Goal: Communication & Community: Ask a question

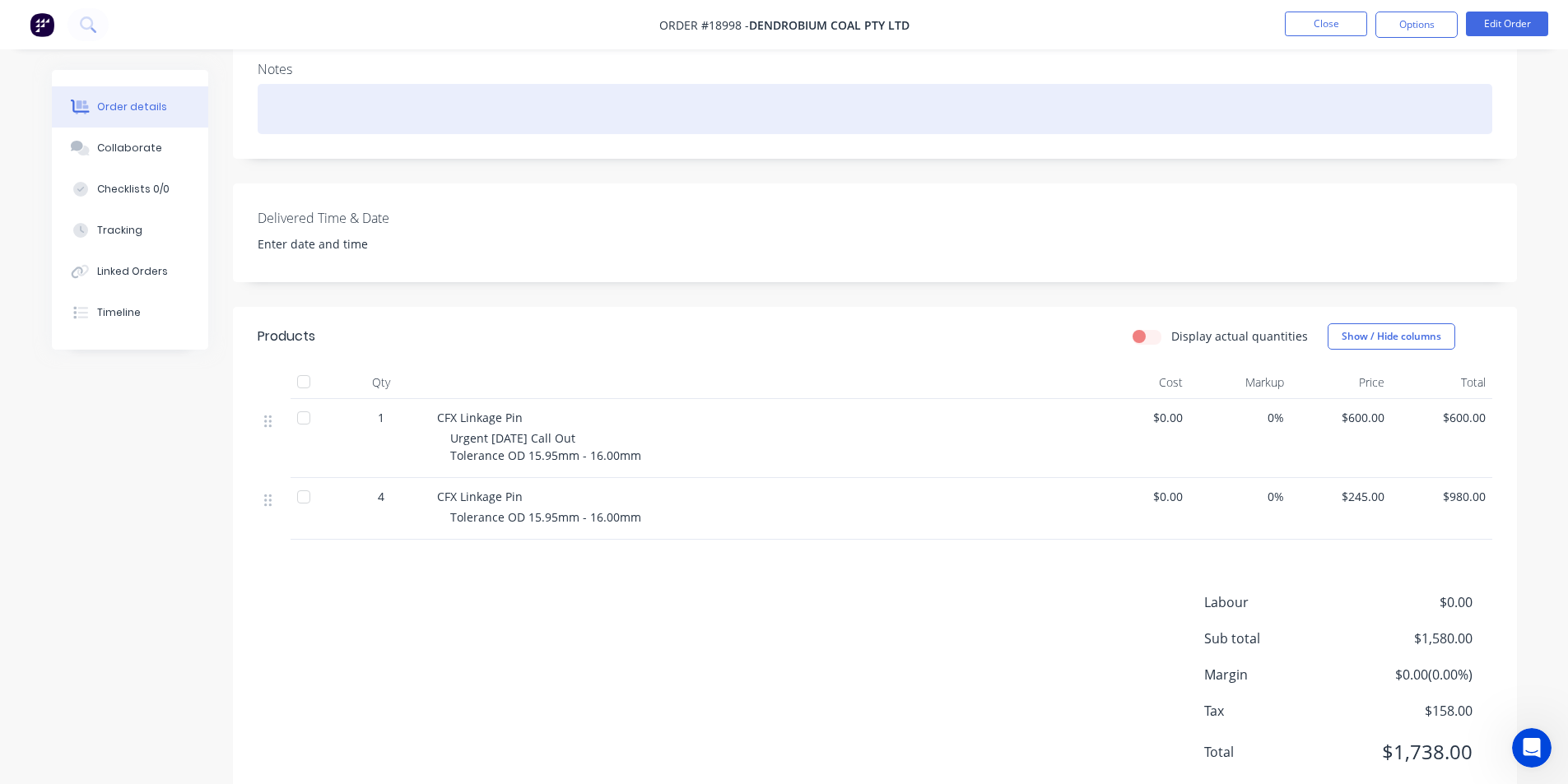
scroll to position [345, 0]
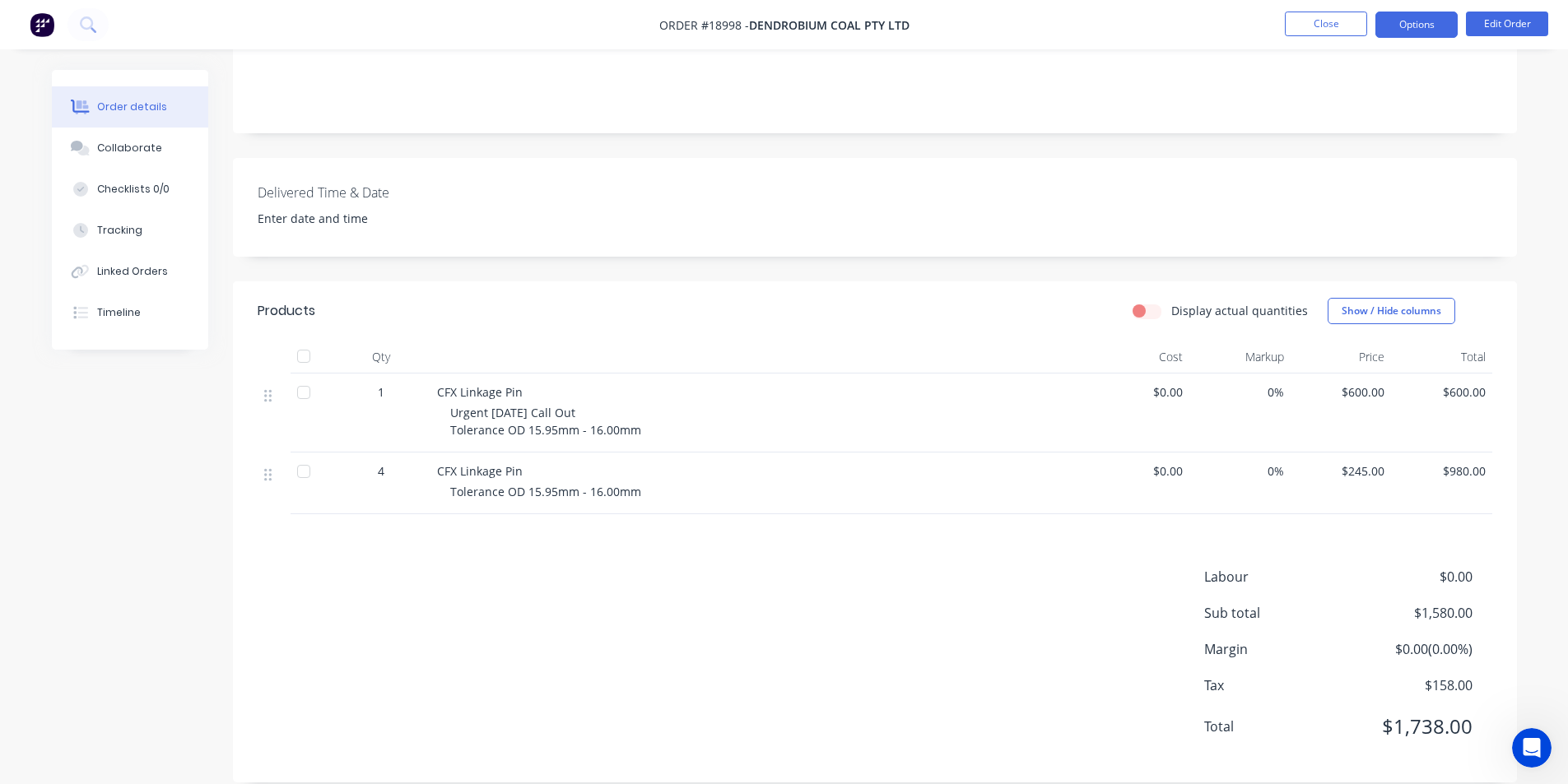
click at [1417, 30] on button "Options" at bounding box center [1416, 25] width 82 height 26
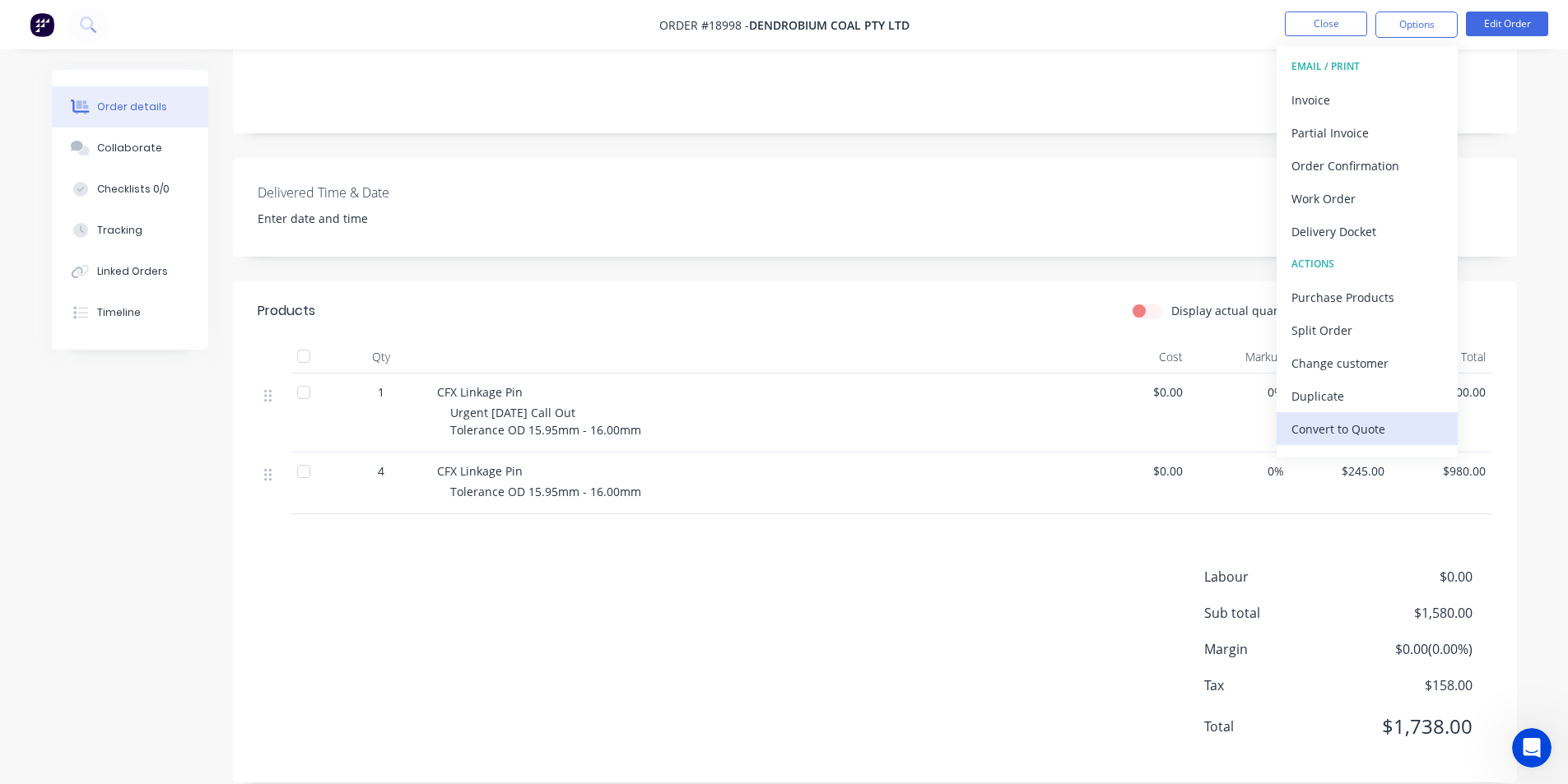
click at [1406, 430] on div "Convert to Quote" at bounding box center [1367, 429] width 152 height 24
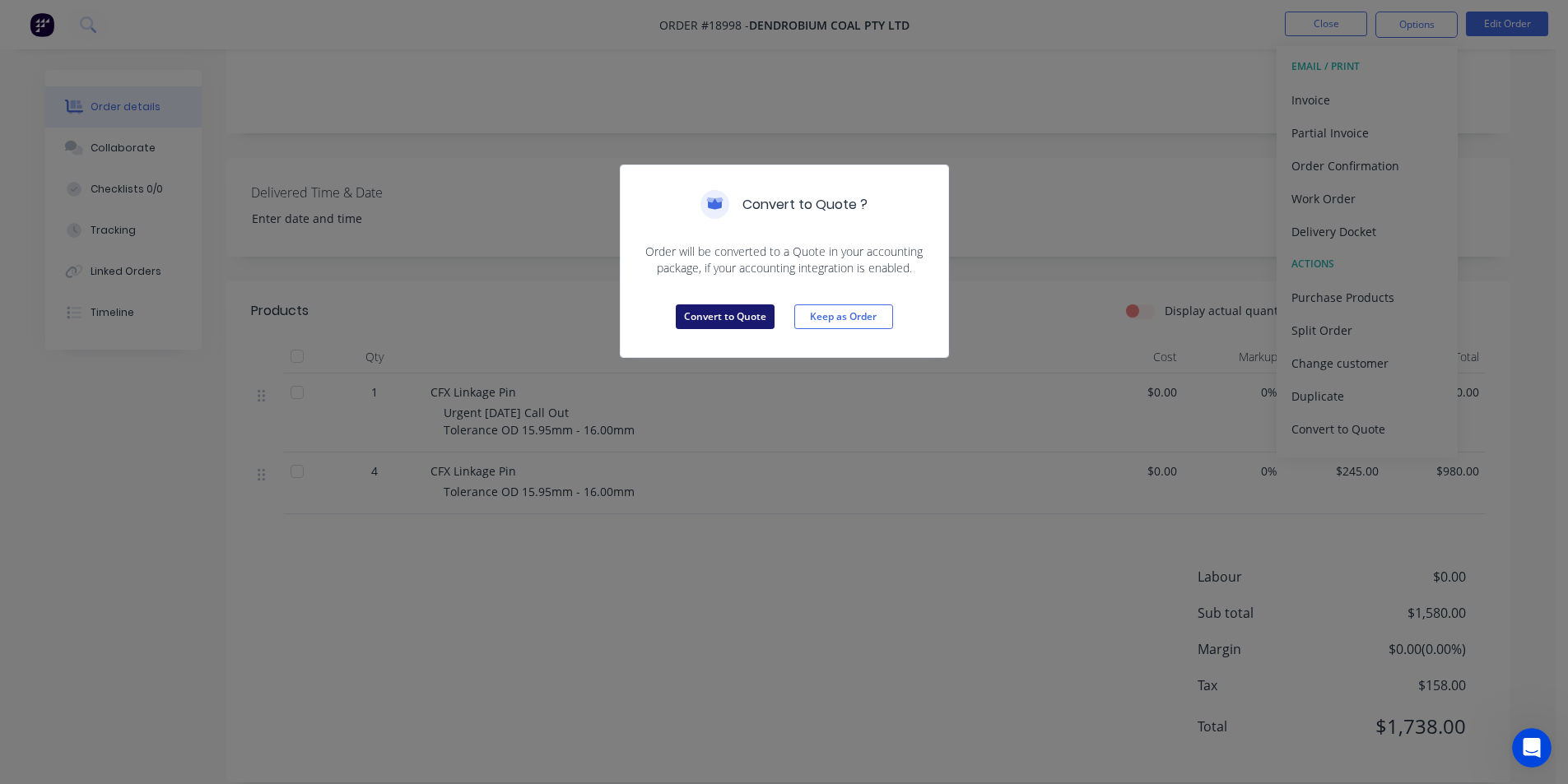
click at [702, 314] on button "Convert to Quote" at bounding box center [725, 316] width 99 height 25
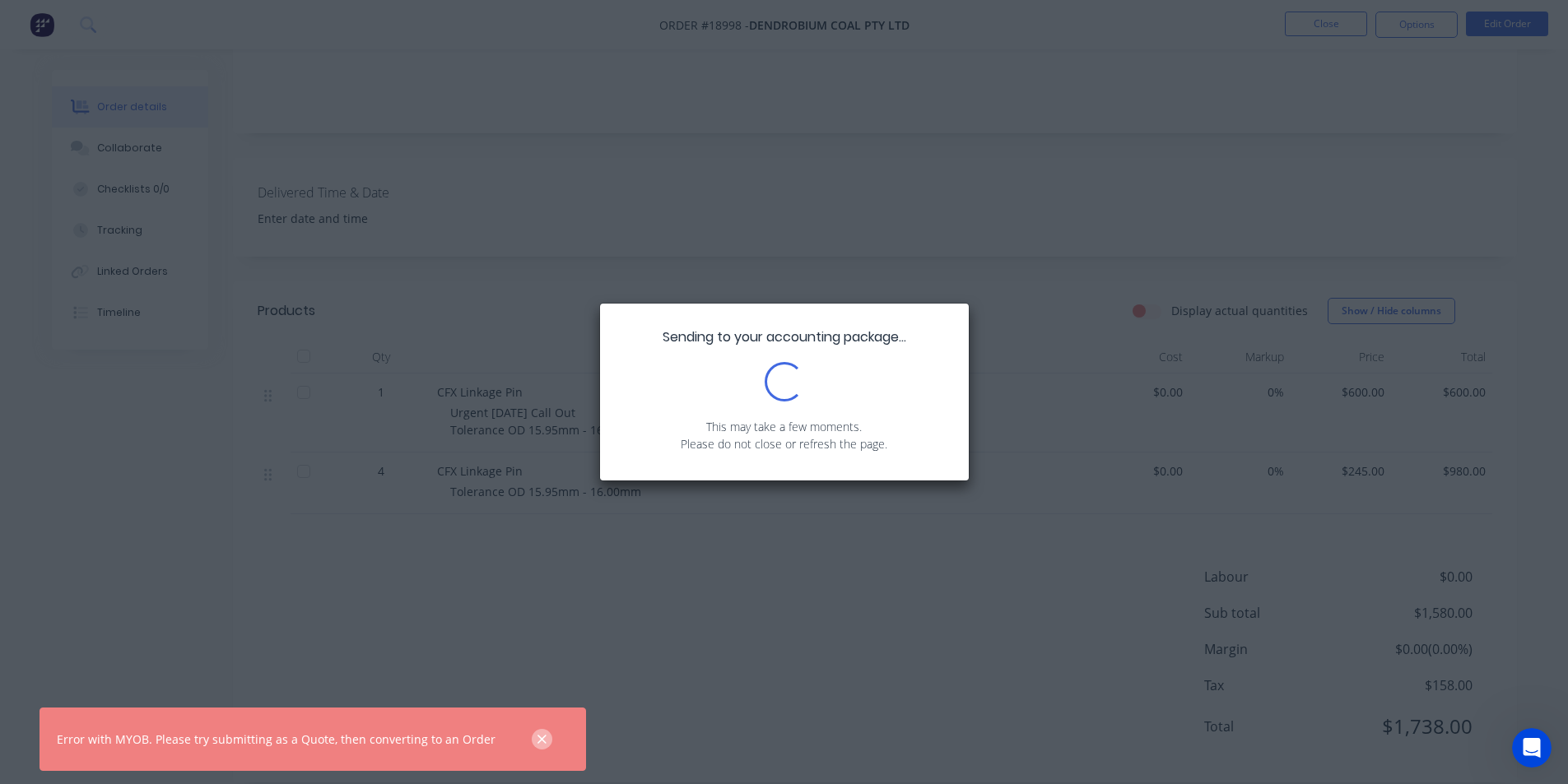
click at [537, 736] on icon "button" at bounding box center [542, 739] width 11 height 15
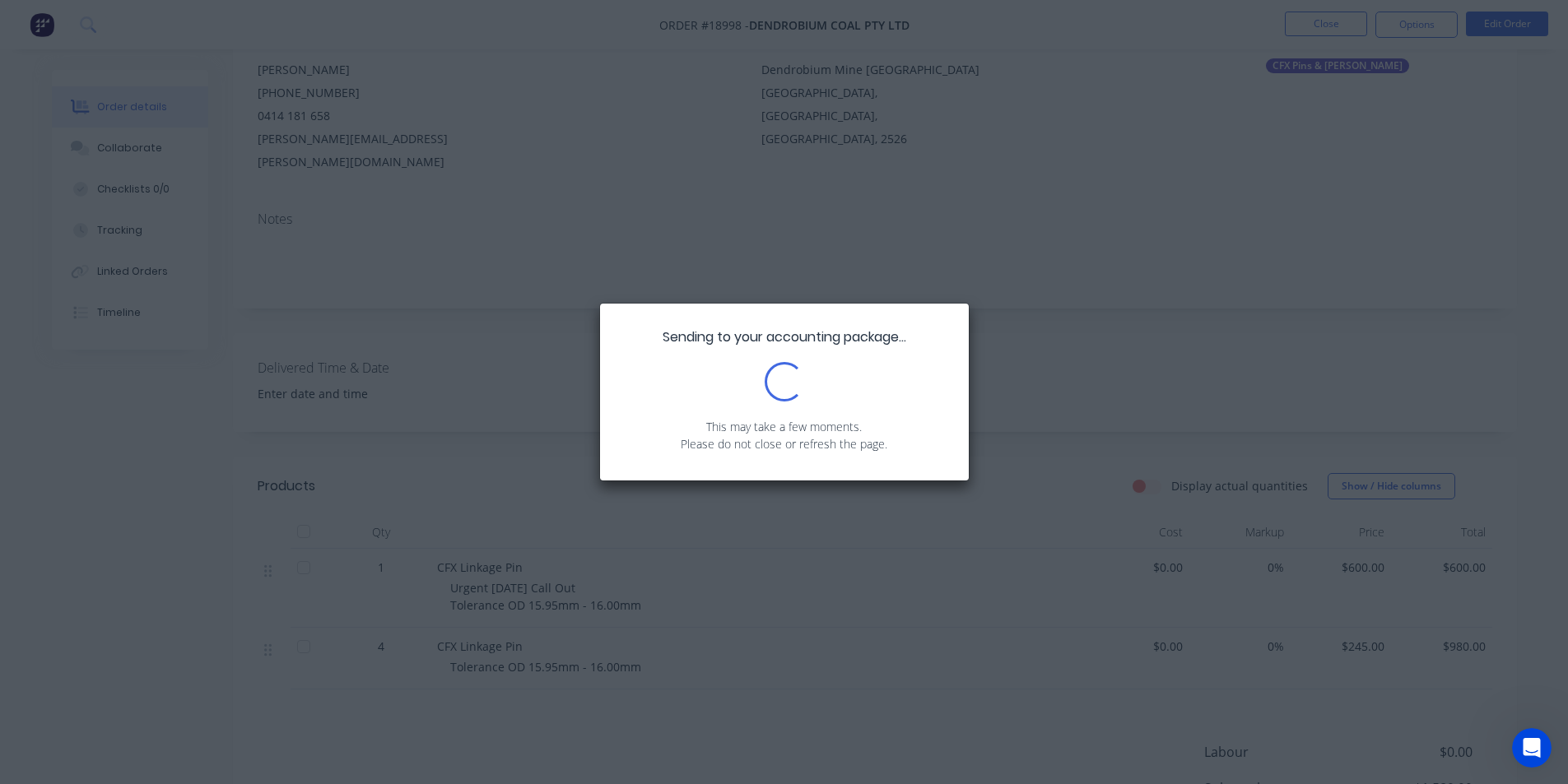
scroll to position [0, 0]
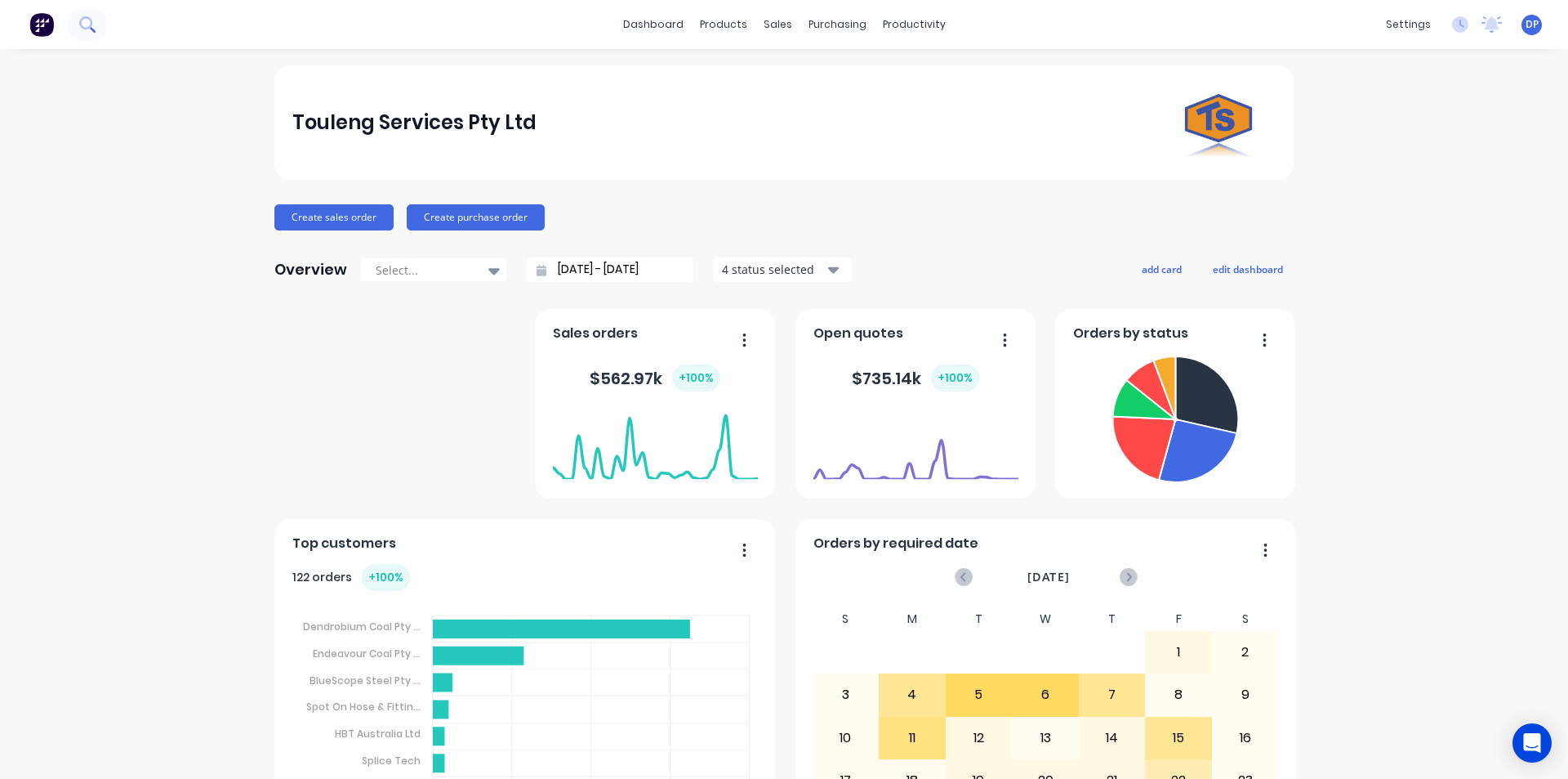
click at [76, 21] on button at bounding box center [87, 24] width 41 height 33
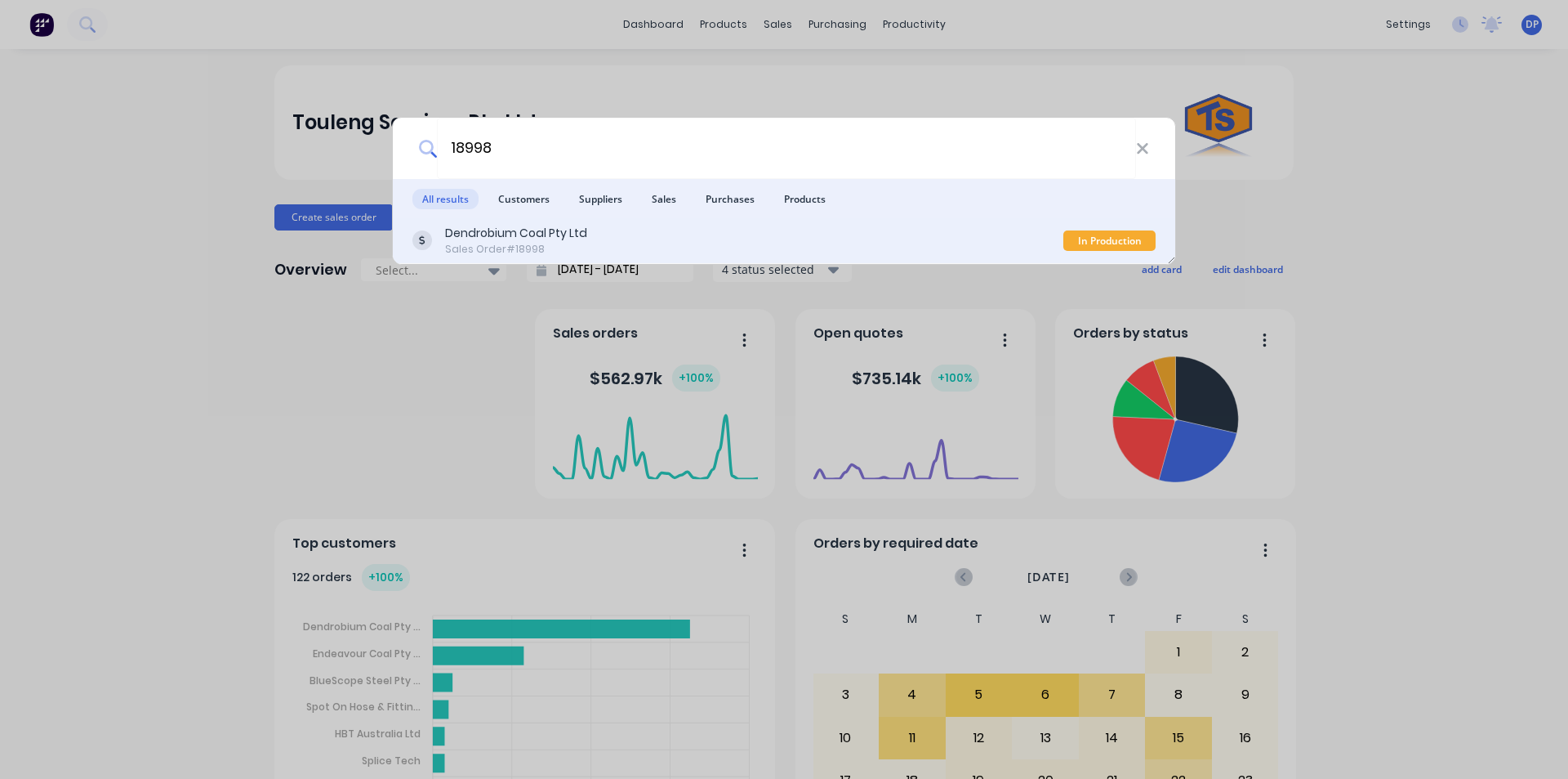
type input "18998"
click at [601, 238] on div "Dendrobium Coal Pty Ltd Sales Order #18998" at bounding box center [737, 241] width 651 height 32
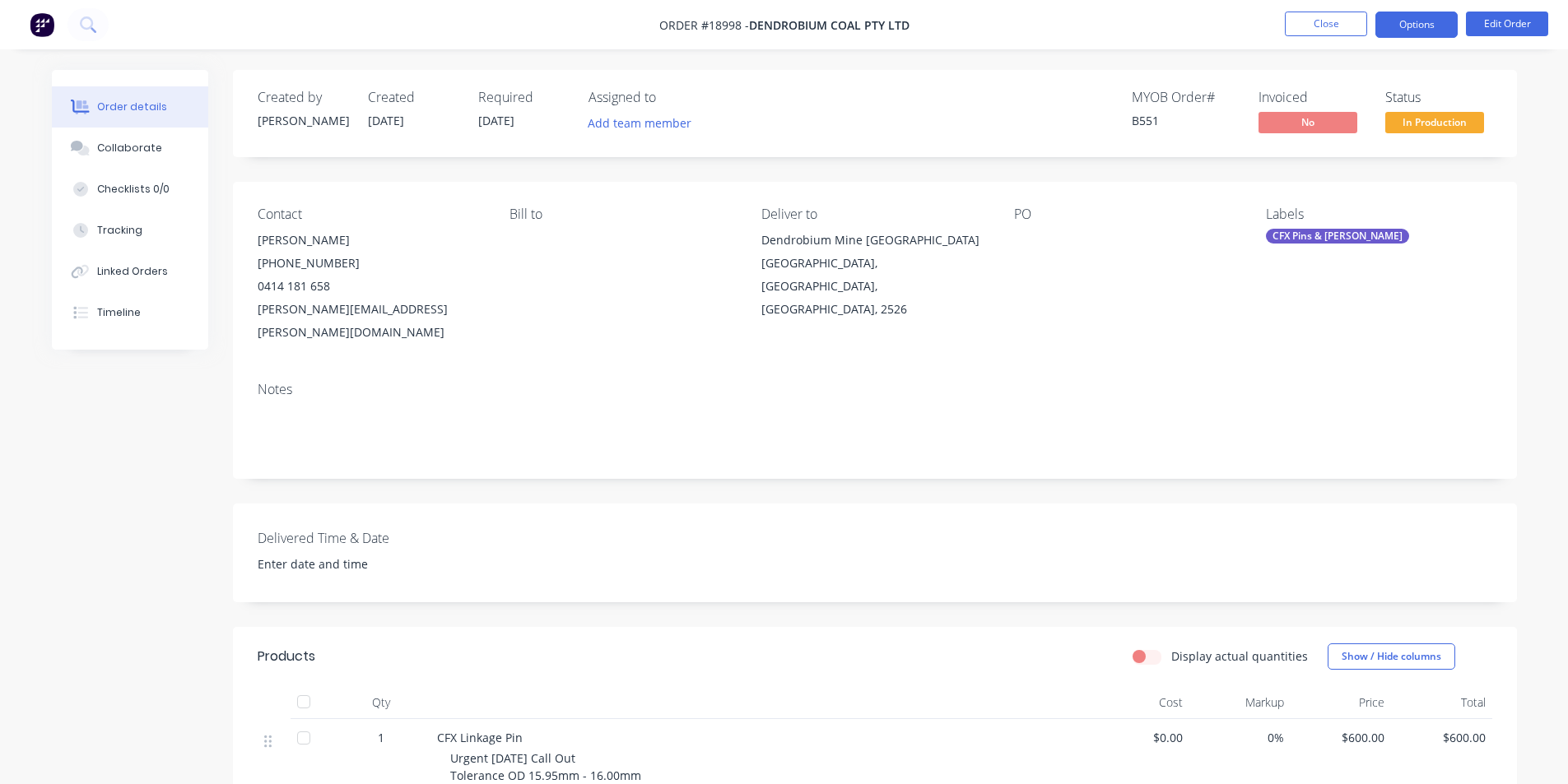
click at [1413, 16] on button "Options" at bounding box center [1416, 25] width 82 height 26
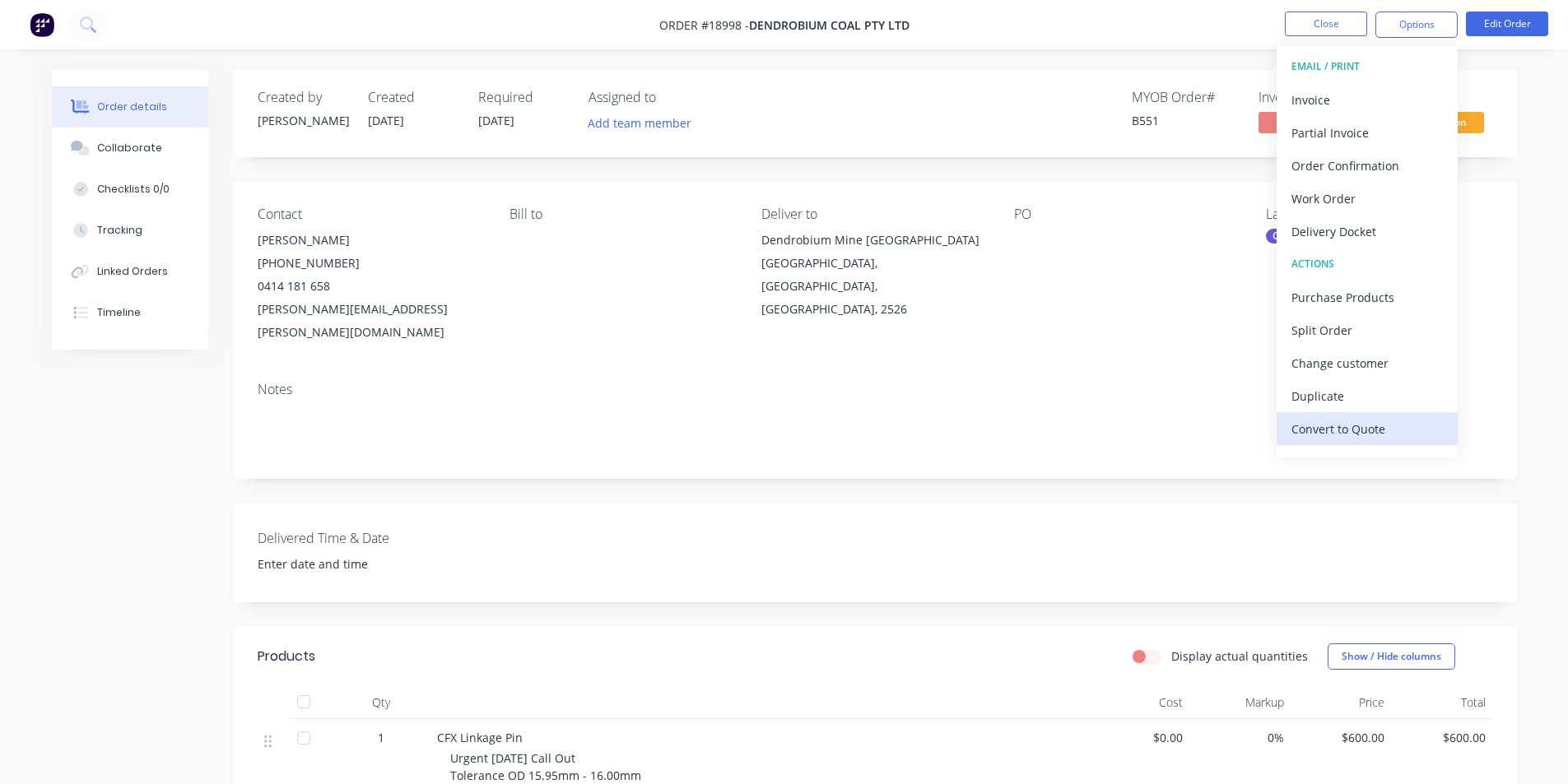
click at [1378, 430] on div "Convert to Quote" at bounding box center [1367, 429] width 152 height 24
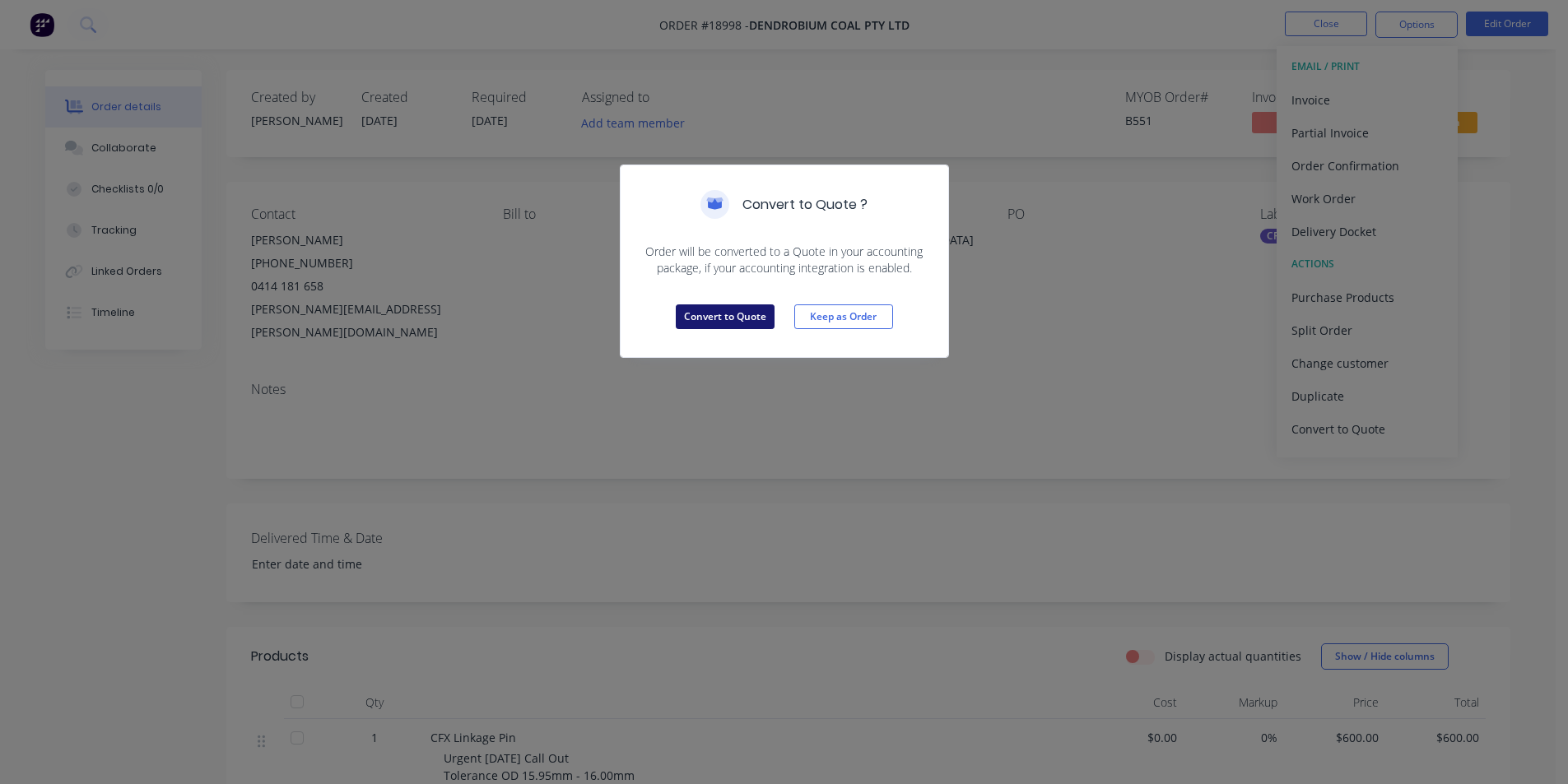
click at [708, 319] on button "Convert to Quote" at bounding box center [725, 316] width 99 height 25
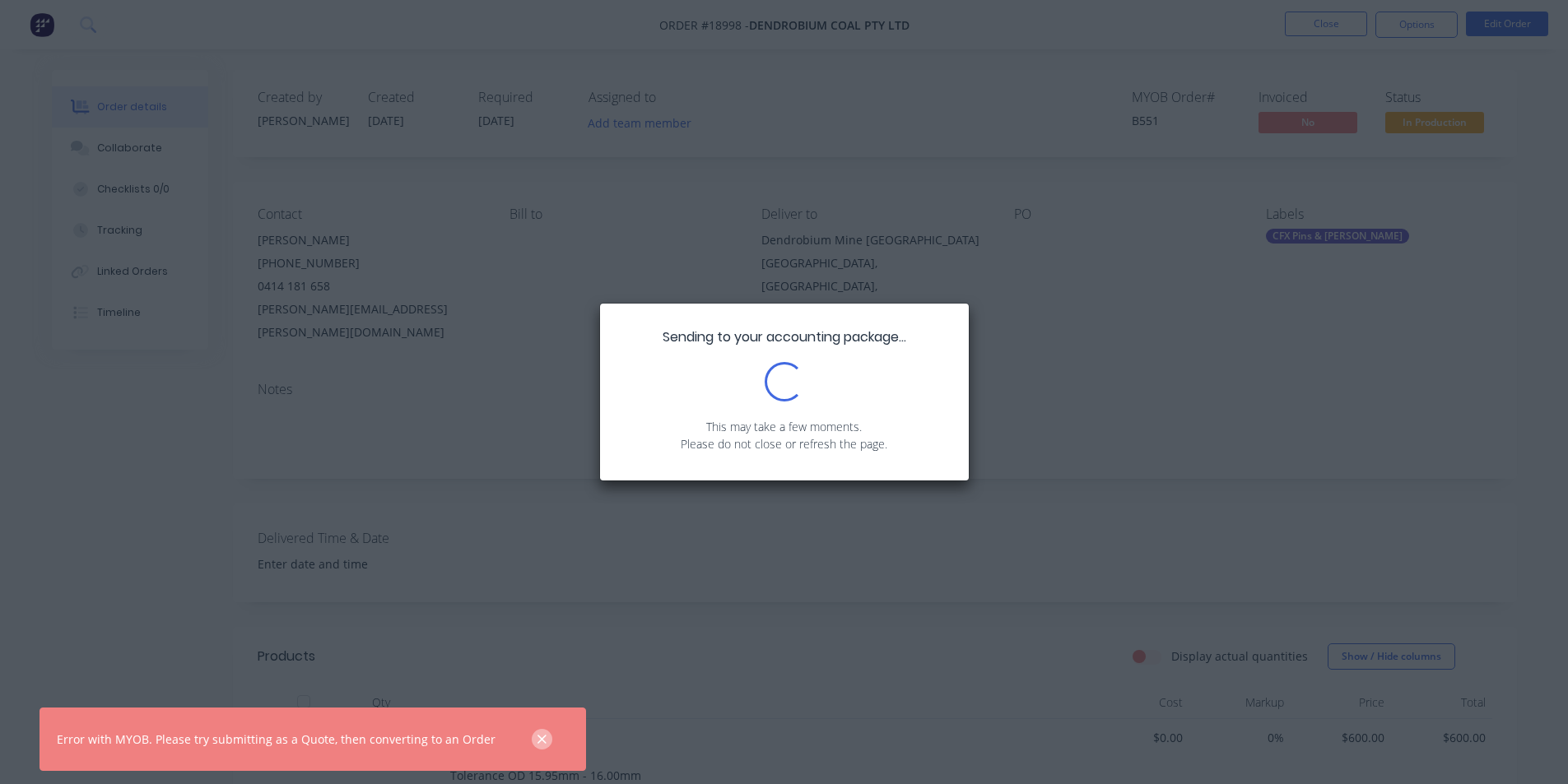
click at [533, 742] on button "button" at bounding box center [542, 738] width 21 height 21
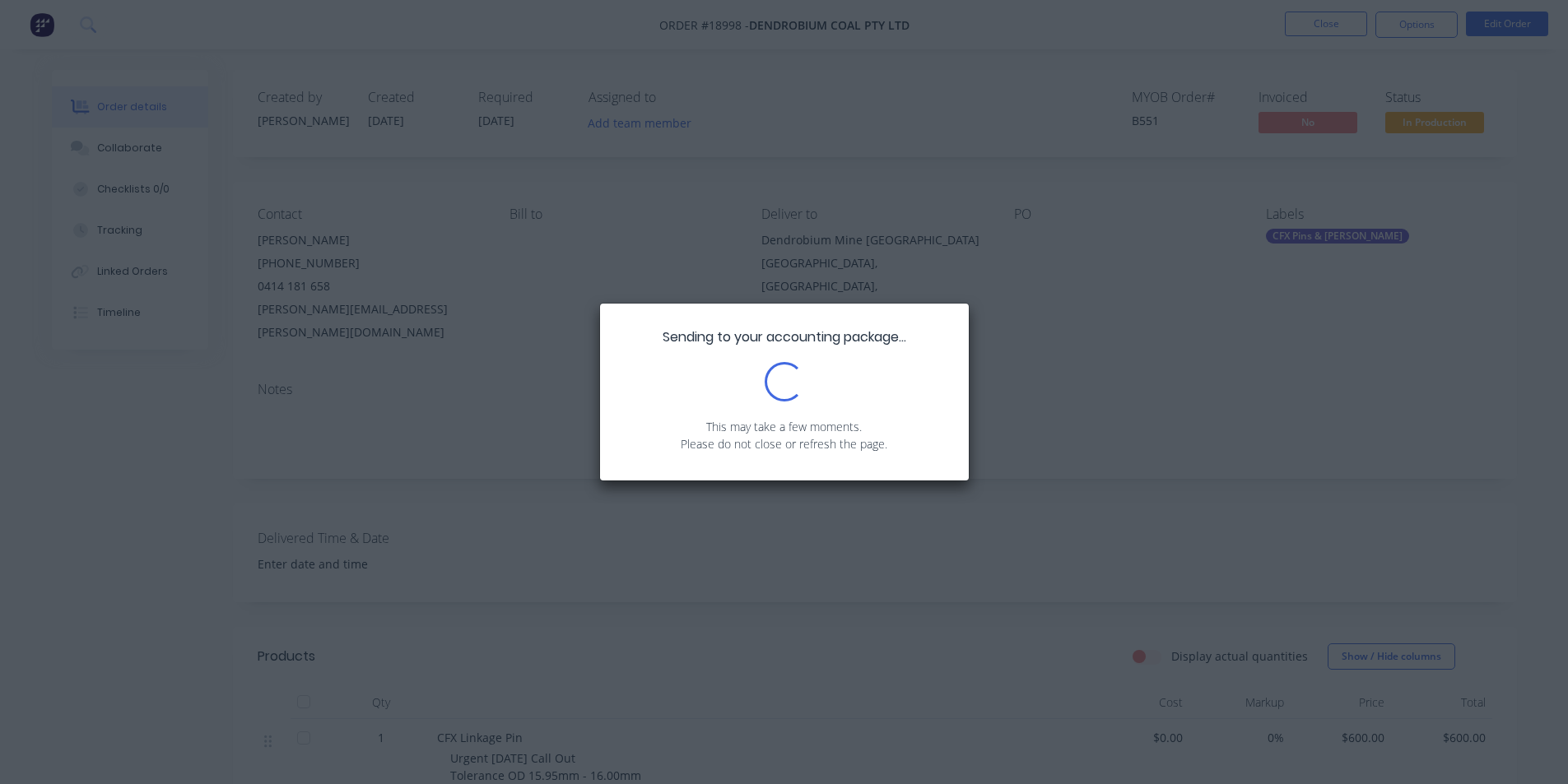
click at [526, 135] on div "Sending to your accounting package... Loading... This may take a few moments. P…" at bounding box center [784, 392] width 1568 height 784
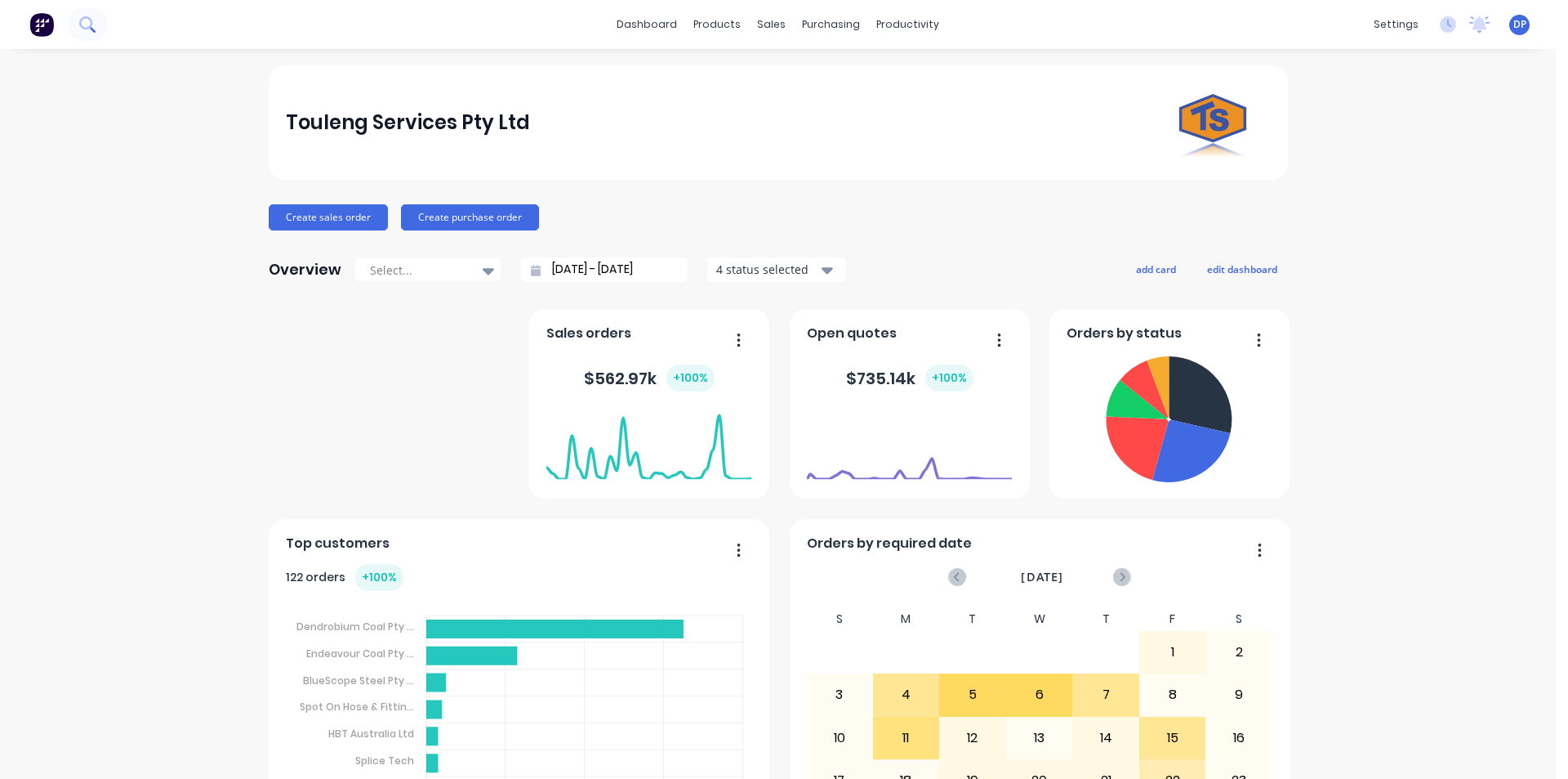
click at [96, 18] on button at bounding box center [87, 24] width 41 height 33
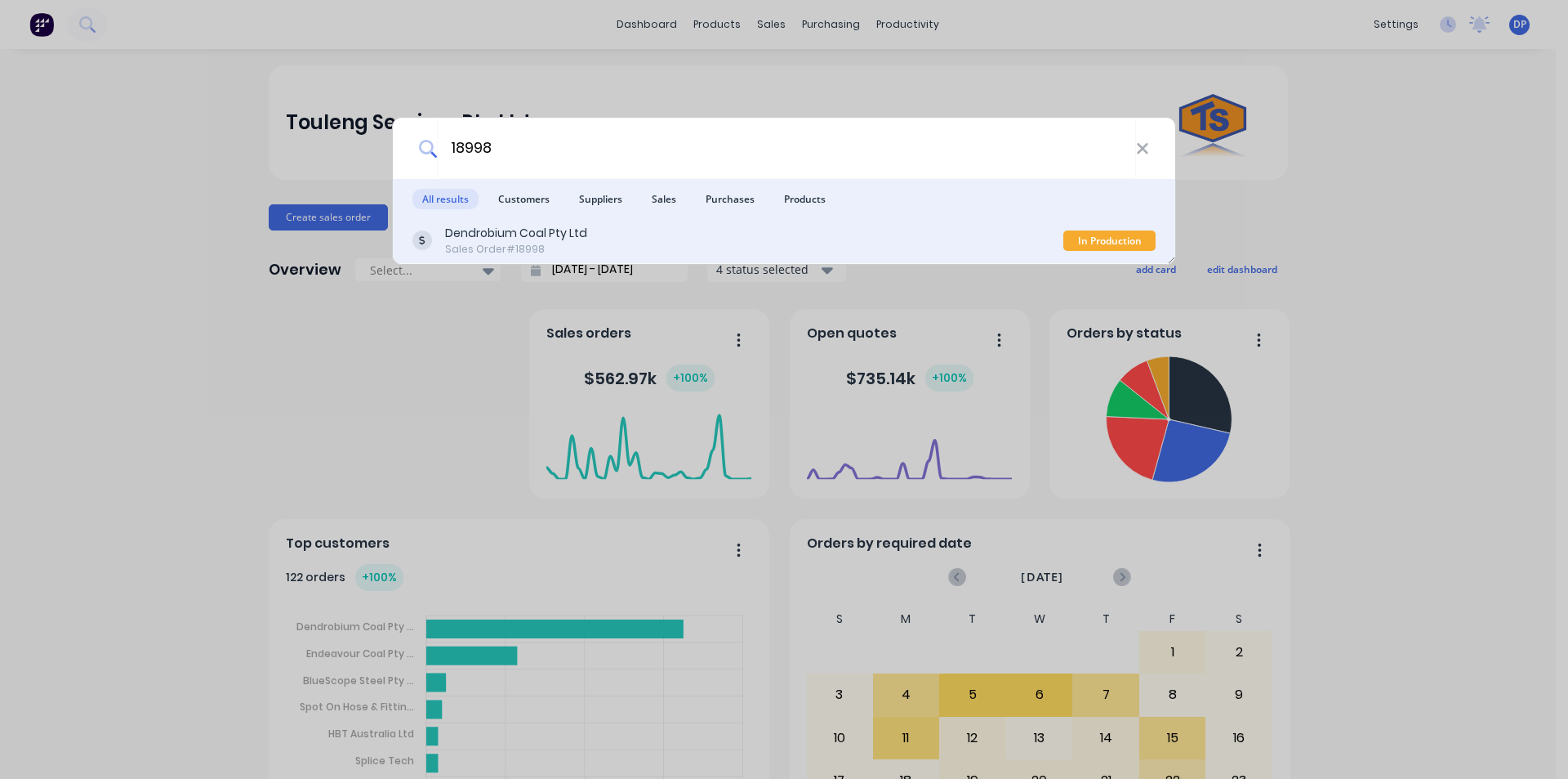
type input "18998"
click at [584, 242] on div "Sales Order #18998" at bounding box center [515, 249] width 142 height 15
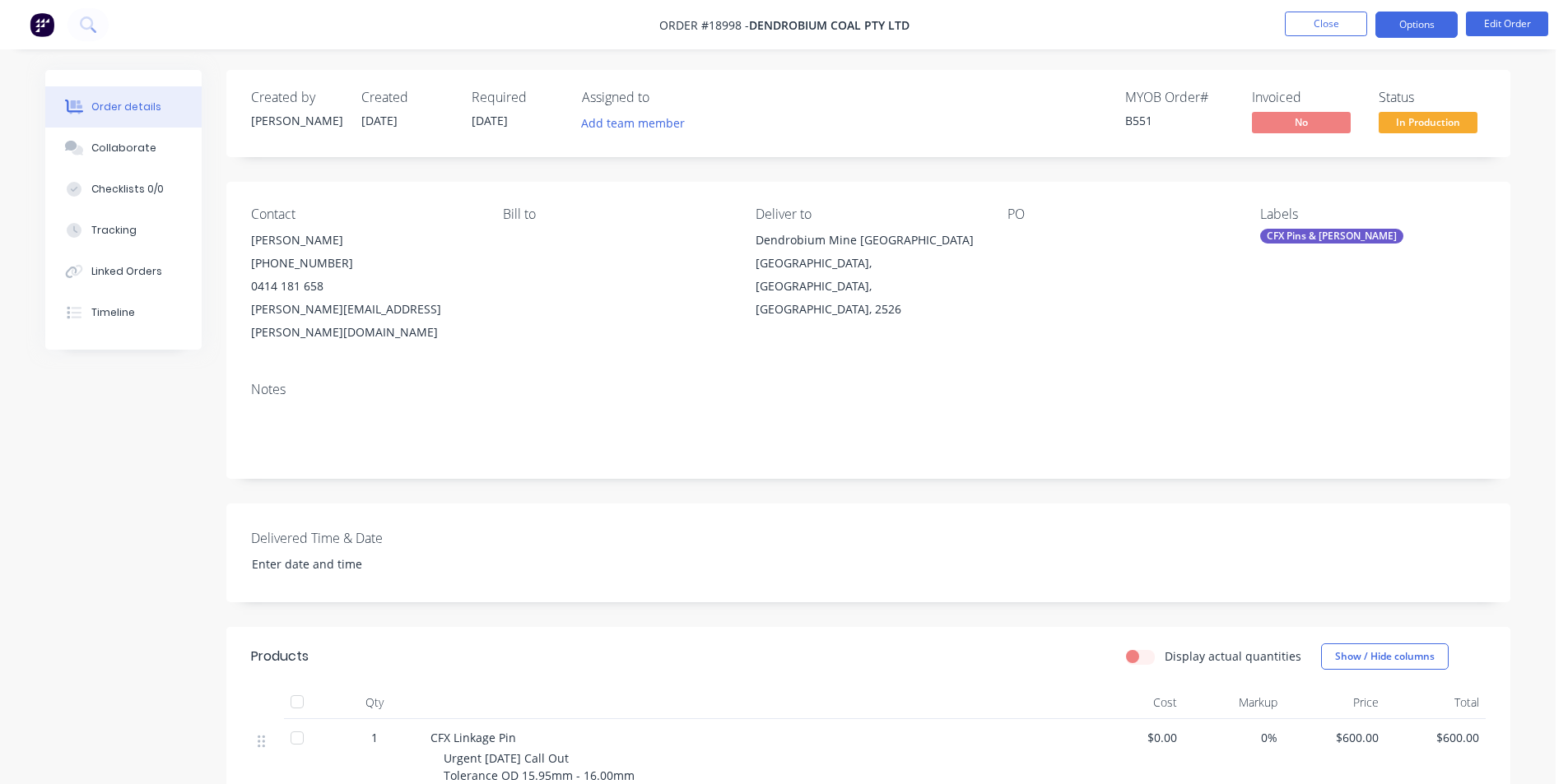
click at [1436, 22] on button "Options" at bounding box center [1416, 25] width 82 height 26
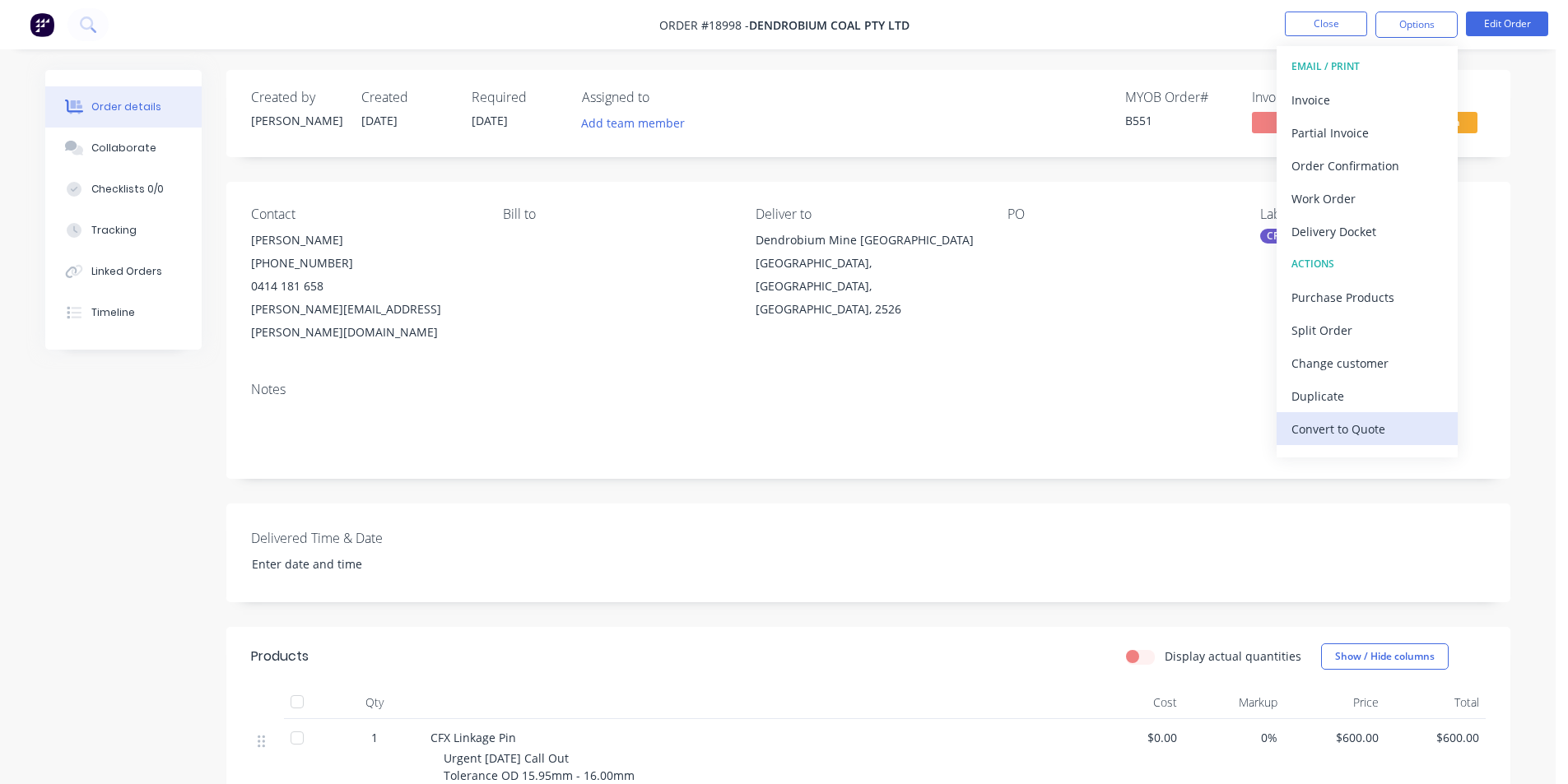
click at [1366, 431] on div "Convert to Quote" at bounding box center [1367, 429] width 152 height 24
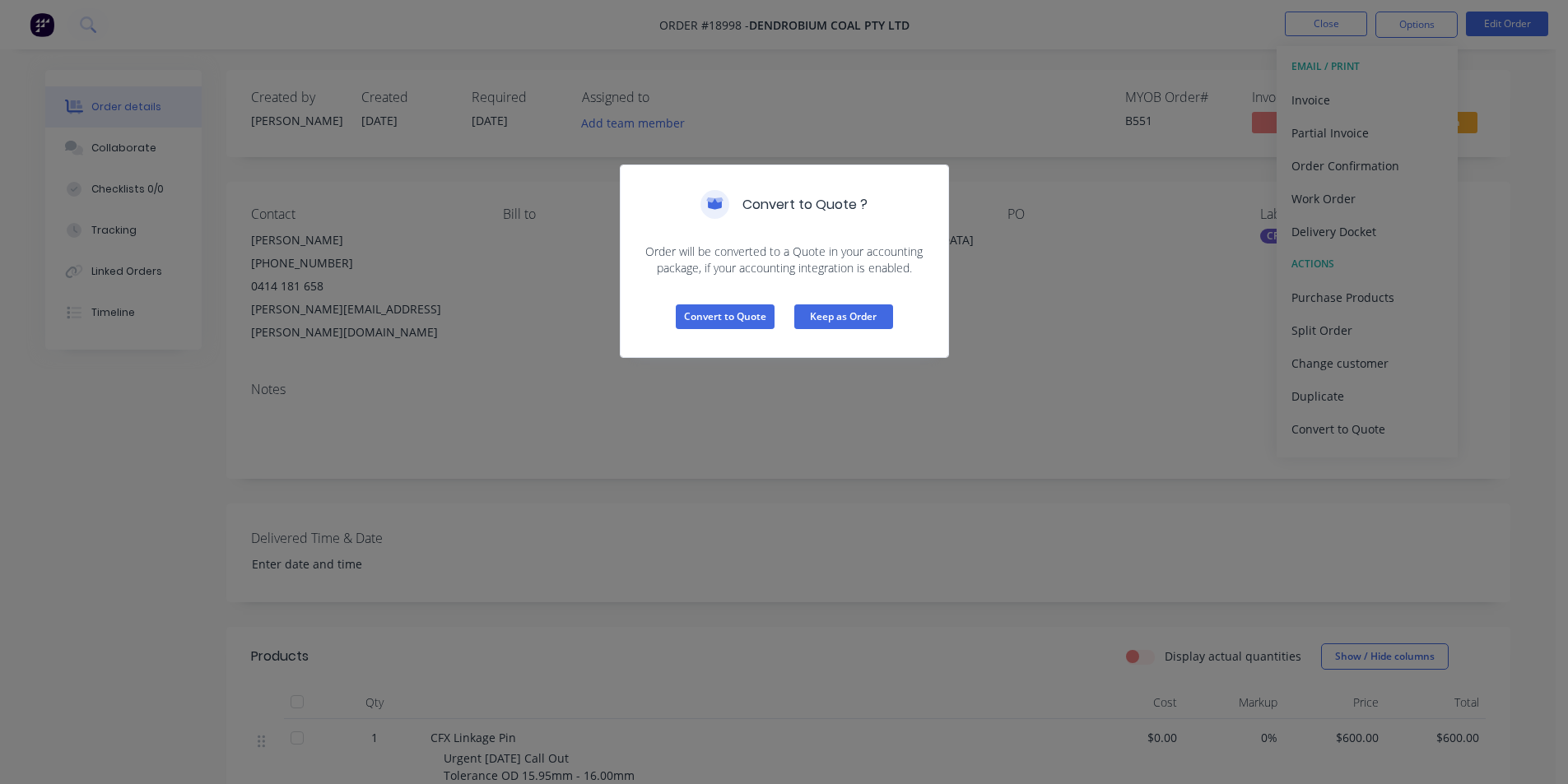
click at [873, 313] on button "Keep as Order" at bounding box center [843, 316] width 99 height 25
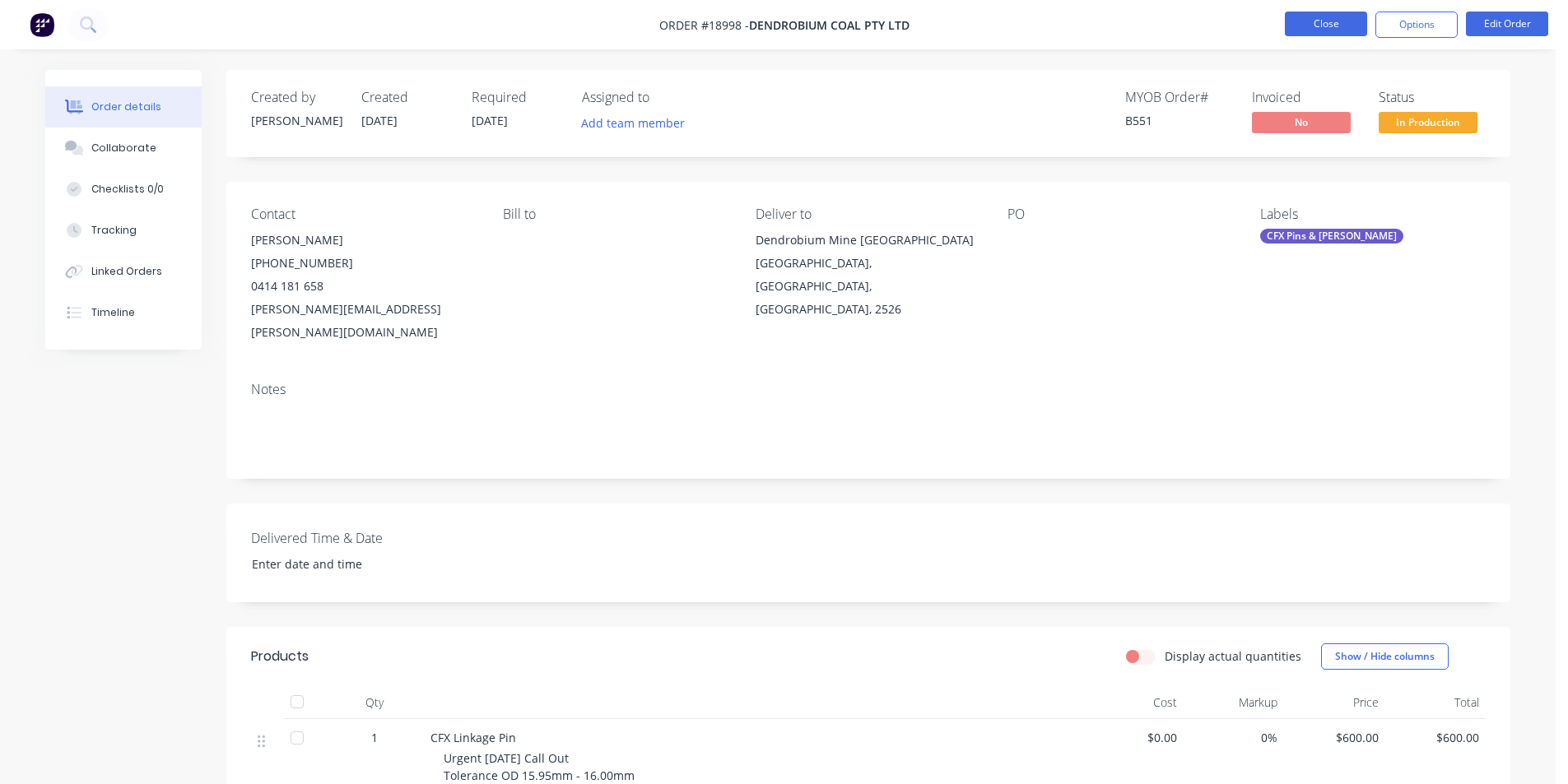
click at [1345, 18] on button "Close" at bounding box center [1325, 24] width 82 height 25
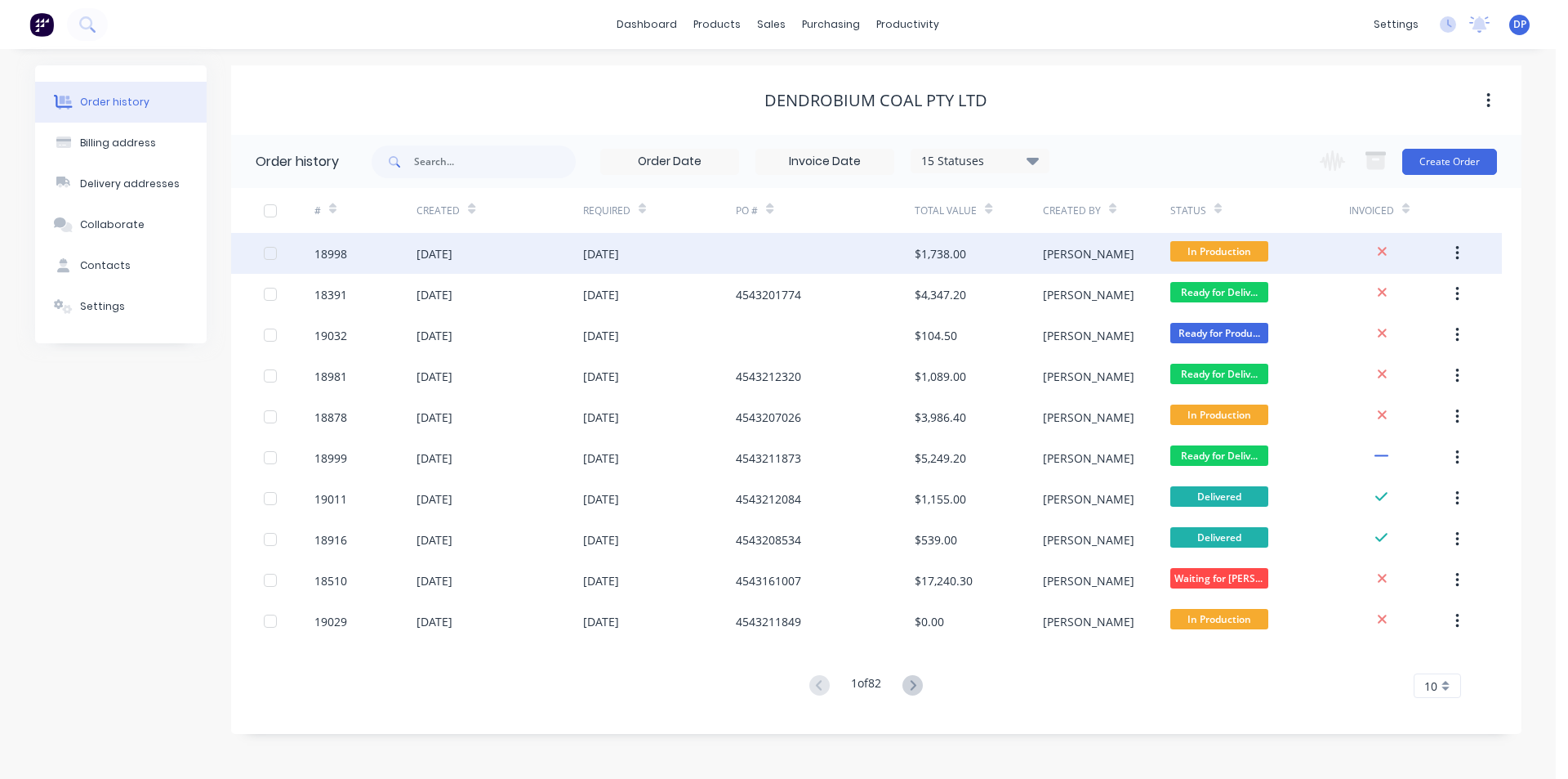
click at [521, 259] on div "04 Aug 2025" at bounding box center [498, 253] width 165 height 41
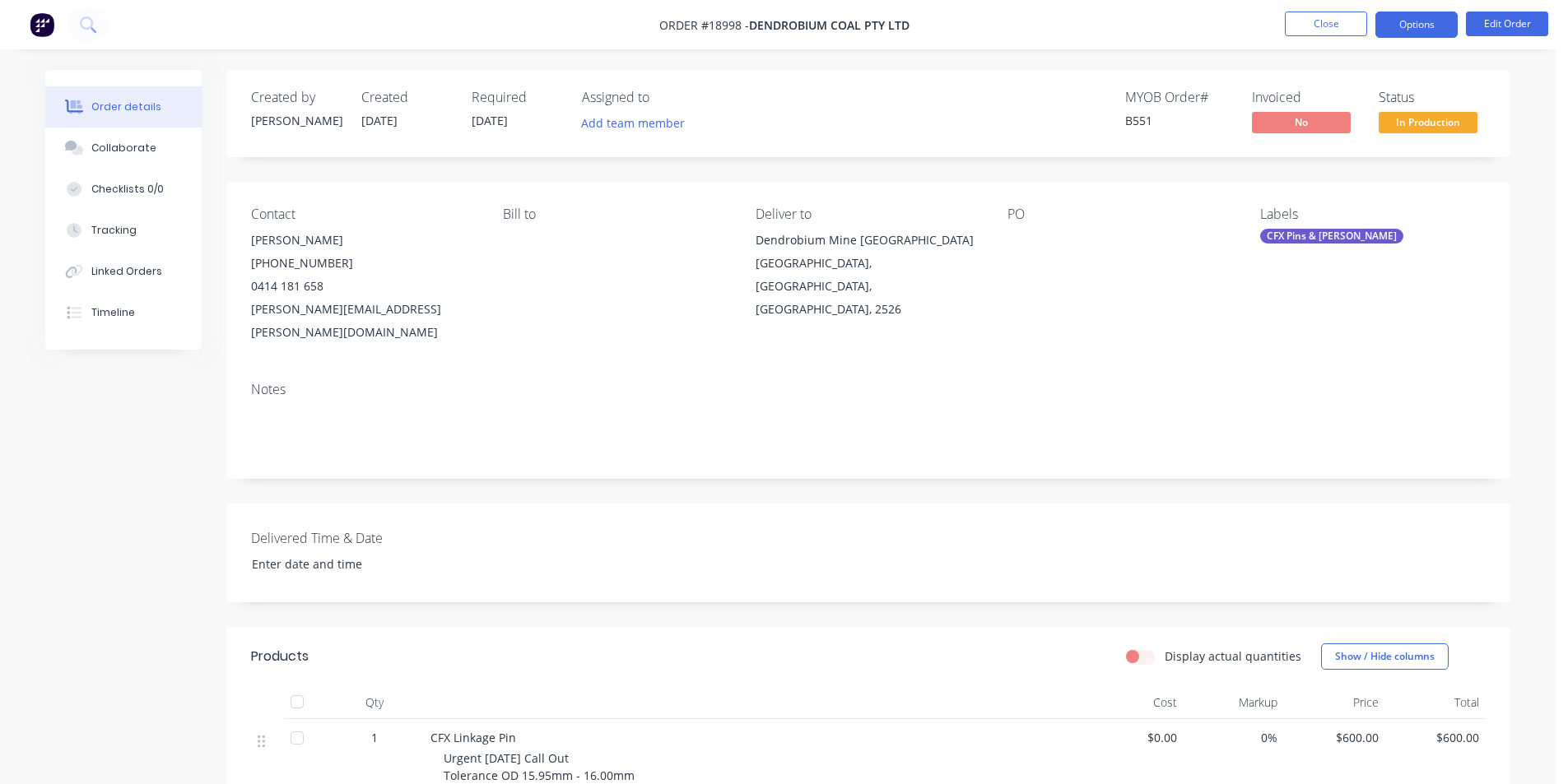
click at [1423, 33] on button "Options" at bounding box center [1416, 25] width 82 height 26
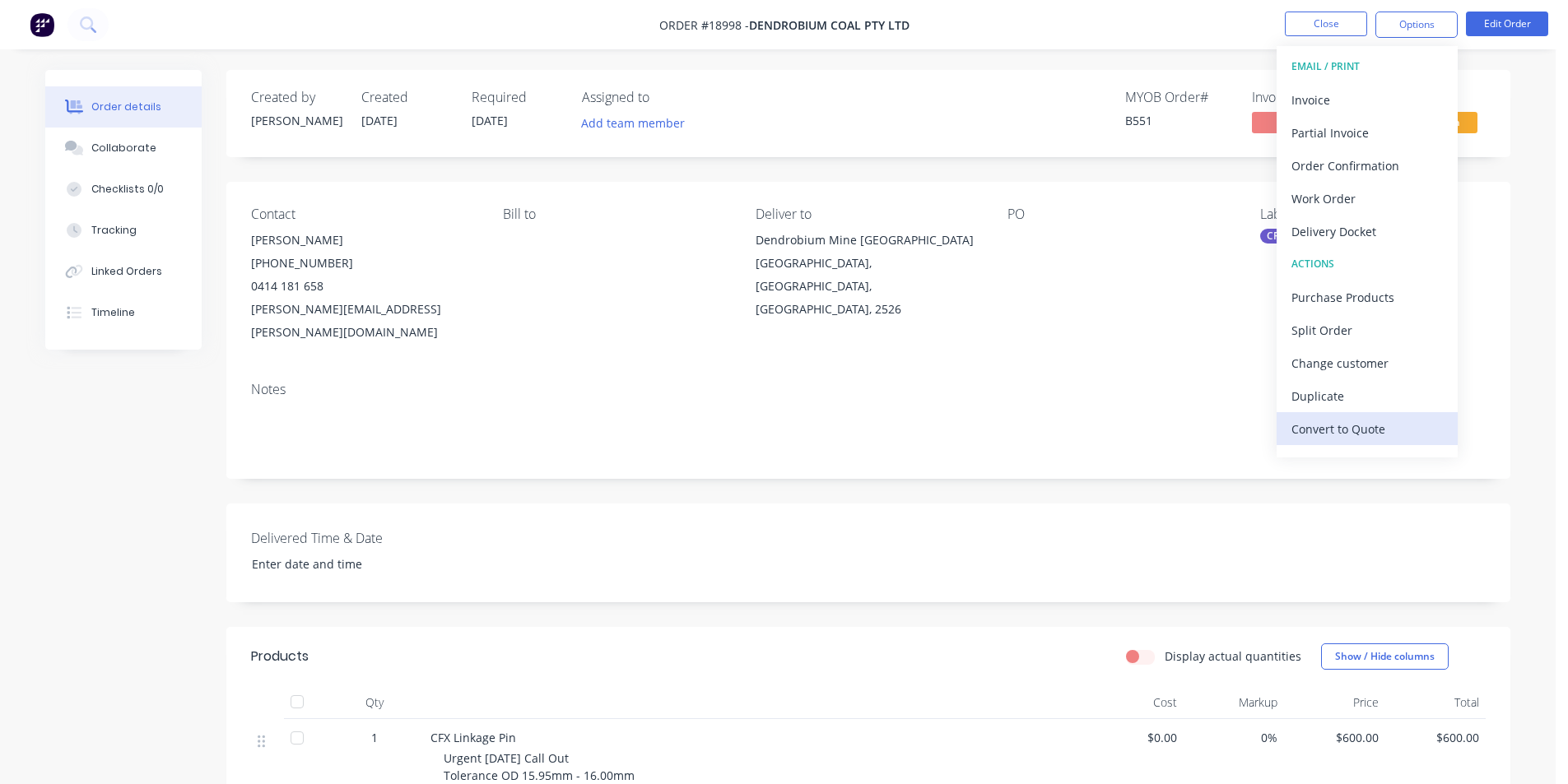
click at [1383, 423] on div "Convert to Quote" at bounding box center [1367, 429] width 152 height 24
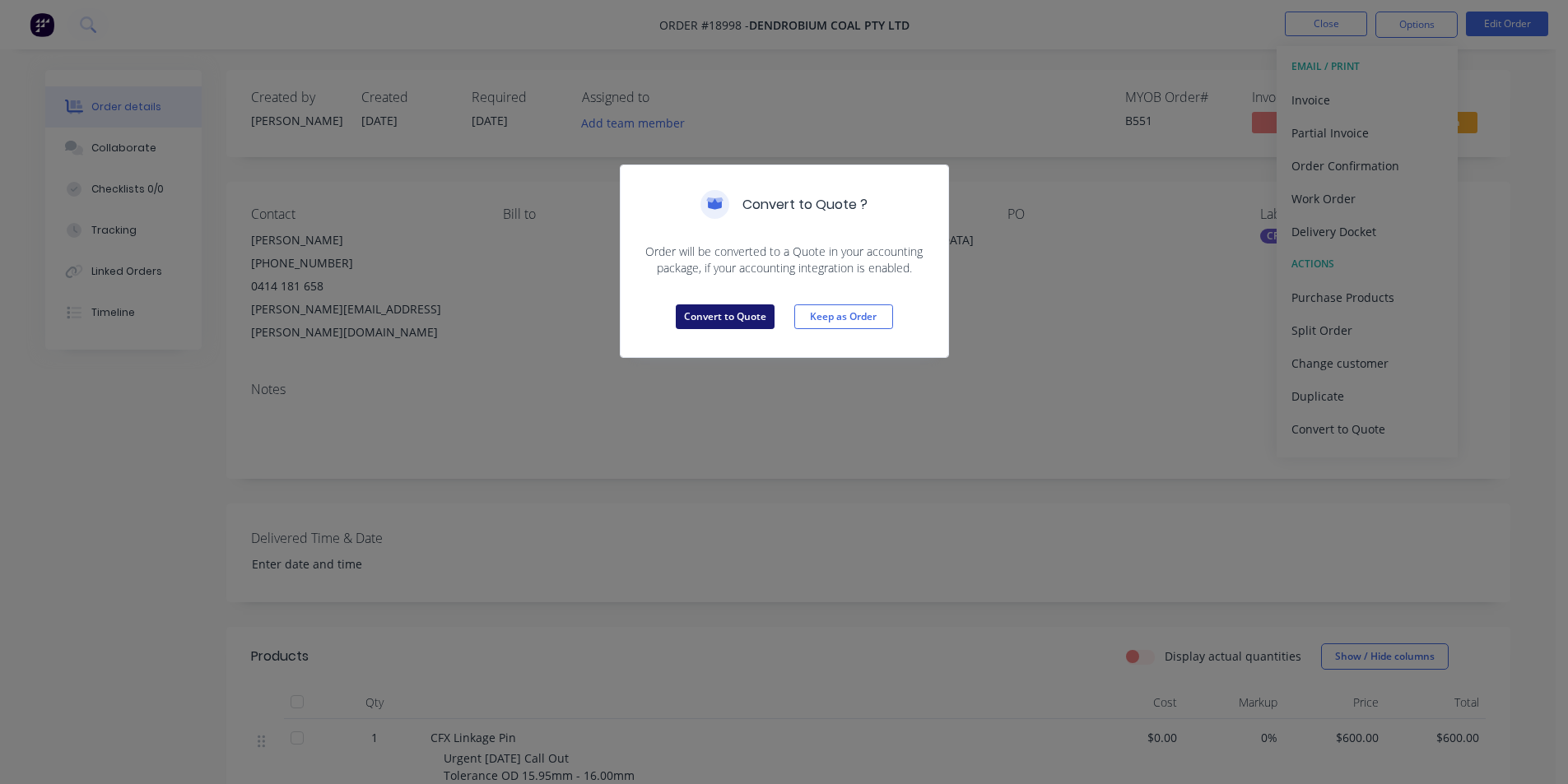
click at [730, 326] on button "Convert to Quote" at bounding box center [725, 316] width 99 height 25
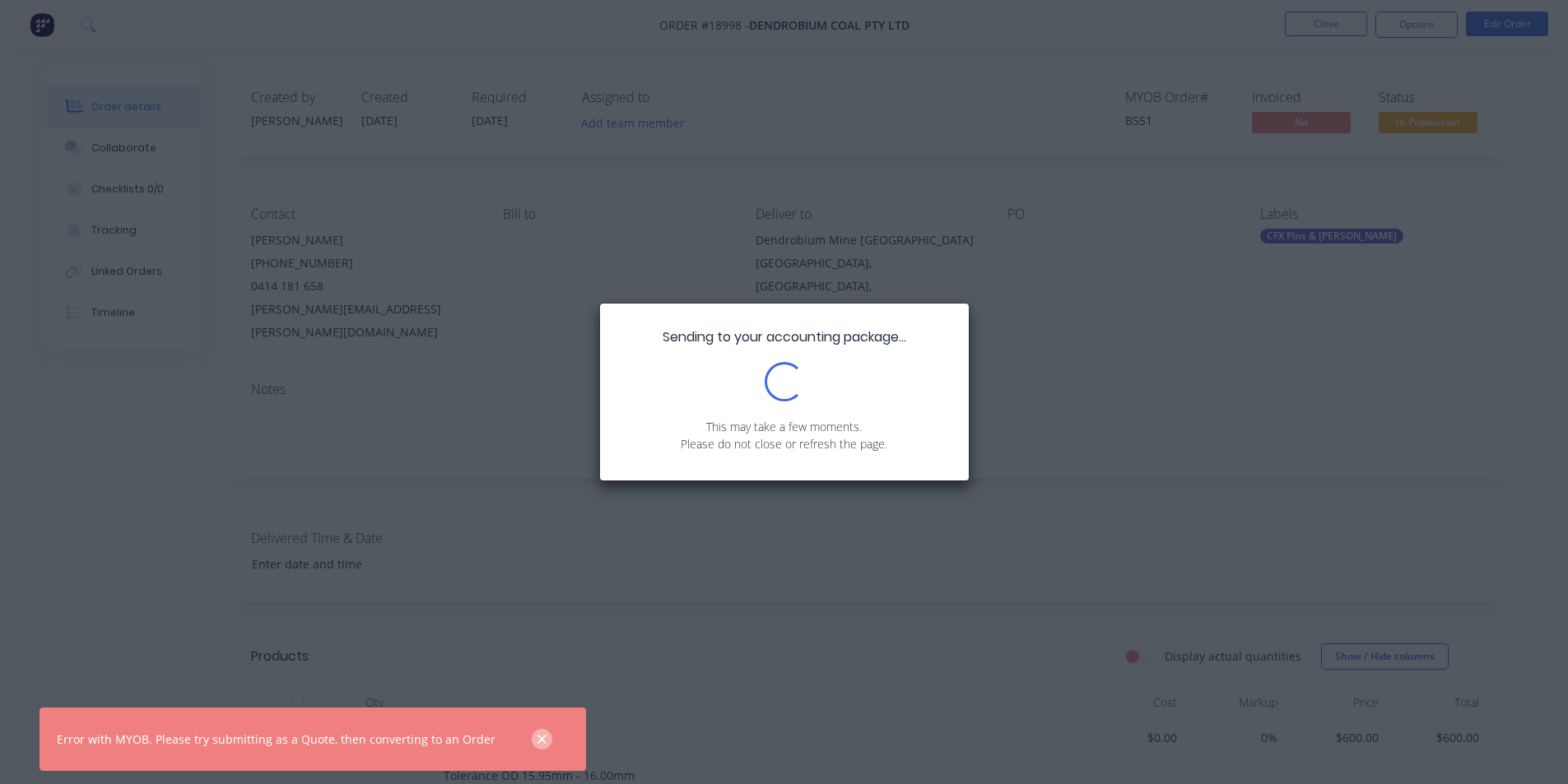
click at [532, 747] on button "button" at bounding box center [542, 738] width 21 height 21
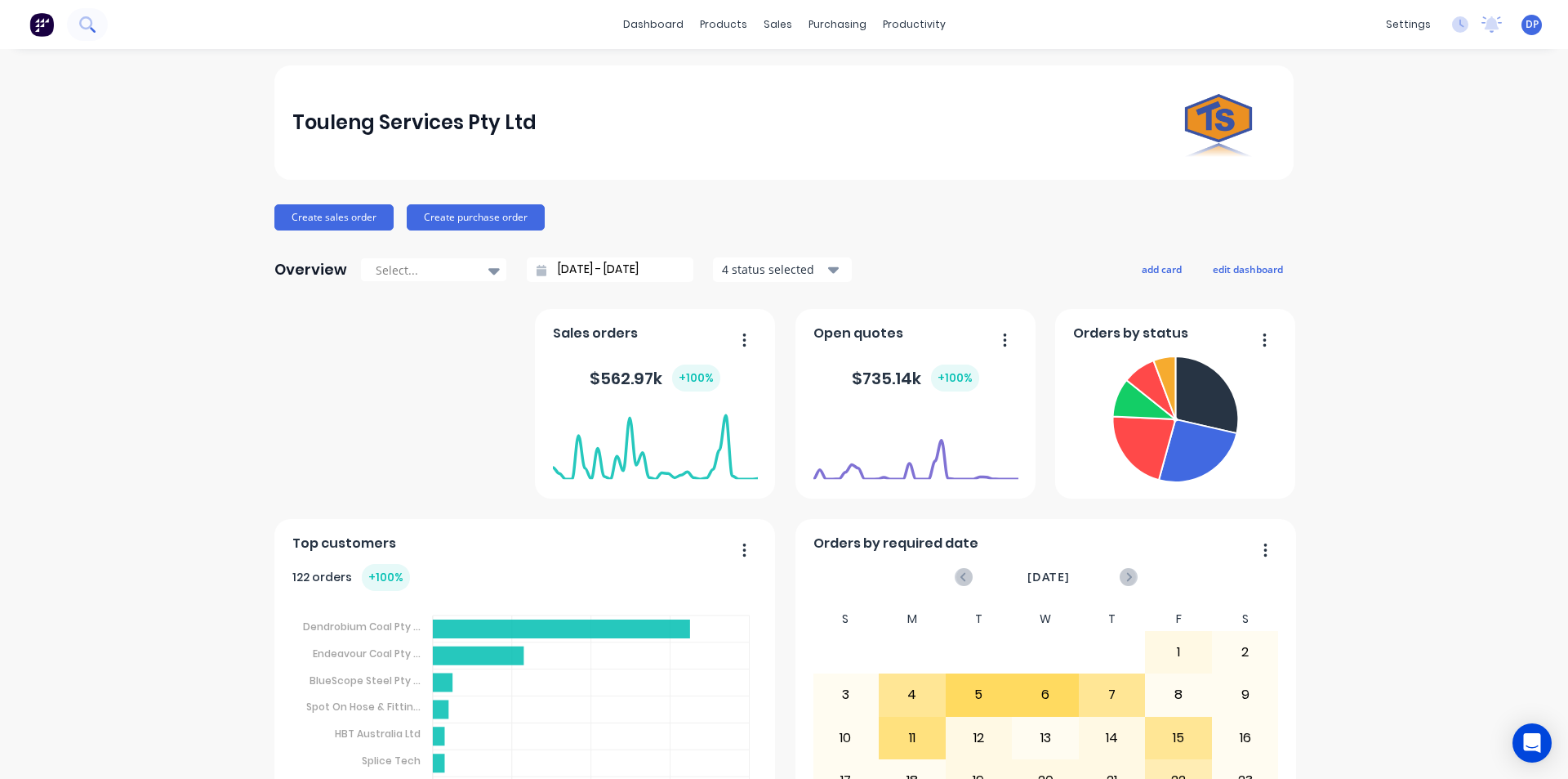
click at [83, 31] on icon at bounding box center [87, 24] width 16 height 16
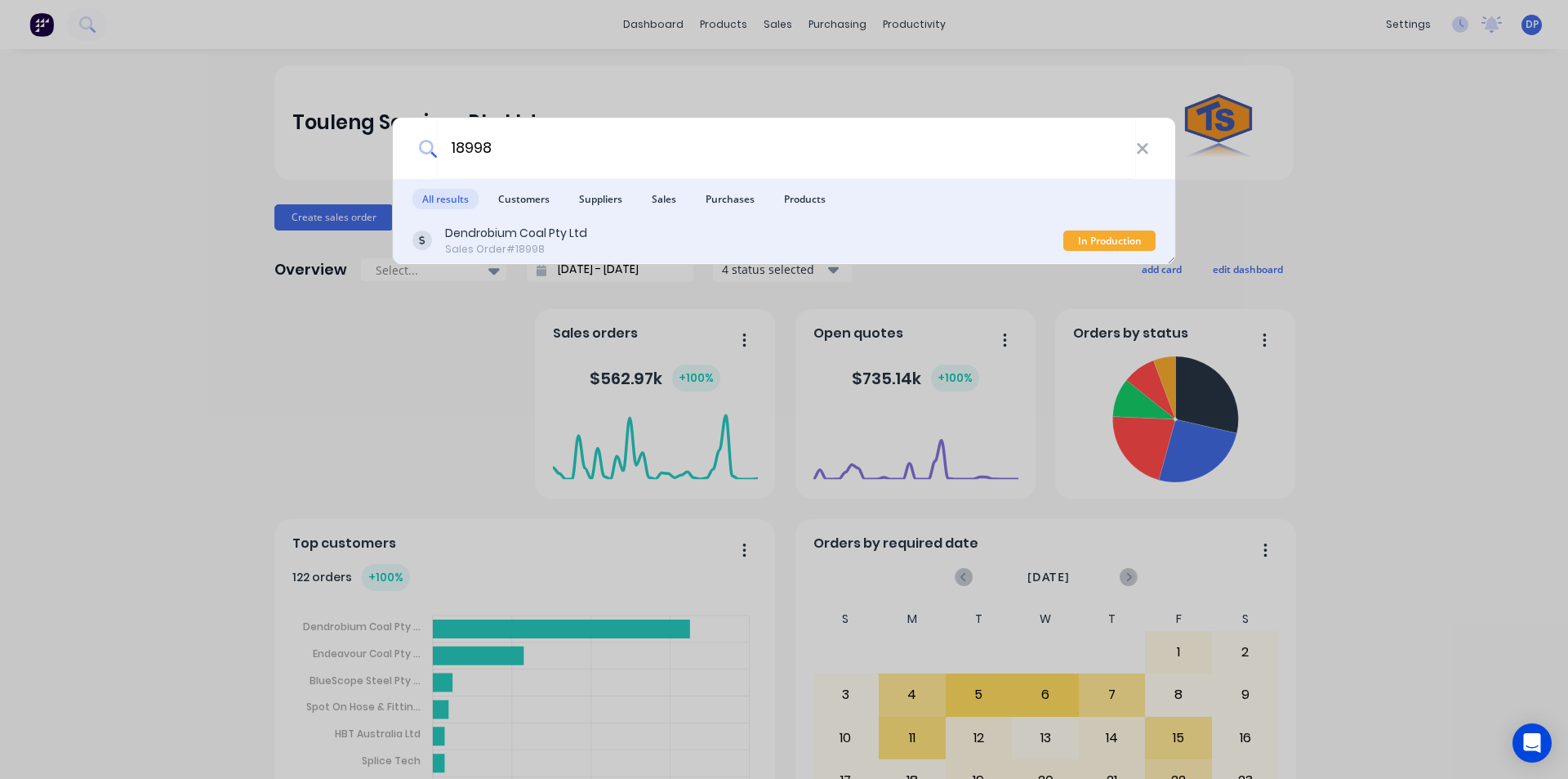
type input "18998"
click at [576, 250] on div "Sales Order #18998" at bounding box center [515, 249] width 142 height 15
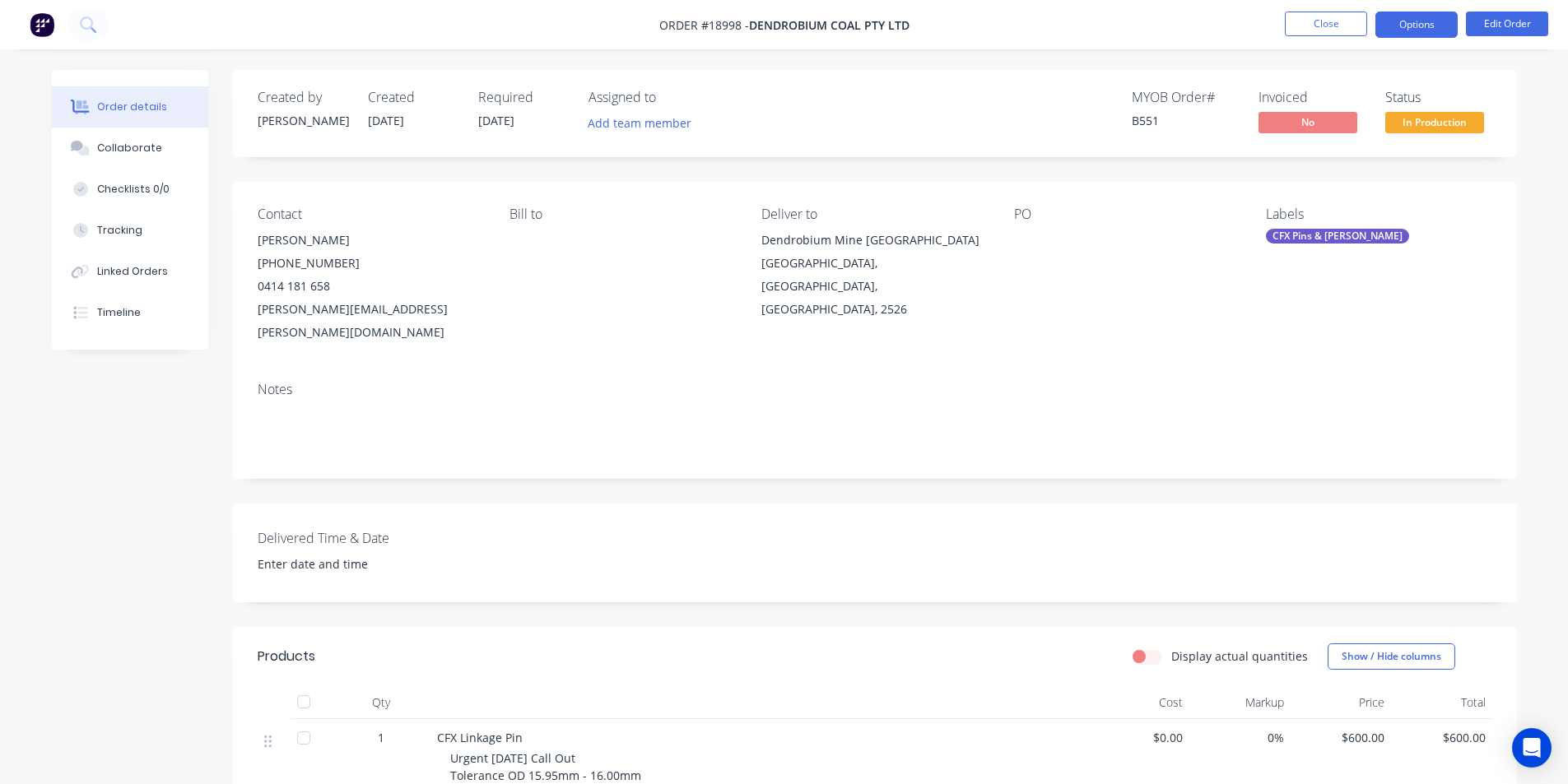
click at [1420, 32] on button "Options" at bounding box center [1416, 25] width 82 height 26
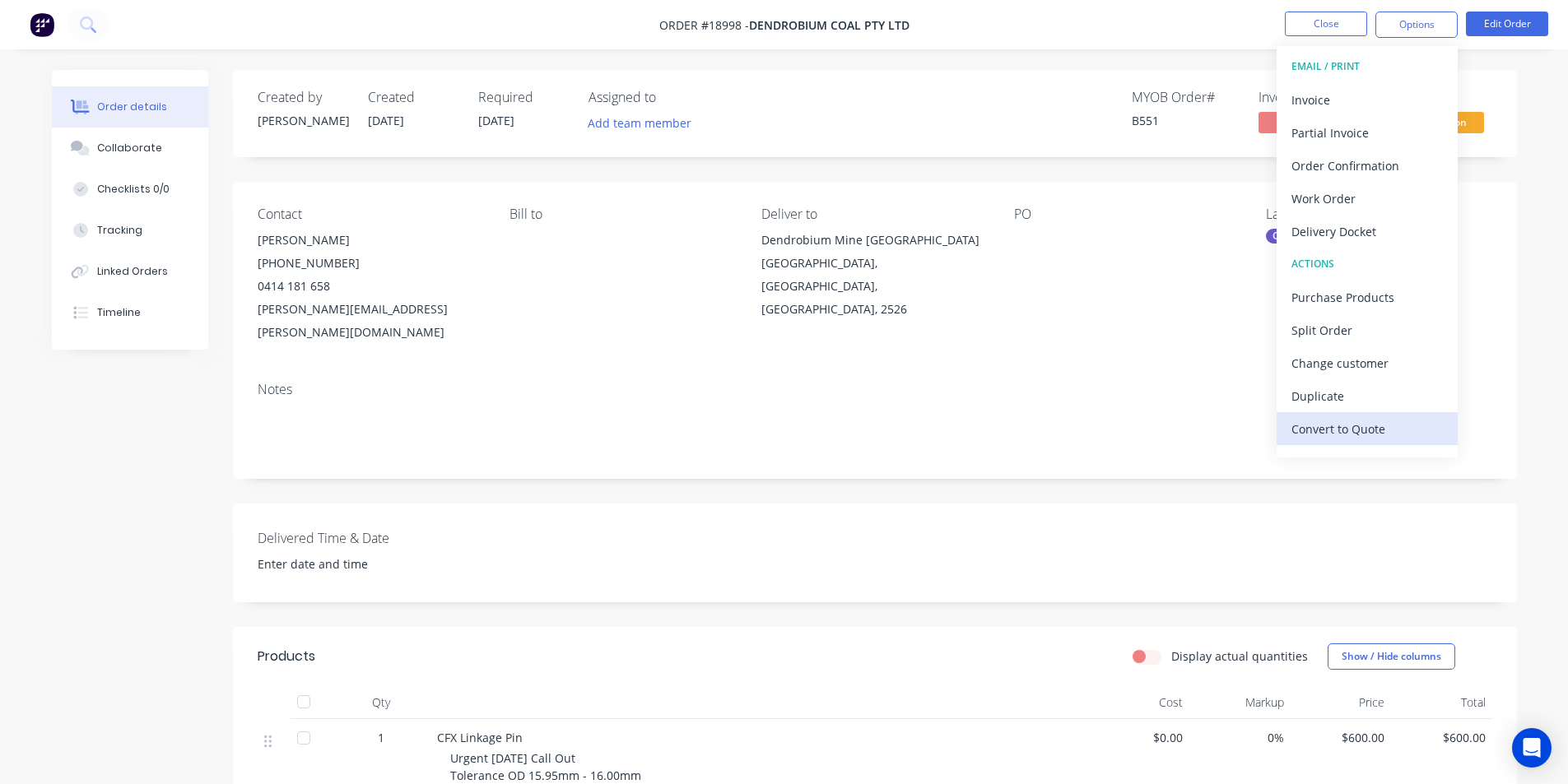
click at [1377, 420] on div "Convert to Quote" at bounding box center [1367, 429] width 152 height 24
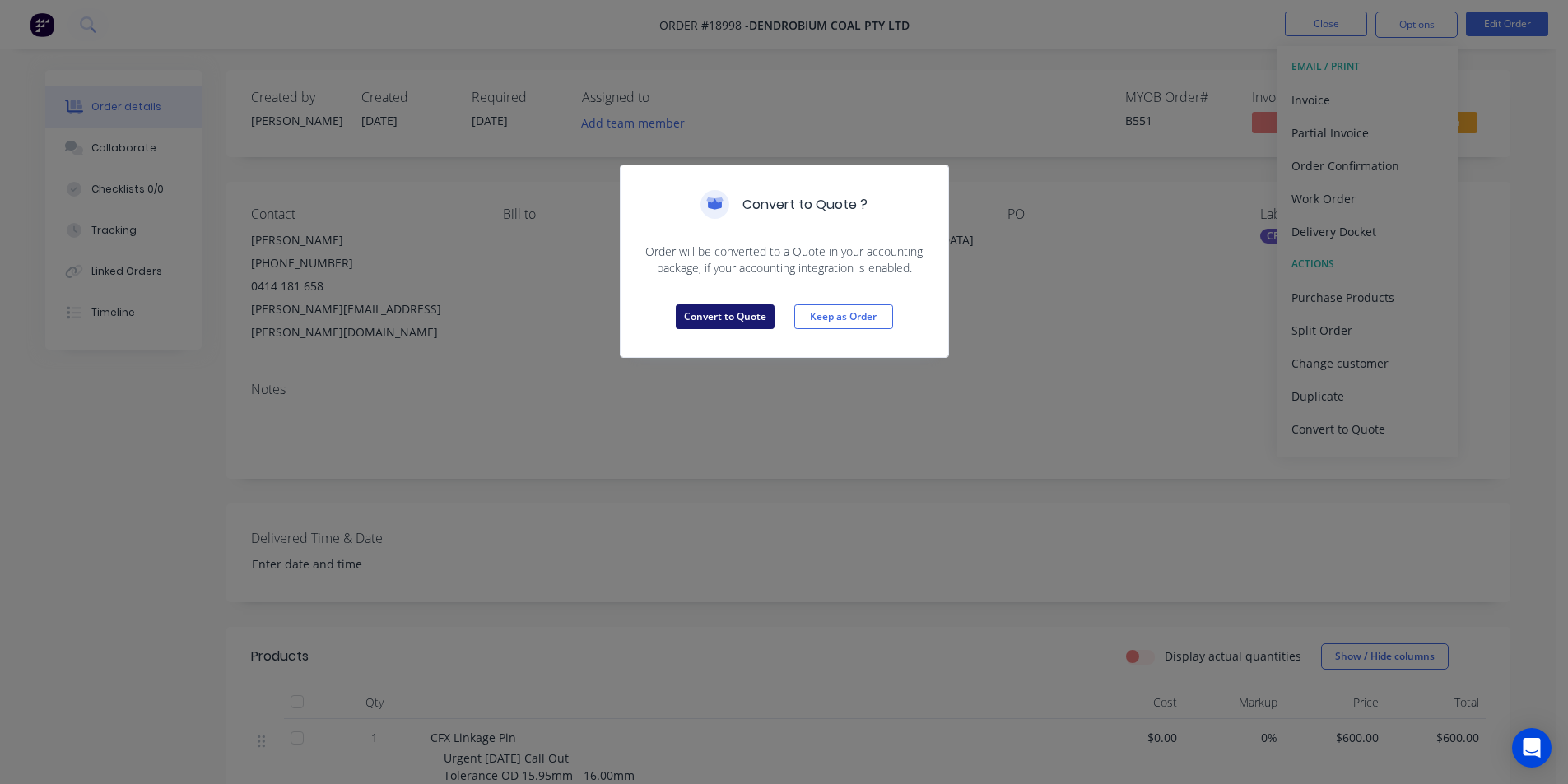
click at [704, 325] on button "Convert to Quote" at bounding box center [725, 316] width 99 height 25
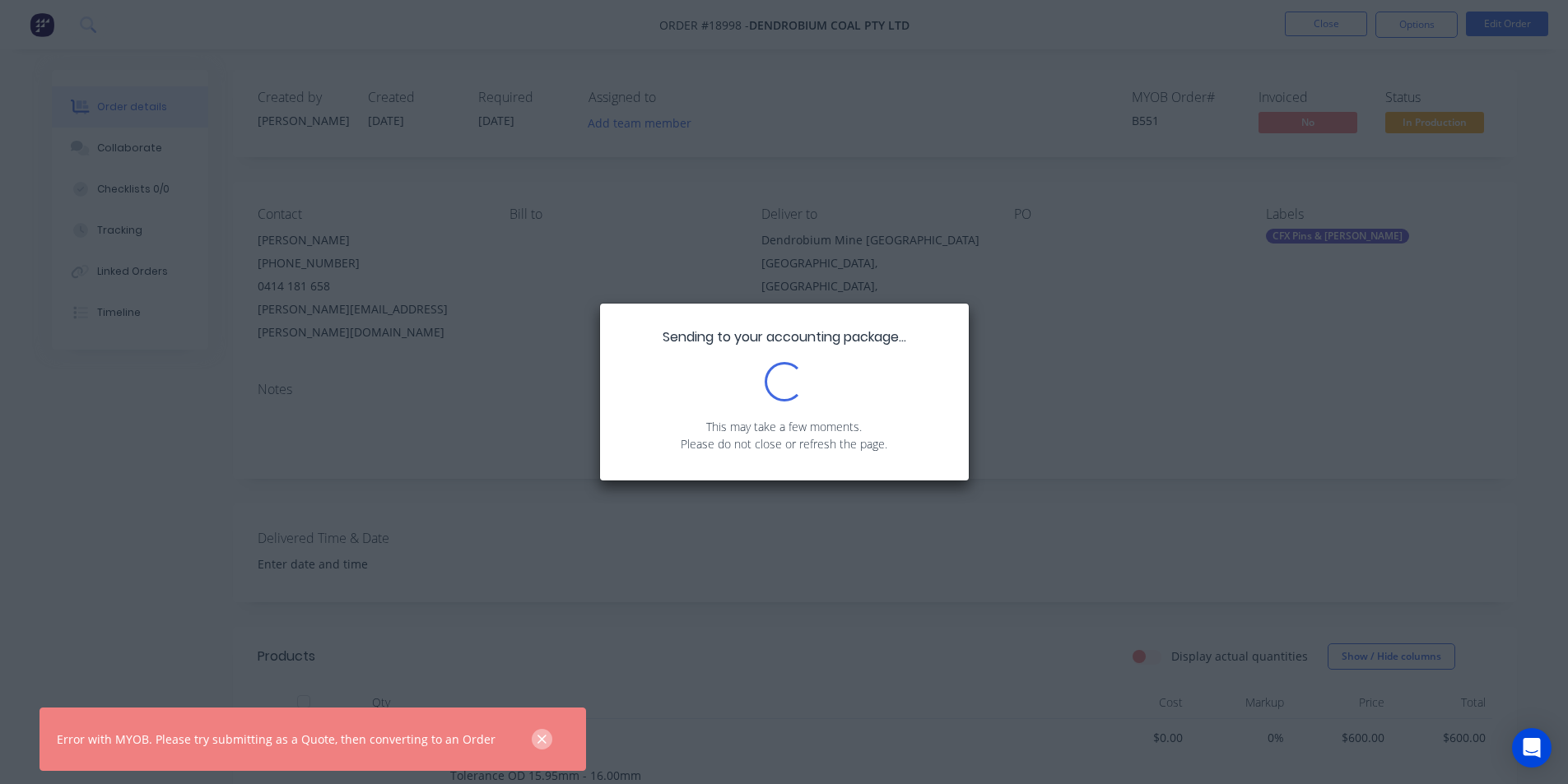
click at [537, 738] on icon "button" at bounding box center [542, 739] width 11 height 15
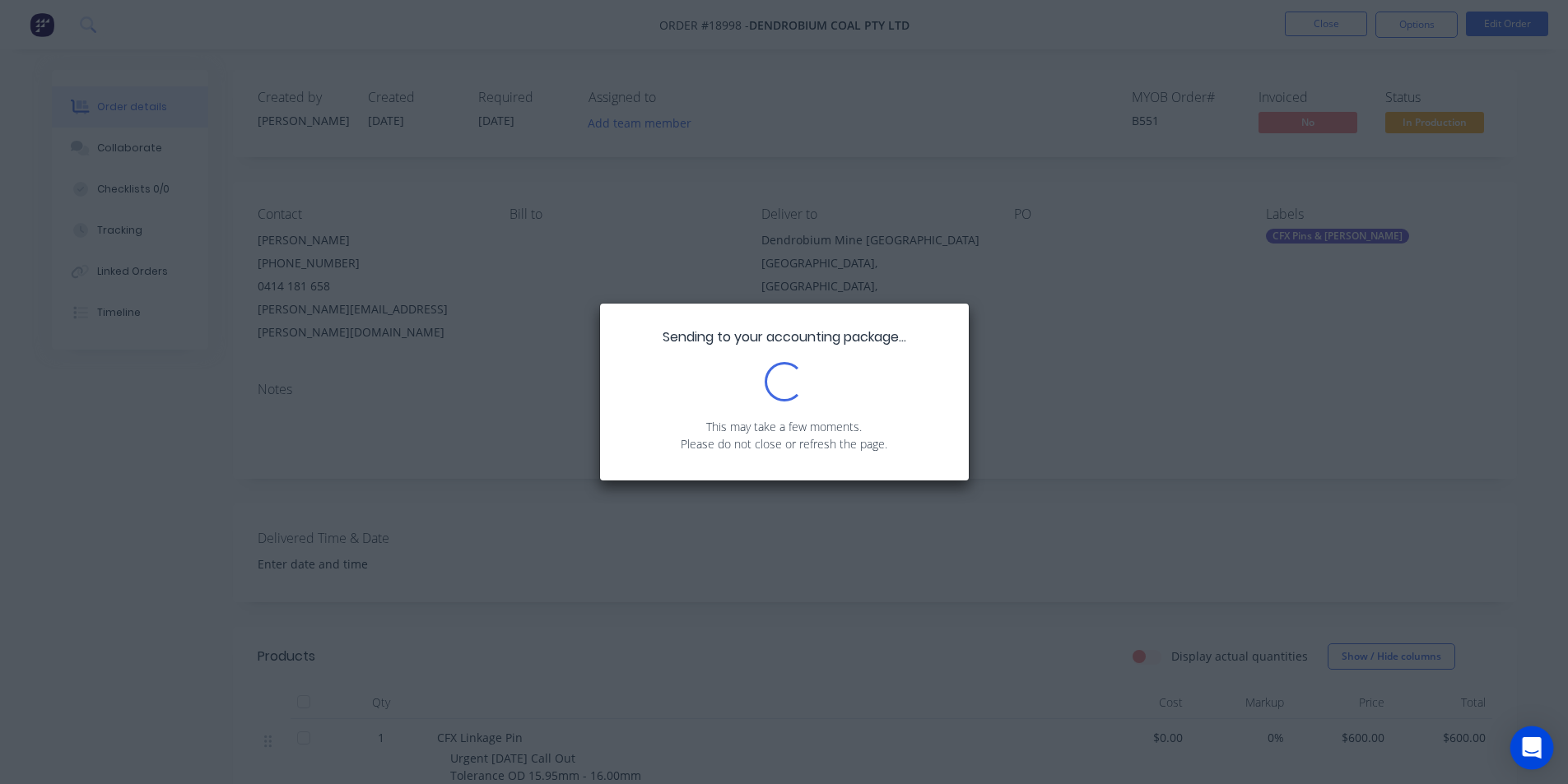
click at [1533, 752] on icon "Open Intercom Messenger" at bounding box center [1530, 747] width 19 height 21
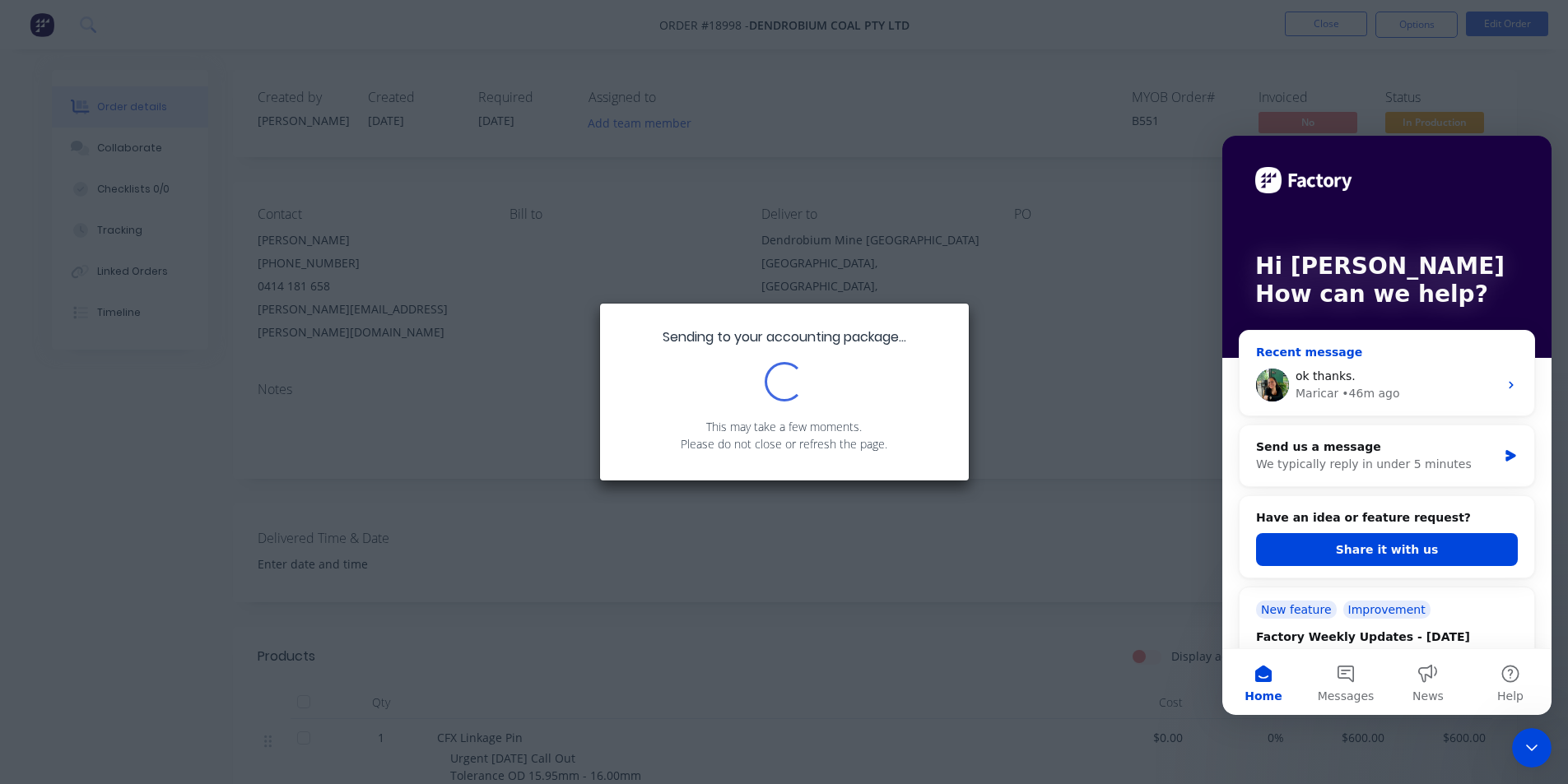
click at [1380, 396] on div "• 46m ago" at bounding box center [1370, 393] width 58 height 17
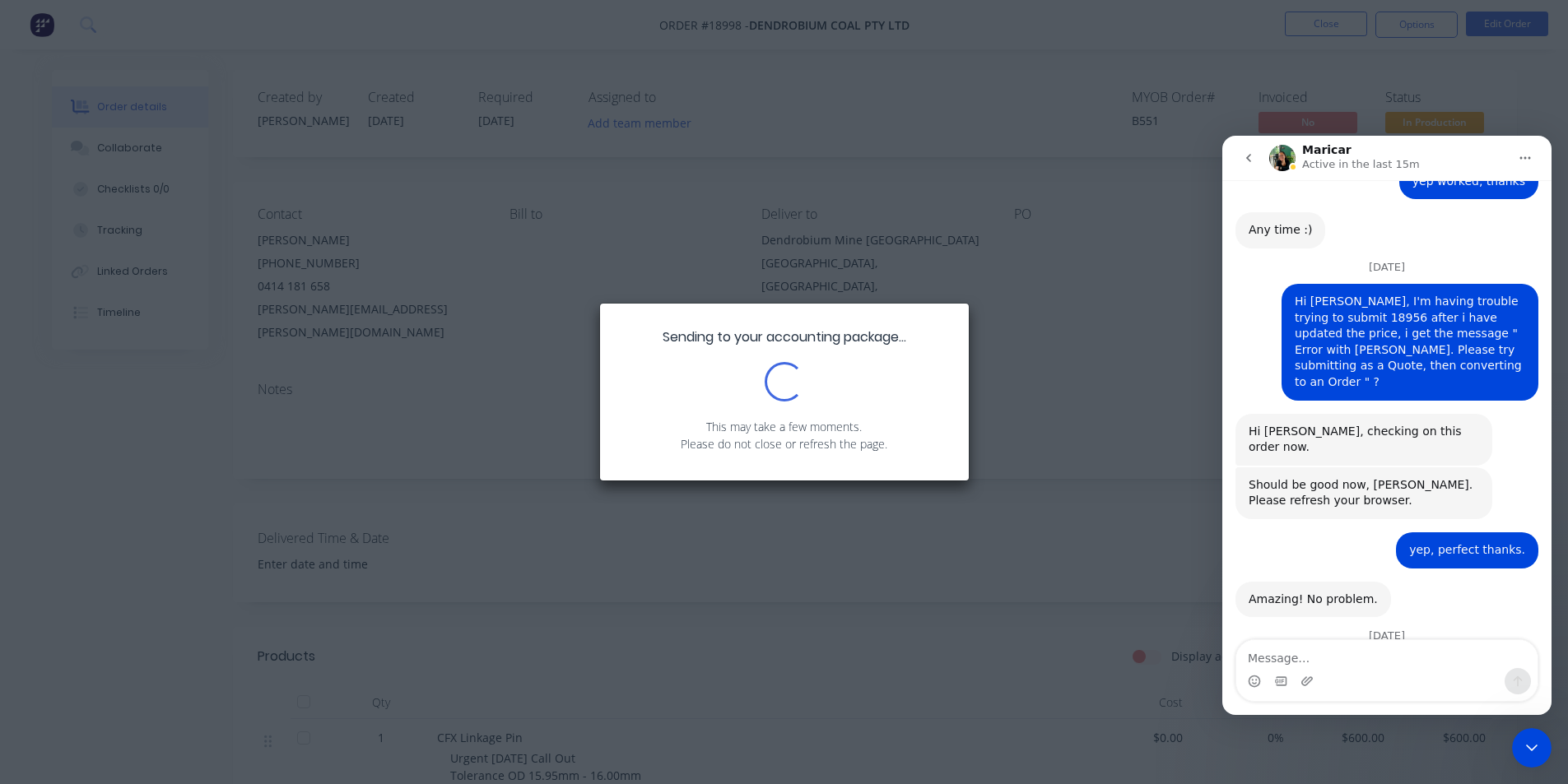
scroll to position [1425, 0]
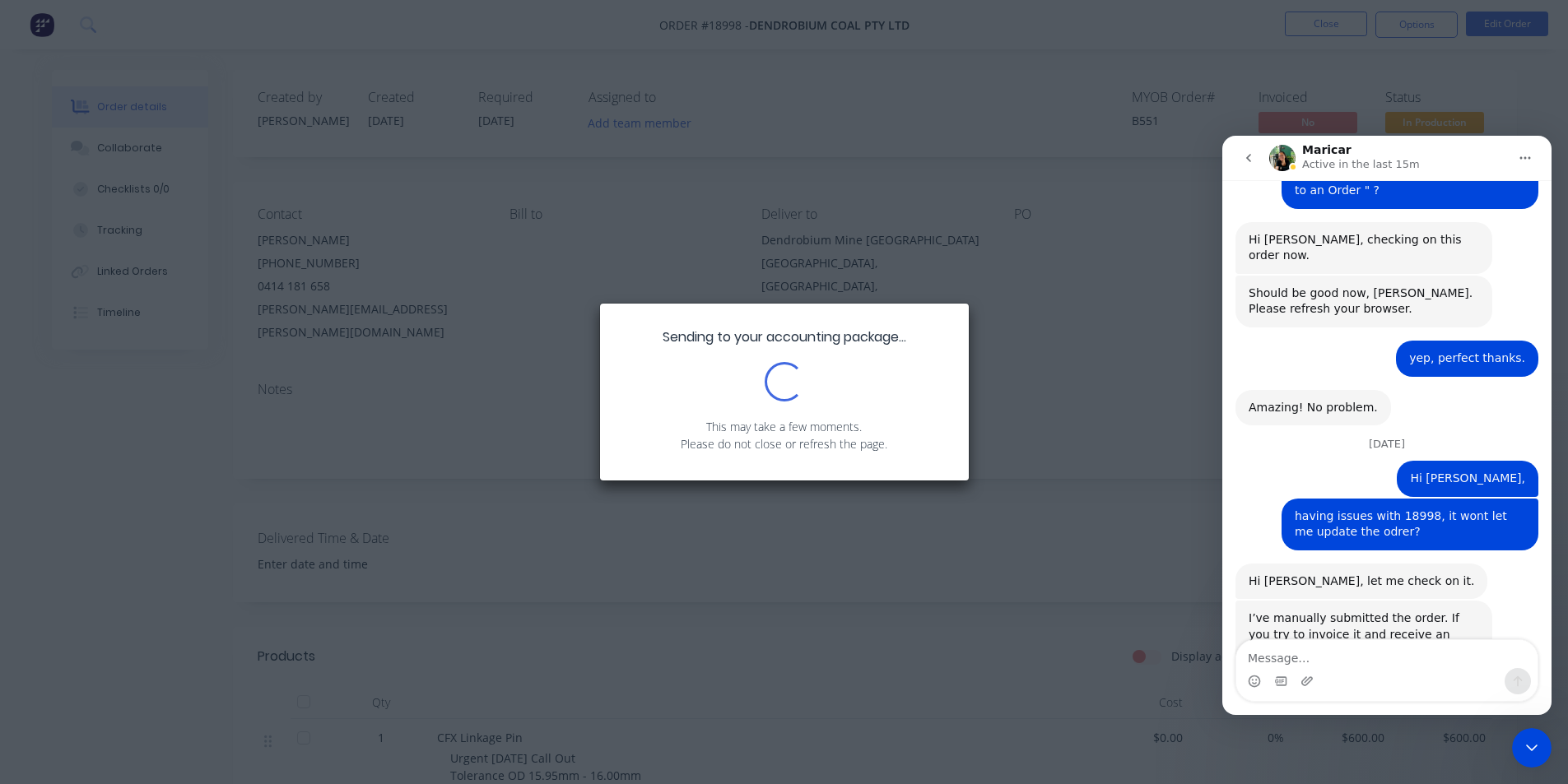
click at [1309, 659] on textarea "Message…" at bounding box center [1386, 653] width 301 height 28
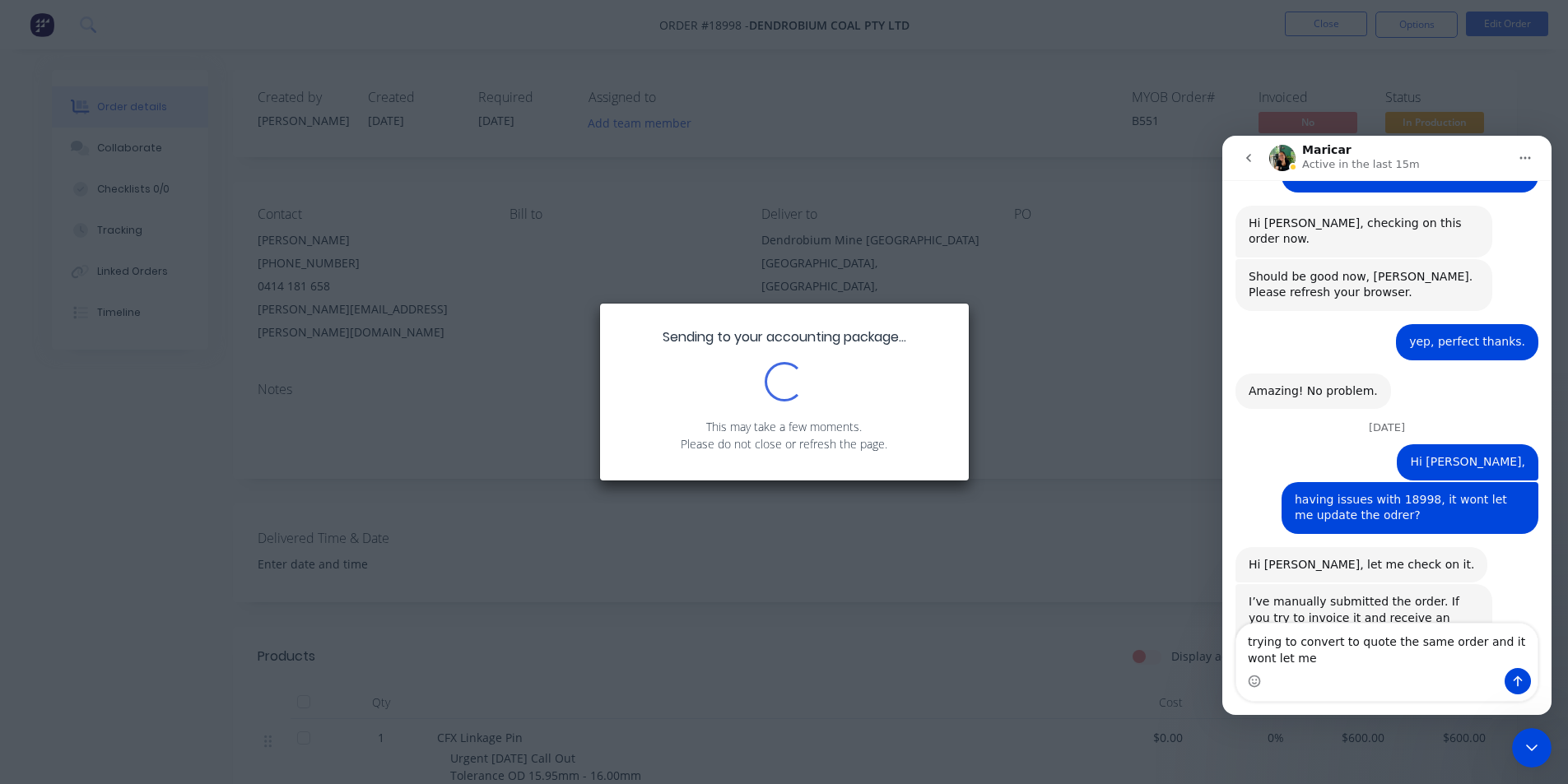
type textarea "trying to convert to quote the same order and it wont let me?"
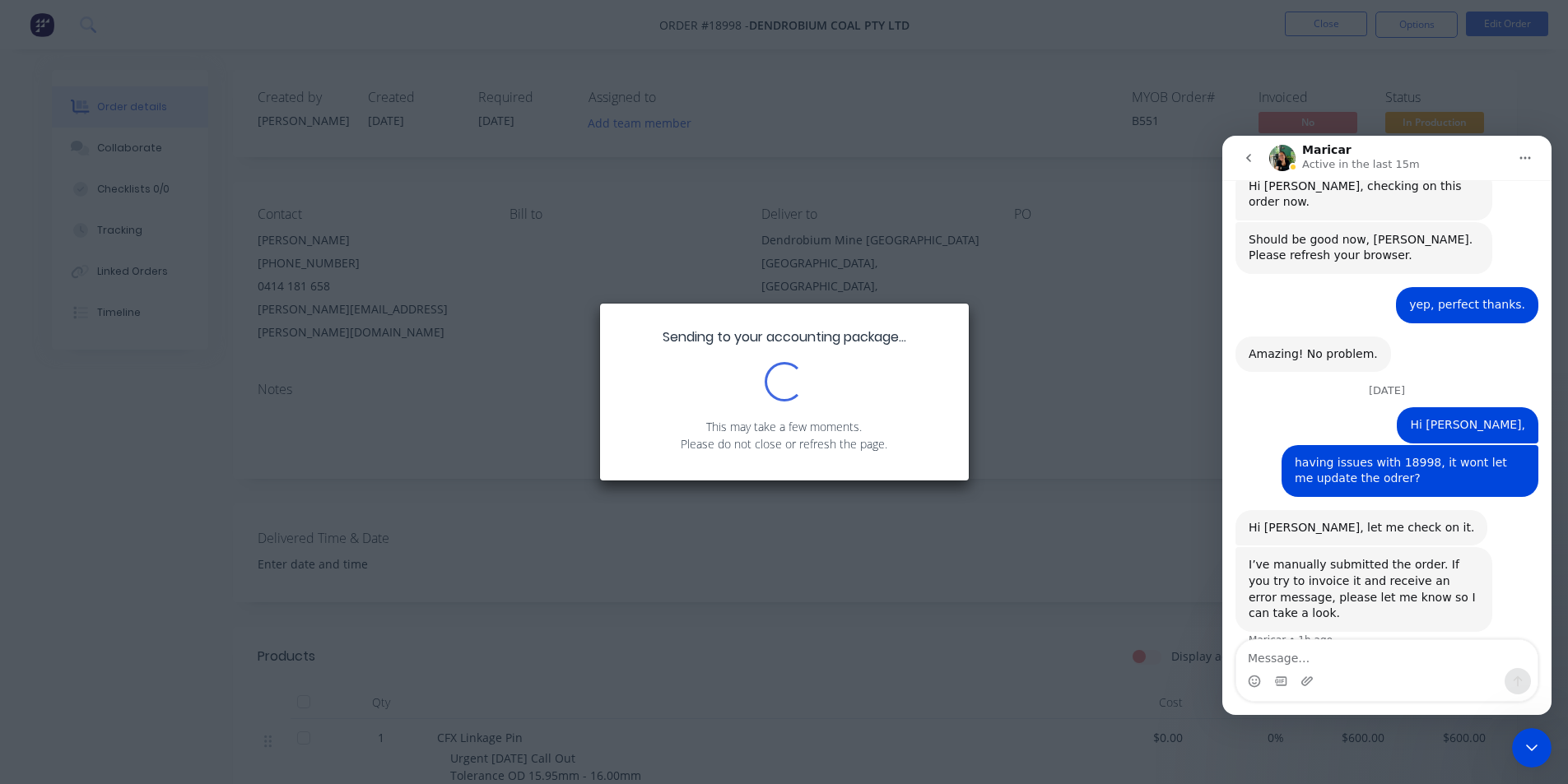
click at [1162, 537] on div "Sending to your accounting package... Loading... This may take a few moments. P…" at bounding box center [784, 392] width 1568 height 784
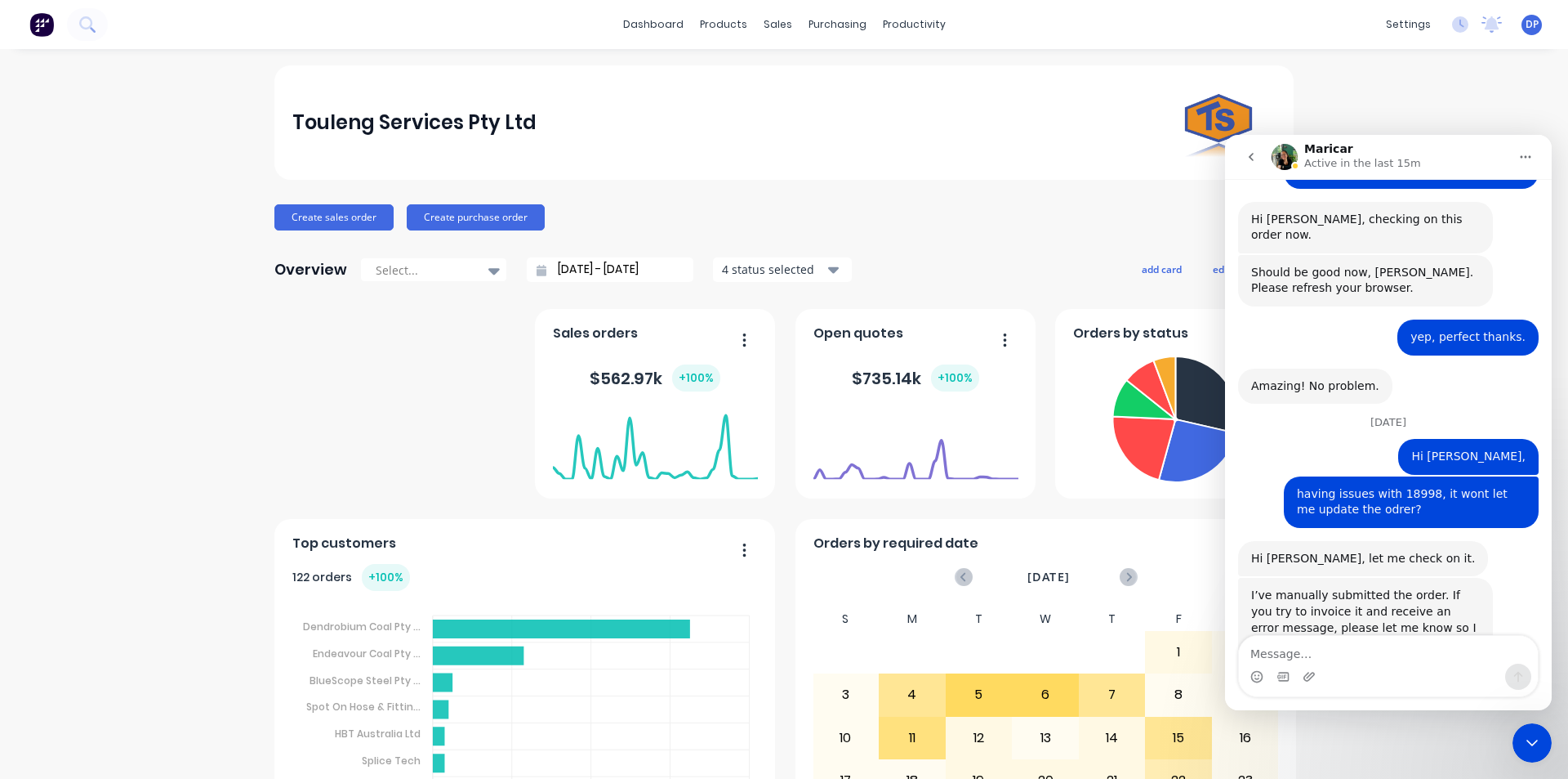
scroll to position [1469, 0]
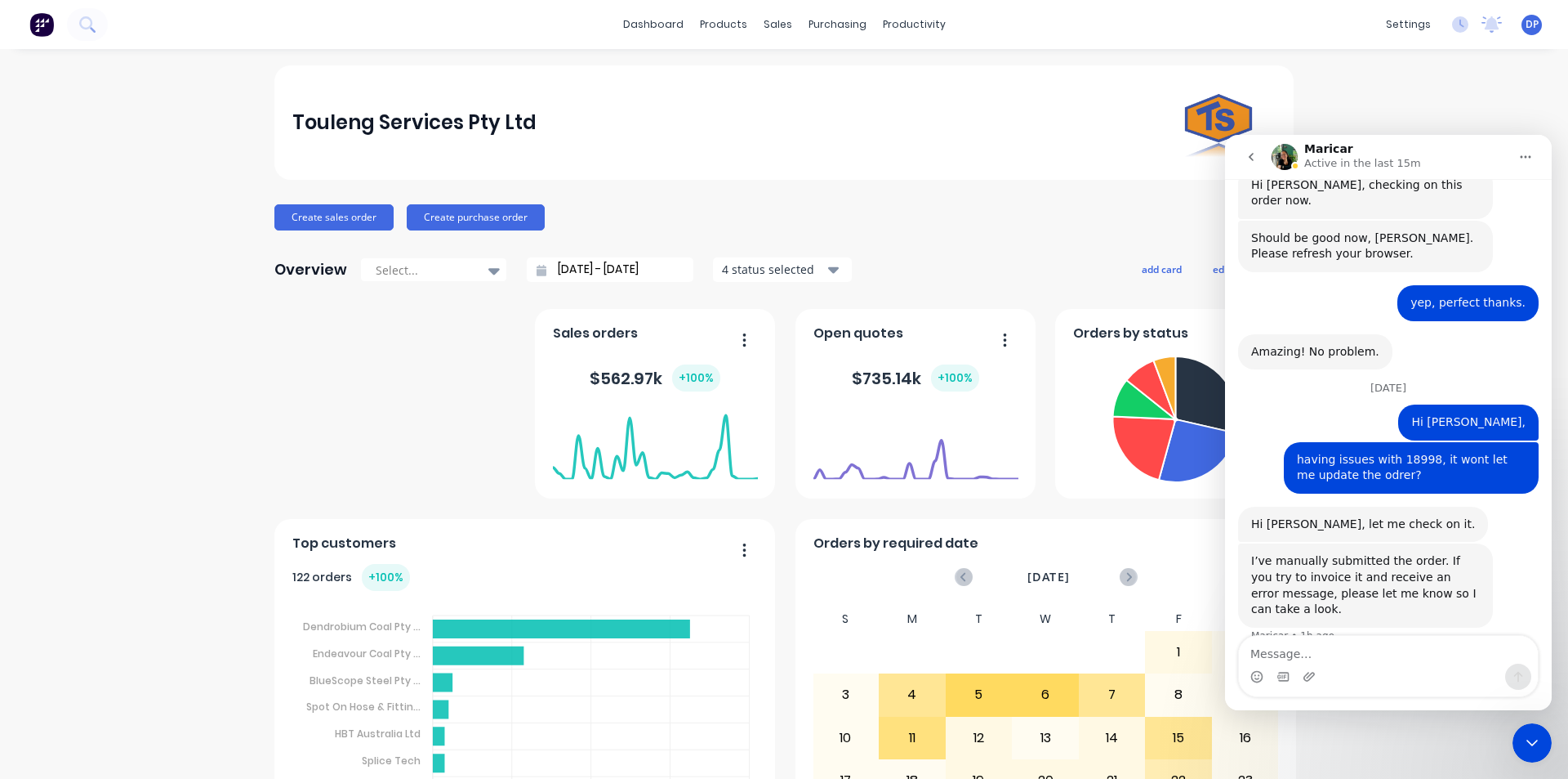
drag, startPoint x: 1539, startPoint y: 742, endPoint x: 1547, endPoint y: 741, distance: 8.1
click at [1539, 742] on icon "Close Intercom Messenger" at bounding box center [1532, 743] width 20 height 20
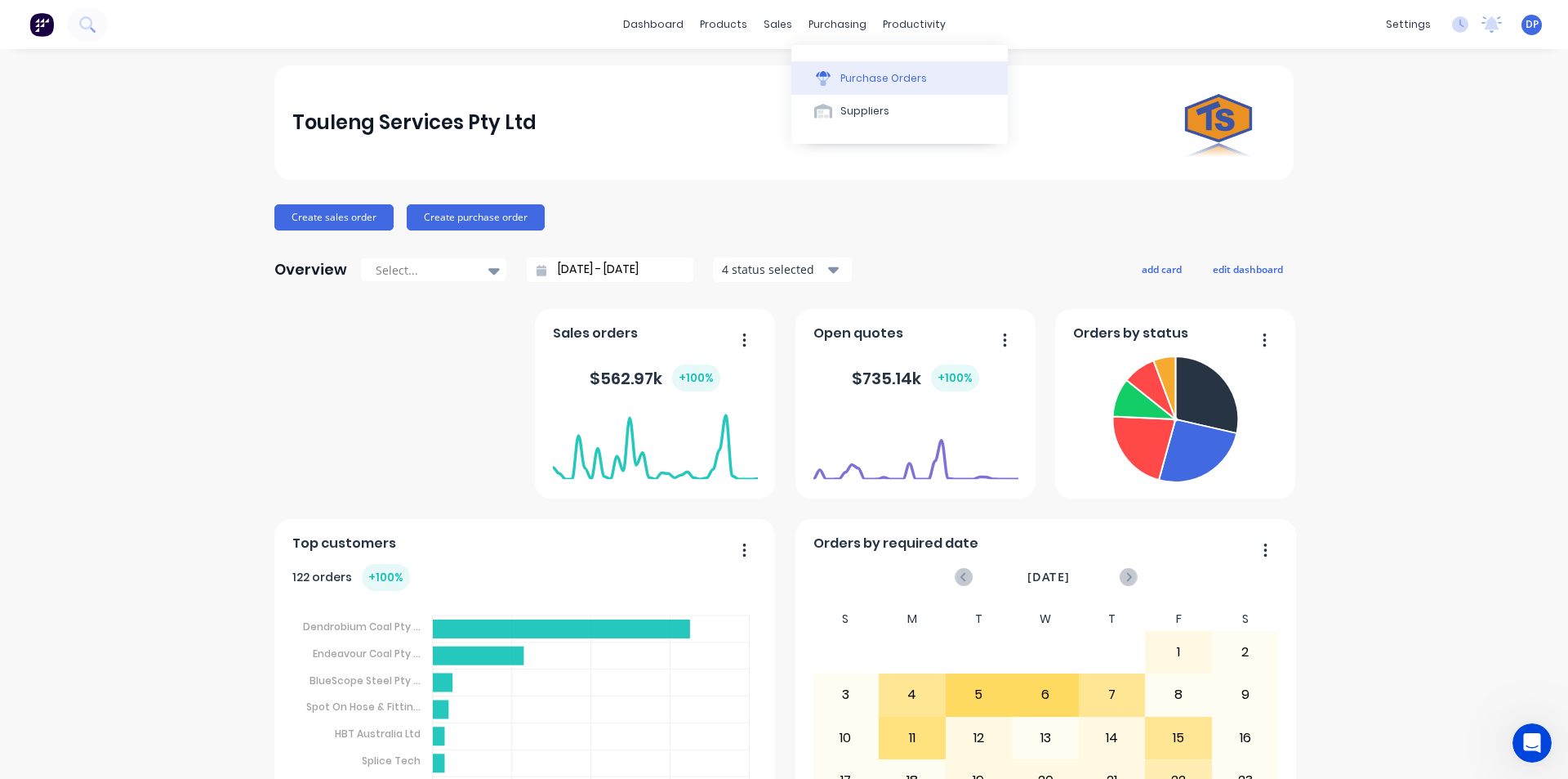
click at [834, 71] on div at bounding box center [823, 78] width 25 height 15
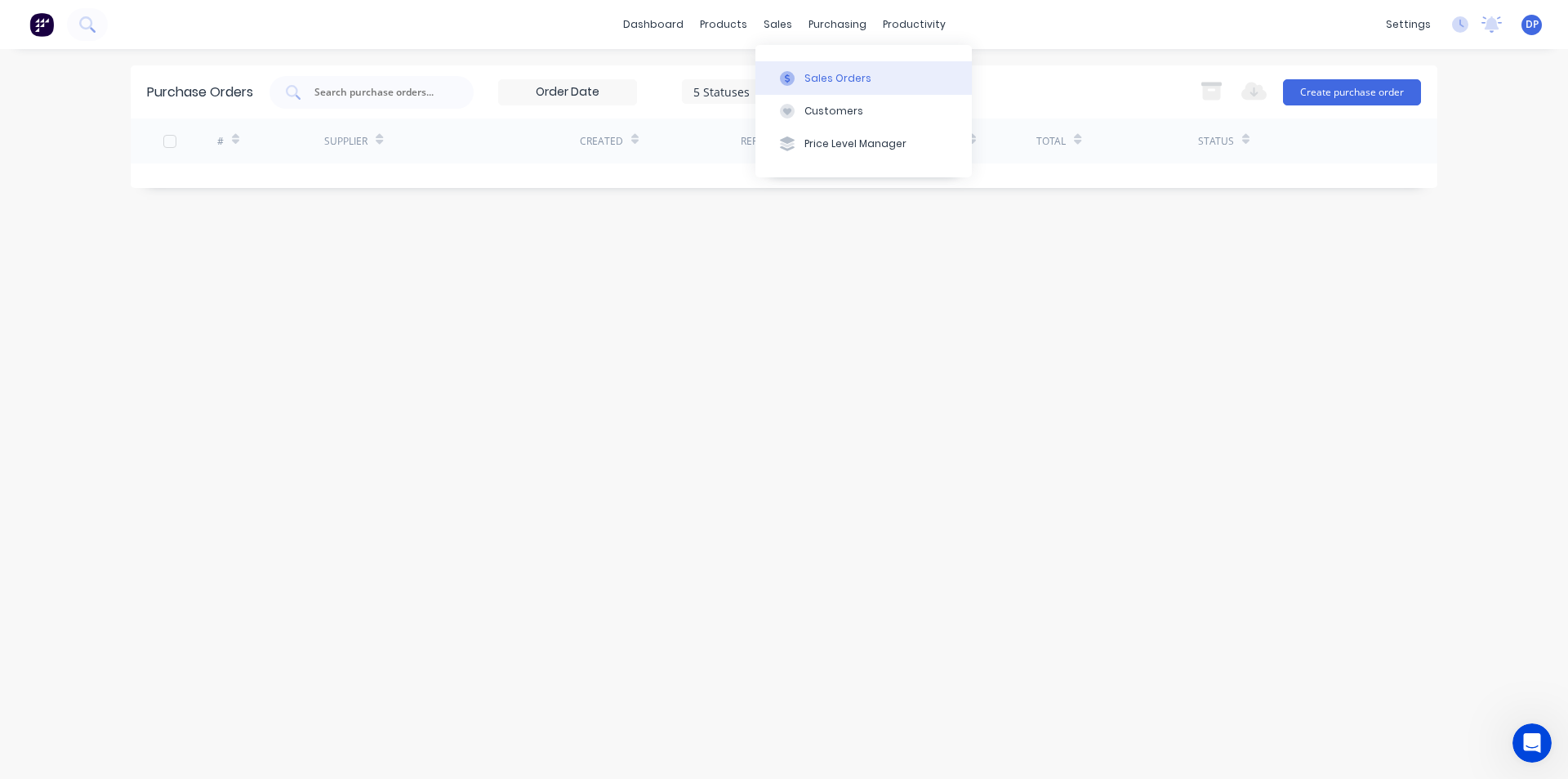
click at [813, 71] on div "Sales Orders" at bounding box center [838, 78] width 67 height 15
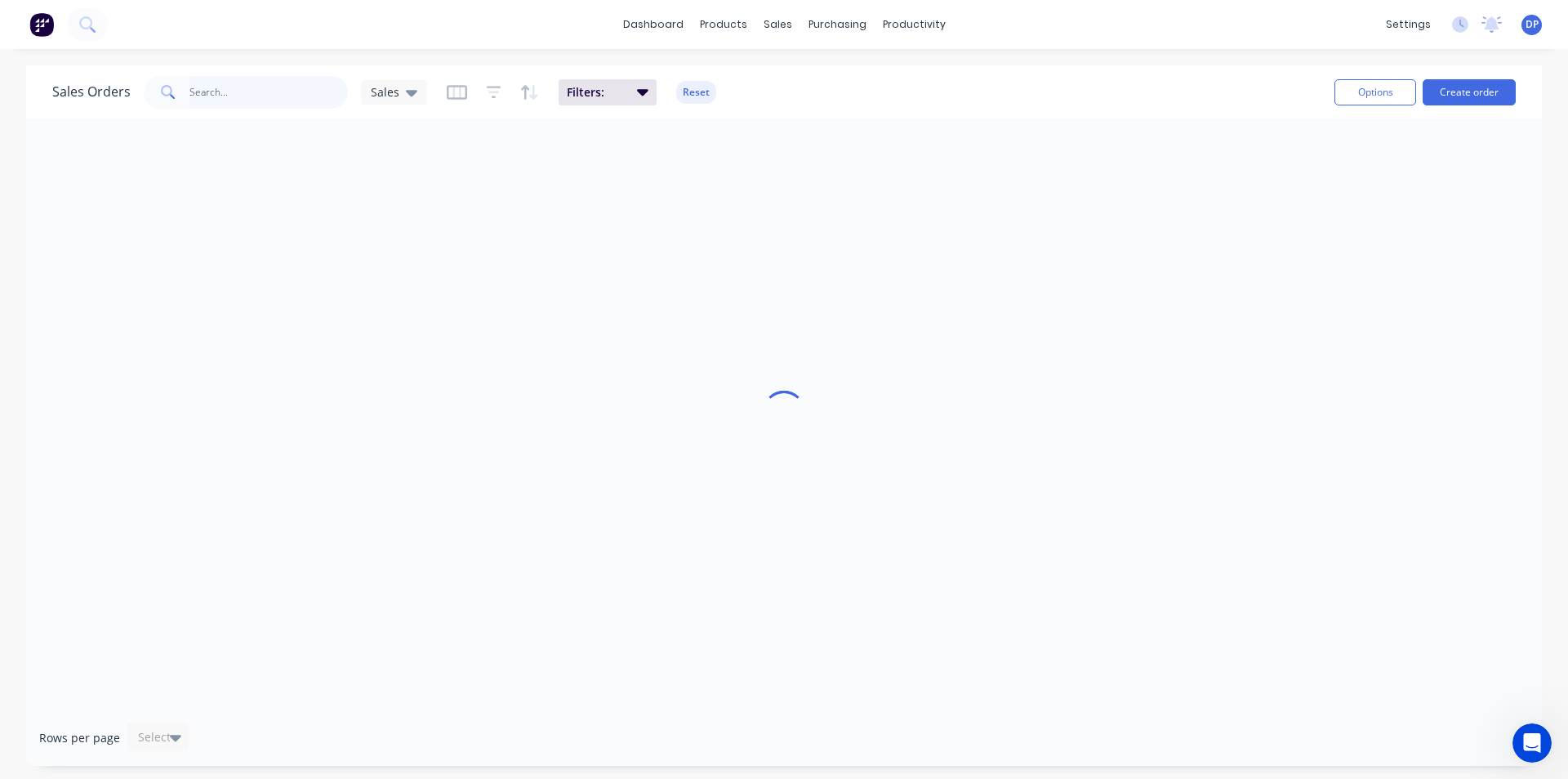
click at [267, 95] on input "text" at bounding box center [268, 92] width 159 height 33
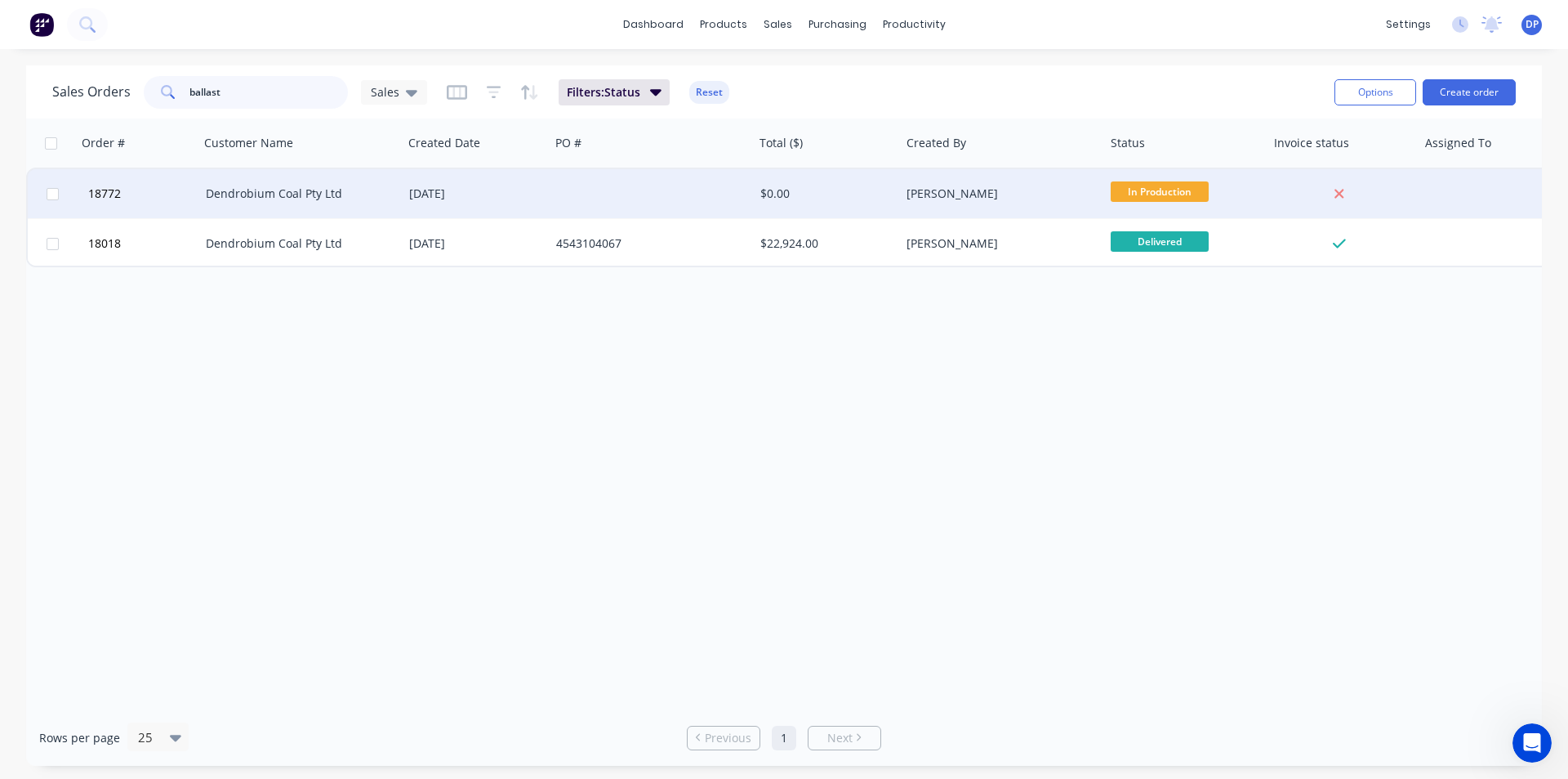
type input "ballast"
click at [305, 205] on div "Dendrobium Coal Pty Ltd" at bounding box center [301, 193] width 204 height 49
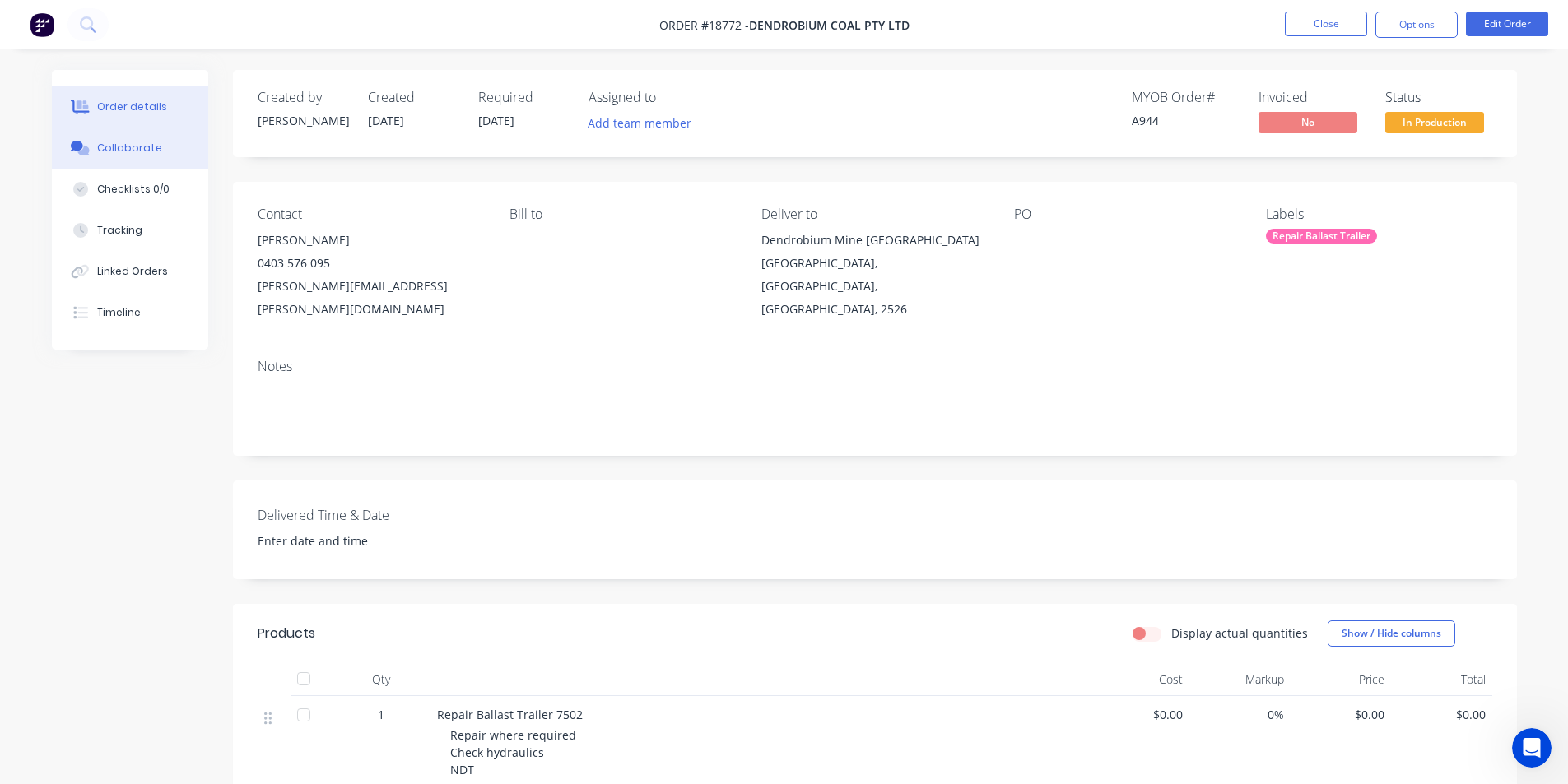
click at [132, 149] on div "Collaborate" at bounding box center [129, 148] width 65 height 15
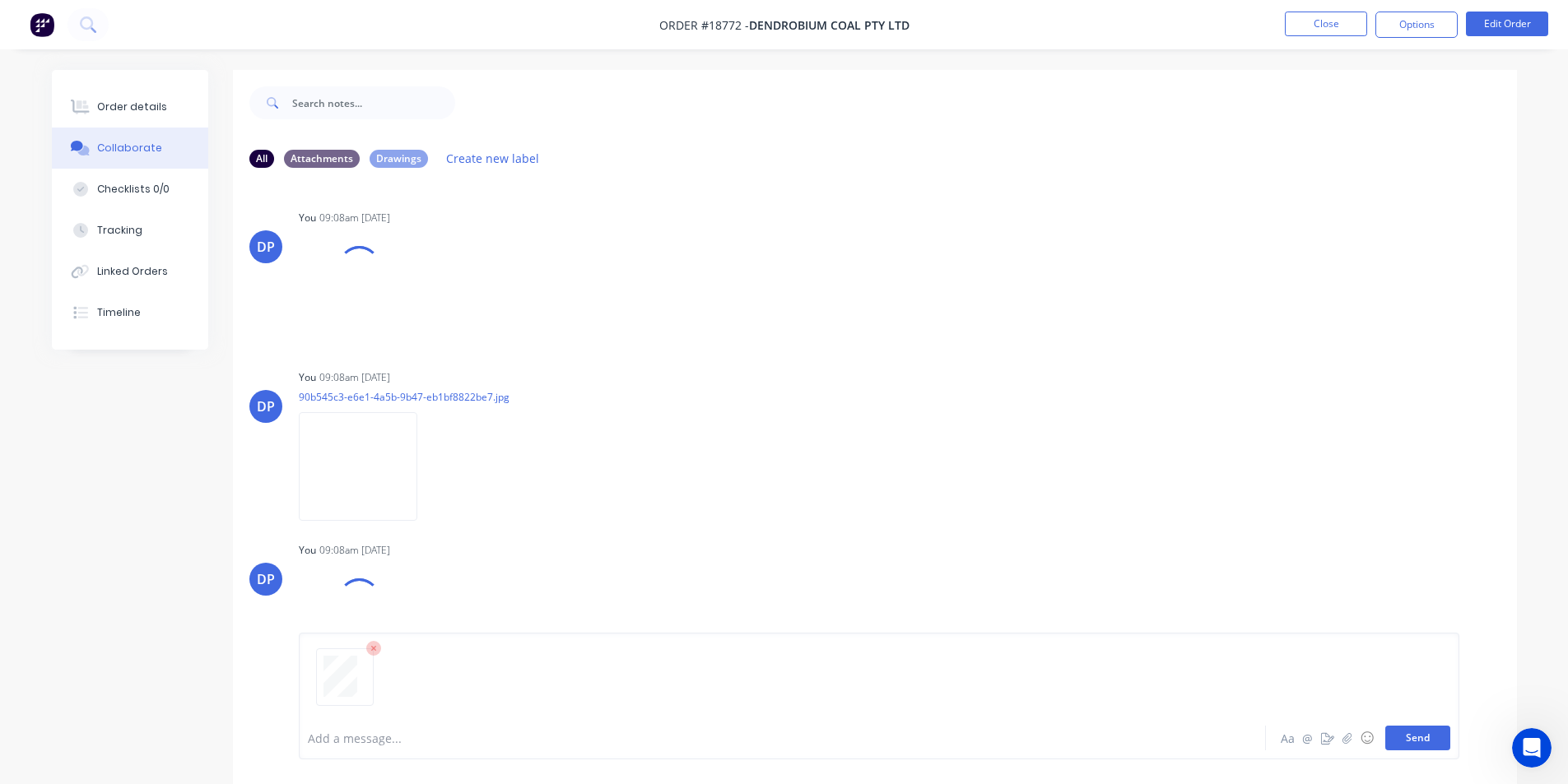
click at [1409, 732] on button "Send" at bounding box center [1417, 737] width 65 height 25
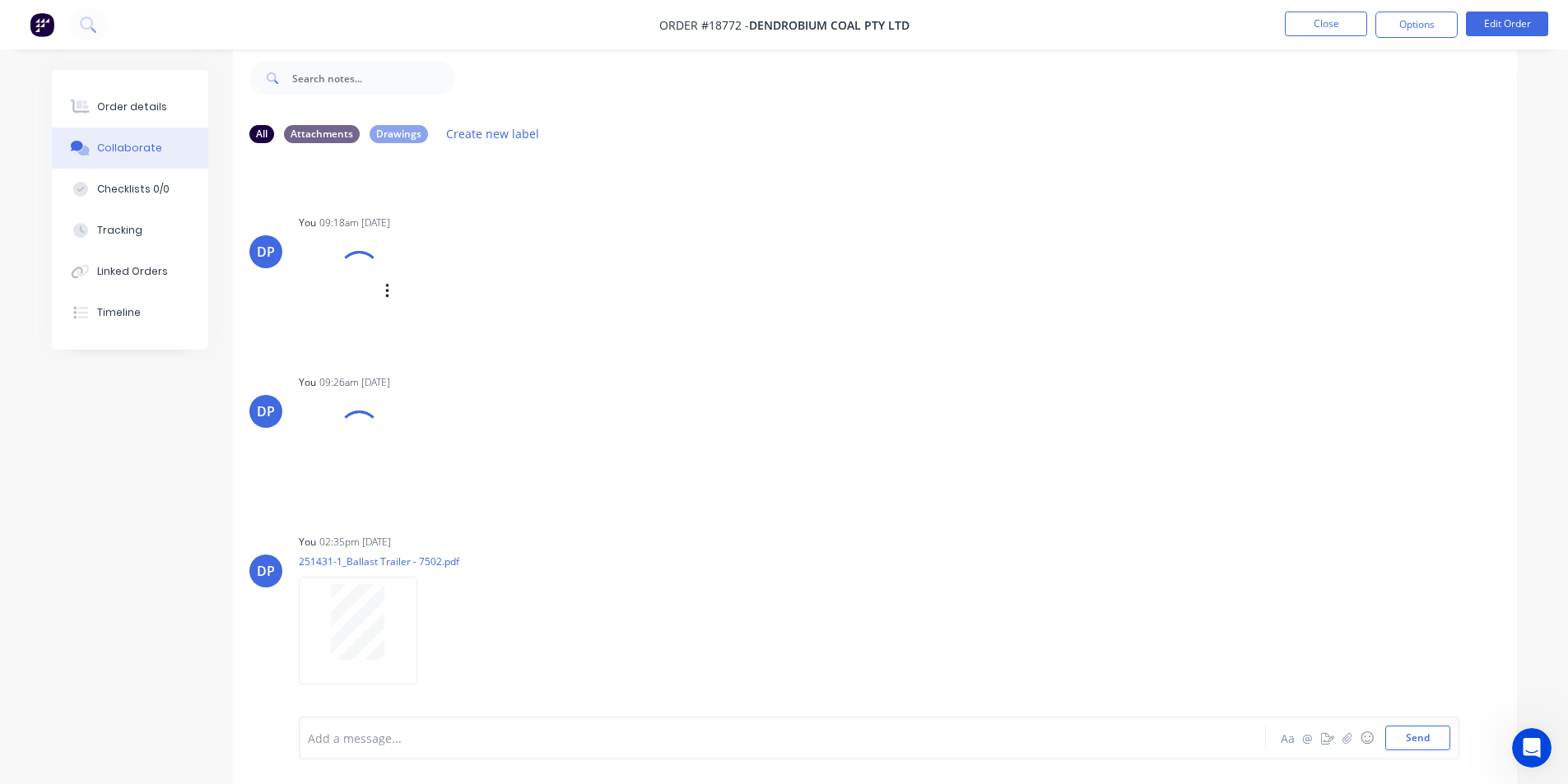
scroll to position [1542, 0]
click at [1337, 17] on button "Close" at bounding box center [1325, 24] width 82 height 25
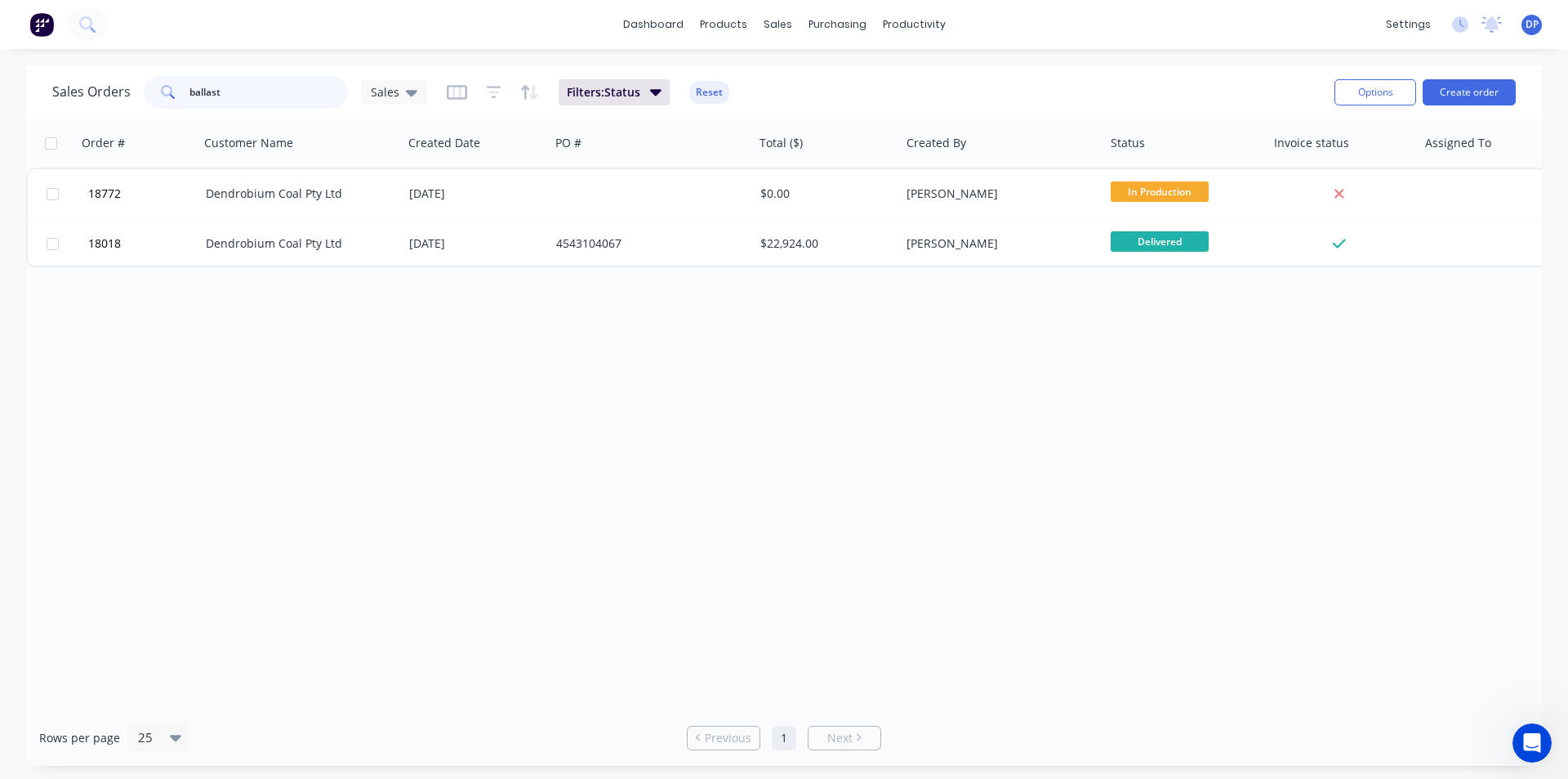
drag, startPoint x: 245, startPoint y: 100, endPoint x: 71, endPoint y: 118, distance: 174.9
click at [71, 118] on div "Sales Orders ballast Sales Filters: Status Reset Options Create order" at bounding box center [784, 92] width 1516 height 54
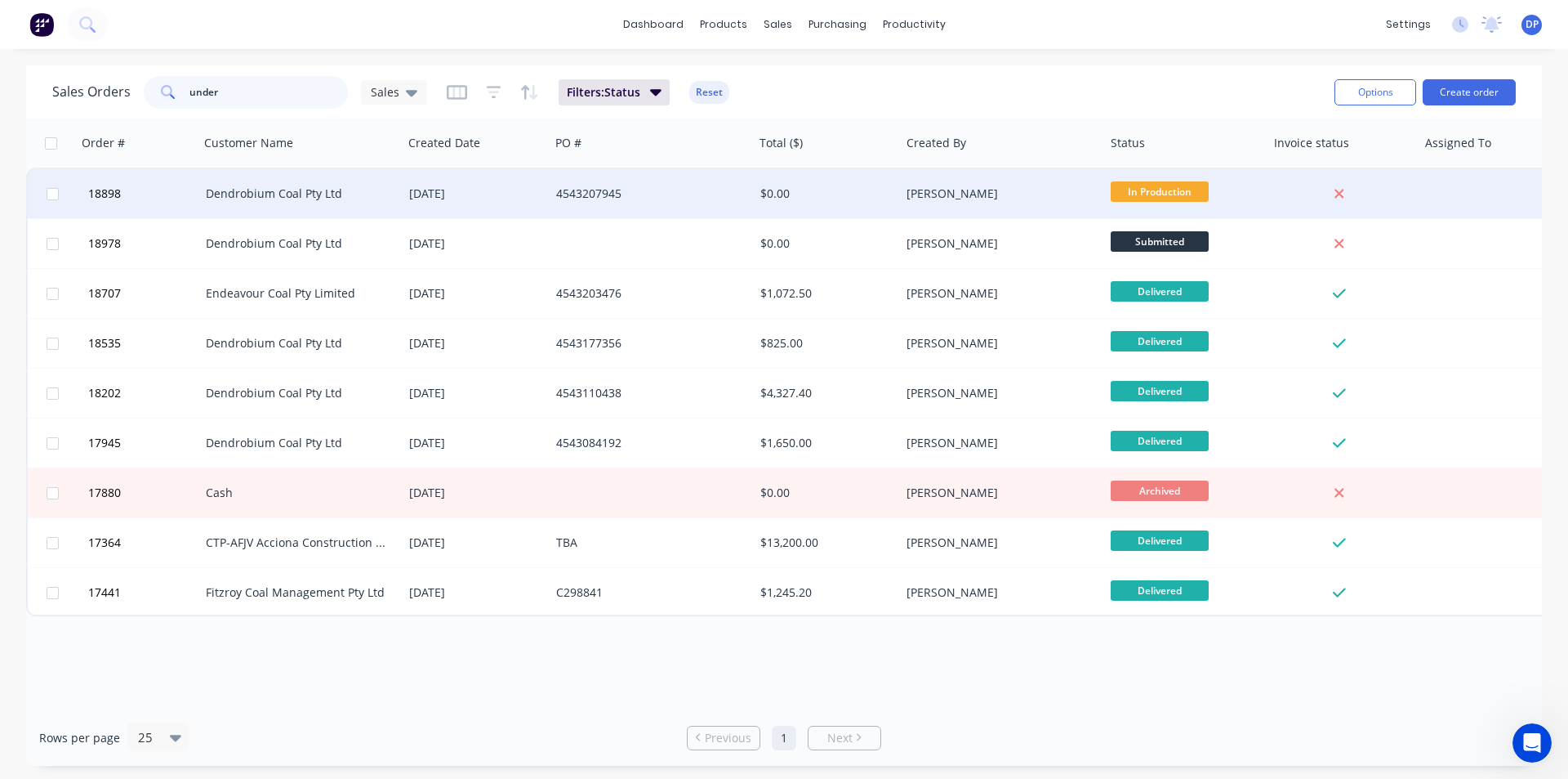
type input "under"
click at [311, 196] on div "Dendrobium Coal Pty Ltd" at bounding box center [296, 193] width 181 height 16
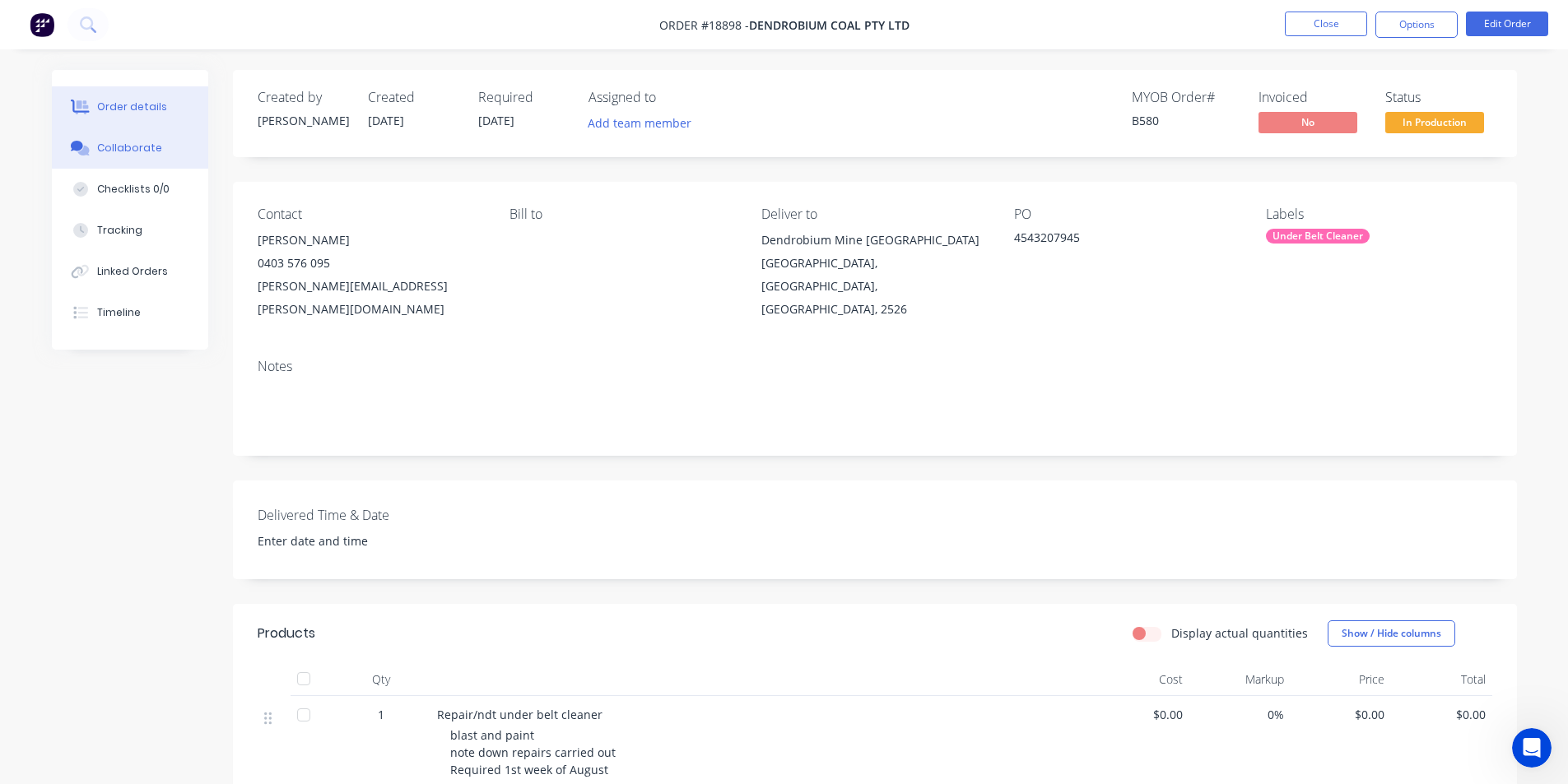
click at [150, 141] on div "Collaborate" at bounding box center [129, 148] width 65 height 15
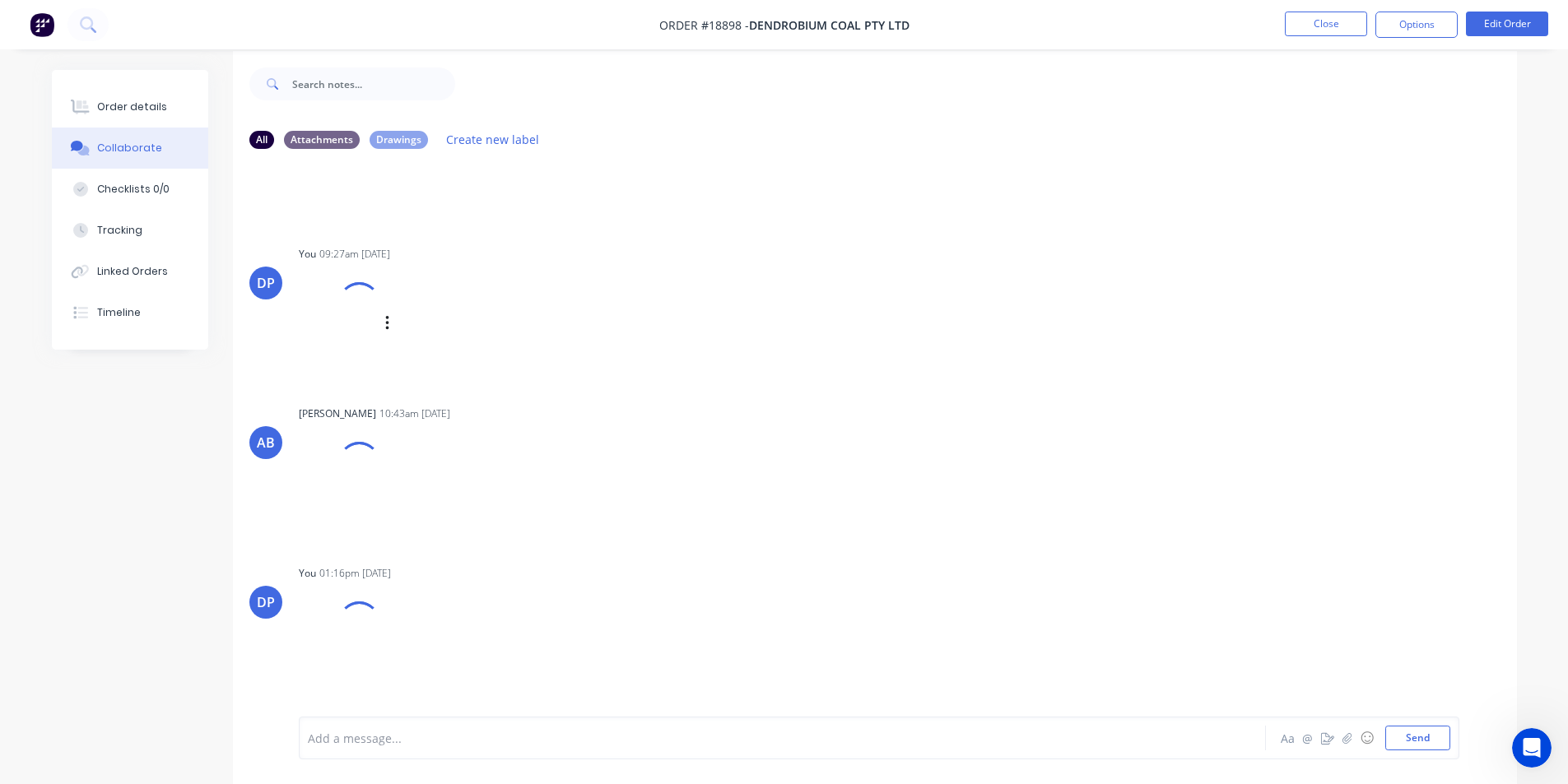
scroll to position [25, 0]
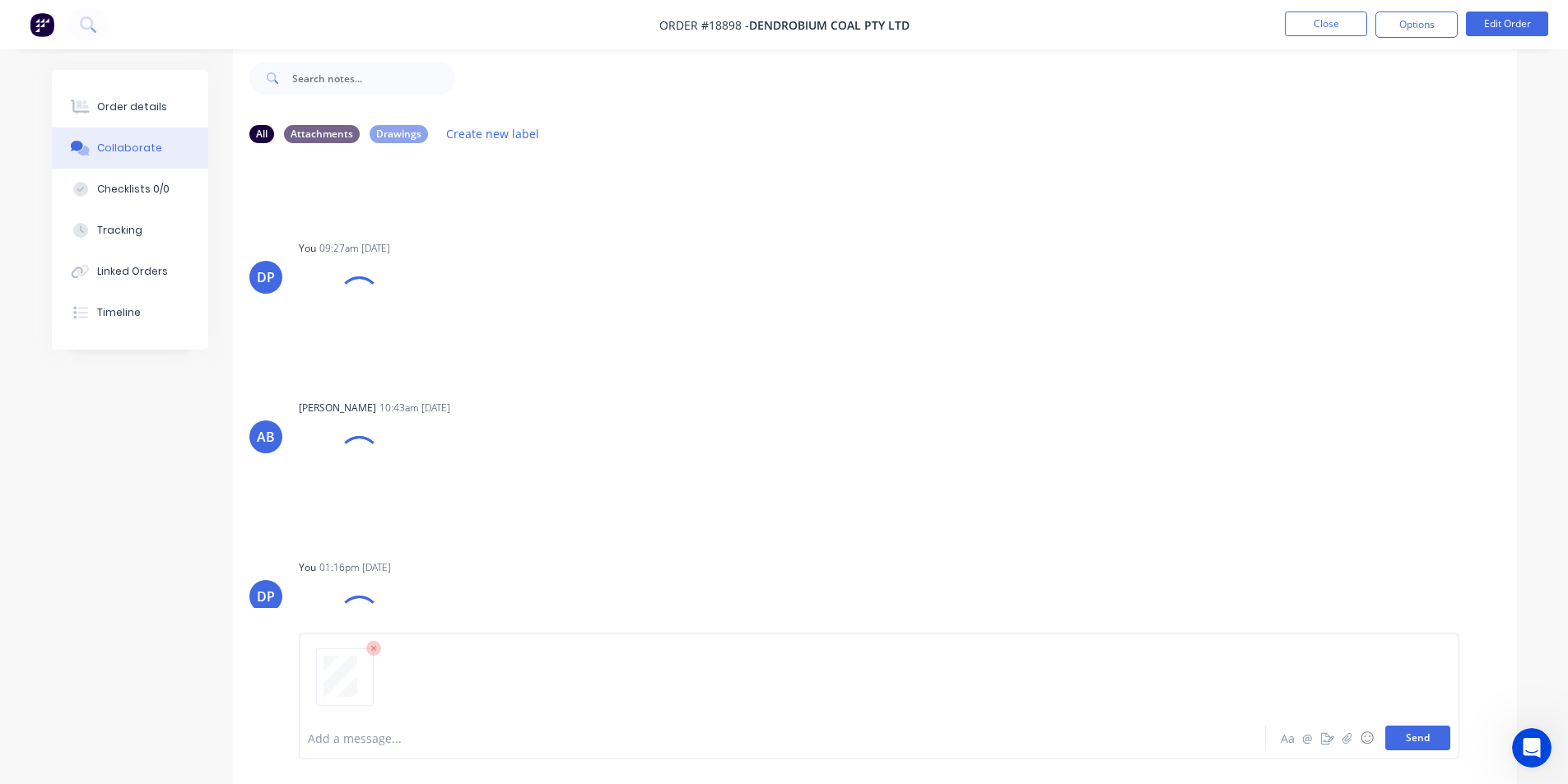
click at [1413, 736] on button "Send" at bounding box center [1417, 737] width 65 height 25
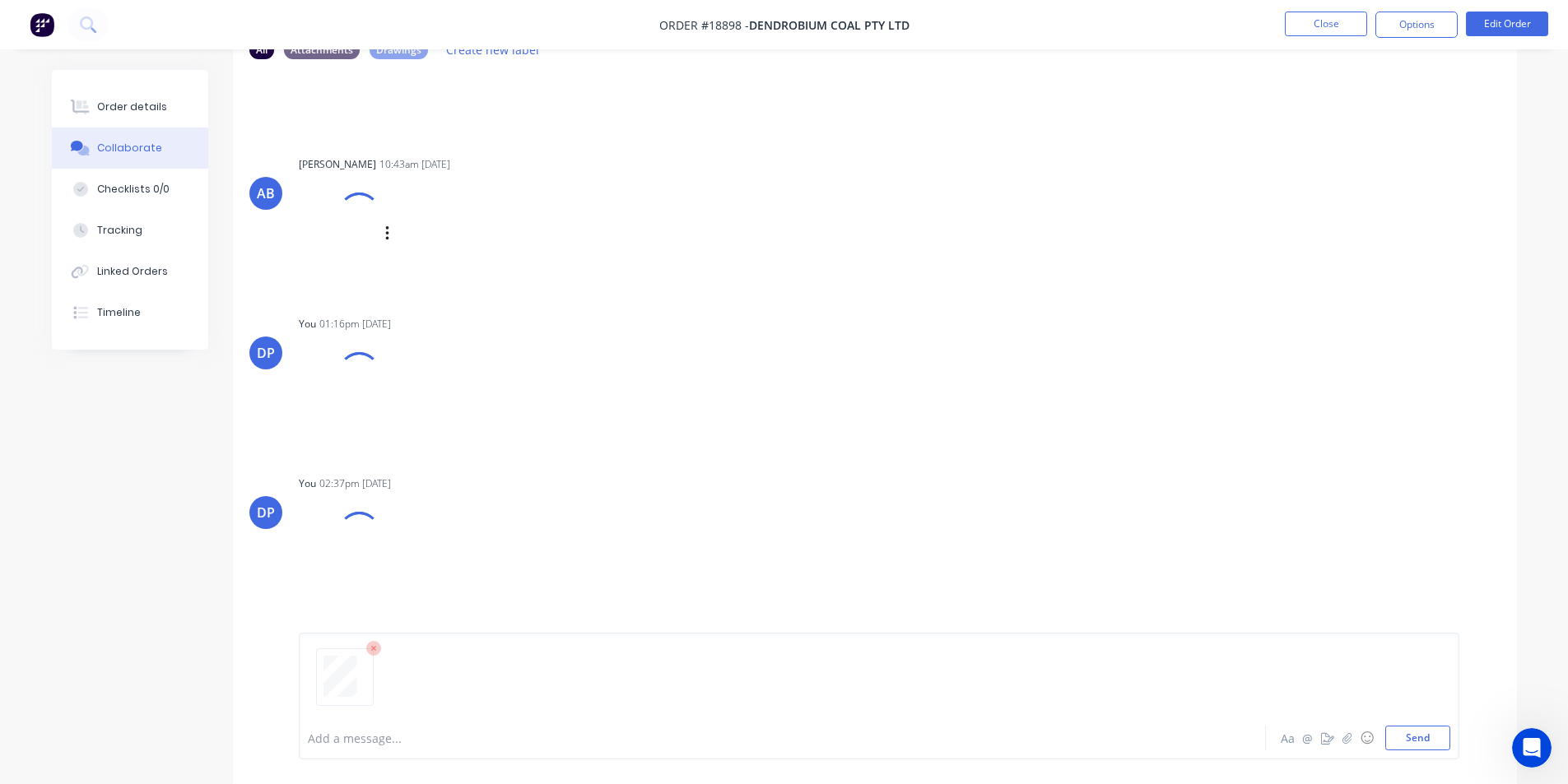
scroll to position [1542, 0]
click at [1529, 736] on icon "Open Intercom Messenger" at bounding box center [1531, 747] width 27 height 27
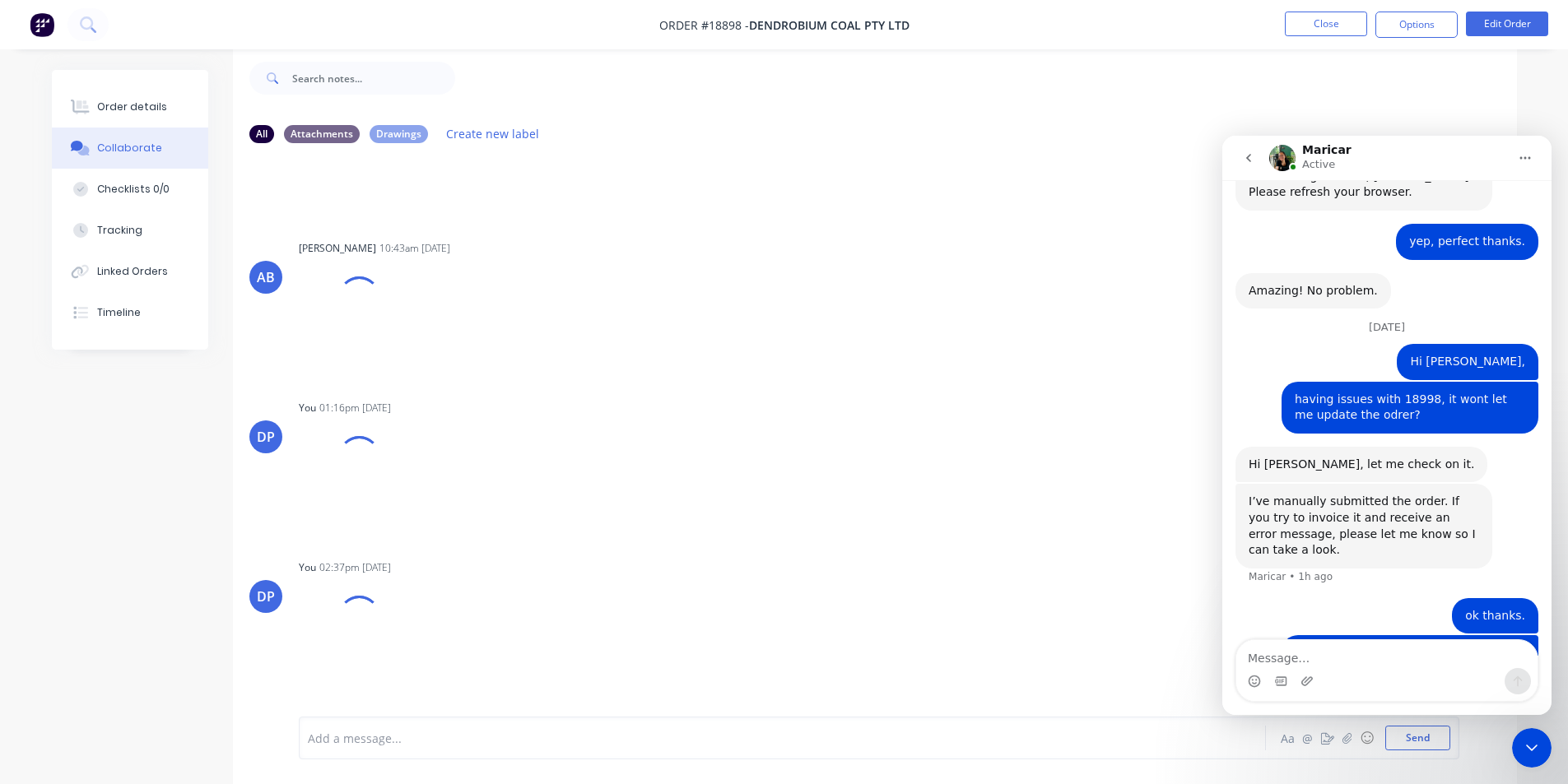
click at [1534, 747] on icon "Close Intercom Messenger" at bounding box center [1532, 747] width 12 height 7
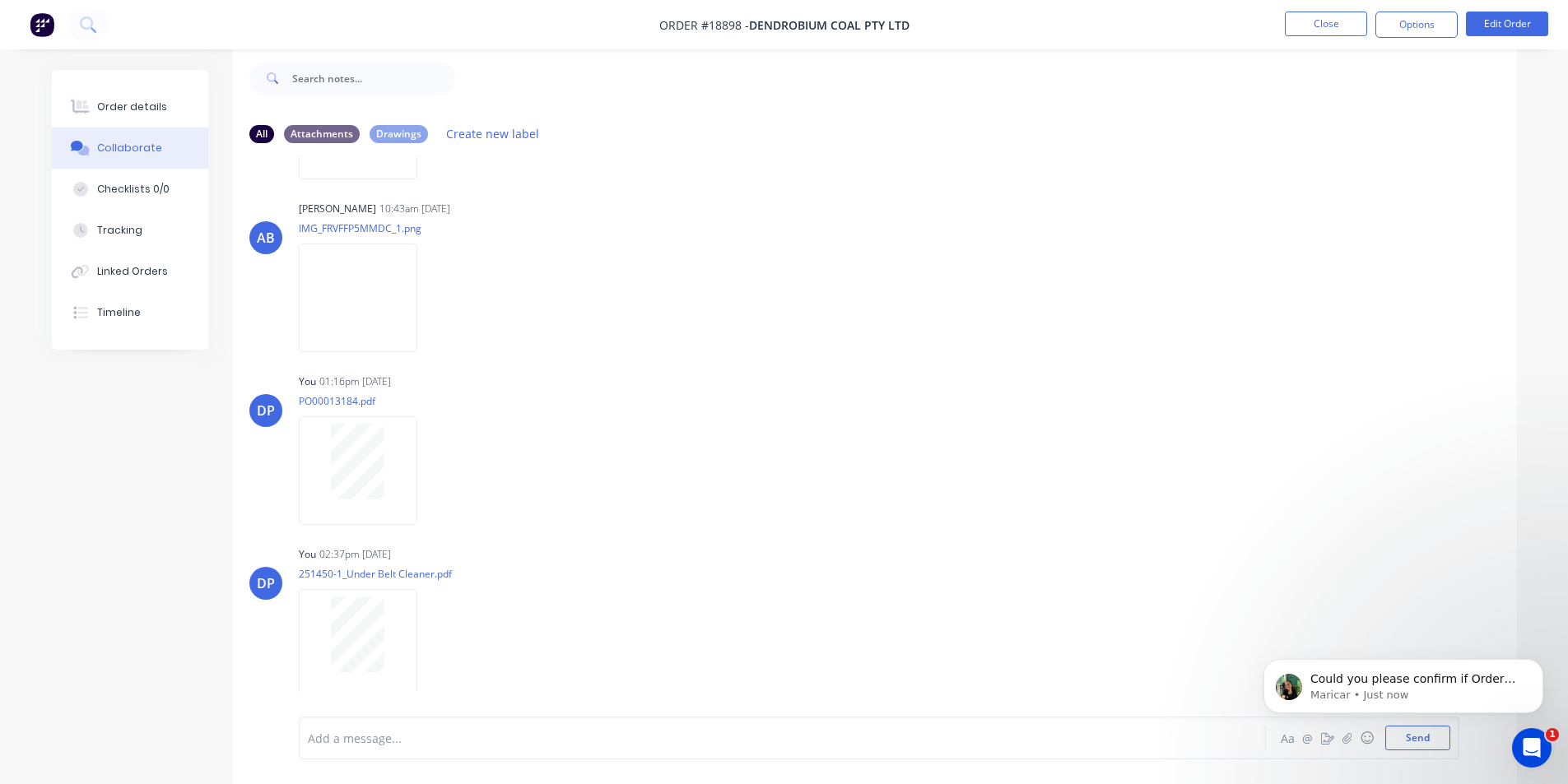
scroll to position [8971, 0]
drag, startPoint x: 106, startPoint y: 82, endPoint x: 40, endPoint y: 24, distance: 87.9
click at [40, 24] on img at bounding box center [42, 24] width 25 height 25
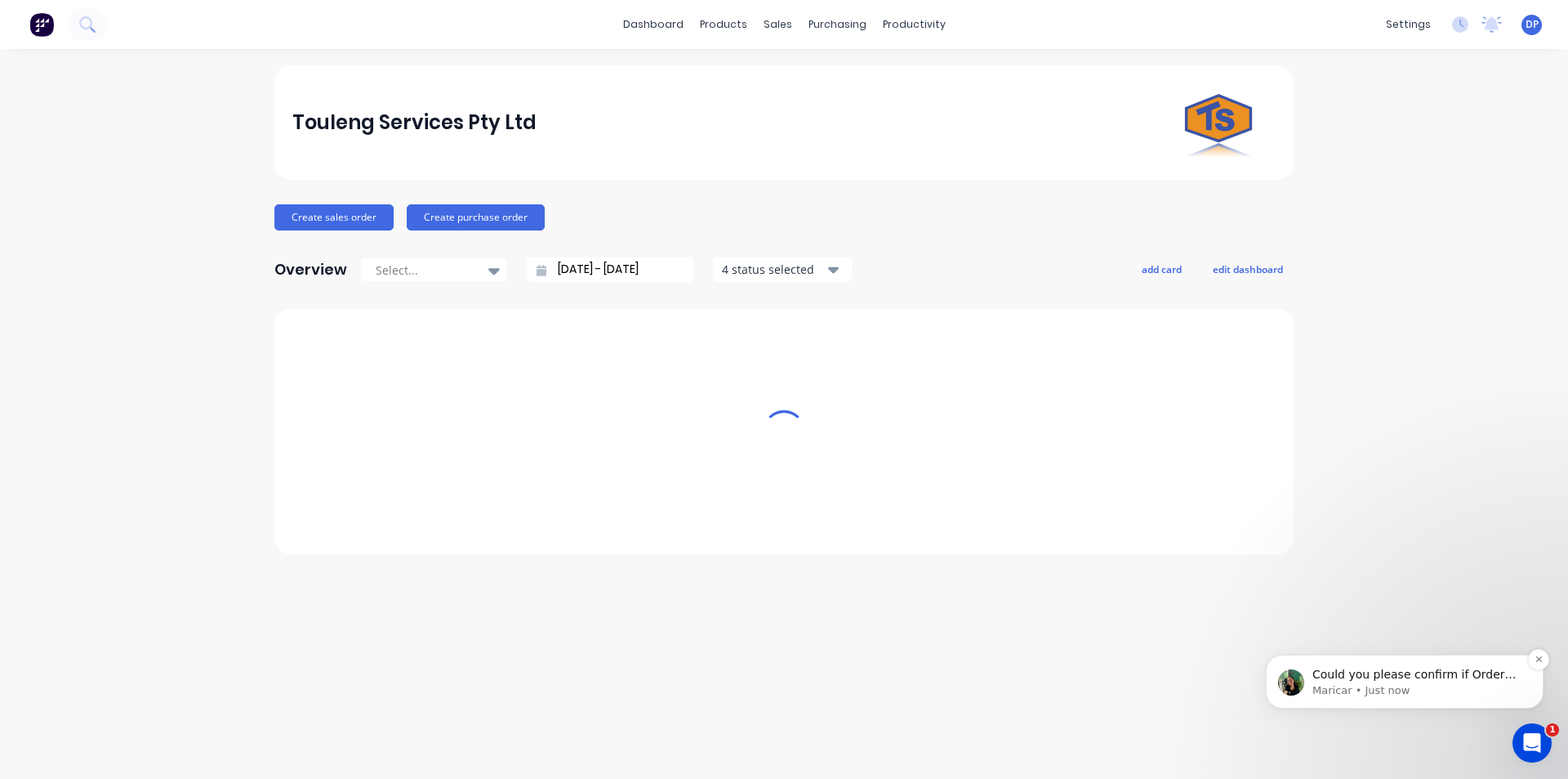
click at [1410, 683] on p "Maricar • Just now" at bounding box center [1417, 690] width 211 height 15
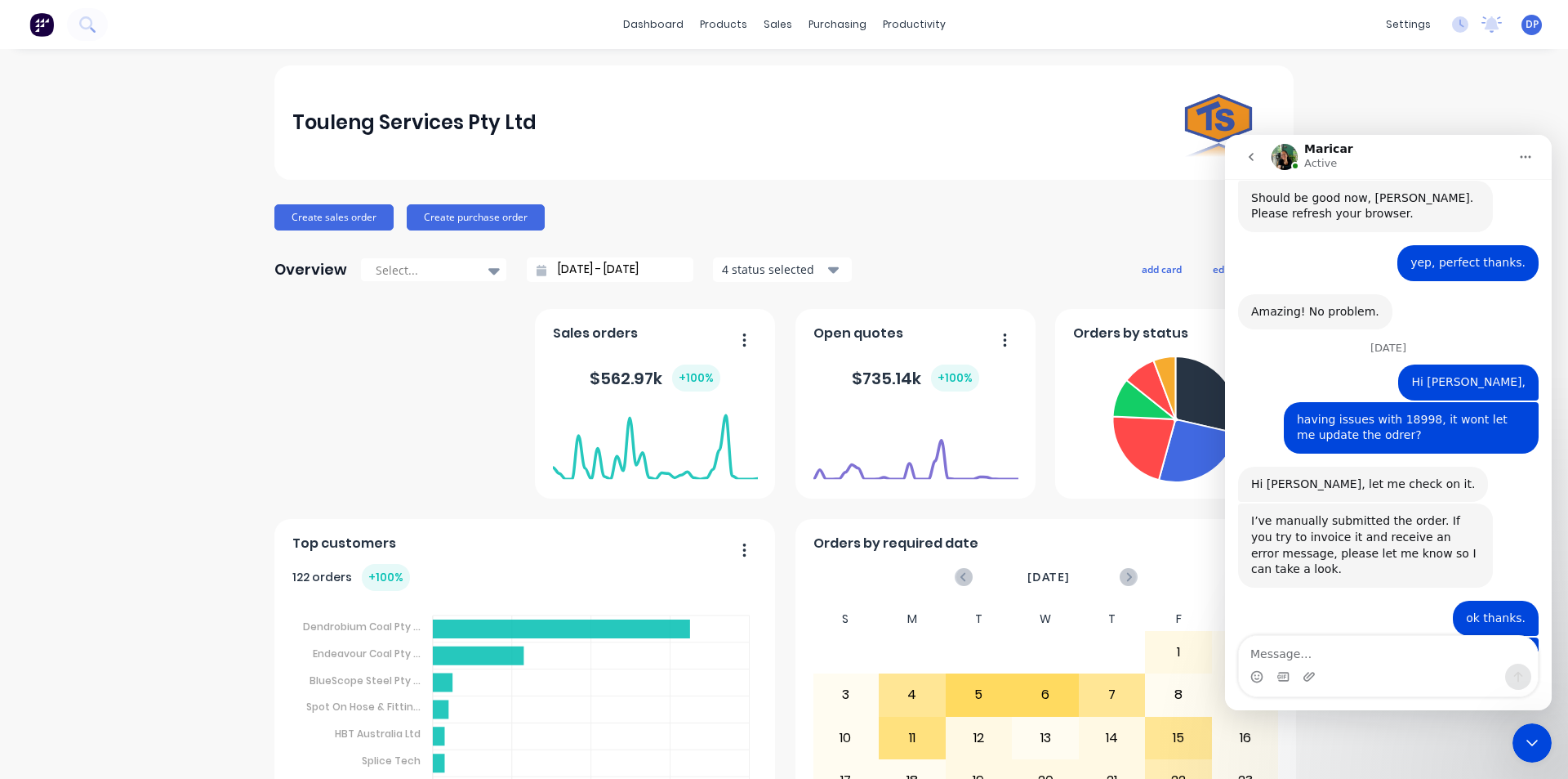
scroll to position [1593, 0]
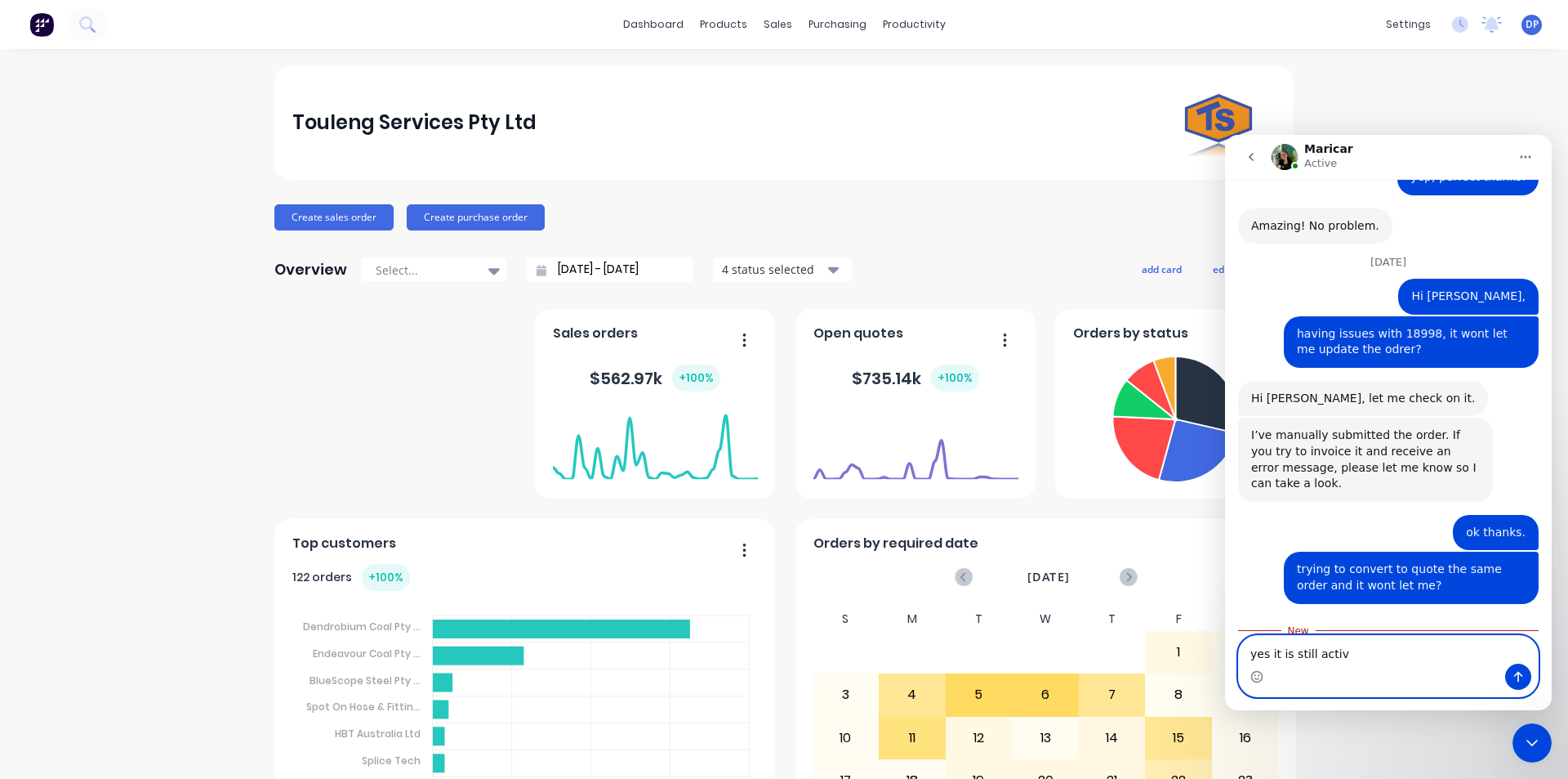
type textarea "yes it is still active"
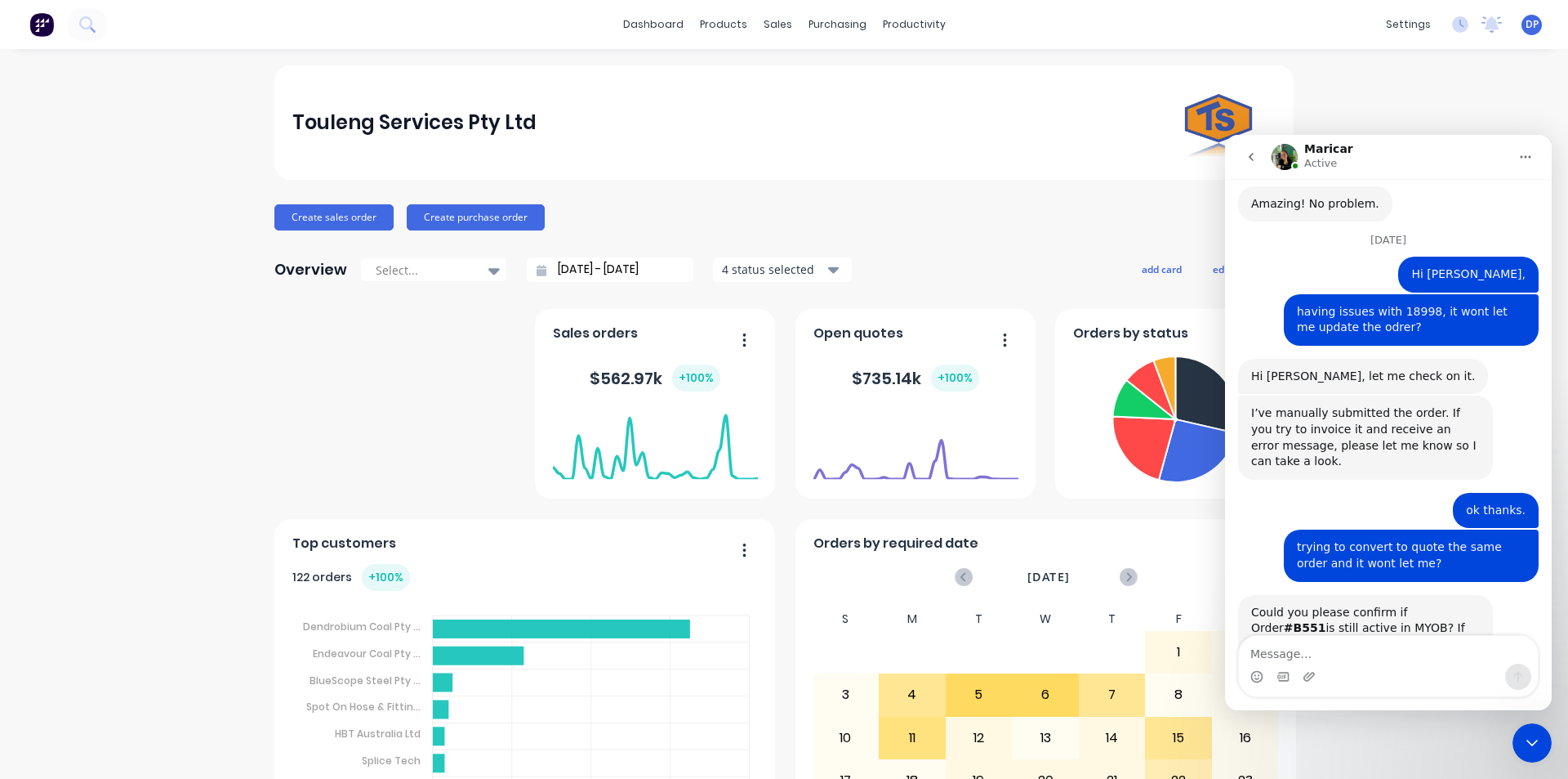
click at [1538, 742] on icon "Close Intercom Messenger" at bounding box center [1532, 743] width 20 height 20
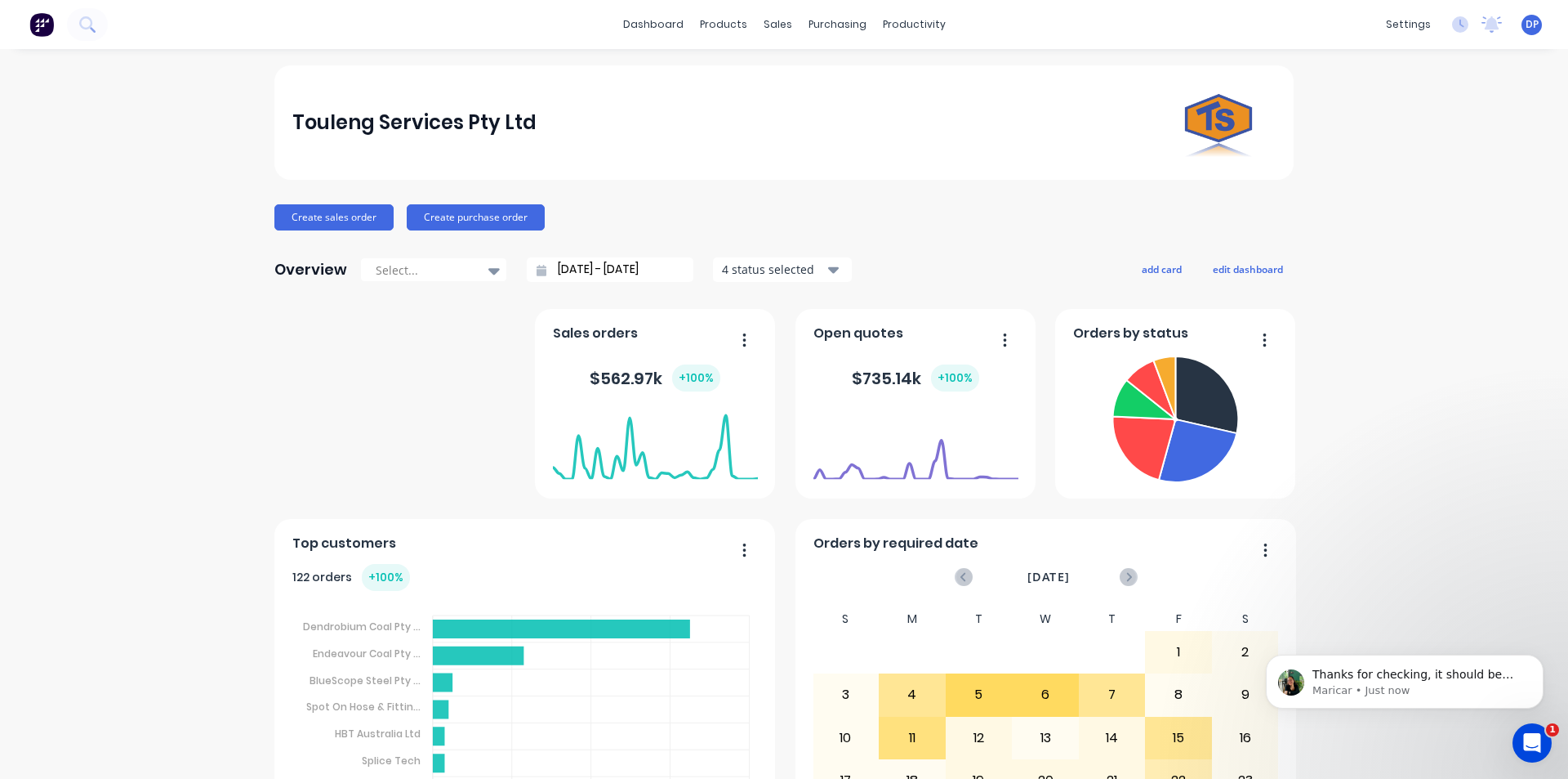
scroll to position [1696, 0]
click at [1421, 692] on p "Maricar • 3m ago" at bounding box center [1417, 690] width 211 height 15
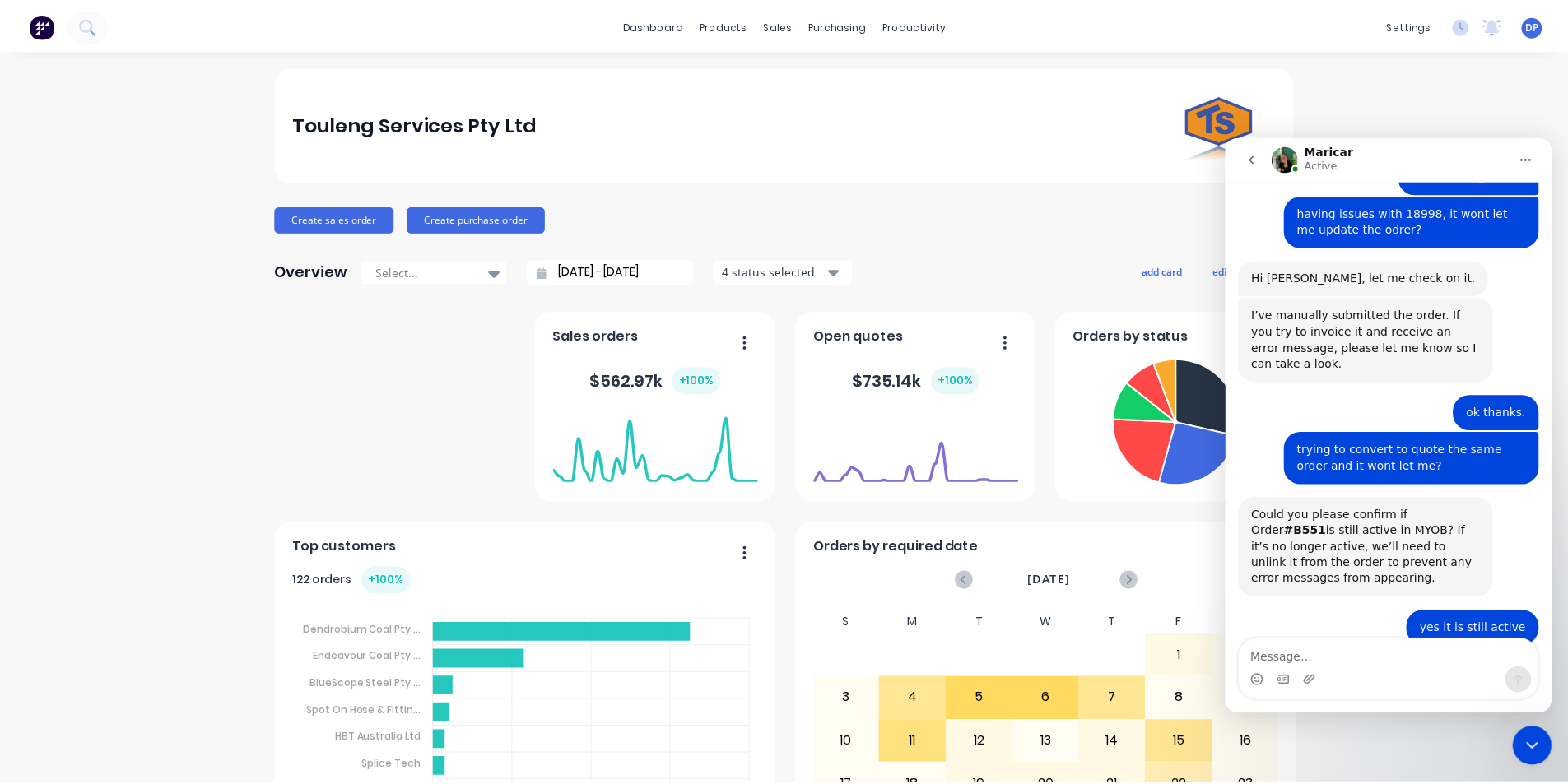
scroll to position [1734, 0]
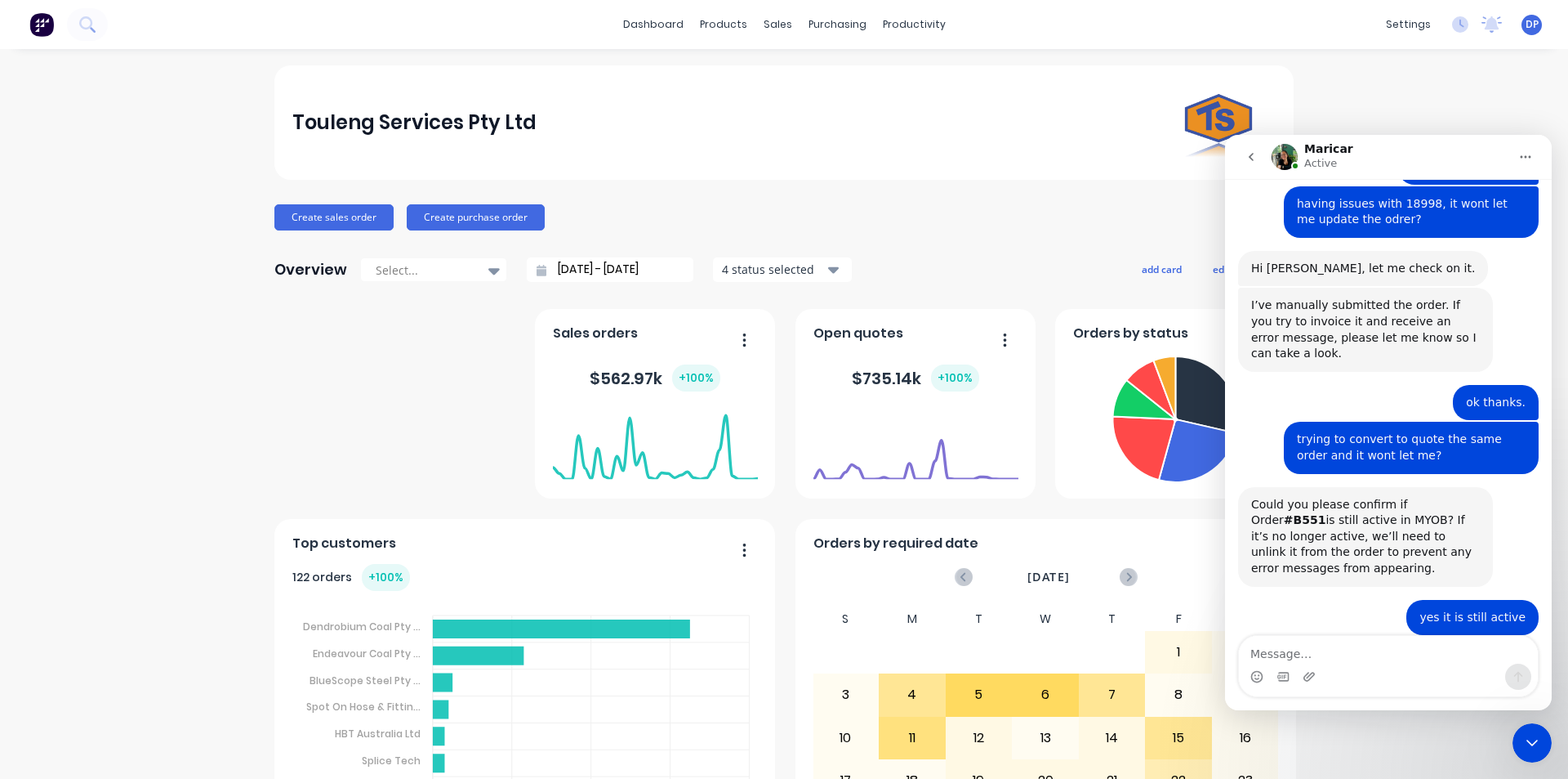
click at [1007, 131] on div "Touleng Services Pty Ltd" at bounding box center [784, 122] width 984 height 114
click at [79, 26] on icon at bounding box center [87, 24] width 16 height 16
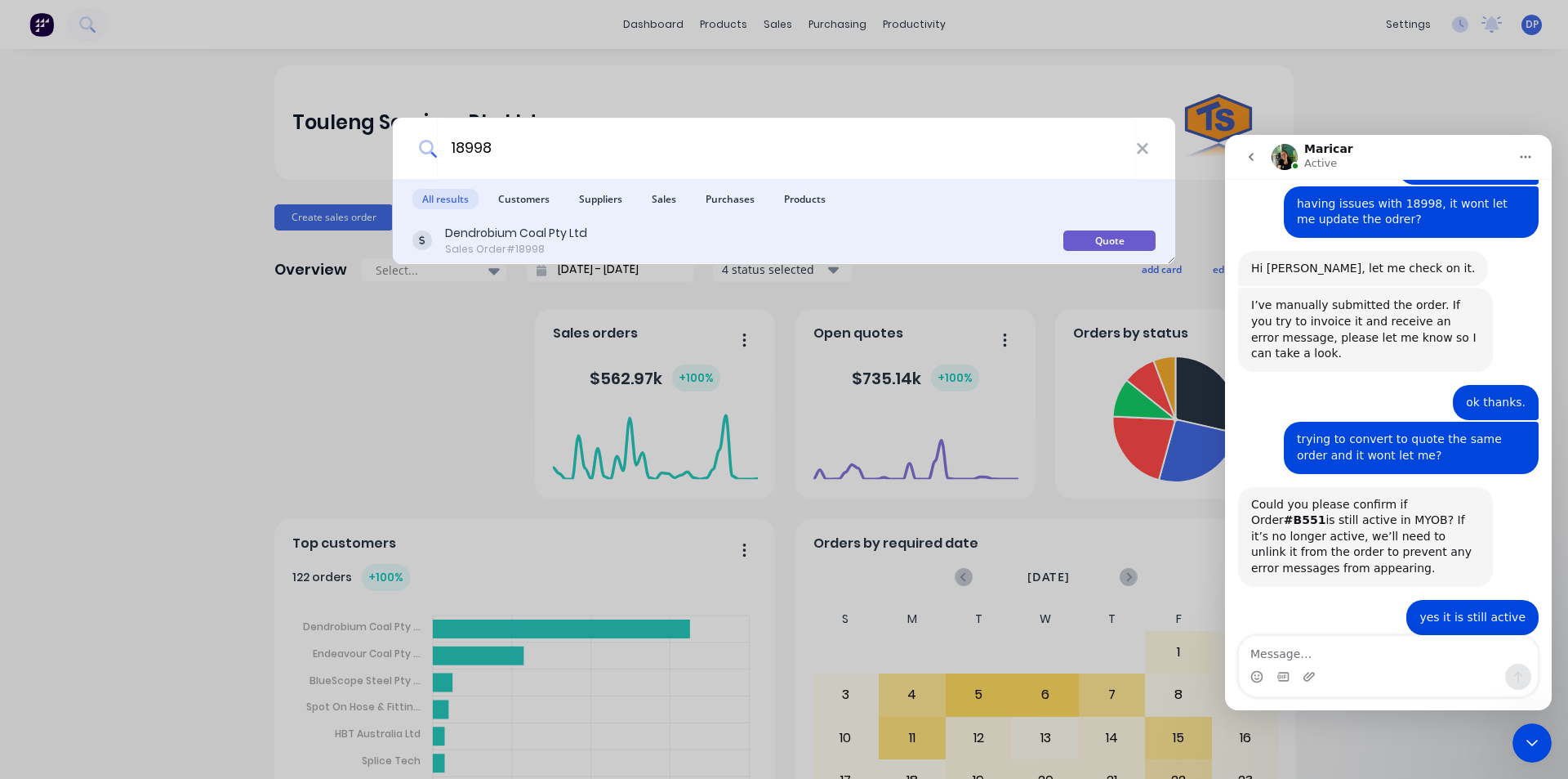
type input "18998"
click at [505, 244] on div "Sales Order #18998" at bounding box center [515, 249] width 142 height 15
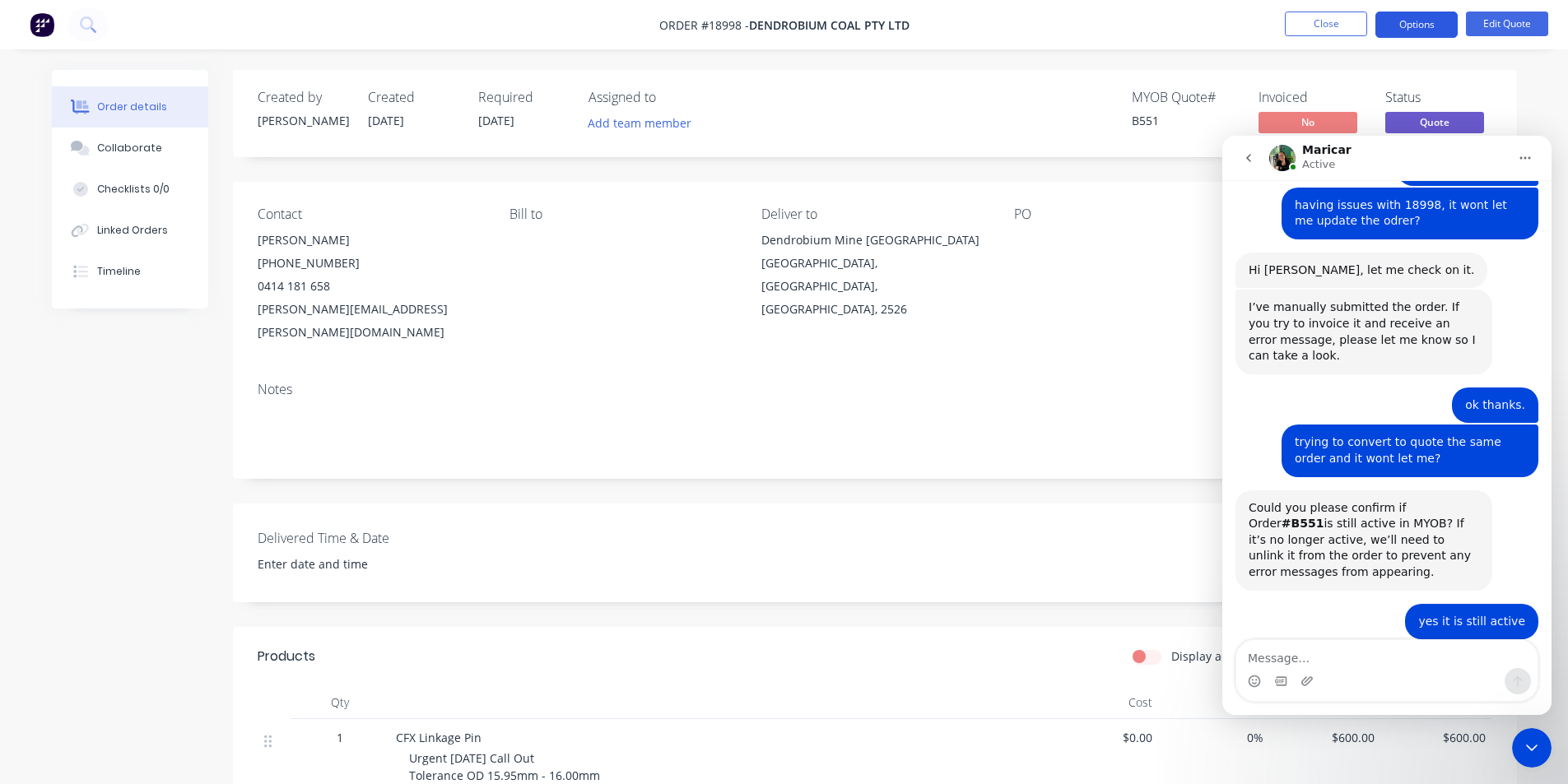
click at [1410, 24] on button "Options" at bounding box center [1416, 25] width 82 height 26
click at [1351, 98] on div "Quote" at bounding box center [1367, 100] width 152 height 24
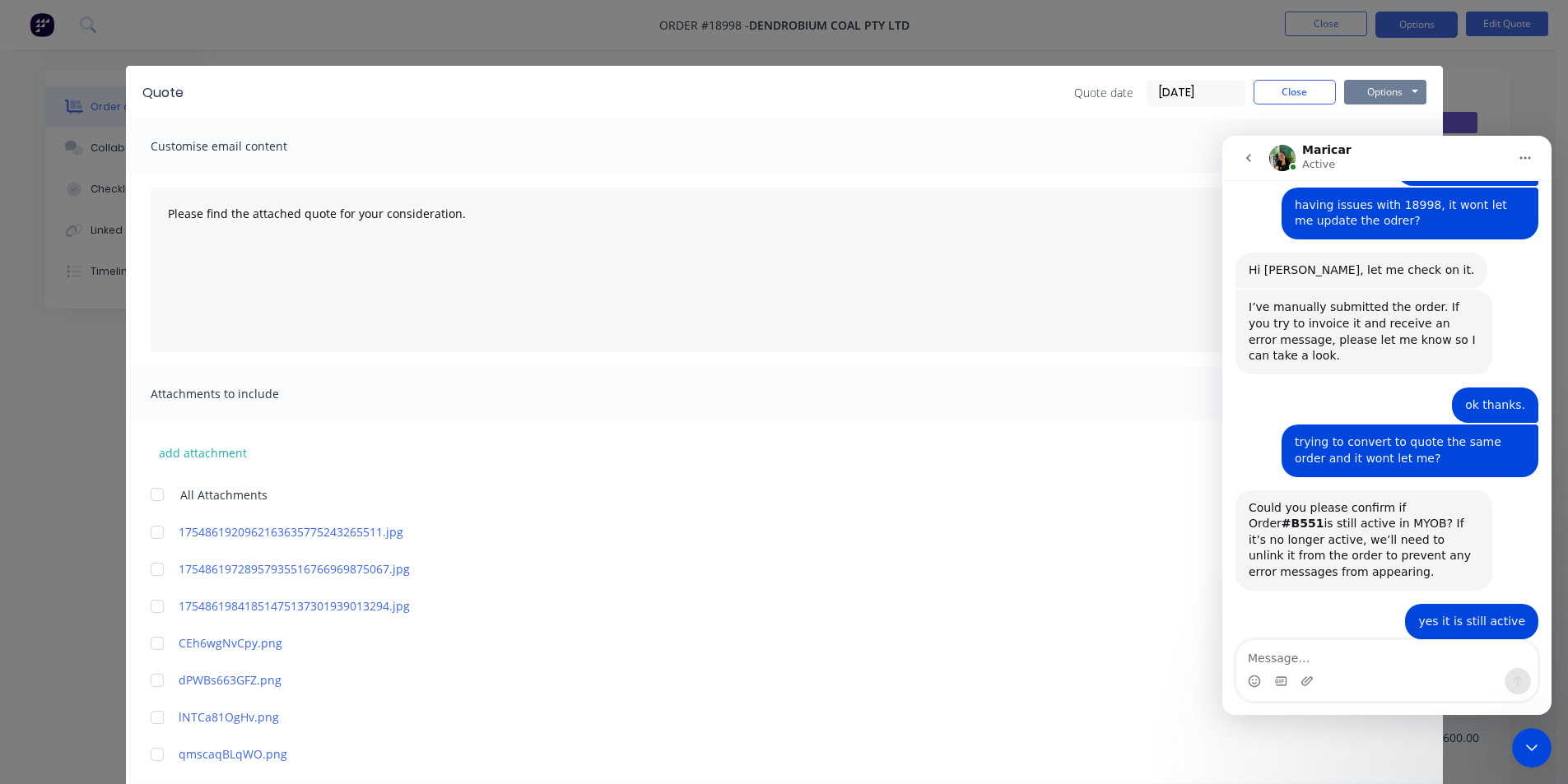
click at [1386, 88] on button "Options" at bounding box center [1384, 92] width 82 height 25
click at [1531, 747] on icon "Close Intercom Messenger" at bounding box center [1531, 748] width 20 height 20
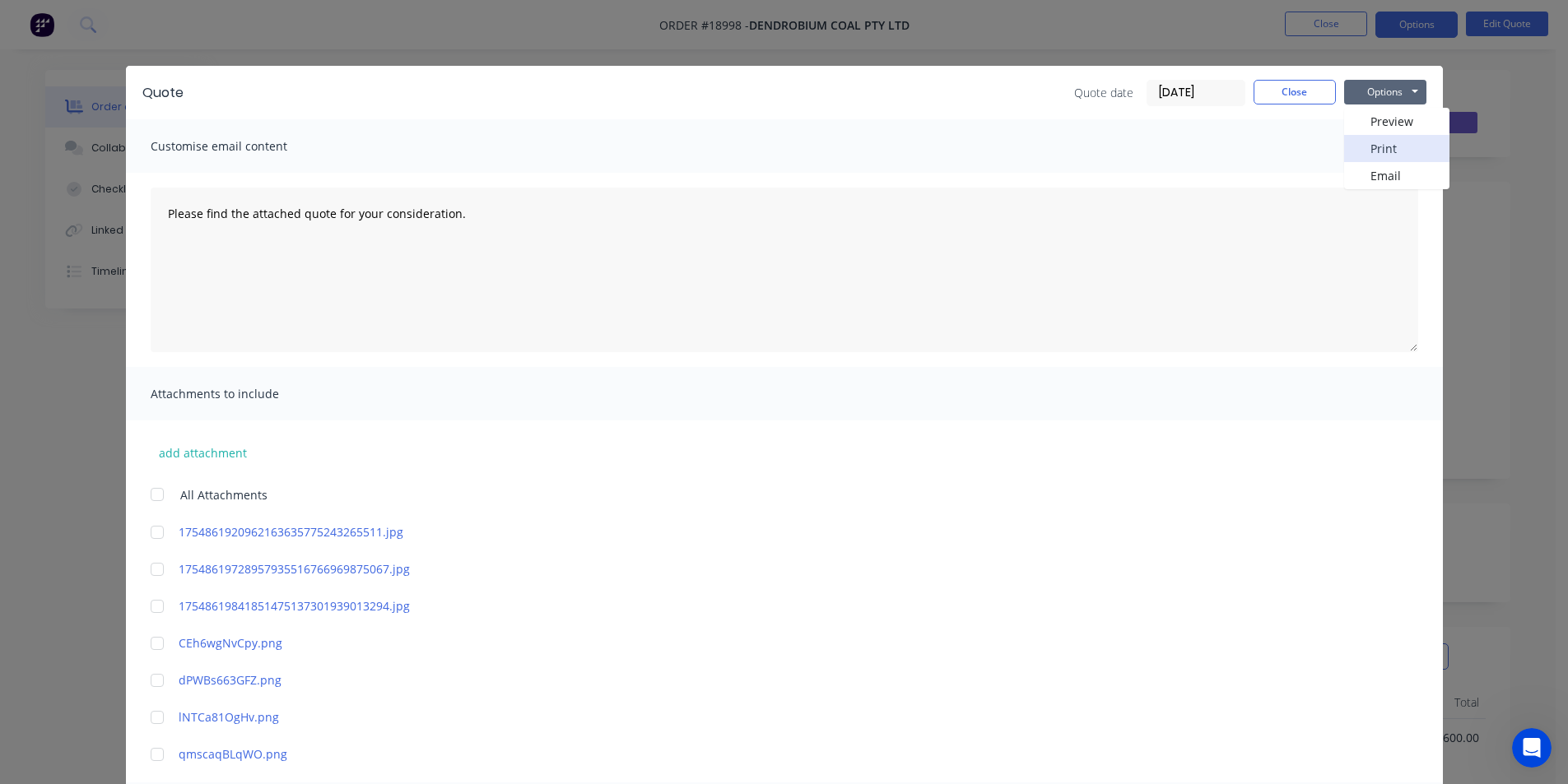
click at [1370, 142] on button "Print" at bounding box center [1396, 148] width 106 height 27
click at [1275, 86] on button "Close" at bounding box center [1295, 92] width 82 height 25
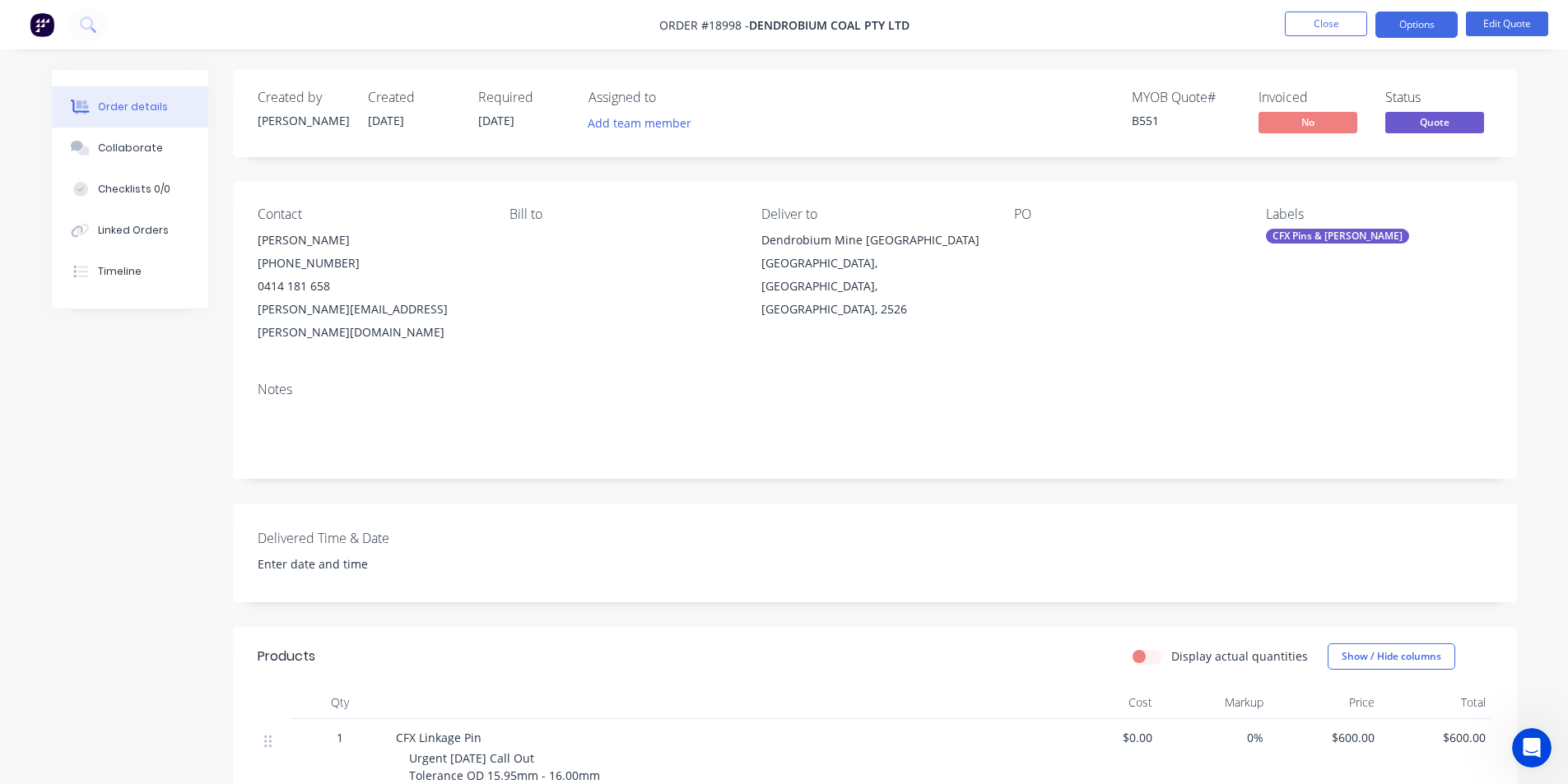
click at [1427, 9] on nav "Order #18998 - Dendrobium Coal Pty Ltd Close Options Edit Quote" at bounding box center [784, 24] width 1568 height 49
click at [1427, 13] on button "Options" at bounding box center [1416, 25] width 82 height 26
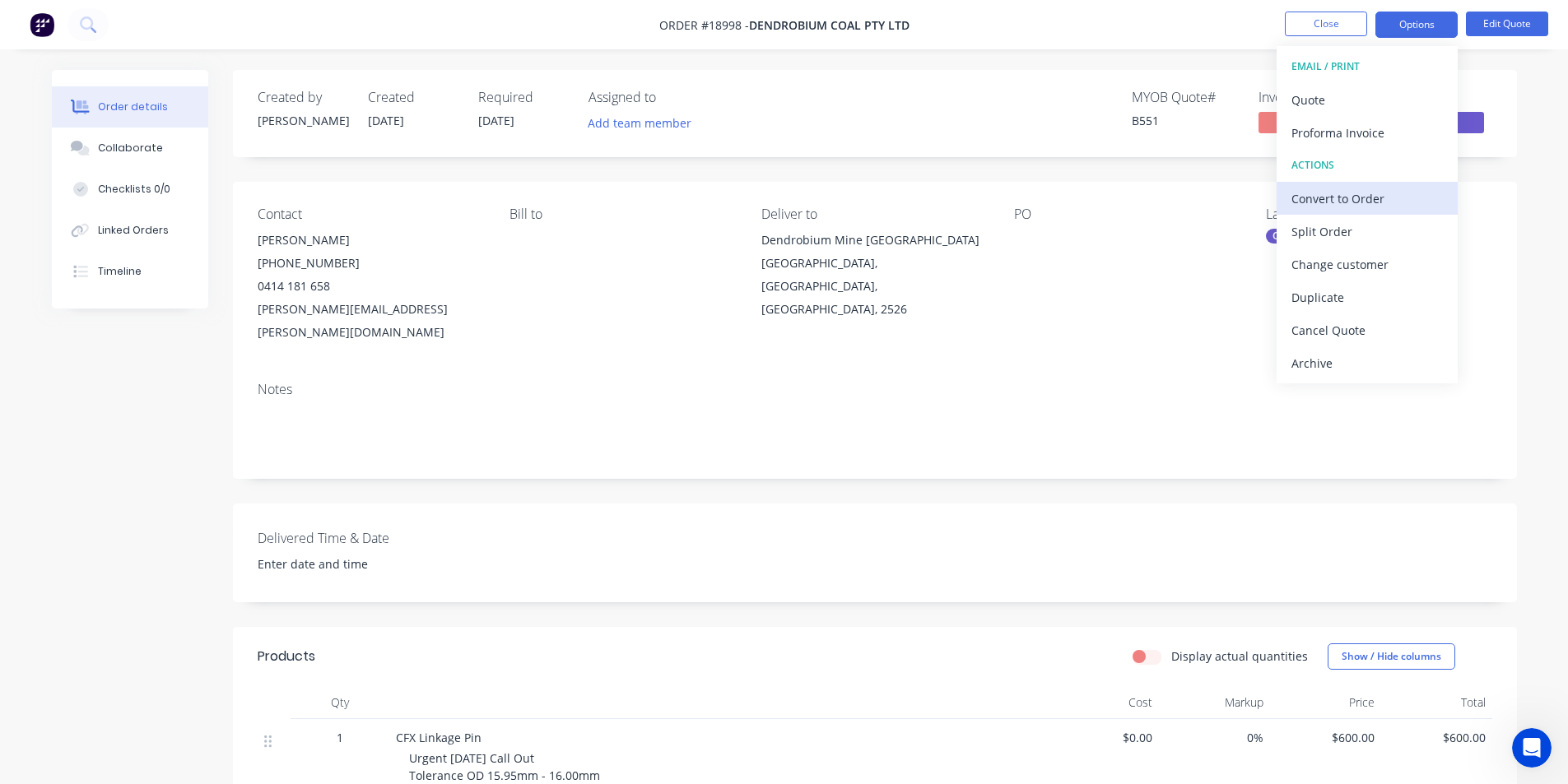
click at [1371, 196] on div "Convert to Order" at bounding box center [1367, 198] width 152 height 24
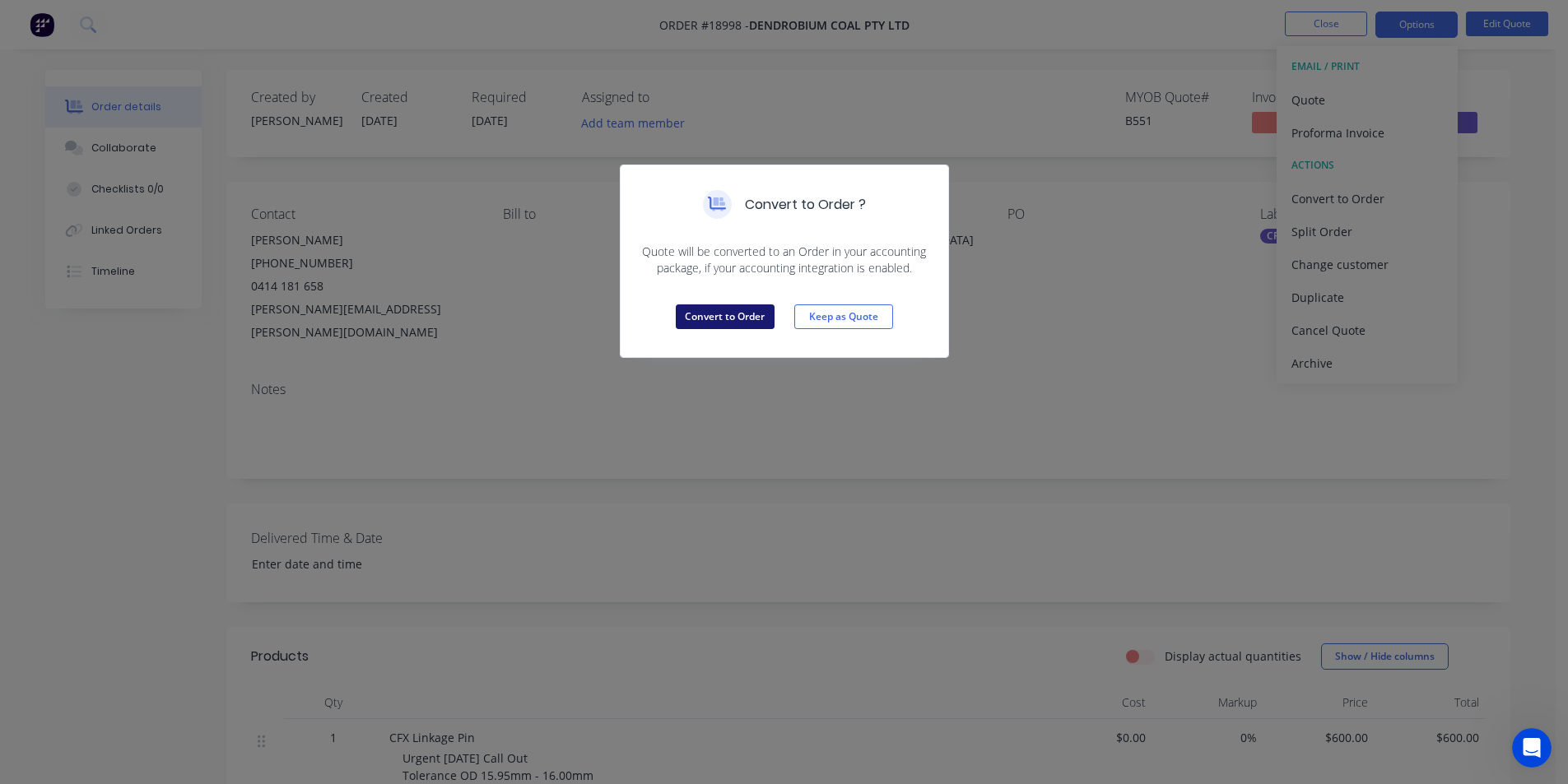
click at [702, 318] on button "Convert to Order" at bounding box center [725, 316] width 99 height 25
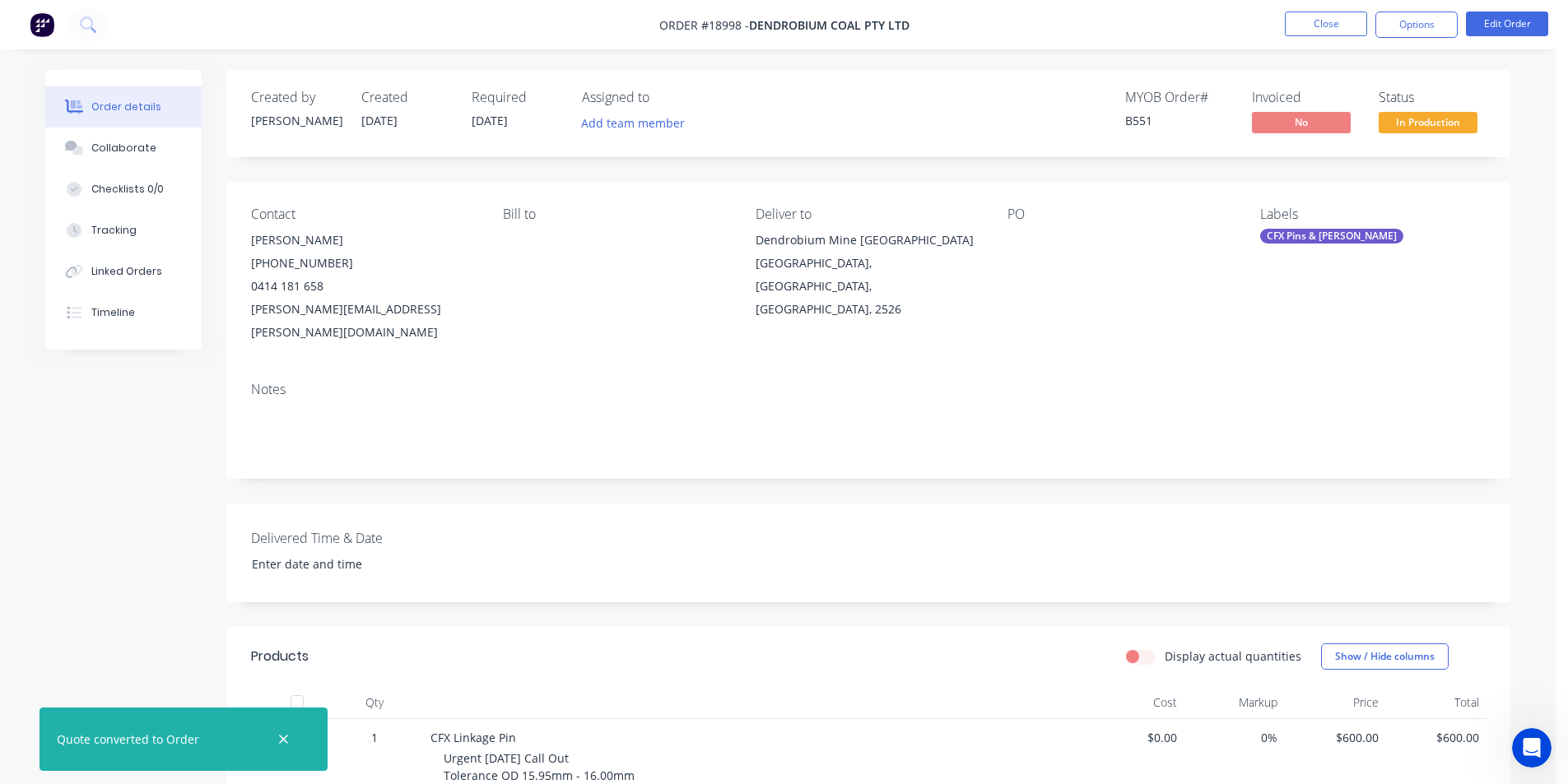
click at [1534, 752] on icon "Open Intercom Messenger" at bounding box center [1531, 747] width 27 height 27
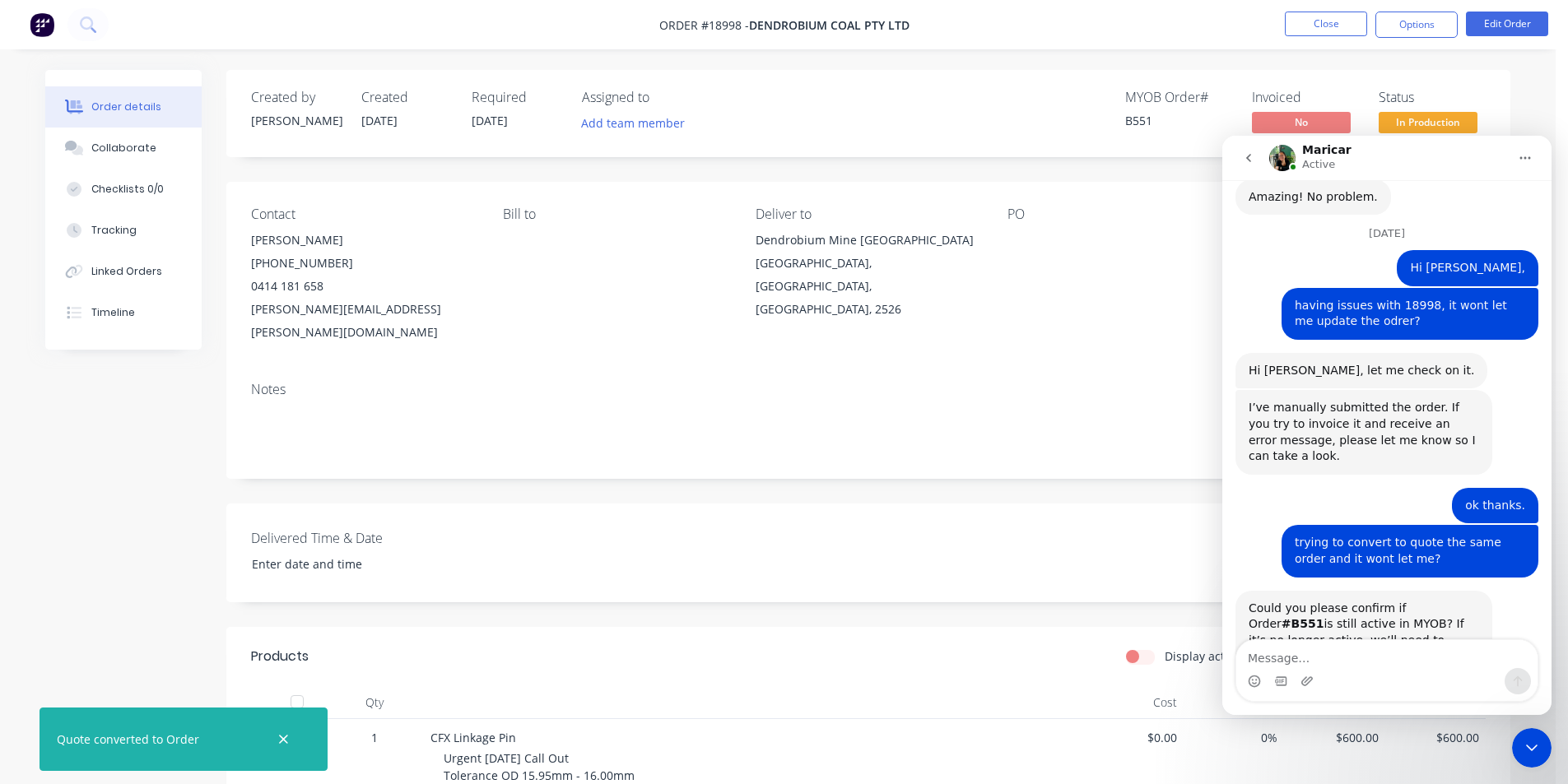
scroll to position [1707, 0]
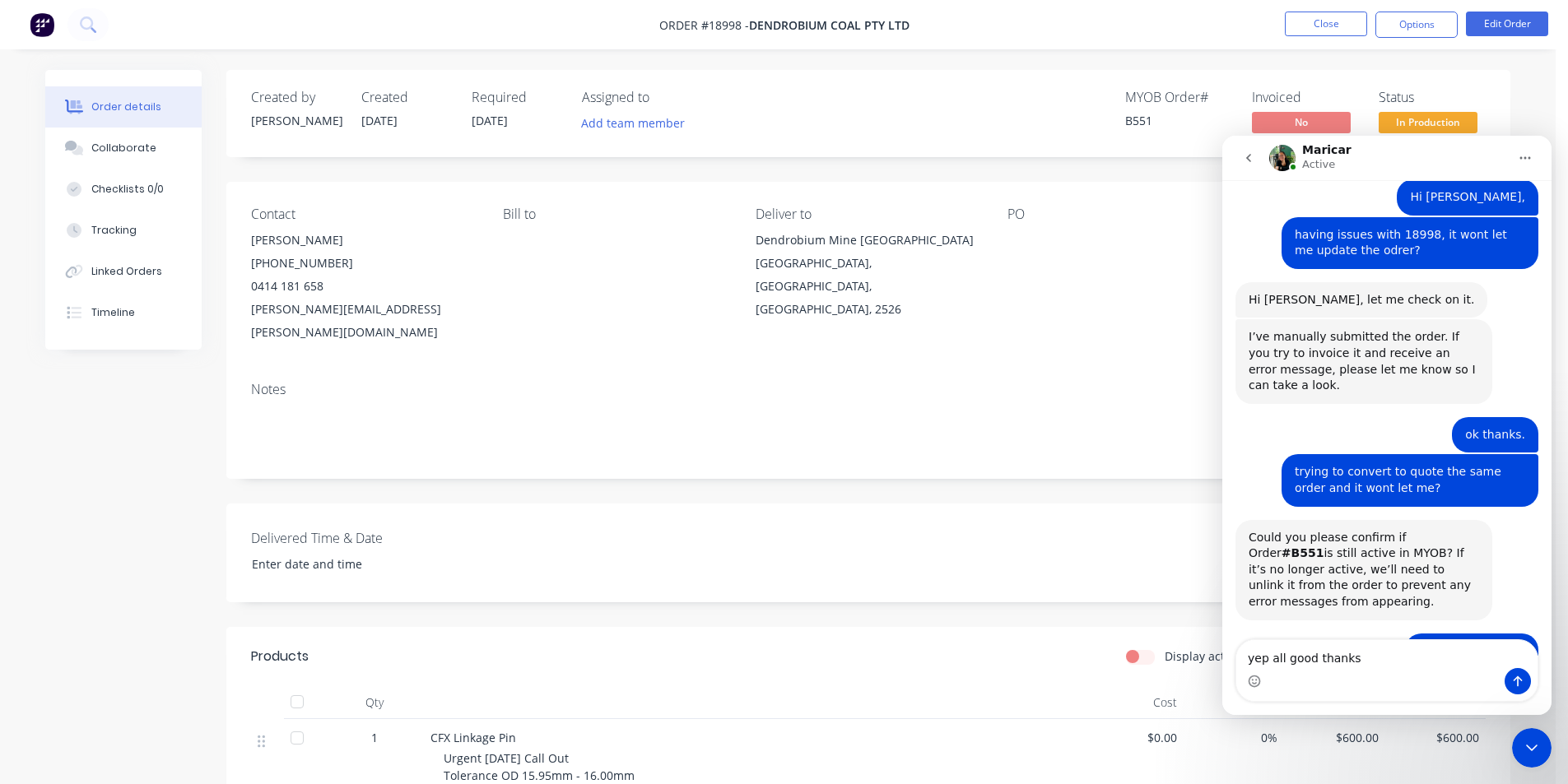
type textarea "yep all good thanks."
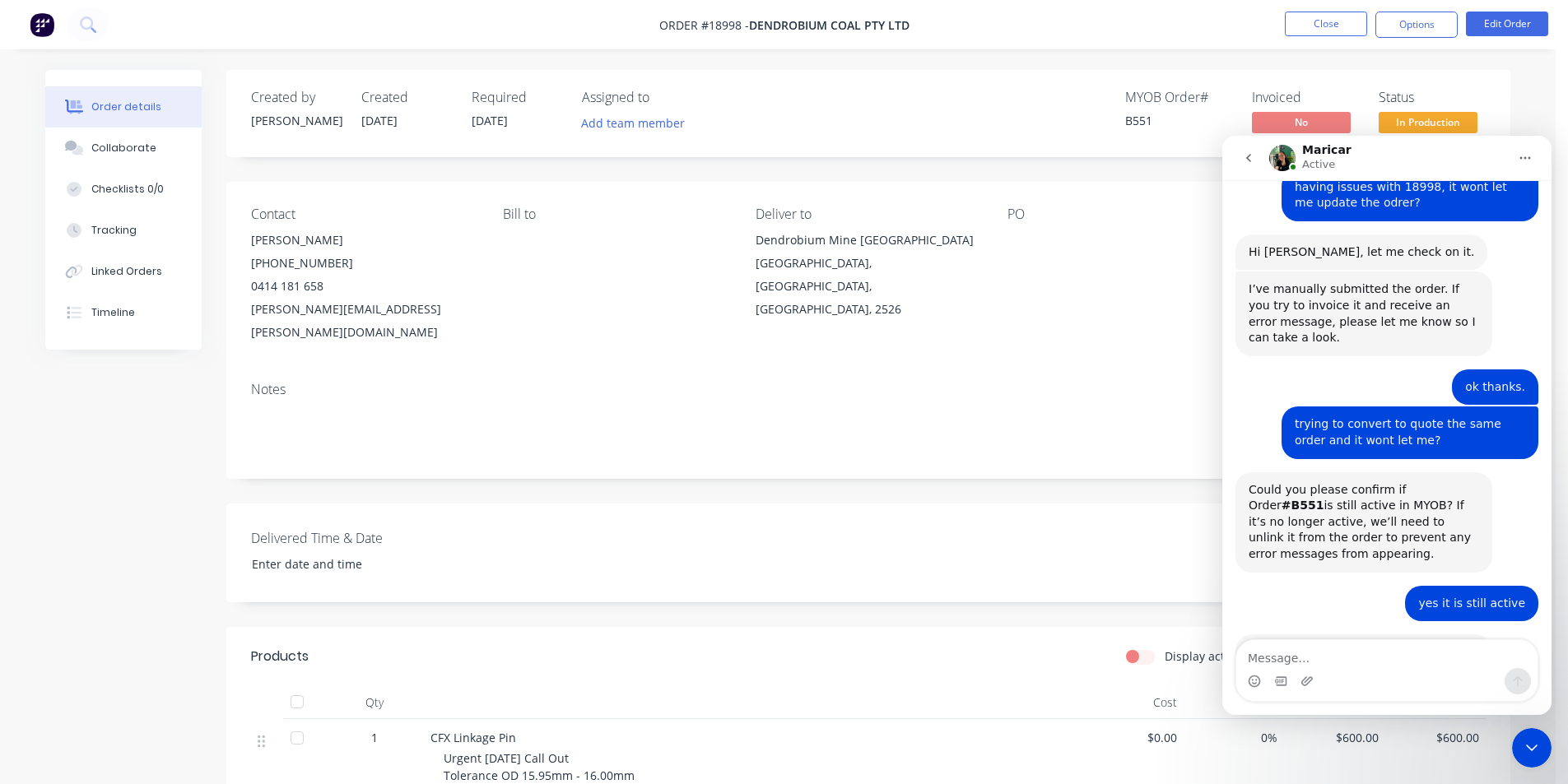
scroll to position [1755, 0]
type textarea "w"
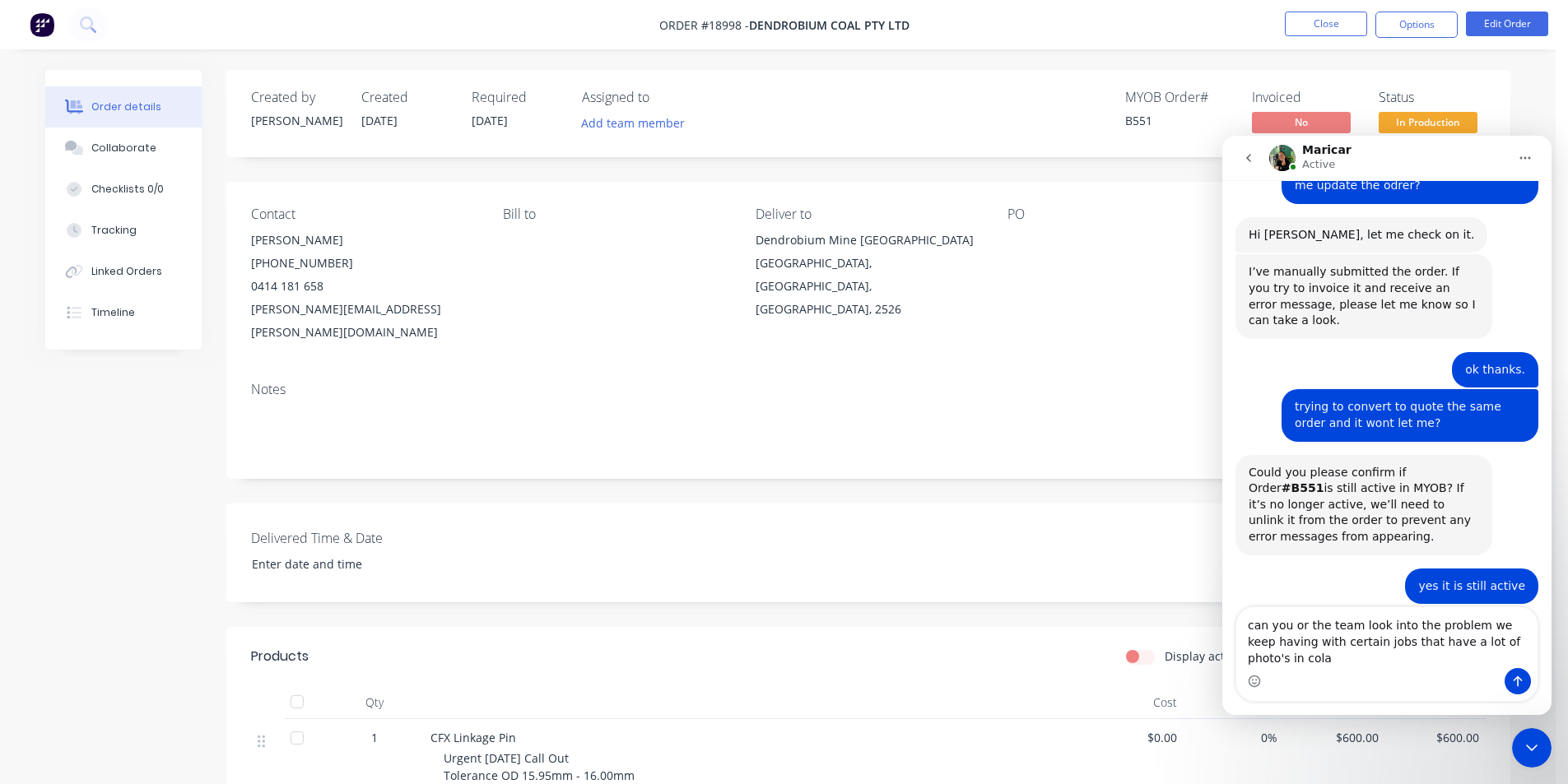
scroll to position [1787, 0]
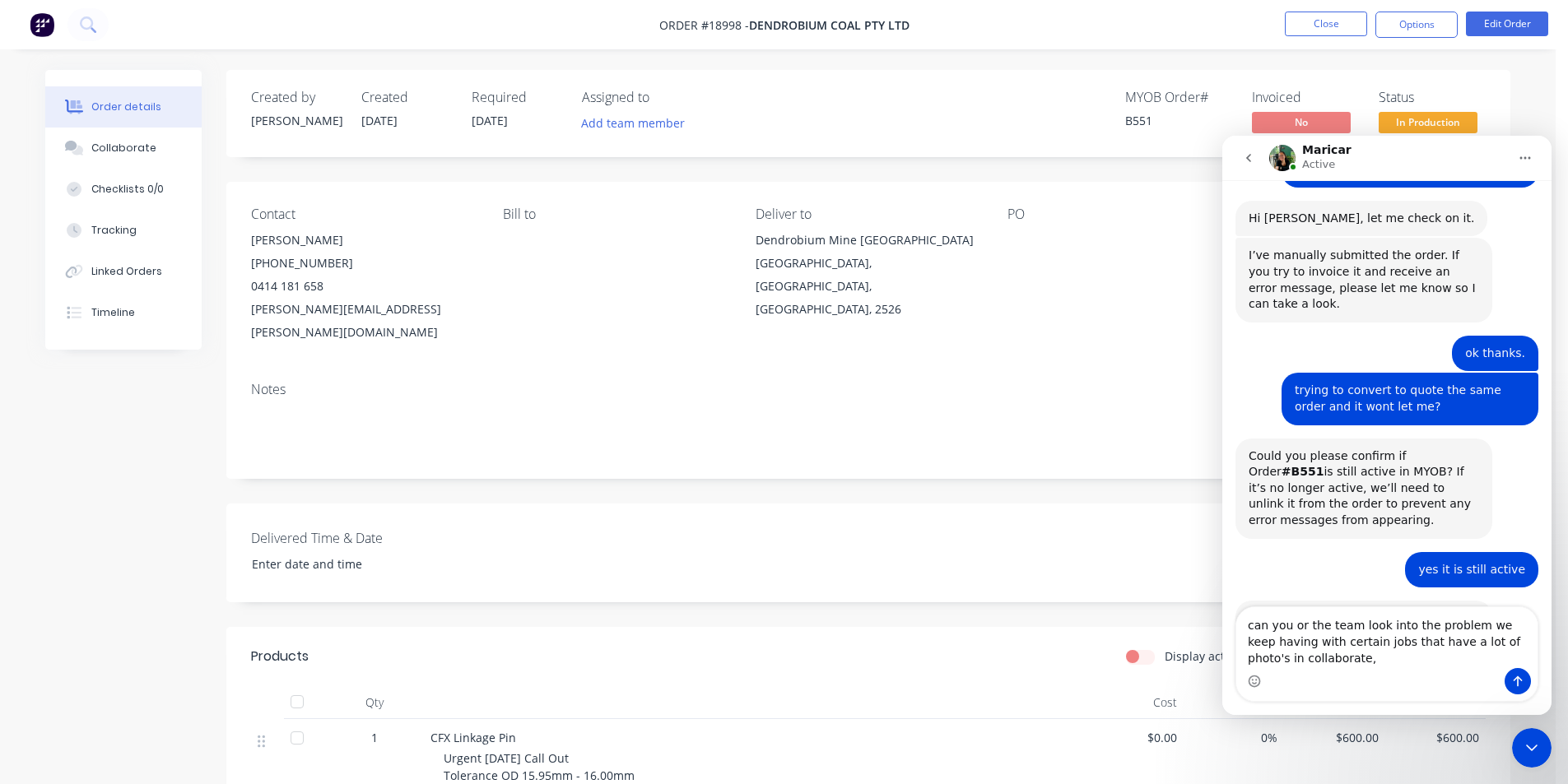
click at [1322, 663] on textarea "can you or the team look into the problem we keep having with certain jobs that…" at bounding box center [1386, 636] width 301 height 61
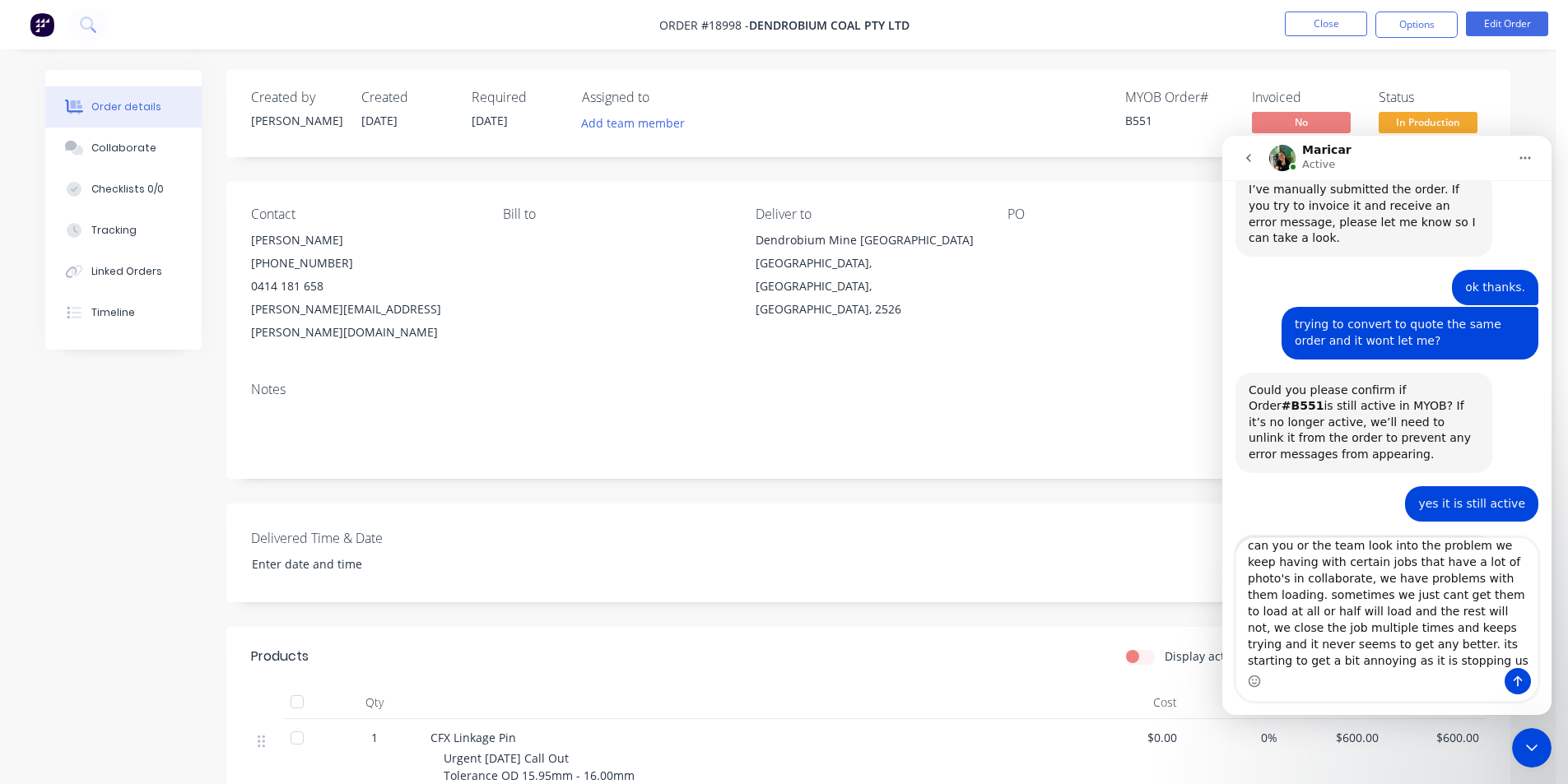
scroll to position [1857, 0]
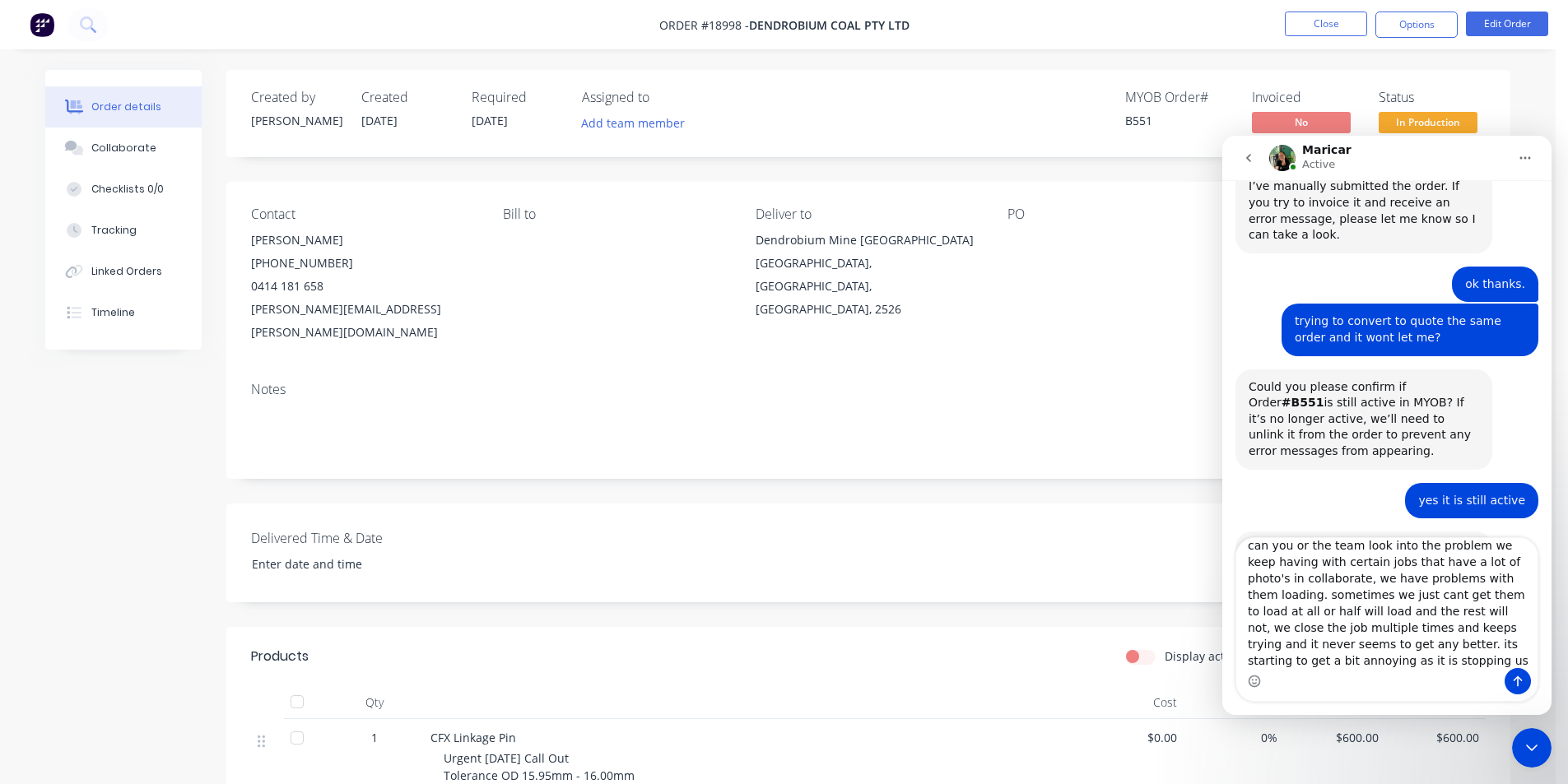
type textarea "can you or the team look into the problem we keep having with certain jobs that…"
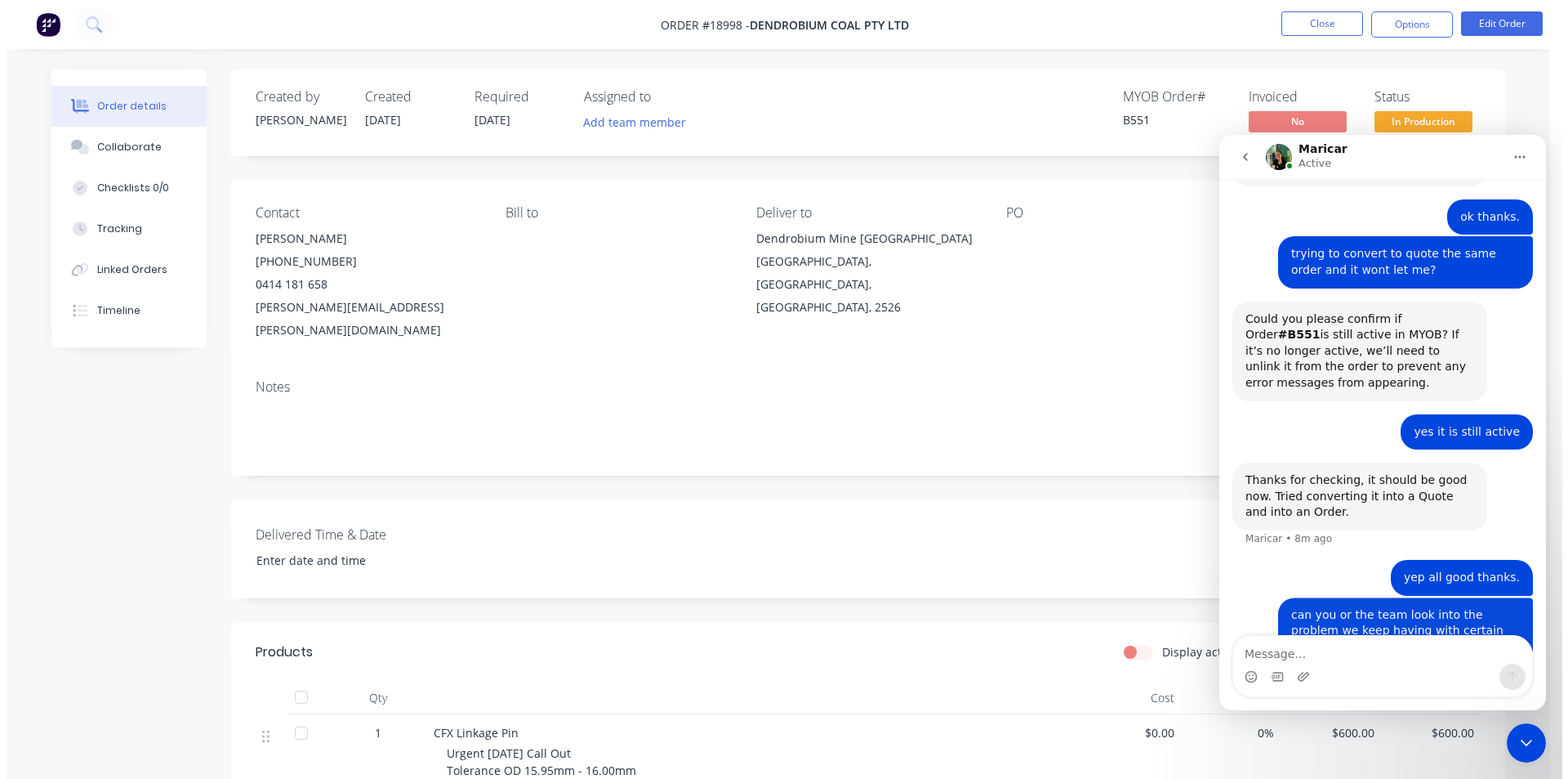
scroll to position [1925, 0]
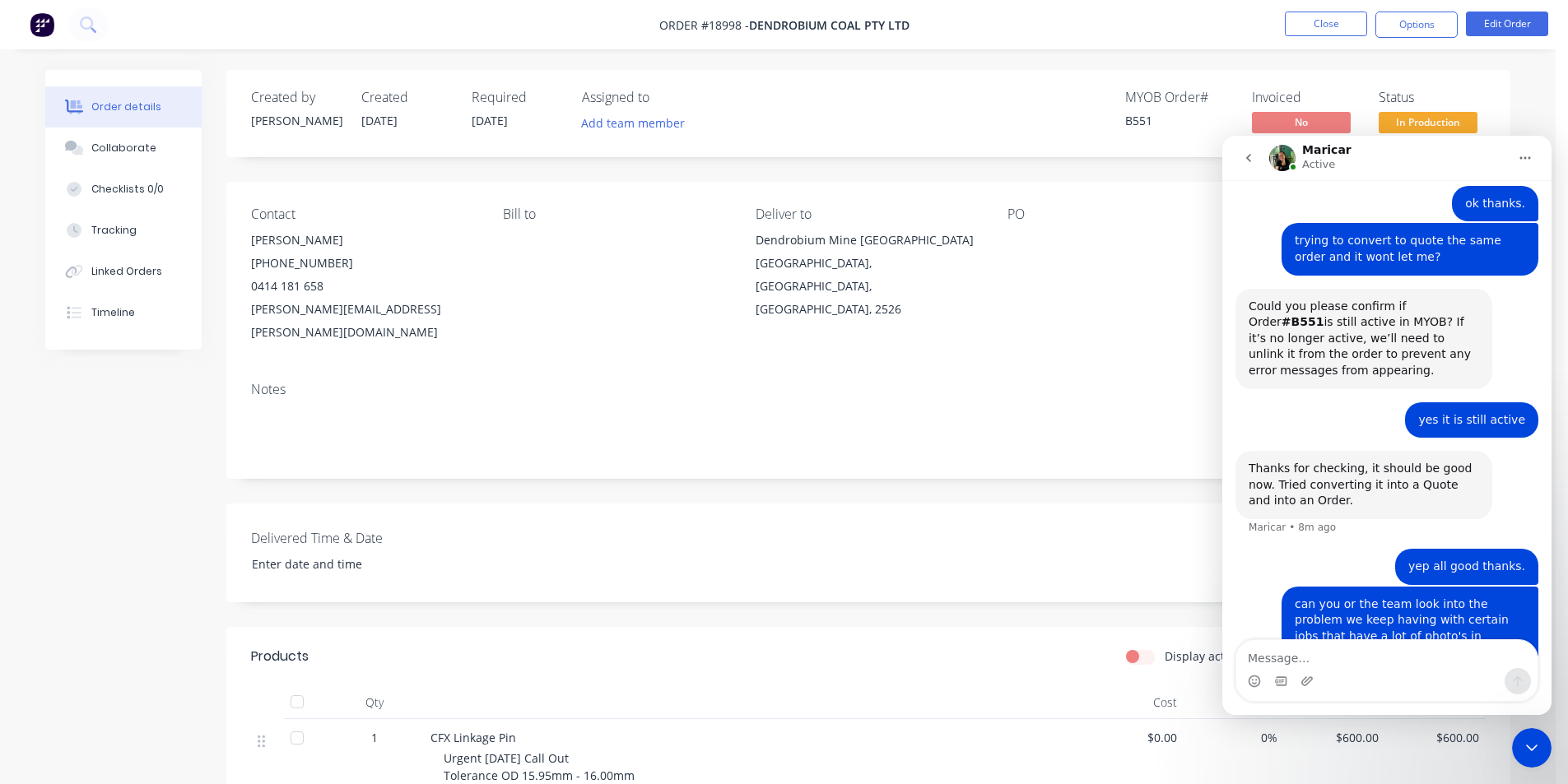
click at [847, 462] on div "Created by Dean Created 11/08/25 Required 04/08/25 Assigned to Add team member …" at bounding box center [868, 598] width 1284 height 1057
click at [1517, 743] on div "Close Intercom Messenger" at bounding box center [1532, 748] width 40 height 40
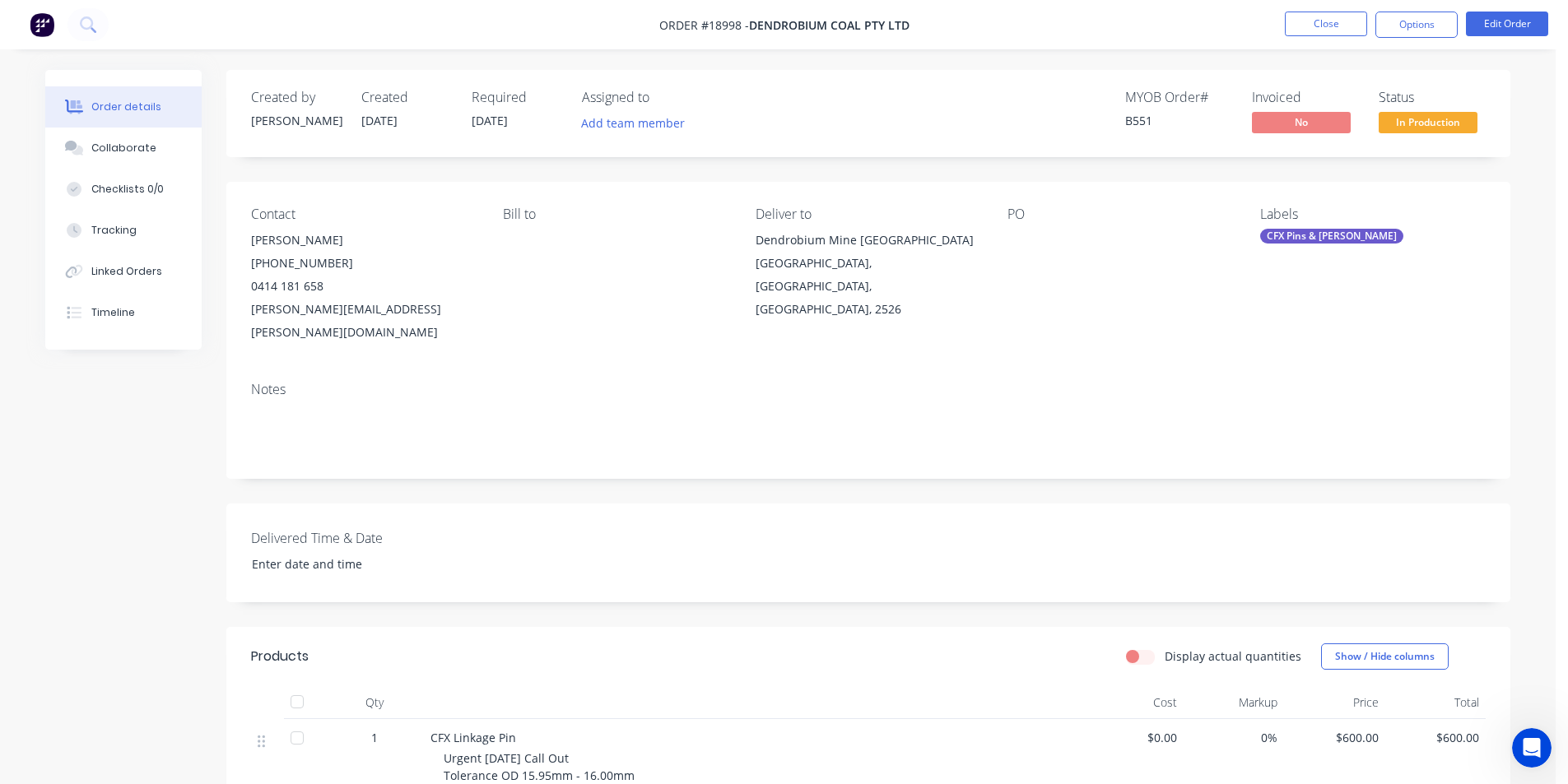
click at [1407, 123] on span "In Production" at bounding box center [1427, 122] width 99 height 21
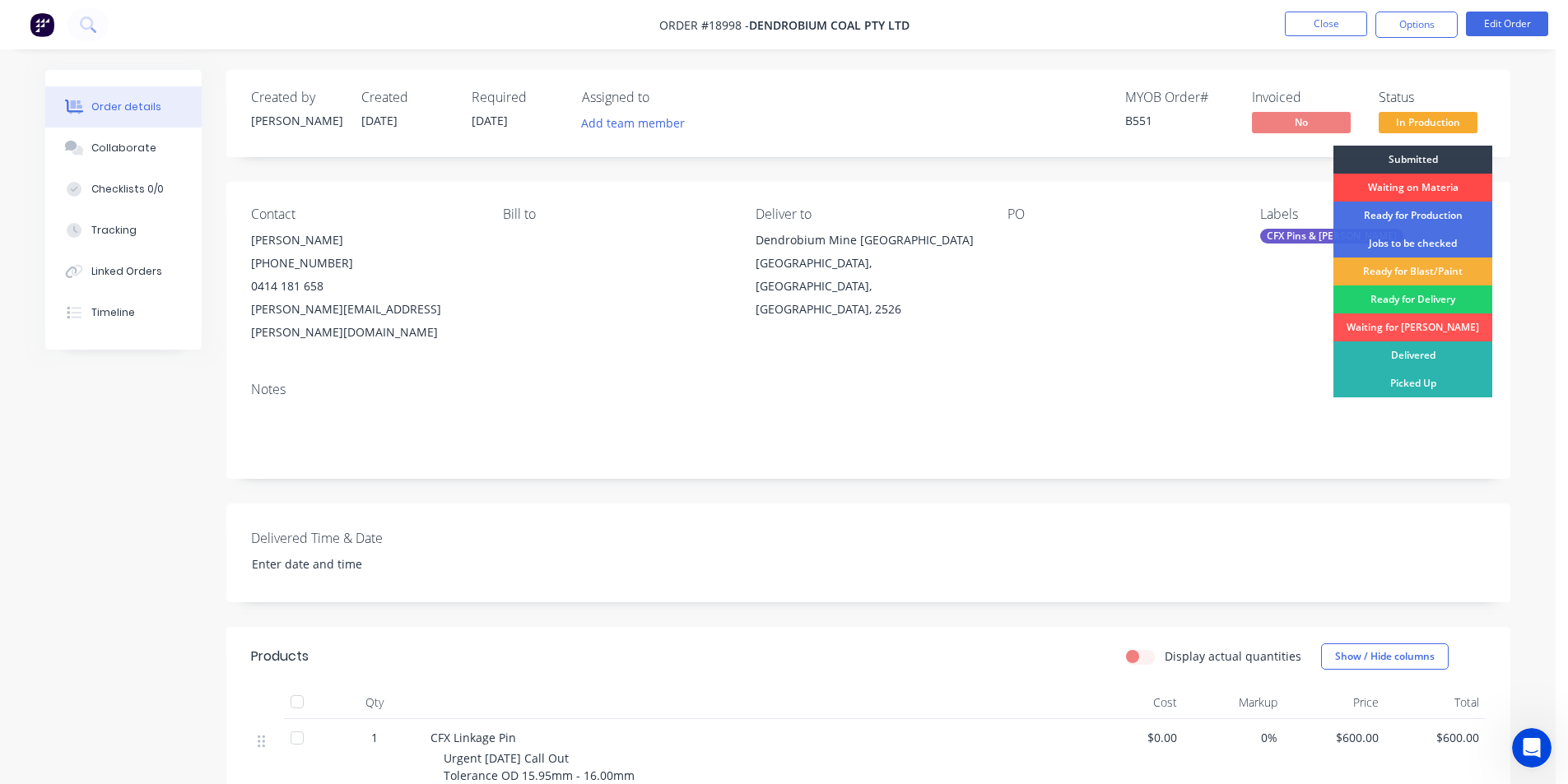
click at [1435, 183] on div "Waiting on Materia" at bounding box center [1412, 188] width 159 height 28
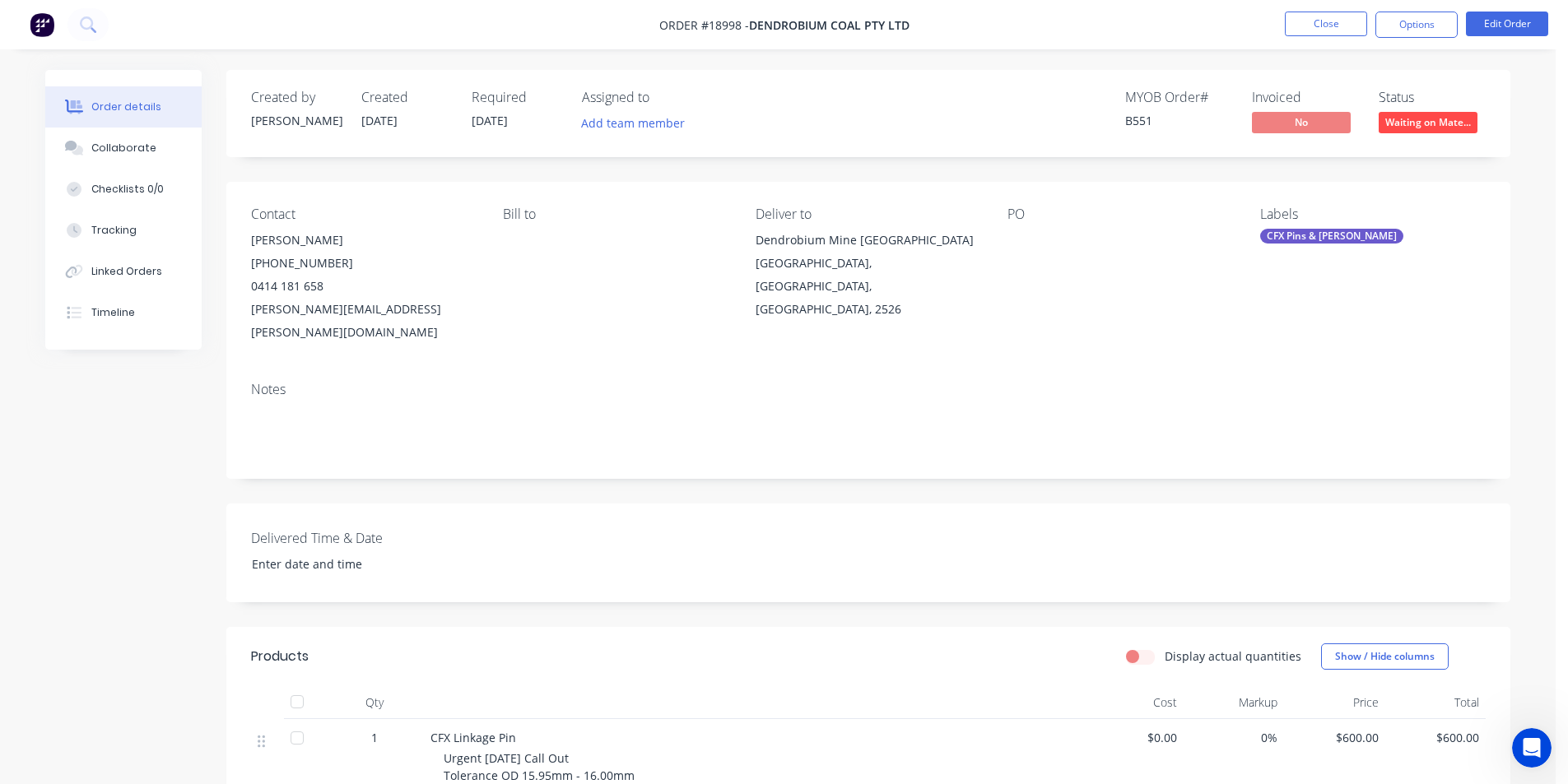
click at [1418, 124] on span "Waiting on Mate..." at bounding box center [1427, 122] width 99 height 21
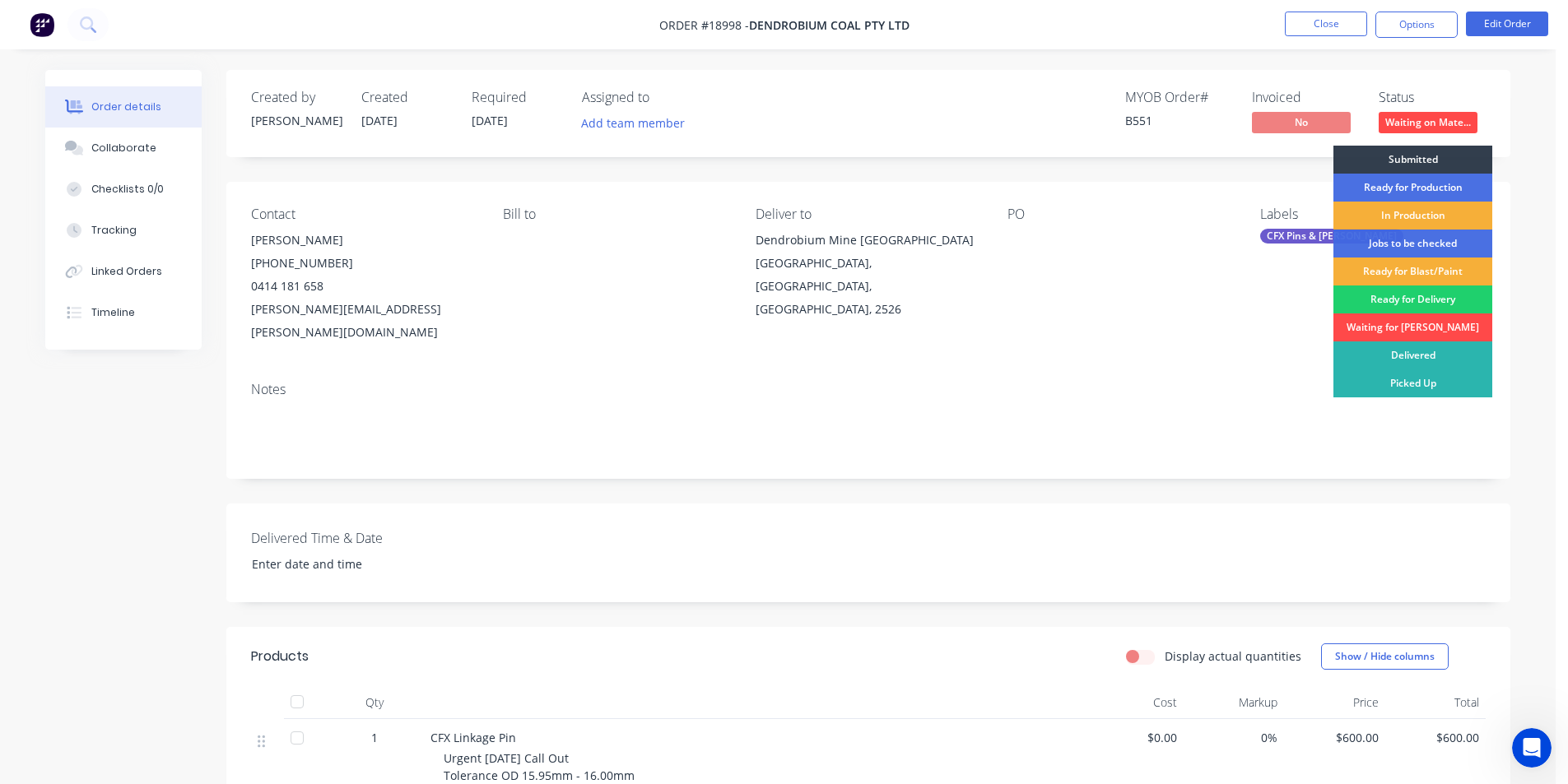
click at [1408, 326] on div "Waiting for [PERSON_NAME]" at bounding box center [1412, 327] width 159 height 28
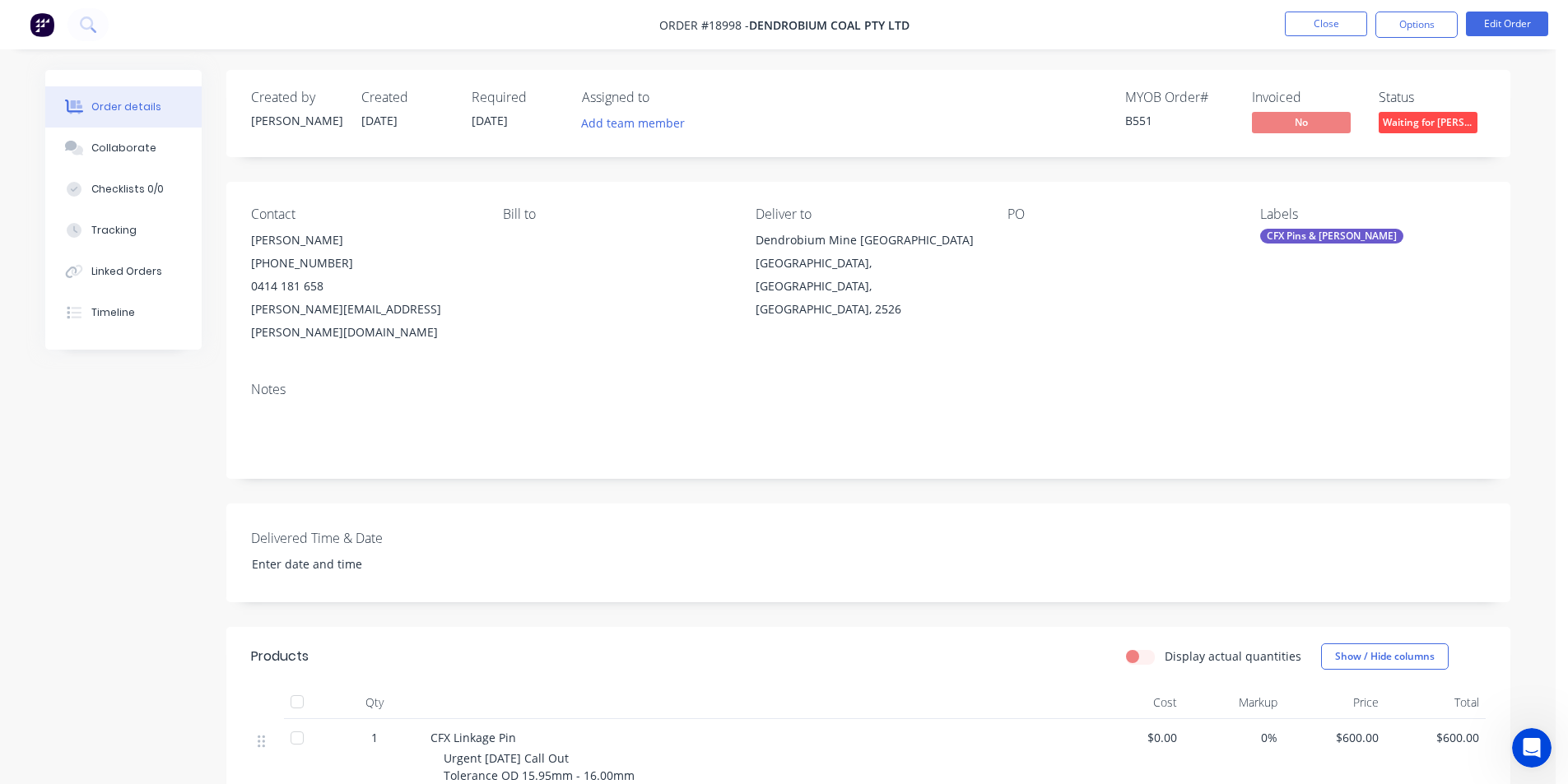
click at [49, 22] on img at bounding box center [42, 24] width 25 height 25
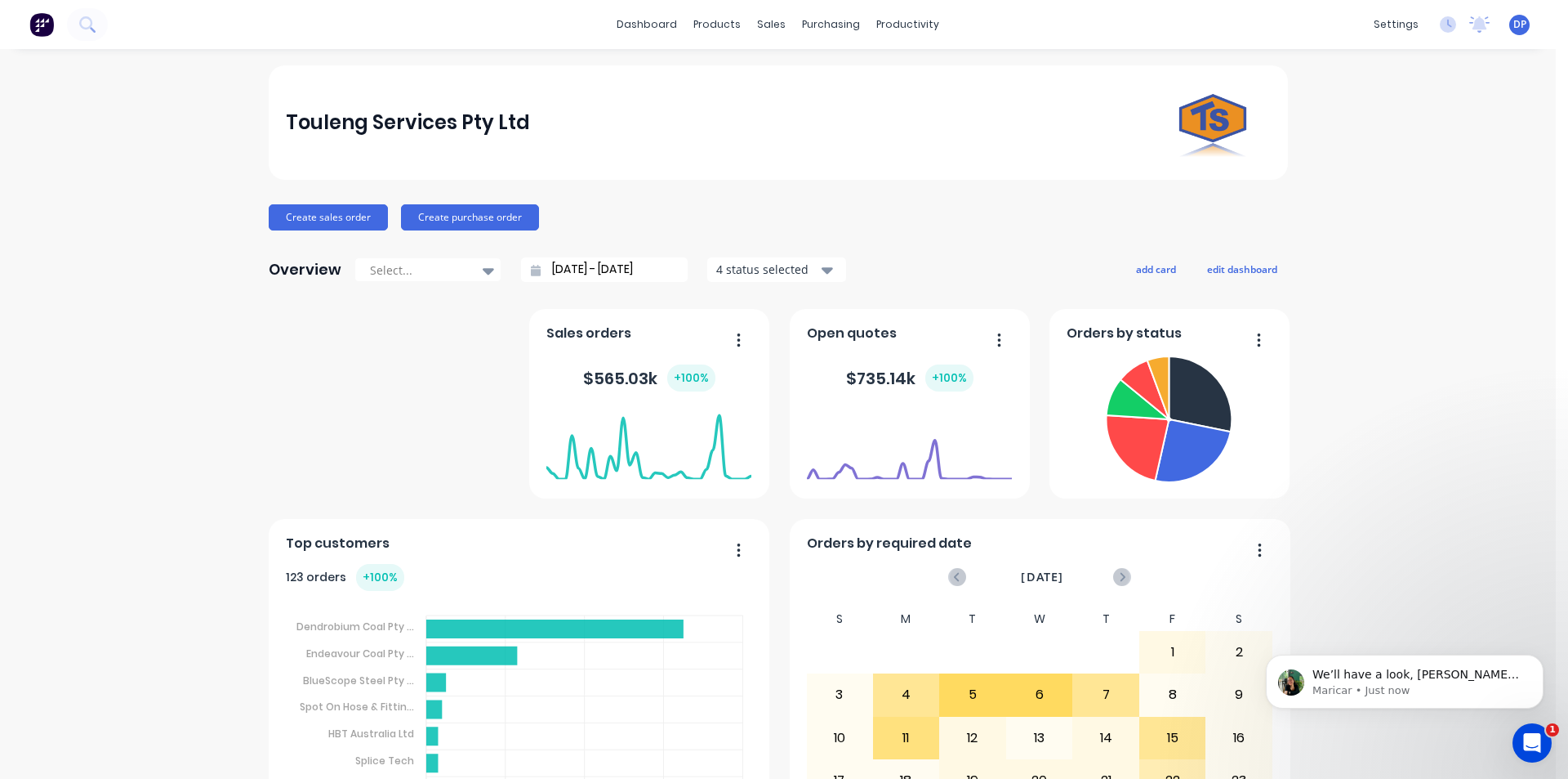
scroll to position [2006, 0]
click at [1463, 703] on div "We’ll have a look, Dean. Do you have a sample job number that has lots of photo…" at bounding box center [1405, 681] width 277 height 54
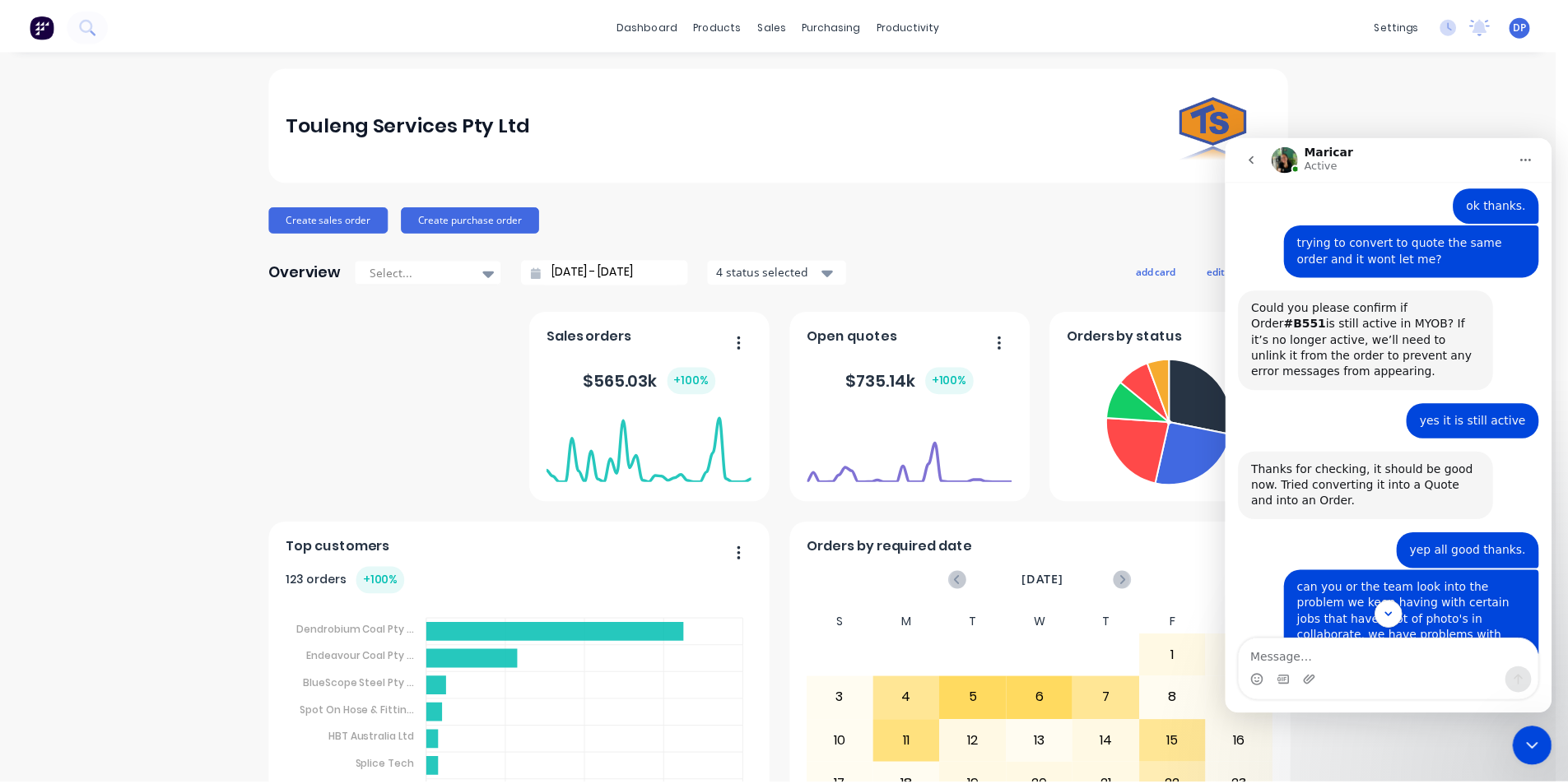
scroll to position [2046, 0]
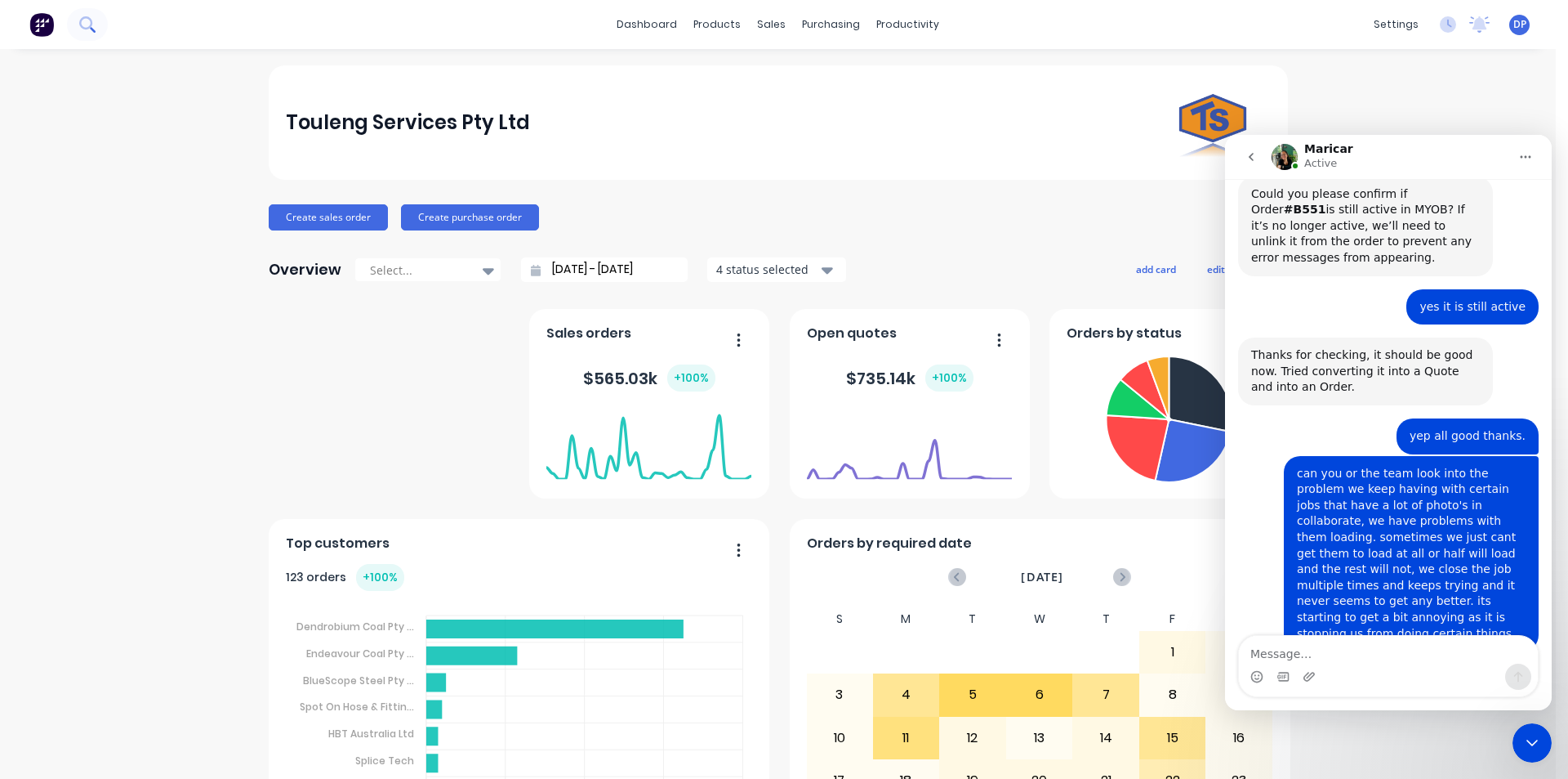
click at [81, 26] on icon at bounding box center [85, 22] width 13 height 13
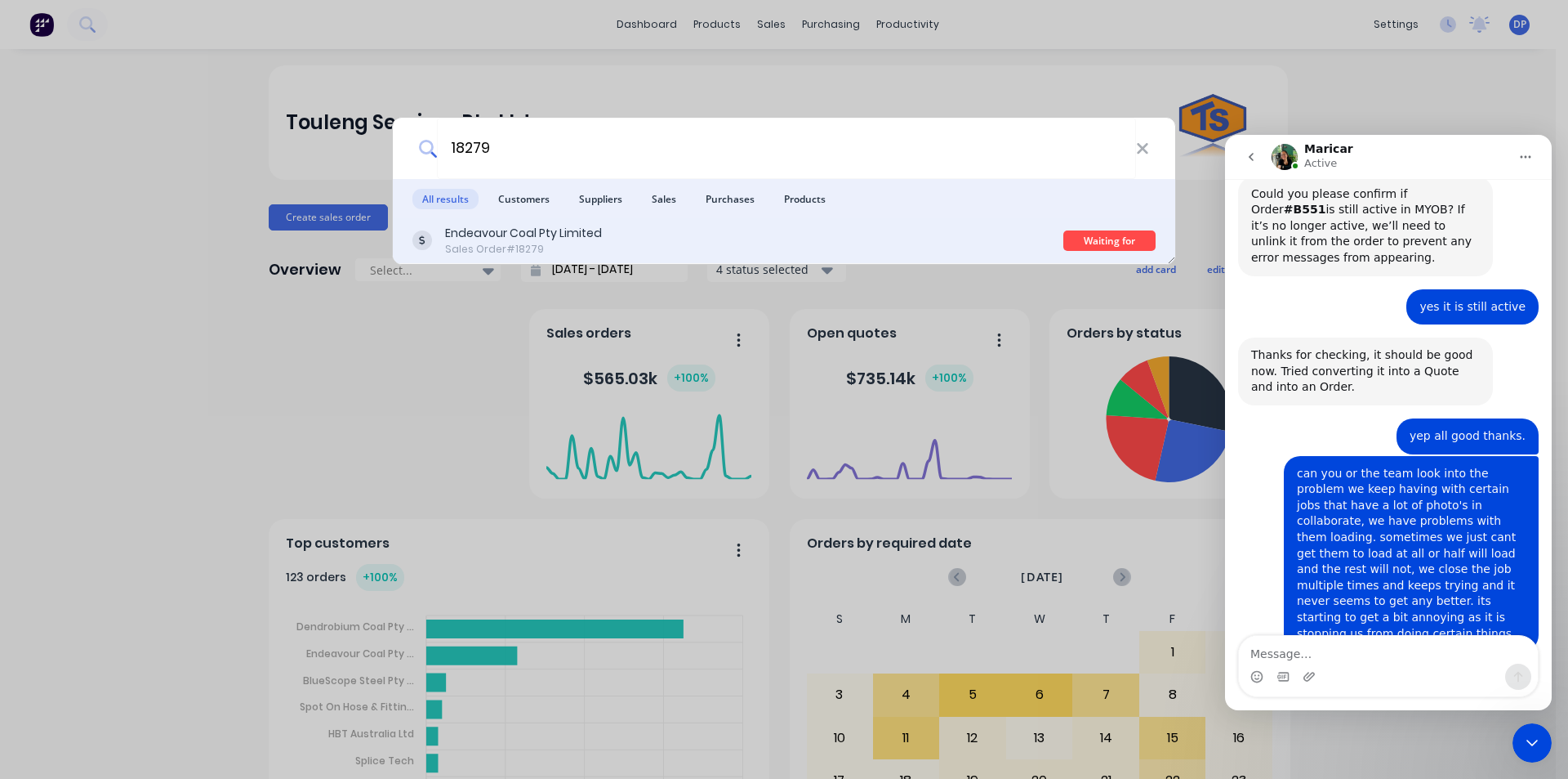
type input "18279"
click at [573, 237] on div "Endeavour Coal Pty Limited" at bounding box center [523, 233] width 157 height 17
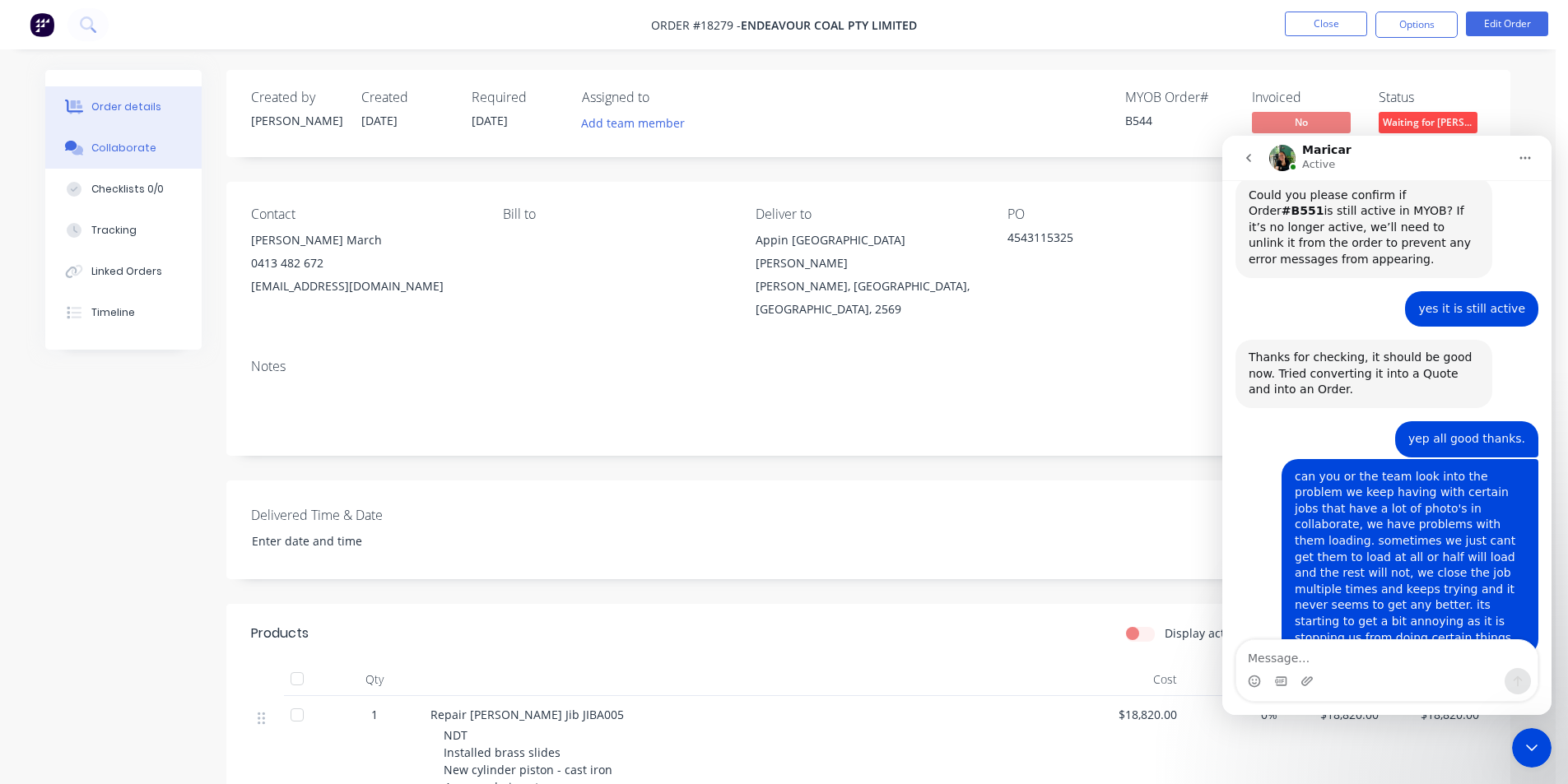
click at [115, 148] on div "Collaborate" at bounding box center [124, 148] width 65 height 15
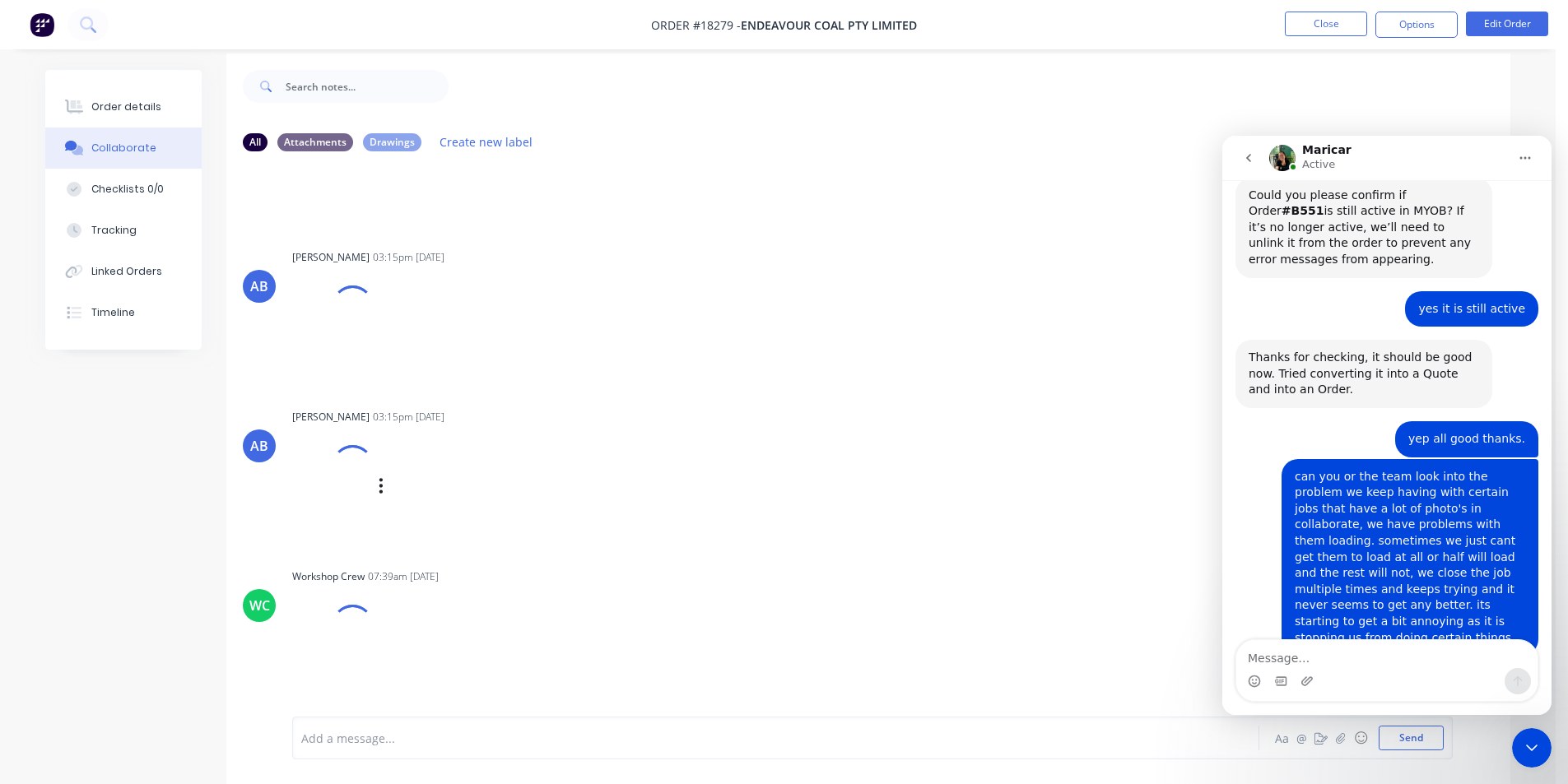
scroll to position [25, 0]
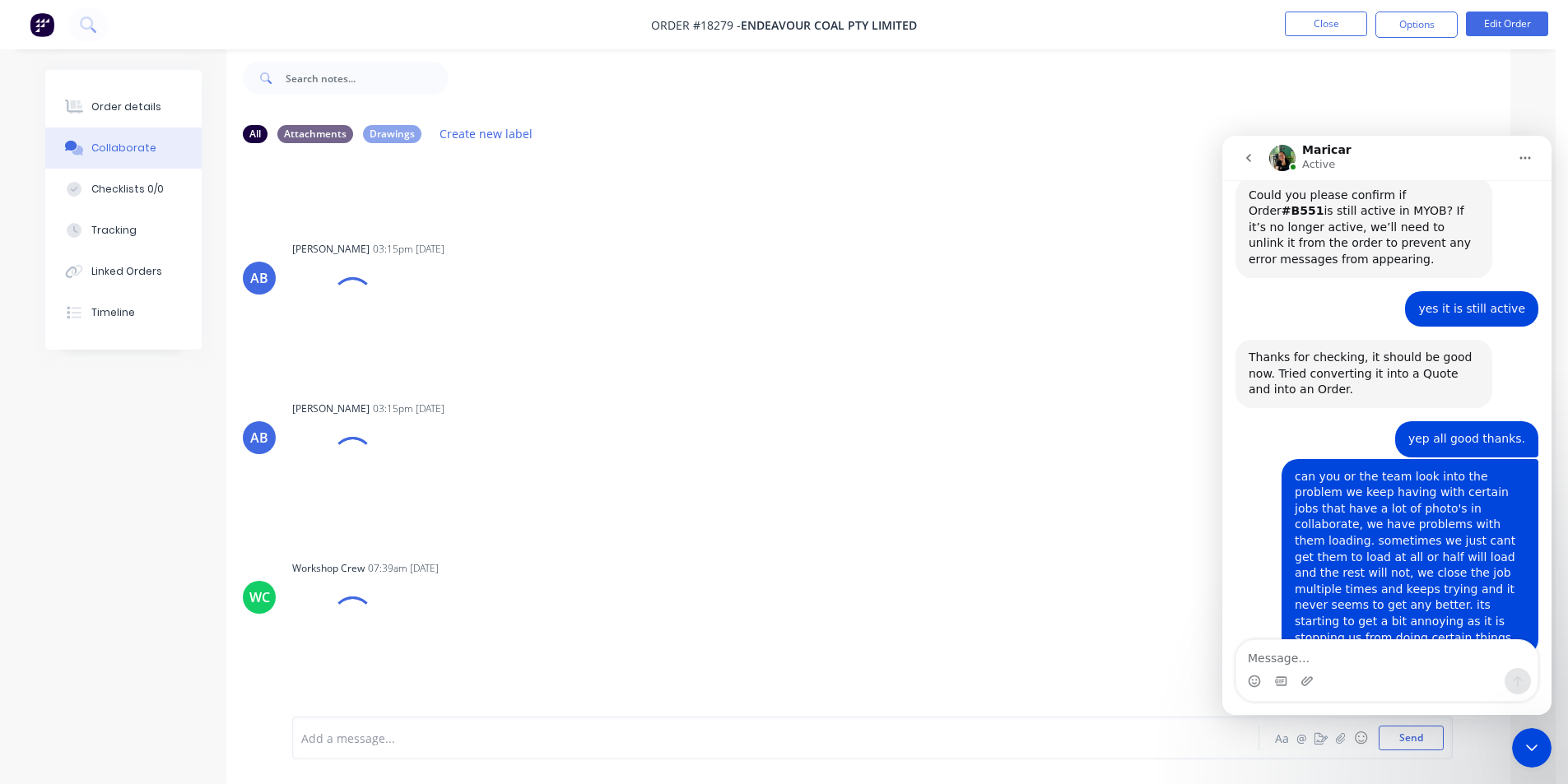
click at [1365, 696] on div "We’ll have a look, Dean. Do you have a sample job number that has lots of photo…" at bounding box center [1386, 748] width 302 height 105
click at [1330, 665] on textarea "Message…" at bounding box center [1386, 653] width 301 height 28
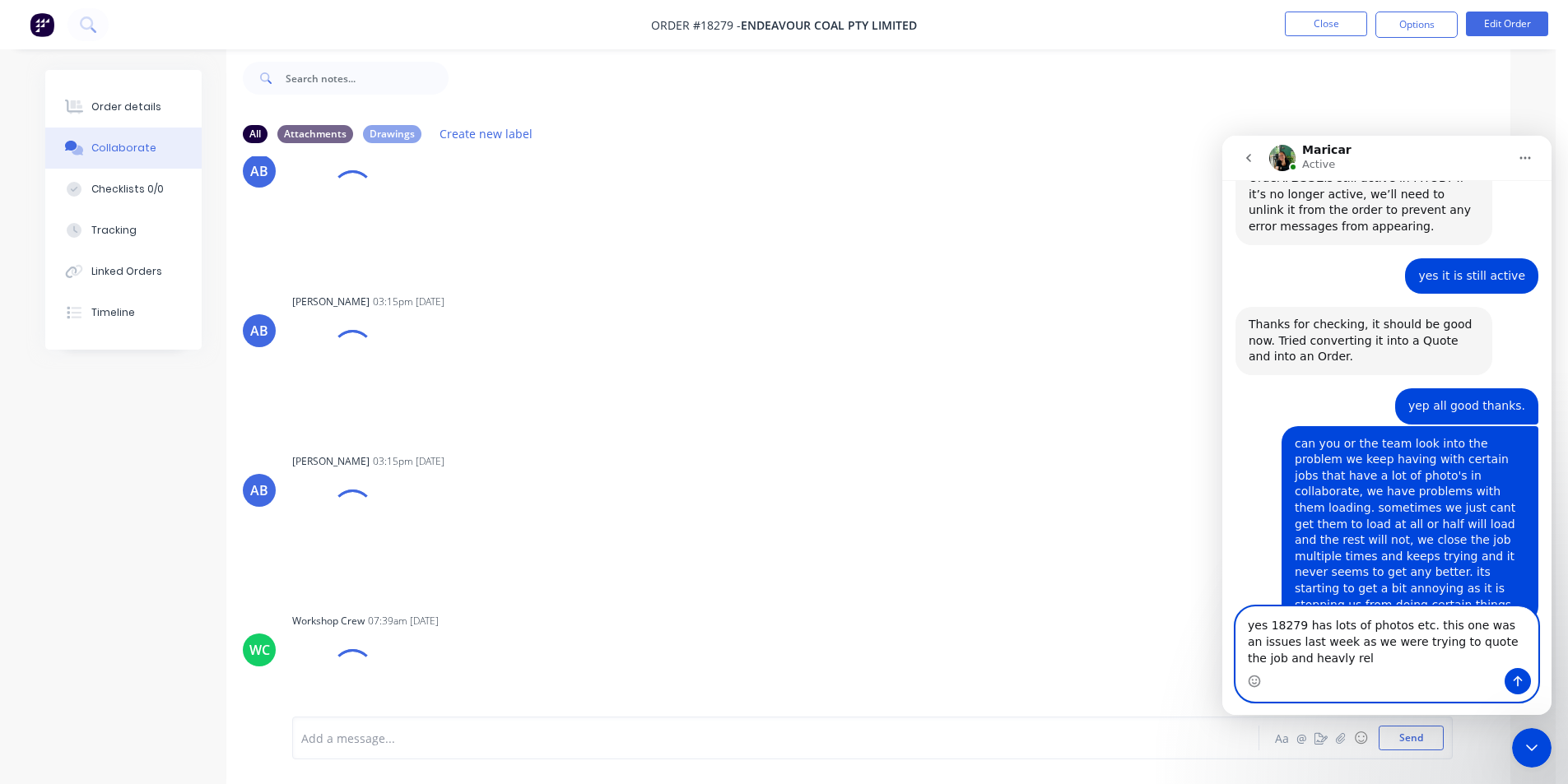
scroll to position [19117, 0]
click at [1344, 658] on textarea "yes 18279 has lots of photos etc. this one was an issues last week as we were t…" at bounding box center [1386, 636] width 301 height 61
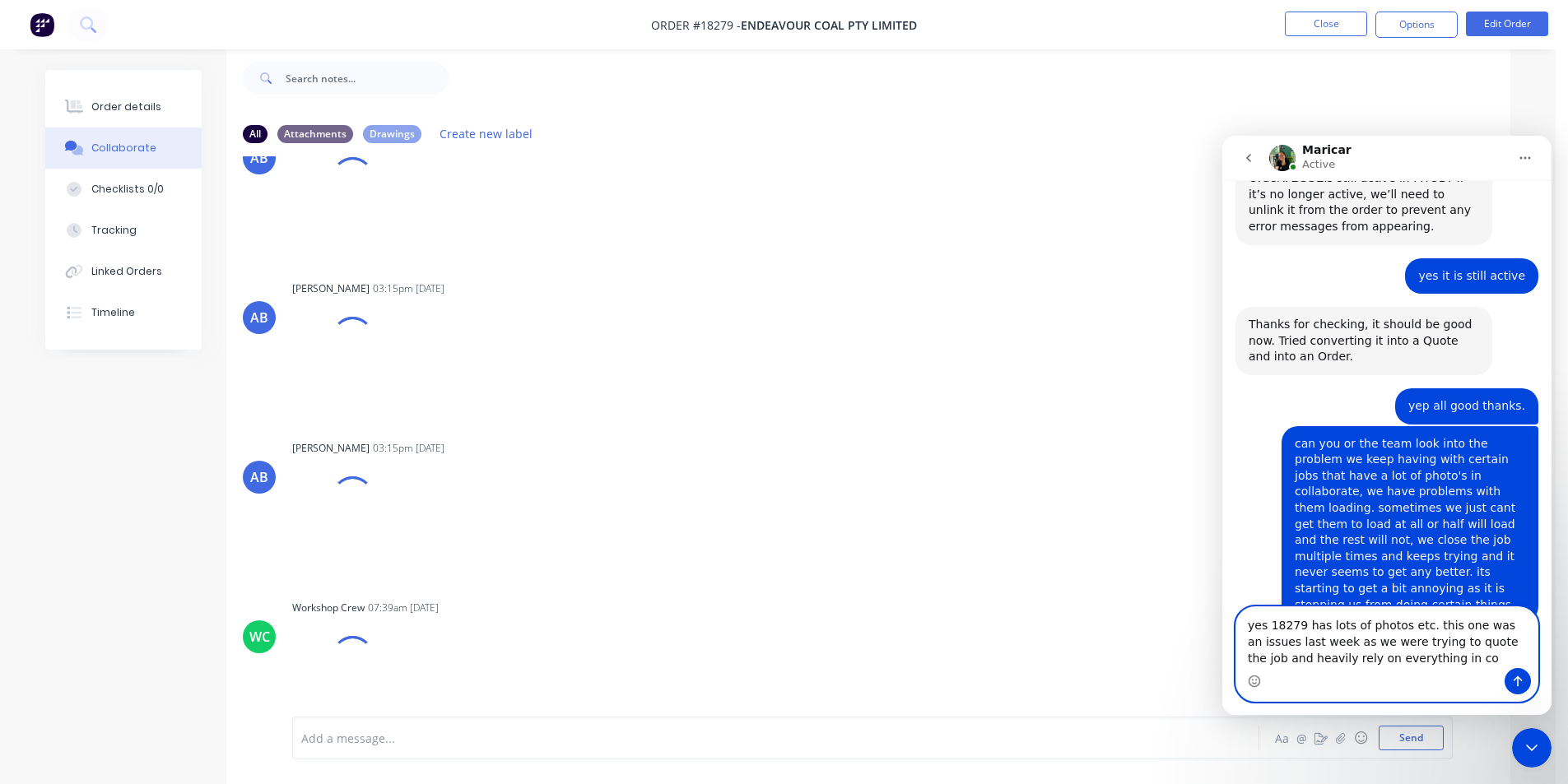
scroll to position [19525, 0]
click at [1506, 653] on textarea "yes 18279 has lots of photos etc. this one was an issues last week as we were t…" at bounding box center [1386, 629] width 301 height 78
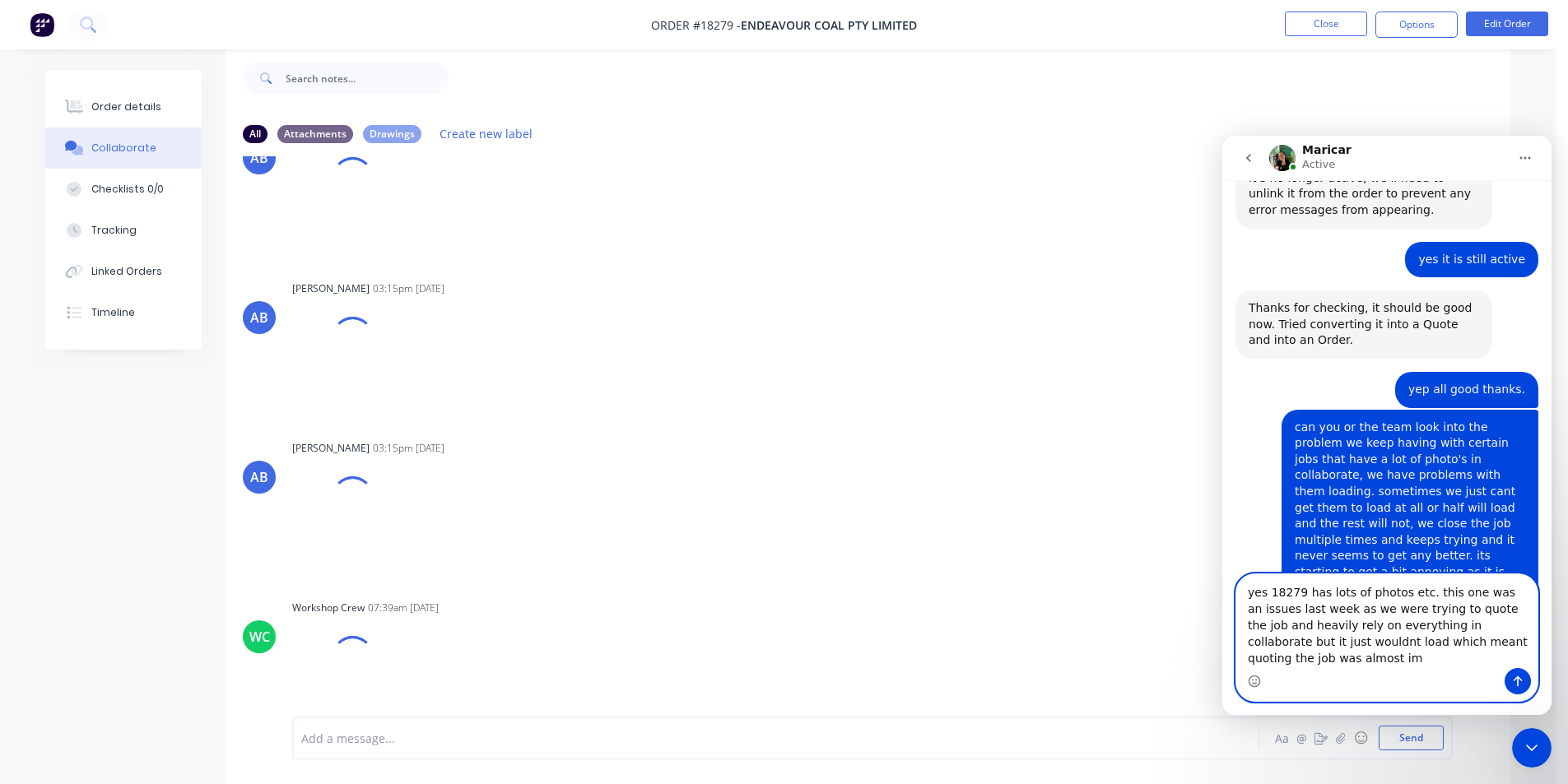
scroll to position [2112, 0]
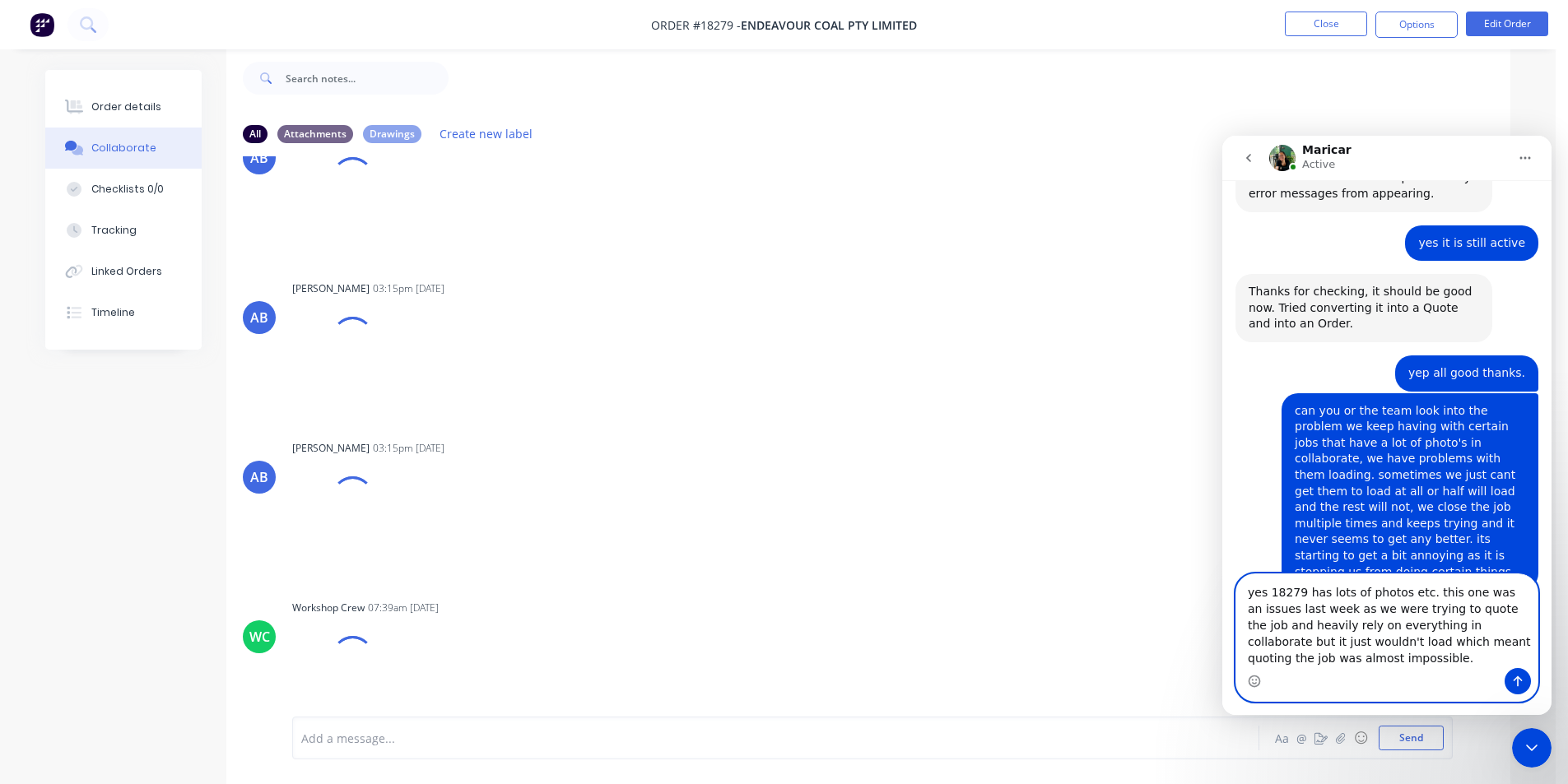
click at [1532, 588] on textarea "yes 18279 has lots of photos etc. this one was an issues last week as we were t…" at bounding box center [1386, 620] width 301 height 94
click at [1502, 612] on textarea "yes 18279 has lots of photos etc. this one was an issue last week as we were tr…" at bounding box center [1386, 620] width 301 height 94
click at [1451, 627] on textarea "yes 18279 has lots of photos etc. this one was an issue last week as we were tr…" at bounding box center [1386, 620] width 301 height 94
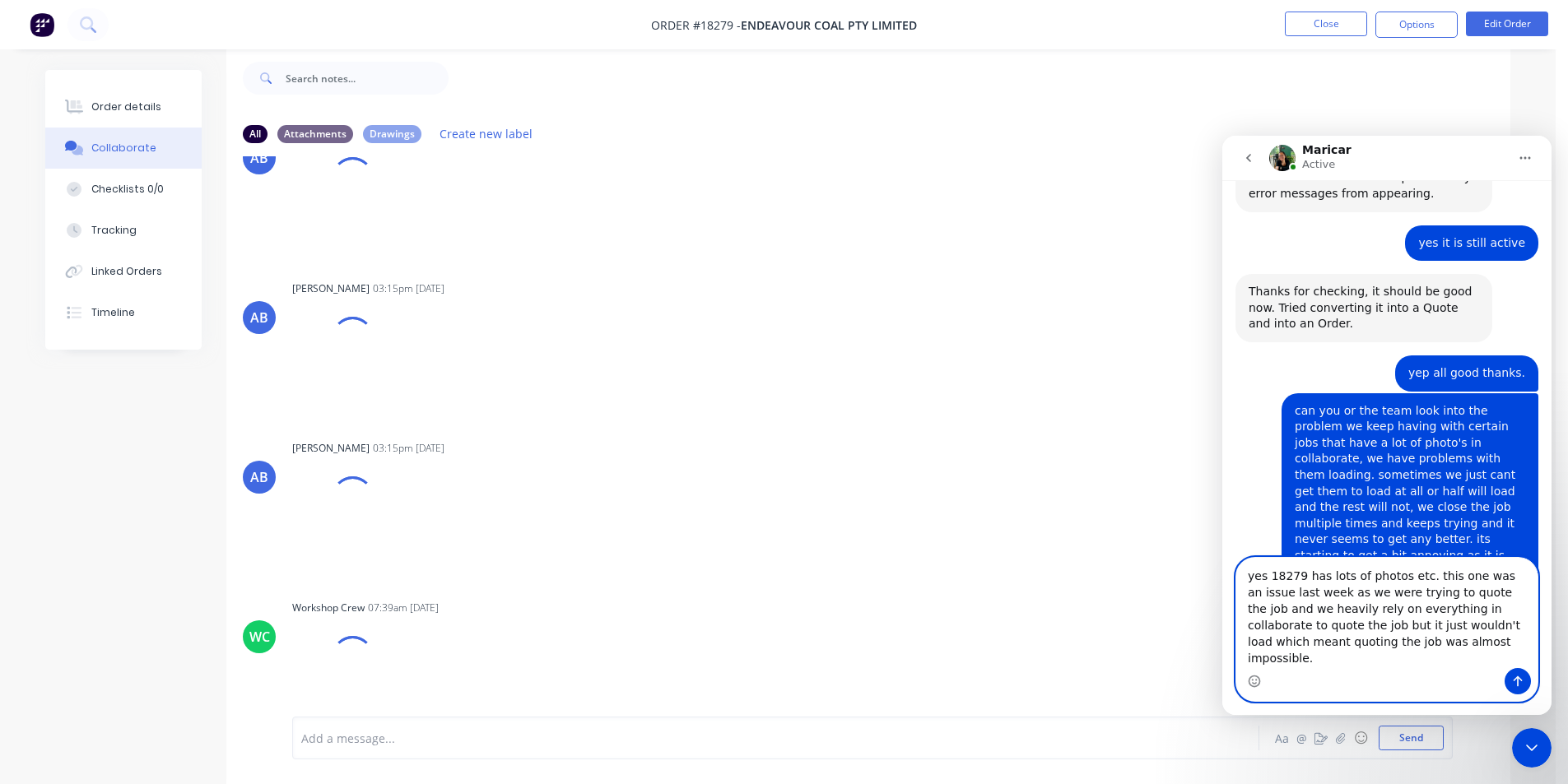
type textarea "yes 18279 has lots of photos etc. this one was an issue last week as we were tr…"
click at [1520, 674] on icon "Send a message…" at bounding box center [1517, 680] width 13 height 13
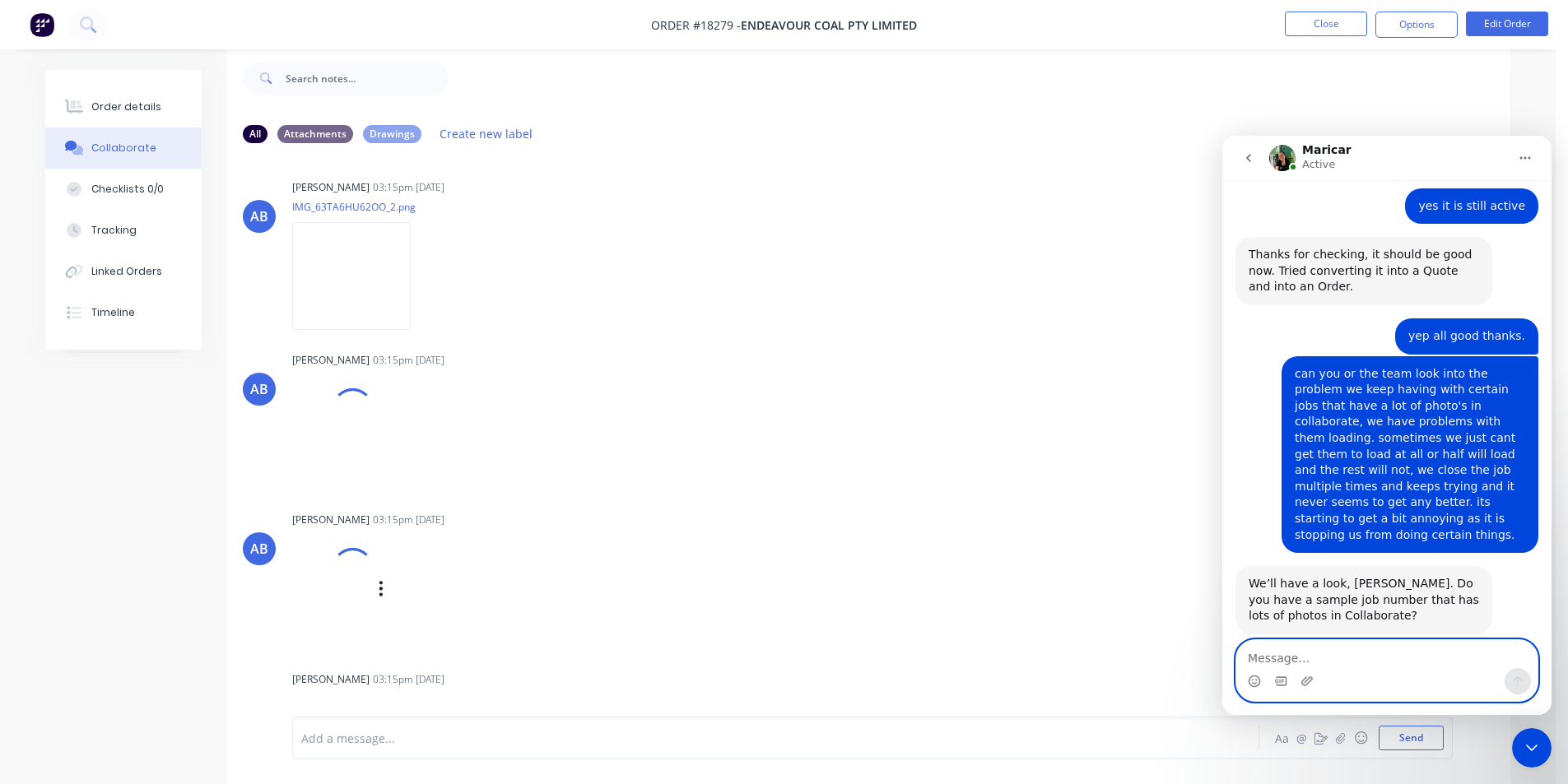
scroll to position [19154, 0]
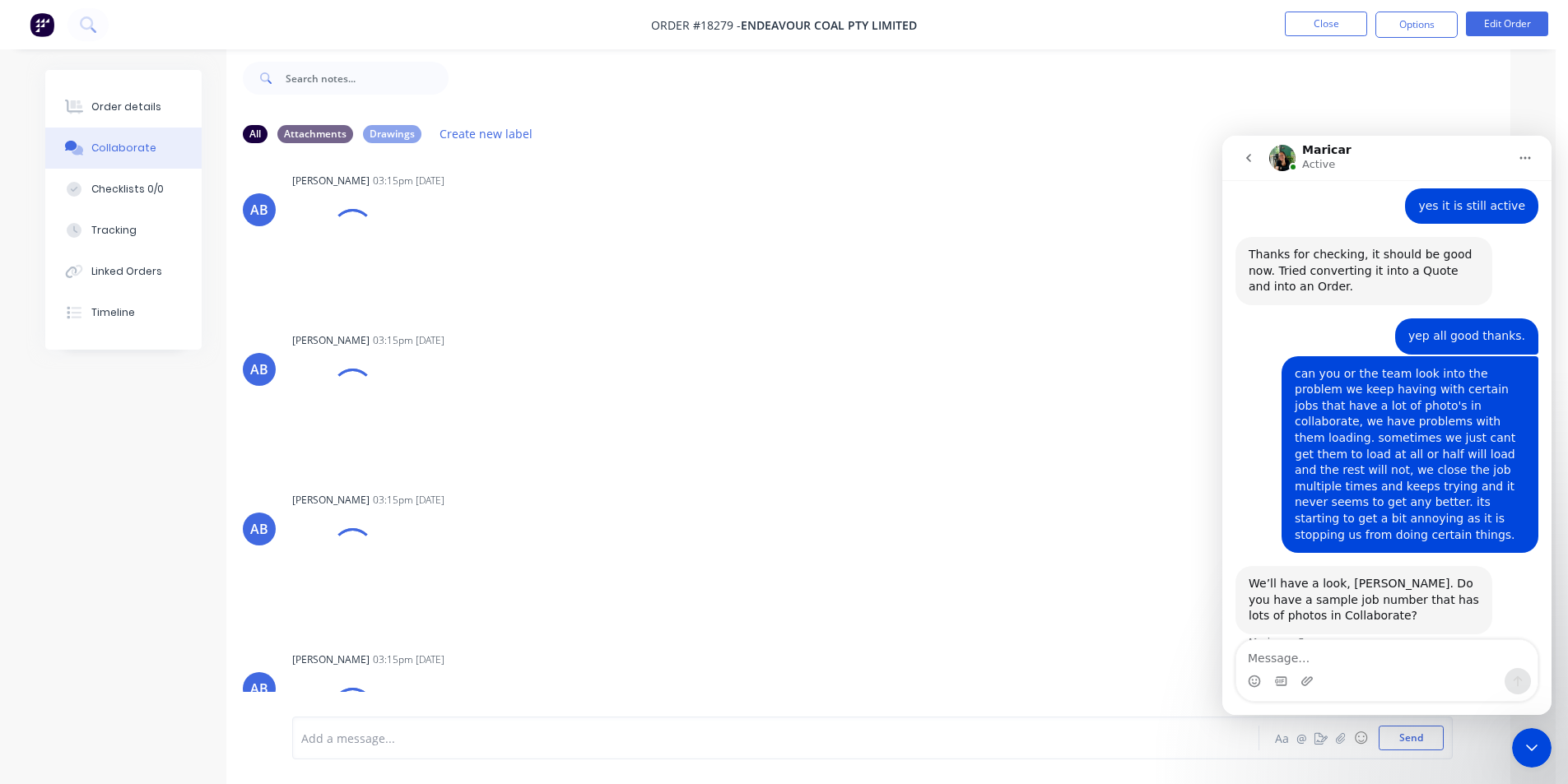
click at [1528, 747] on icon "Close Intercom Messenger" at bounding box center [1532, 747] width 12 height 7
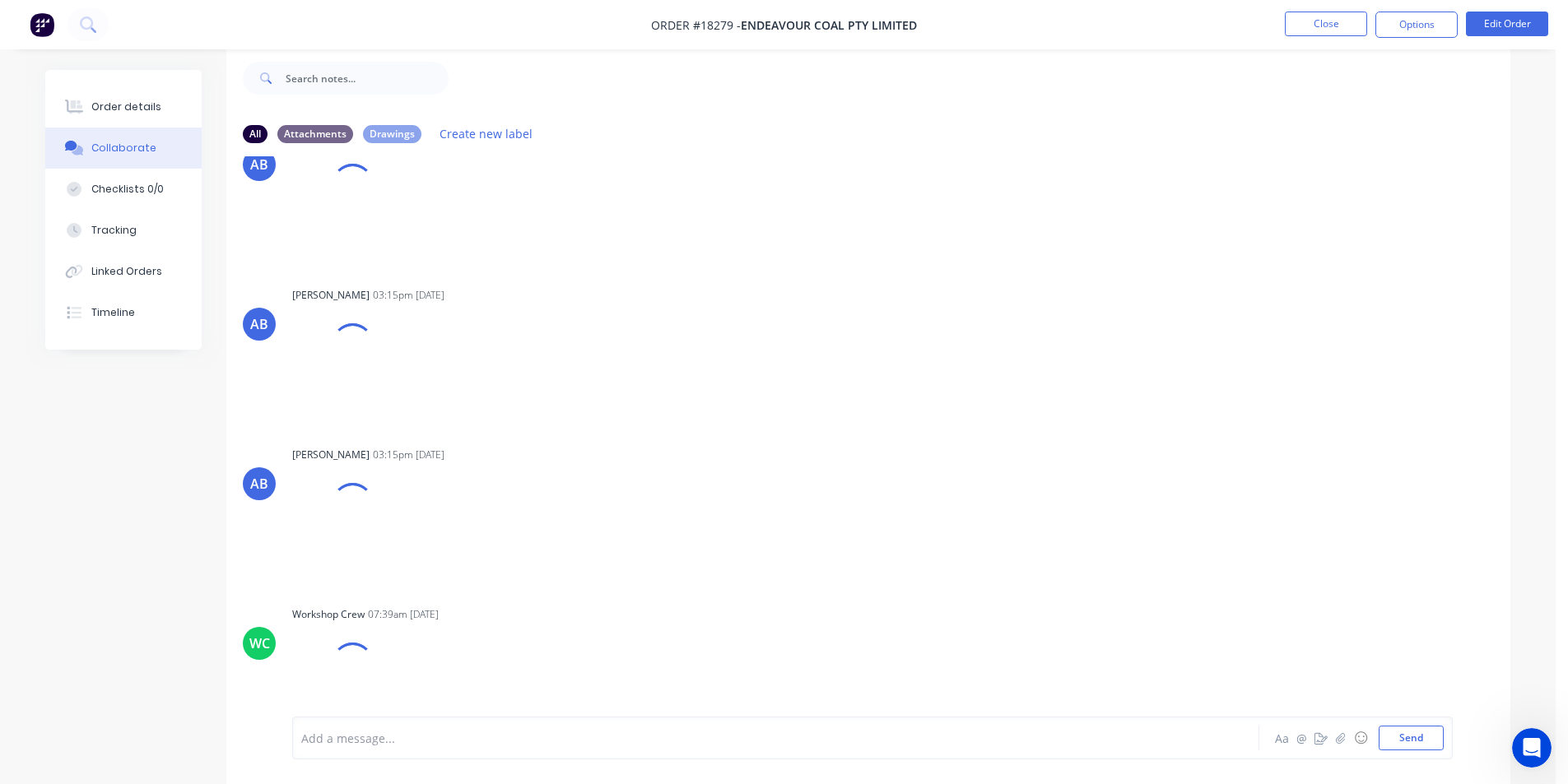
scroll to position [19564, 0]
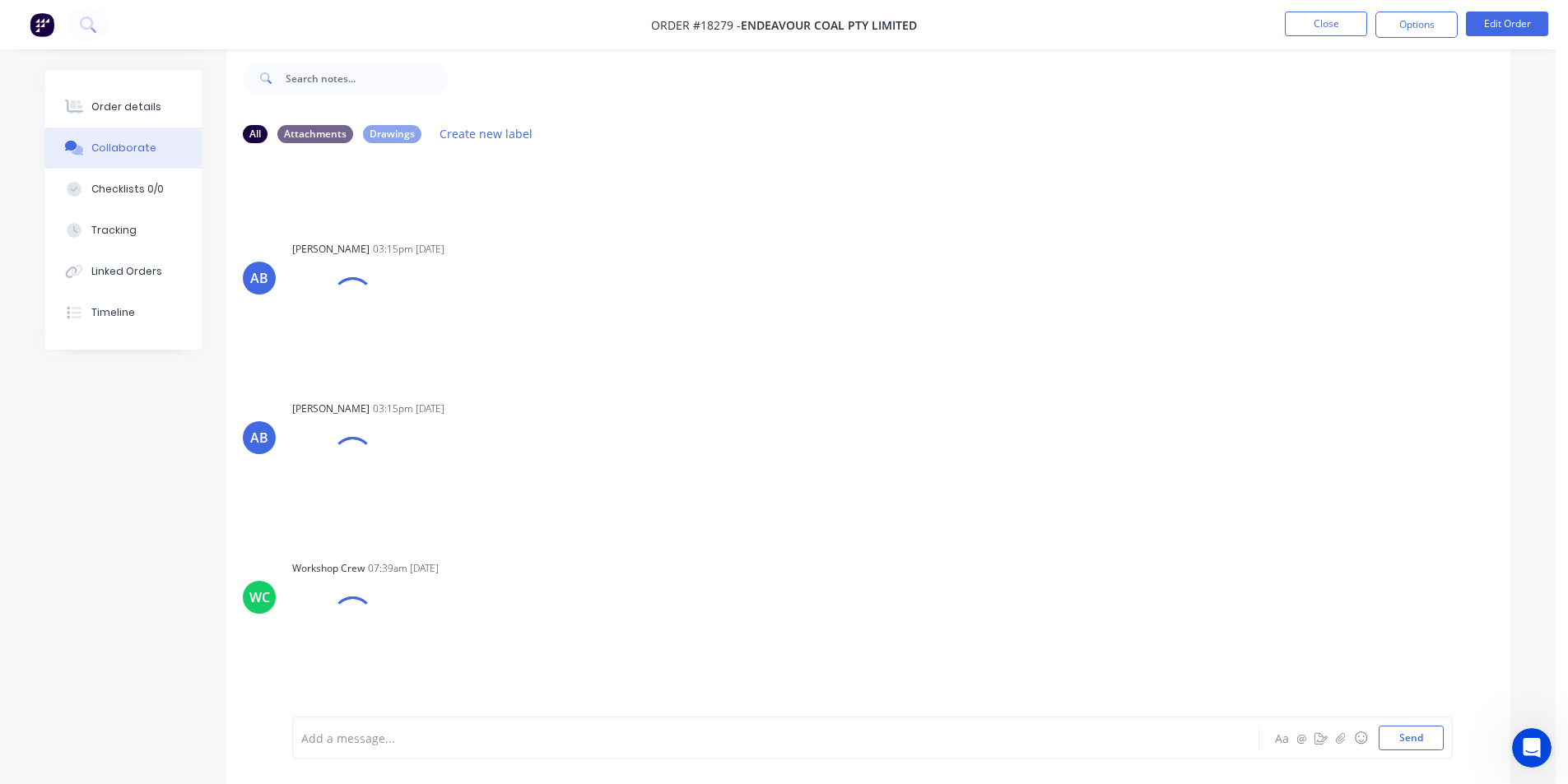
click at [59, 21] on nav "Order #18279 - Endeavour Coal Pty Limited Close Options Edit Order" at bounding box center [784, 24] width 1568 height 49
click at [45, 25] on img at bounding box center [42, 24] width 25 height 25
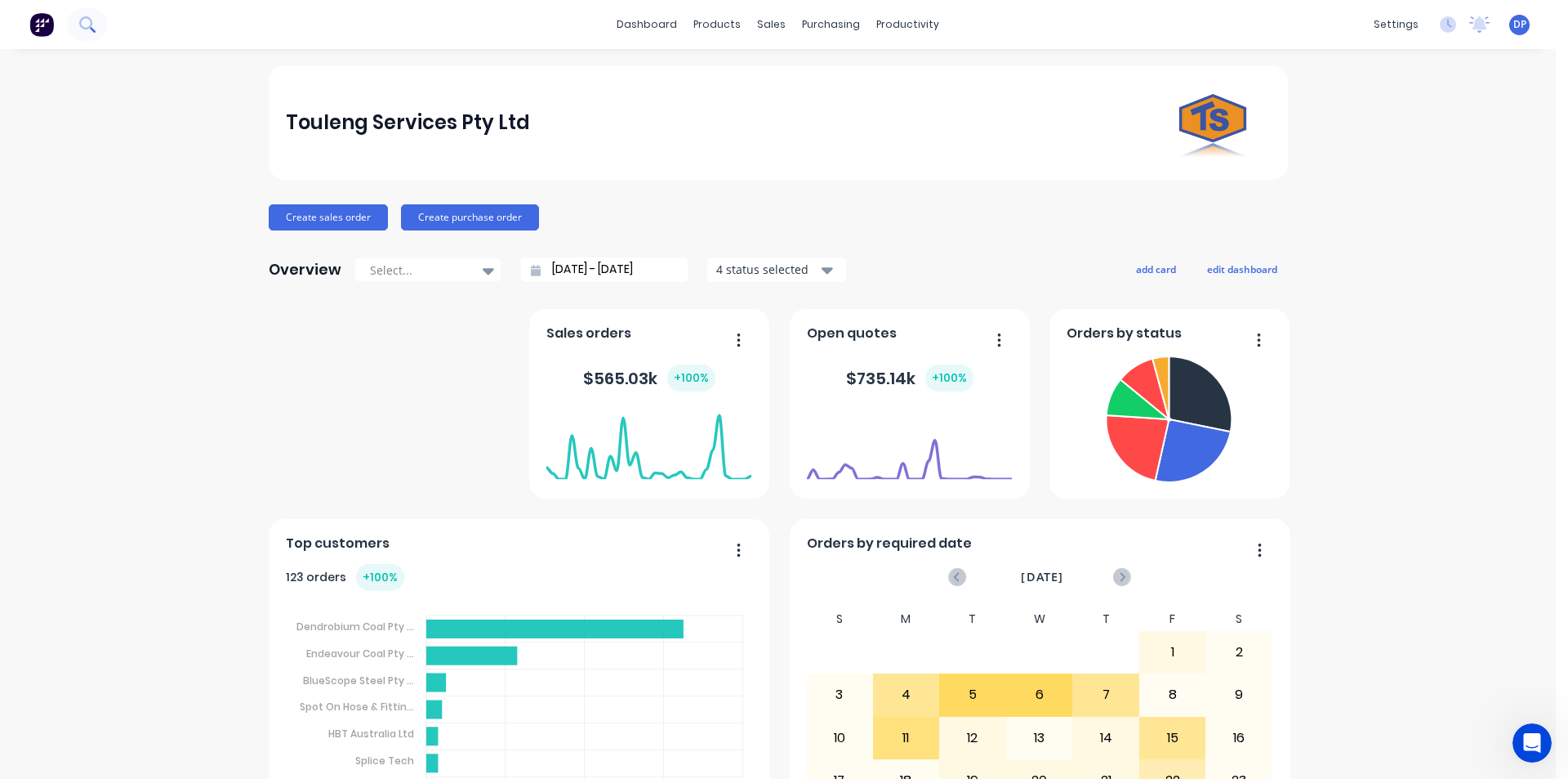
click at [85, 26] on icon at bounding box center [87, 24] width 16 height 16
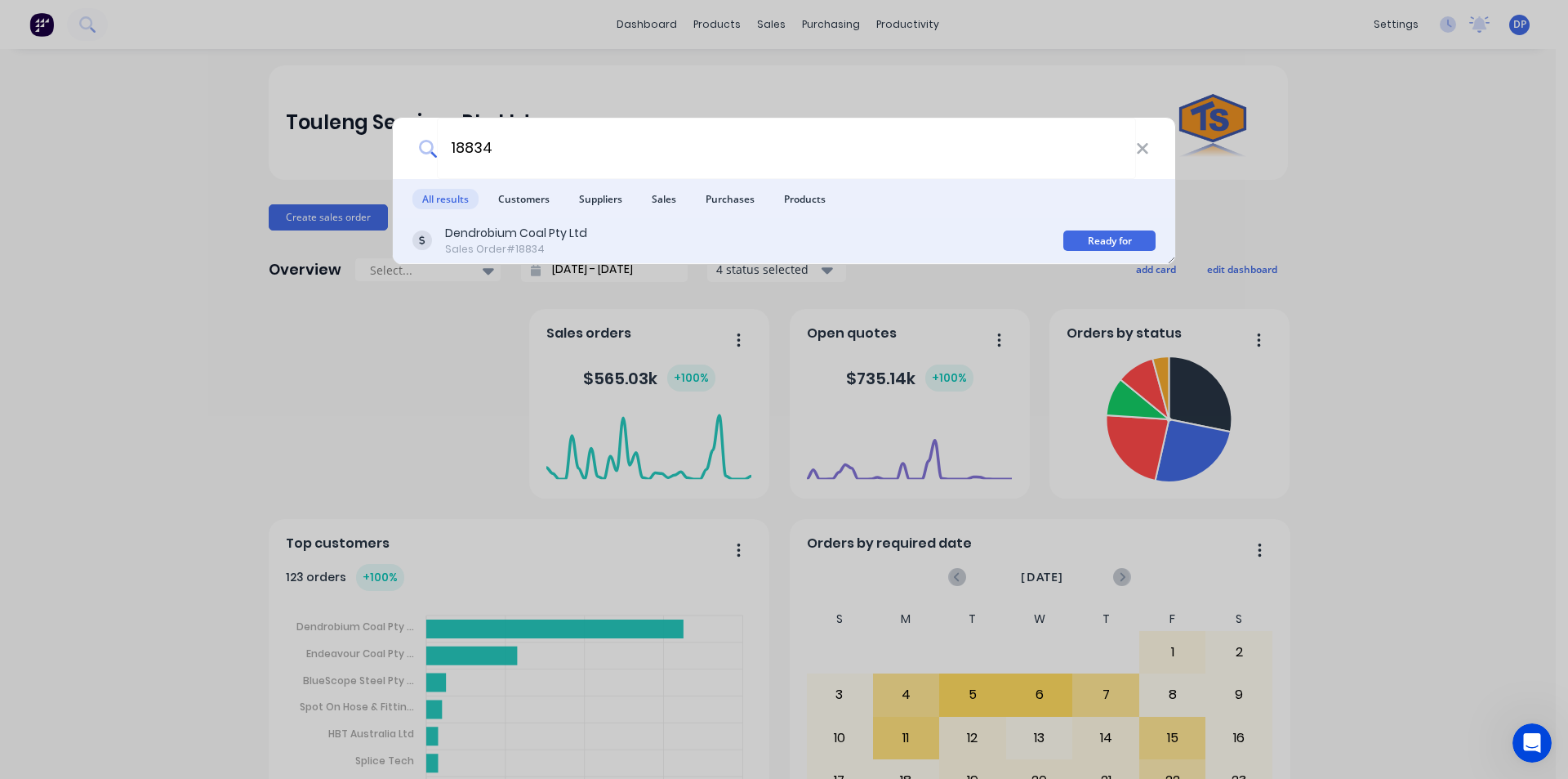
type input "18834"
click at [561, 242] on div "Sales Order #18834" at bounding box center [515, 249] width 142 height 15
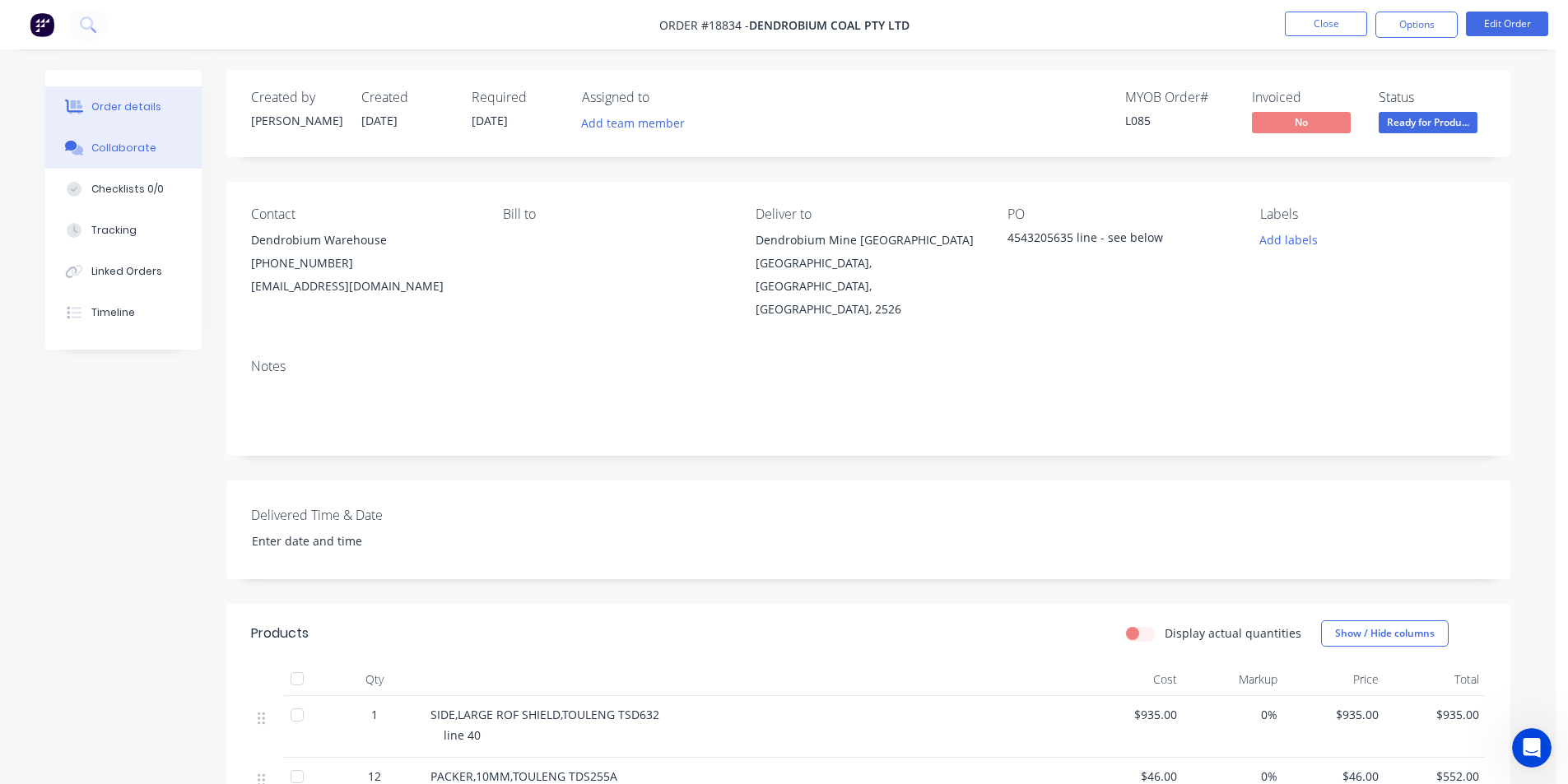
click at [132, 152] on div "Collaborate" at bounding box center [124, 148] width 65 height 15
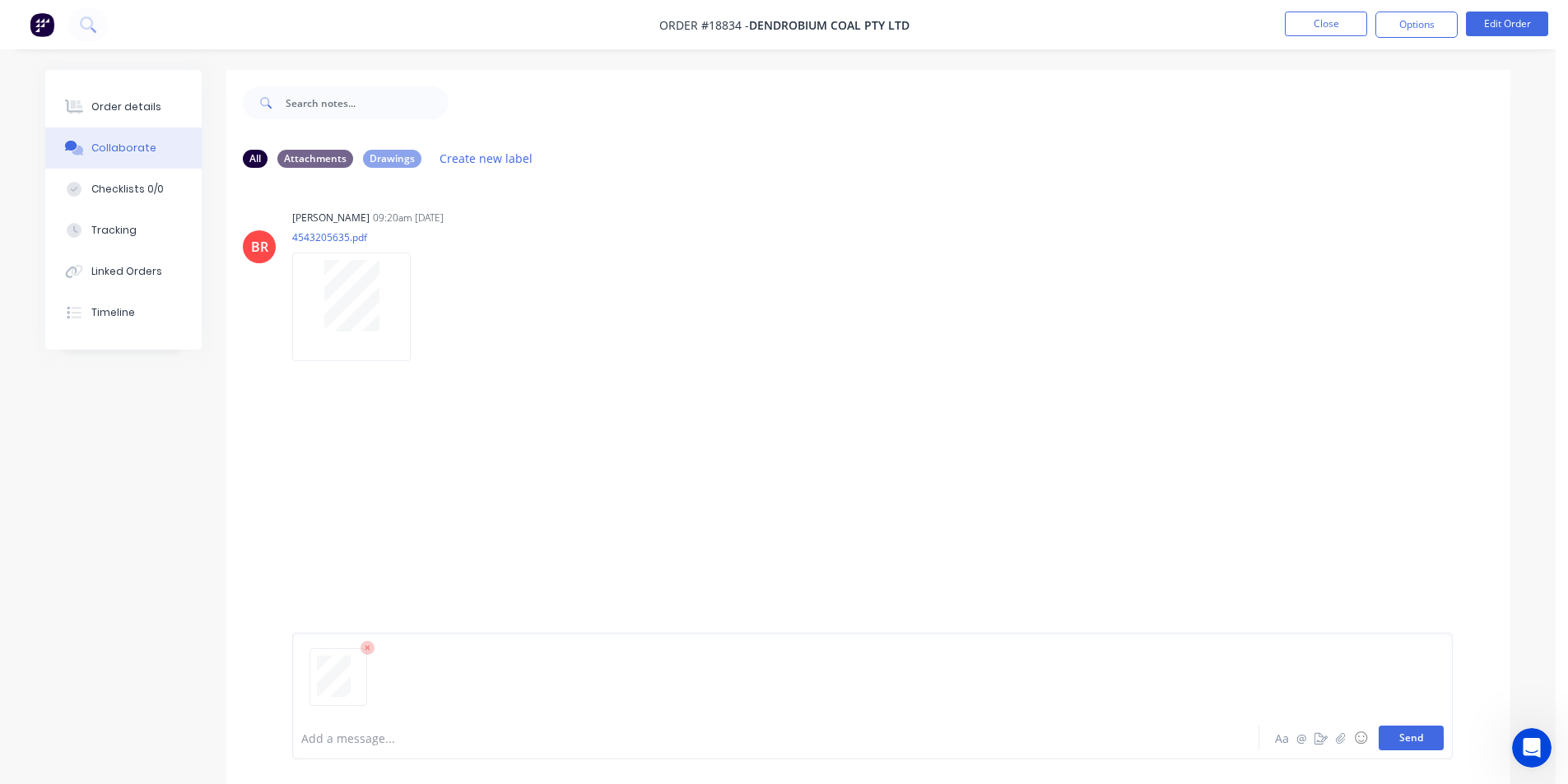
click at [1412, 734] on button "Send" at bounding box center [1410, 737] width 65 height 25
click at [1387, 740] on button "Send" at bounding box center [1410, 737] width 65 height 25
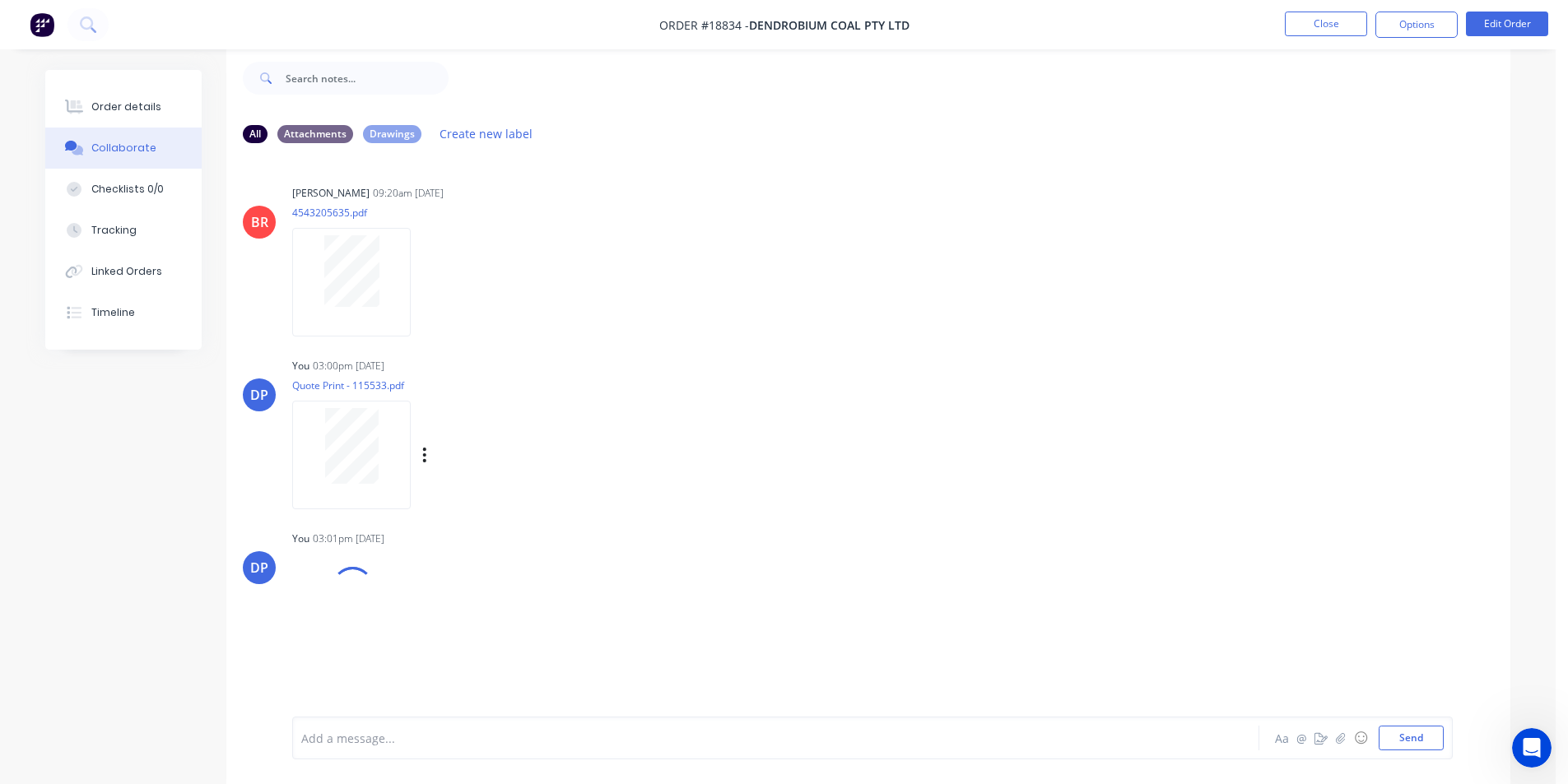
scroll to position [25, 0]
click at [45, 26] on img at bounding box center [42, 24] width 25 height 25
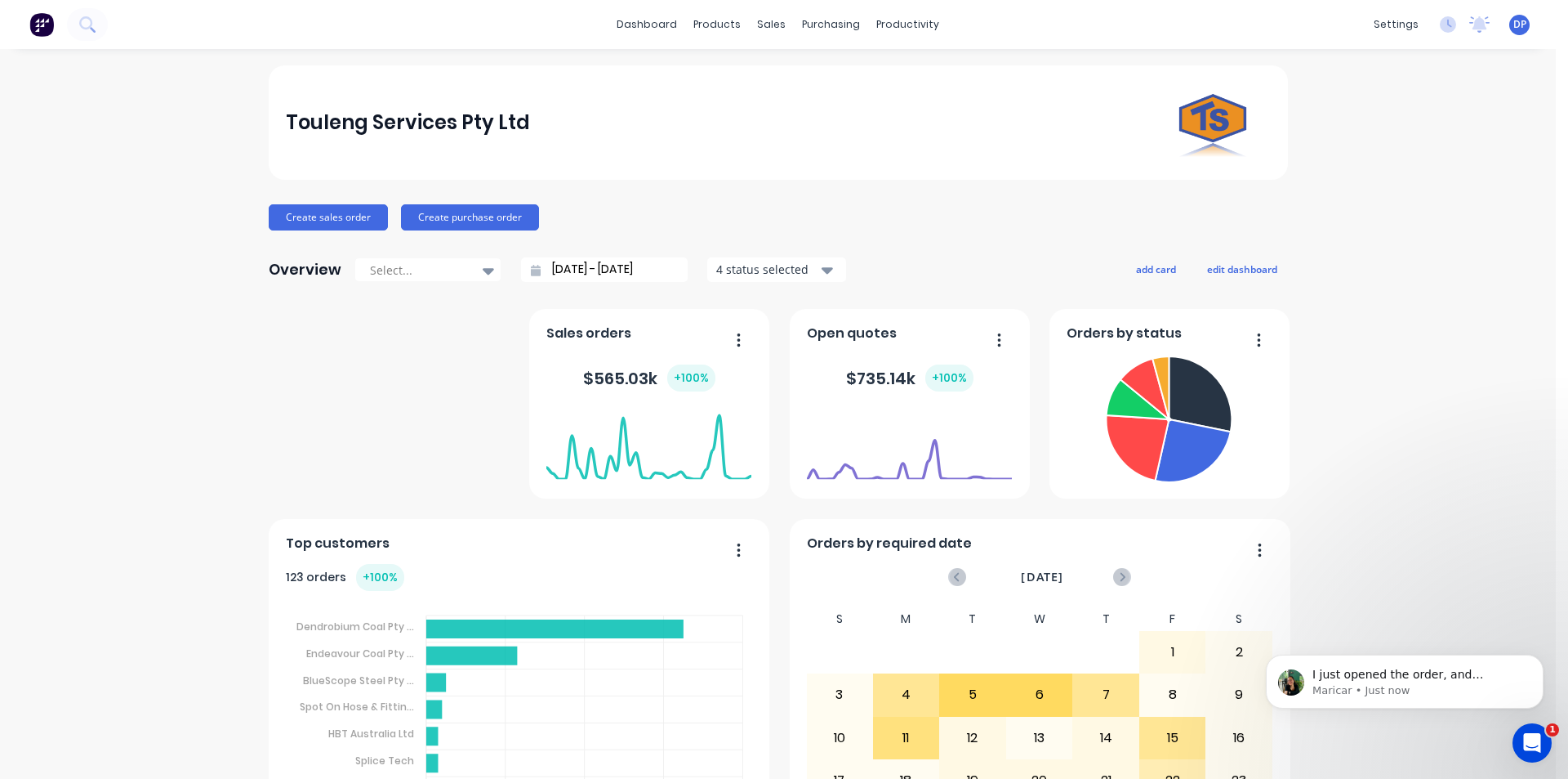
scroll to position [2232, 0]
click at [1411, 685] on p "Maricar • Just now" at bounding box center [1417, 690] width 211 height 15
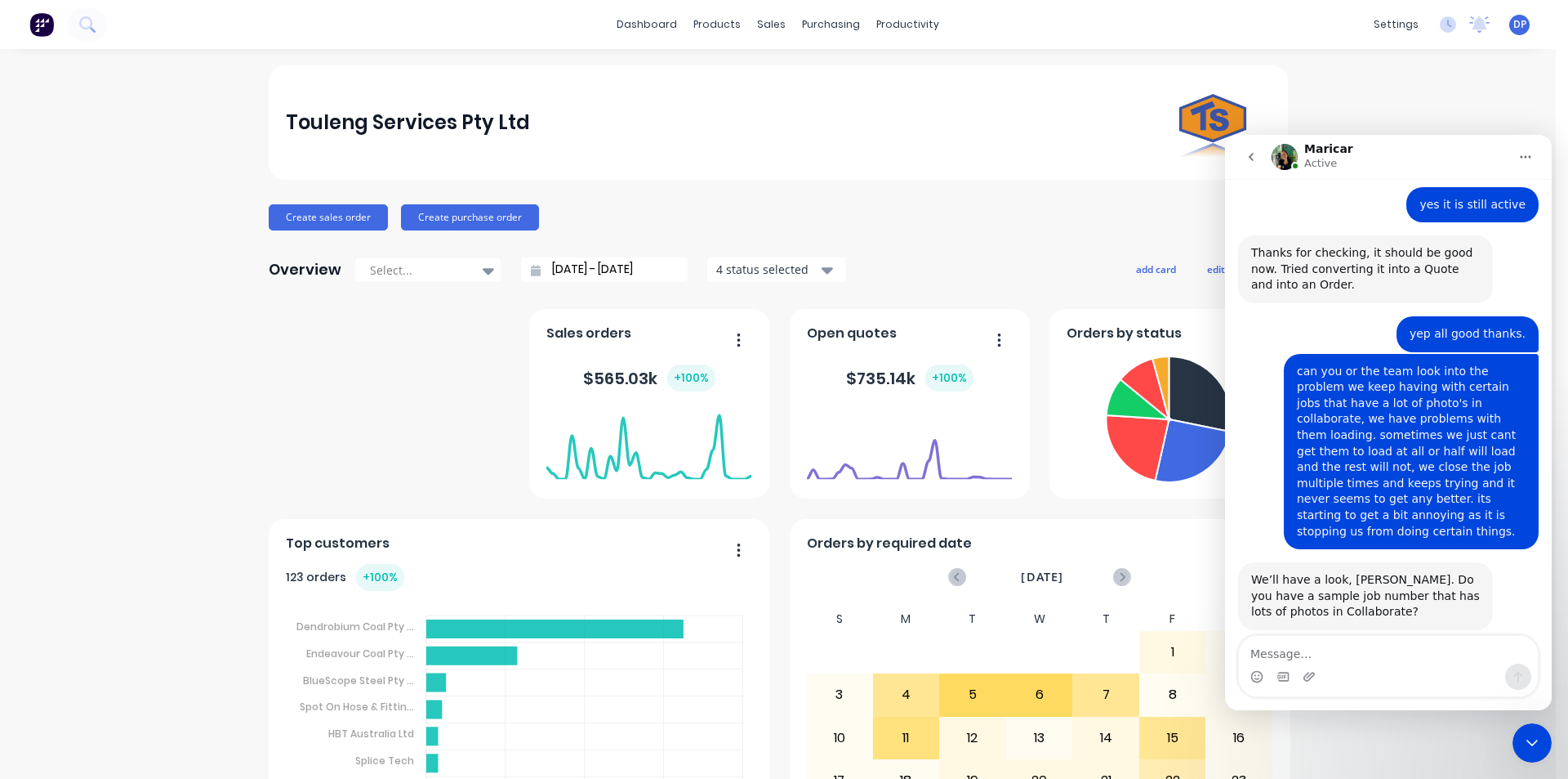
scroll to position [2259, 0]
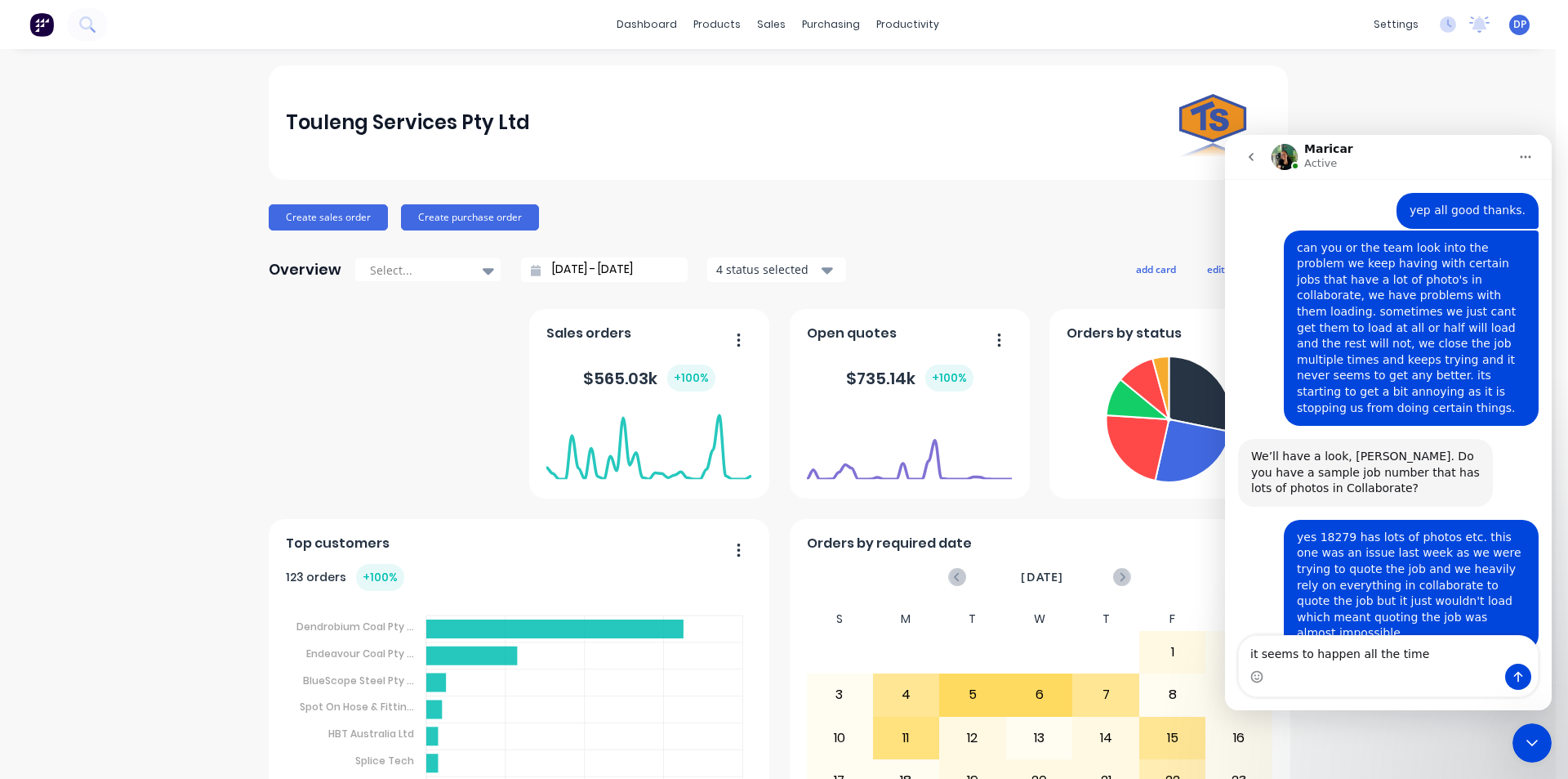
type textarea "it seems to happen all the time."
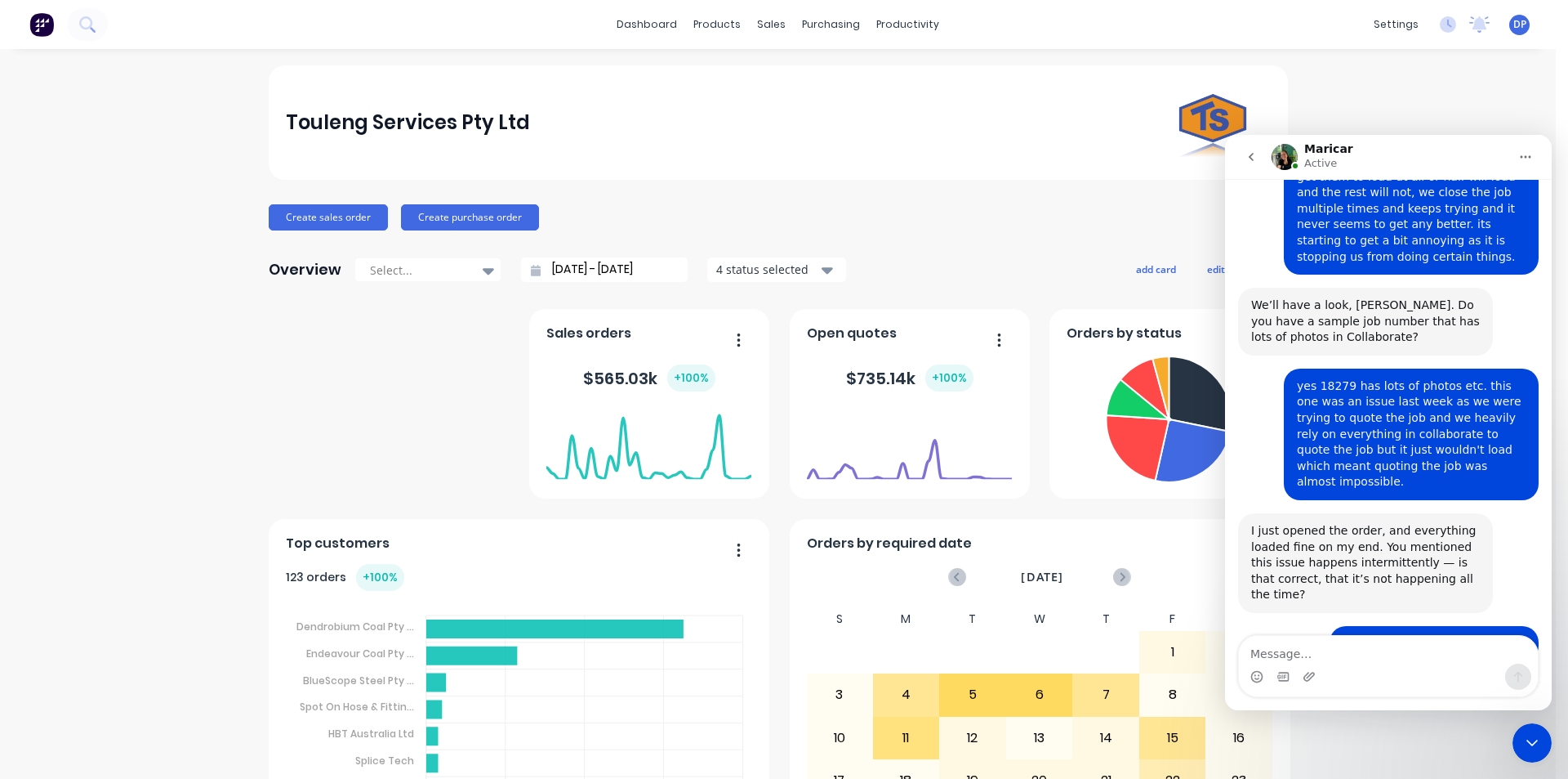
scroll to position [2494, 0]
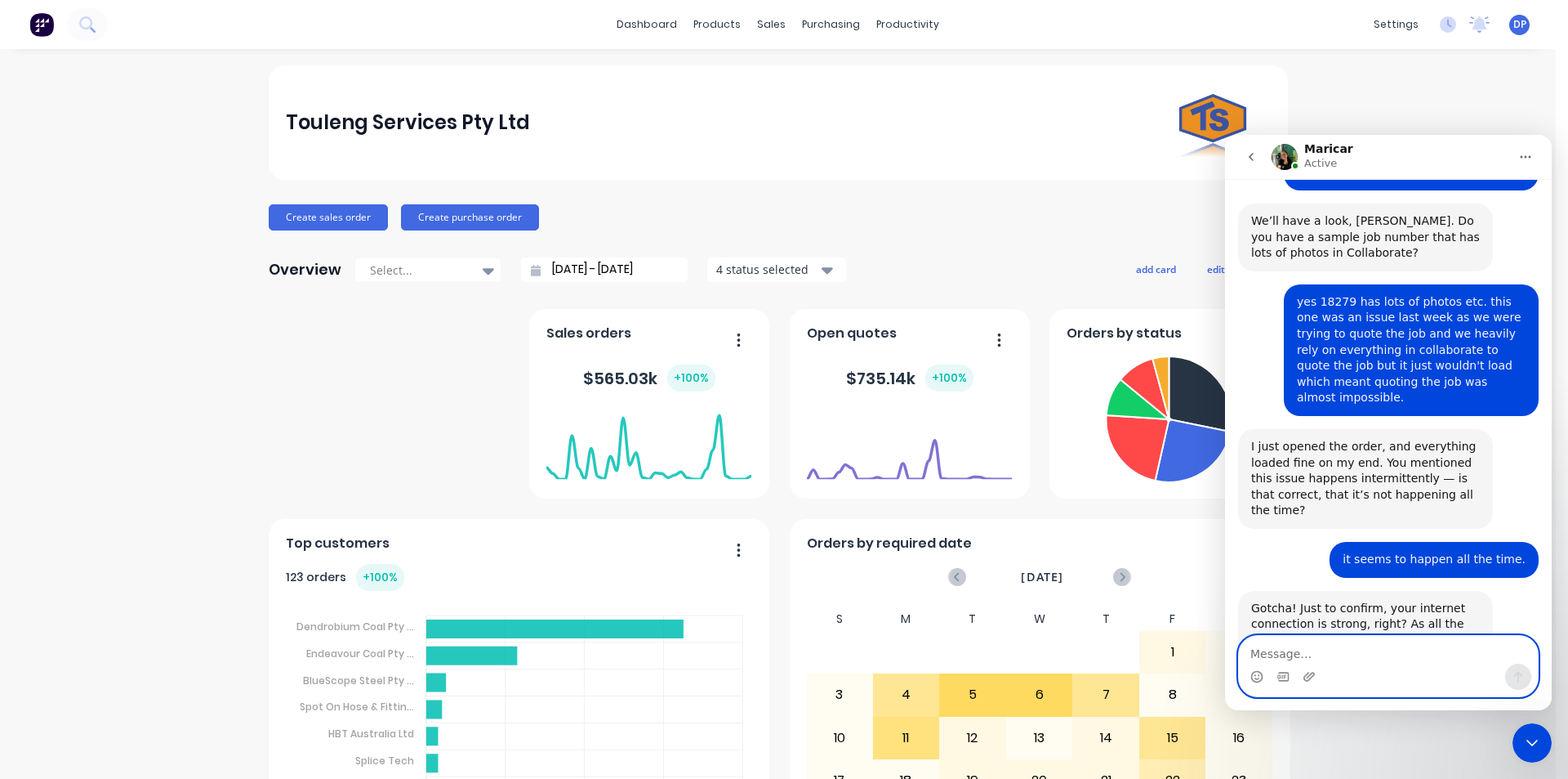
click at [1277, 661] on textarea "Message…" at bounding box center [1389, 649] width 299 height 28
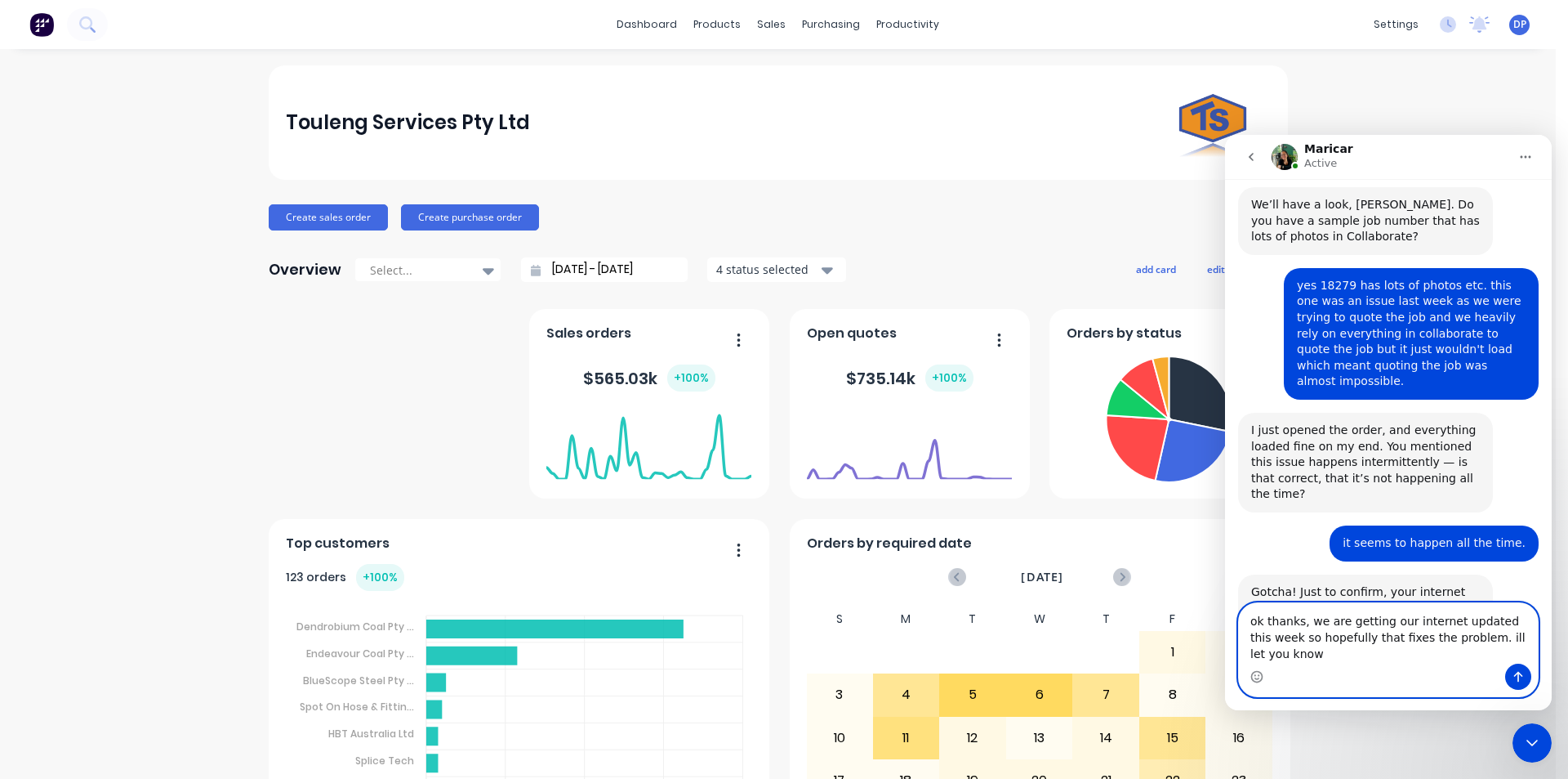
scroll to position [2526, 0]
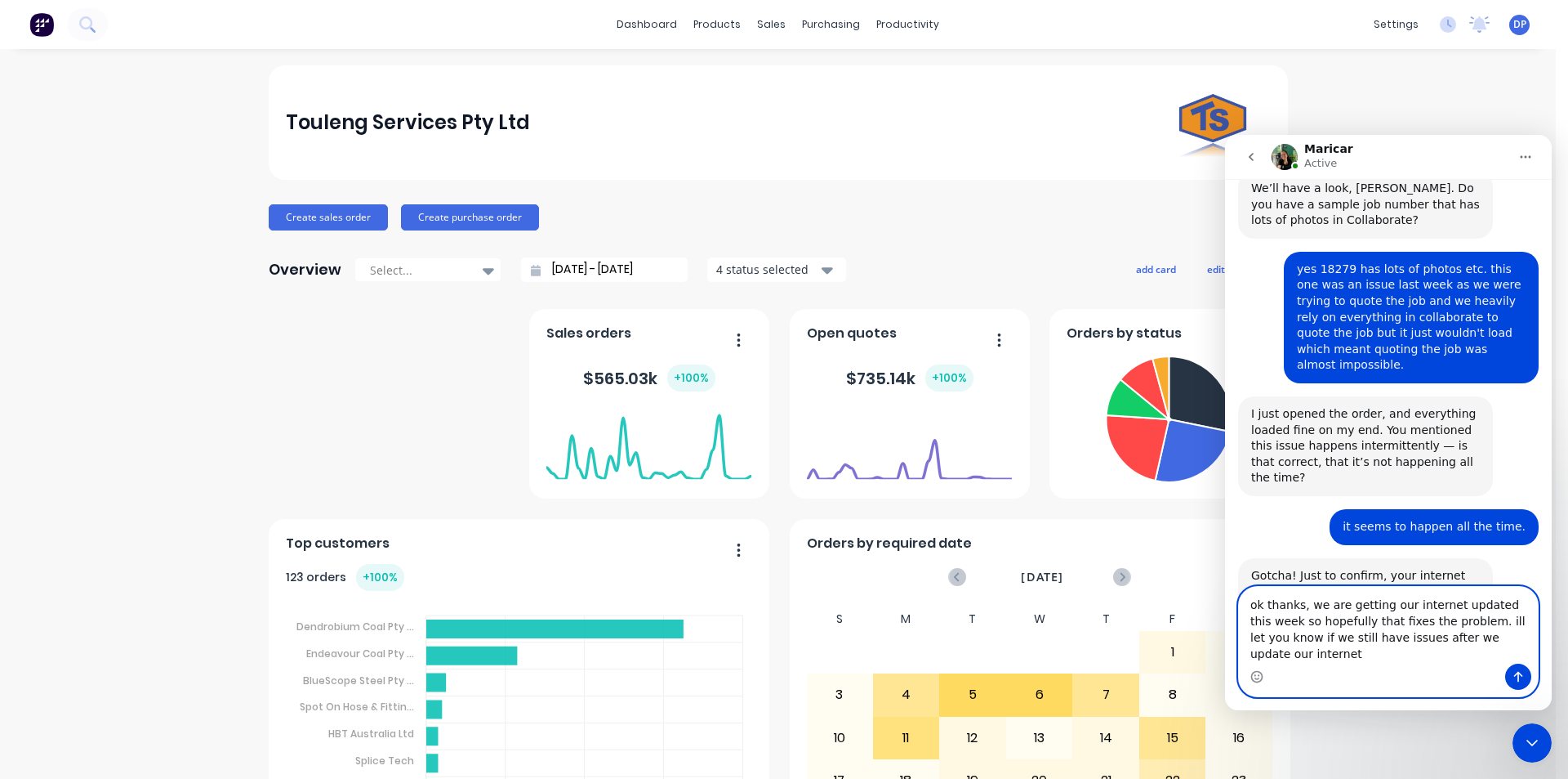
type textarea "ok thanks, we are getting our internet updated this week so hopefully that fixe…"
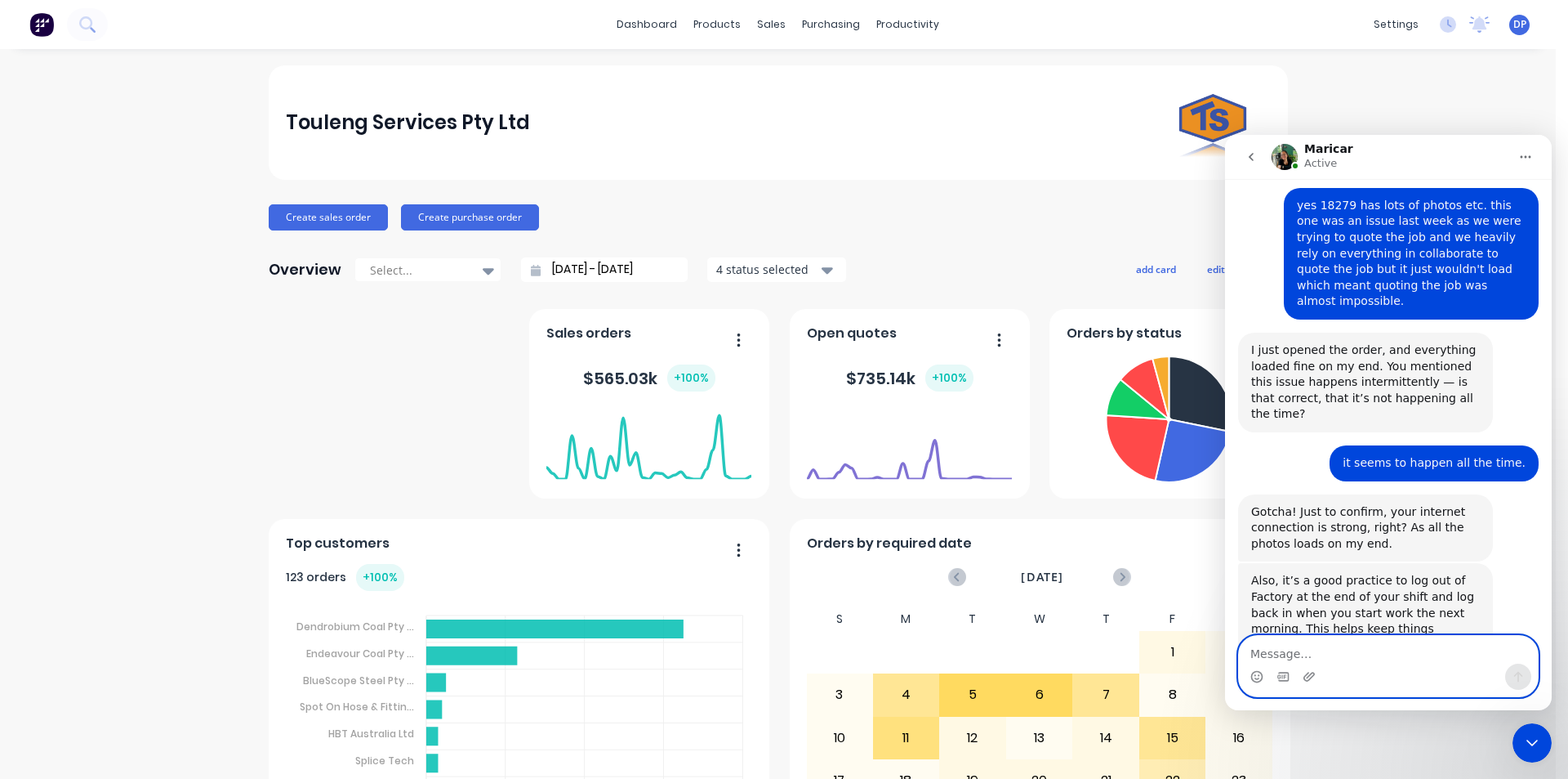
scroll to position [2591, 0]
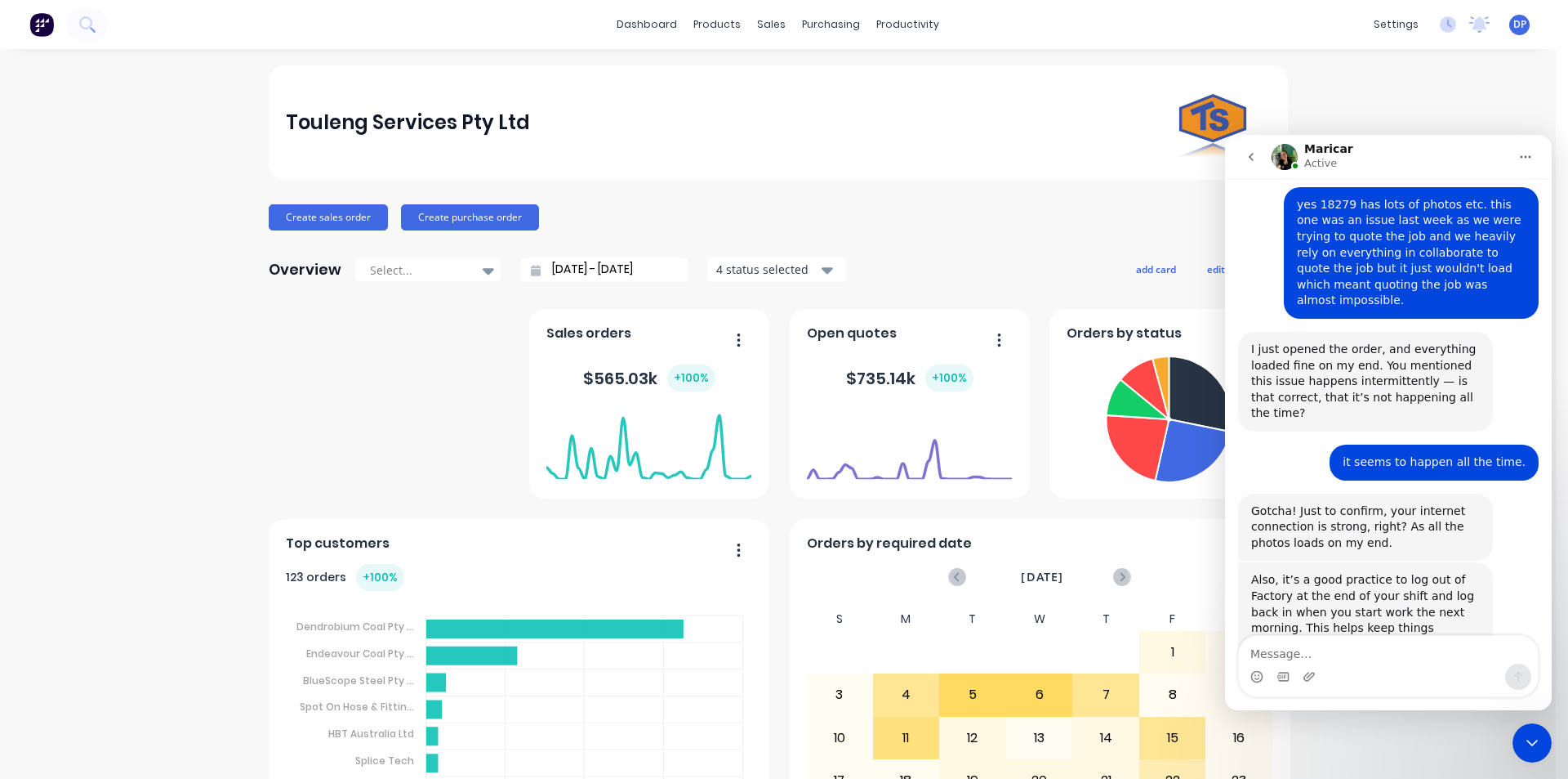
click at [1528, 733] on icon "Close Intercom Messenger" at bounding box center [1532, 743] width 20 height 20
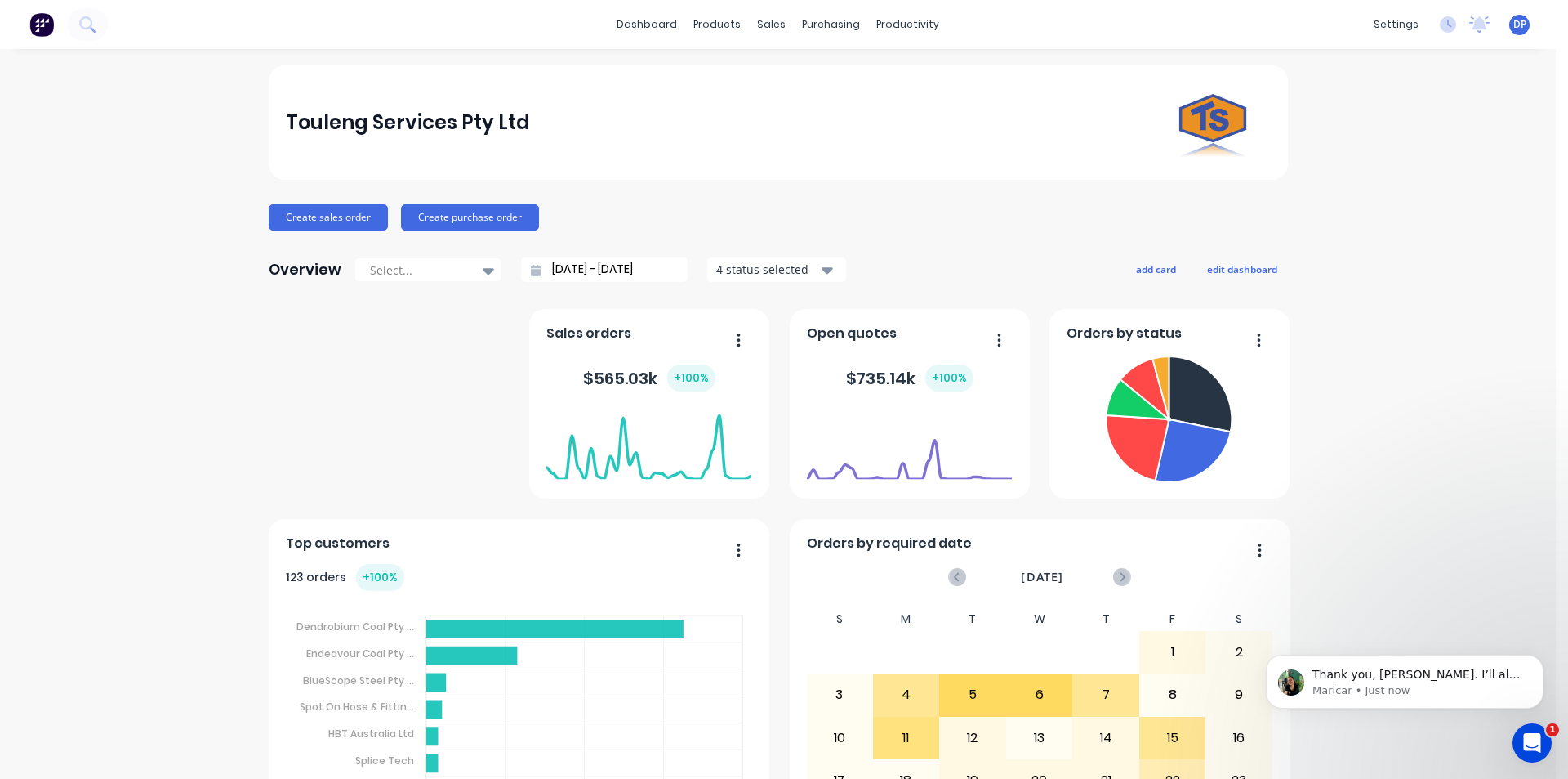
scroll to position [2672, 0]
click at [1446, 681] on p "Thank you, Dean. I’ll also access your account and periodically check the sampl…" at bounding box center [1417, 675] width 211 height 16
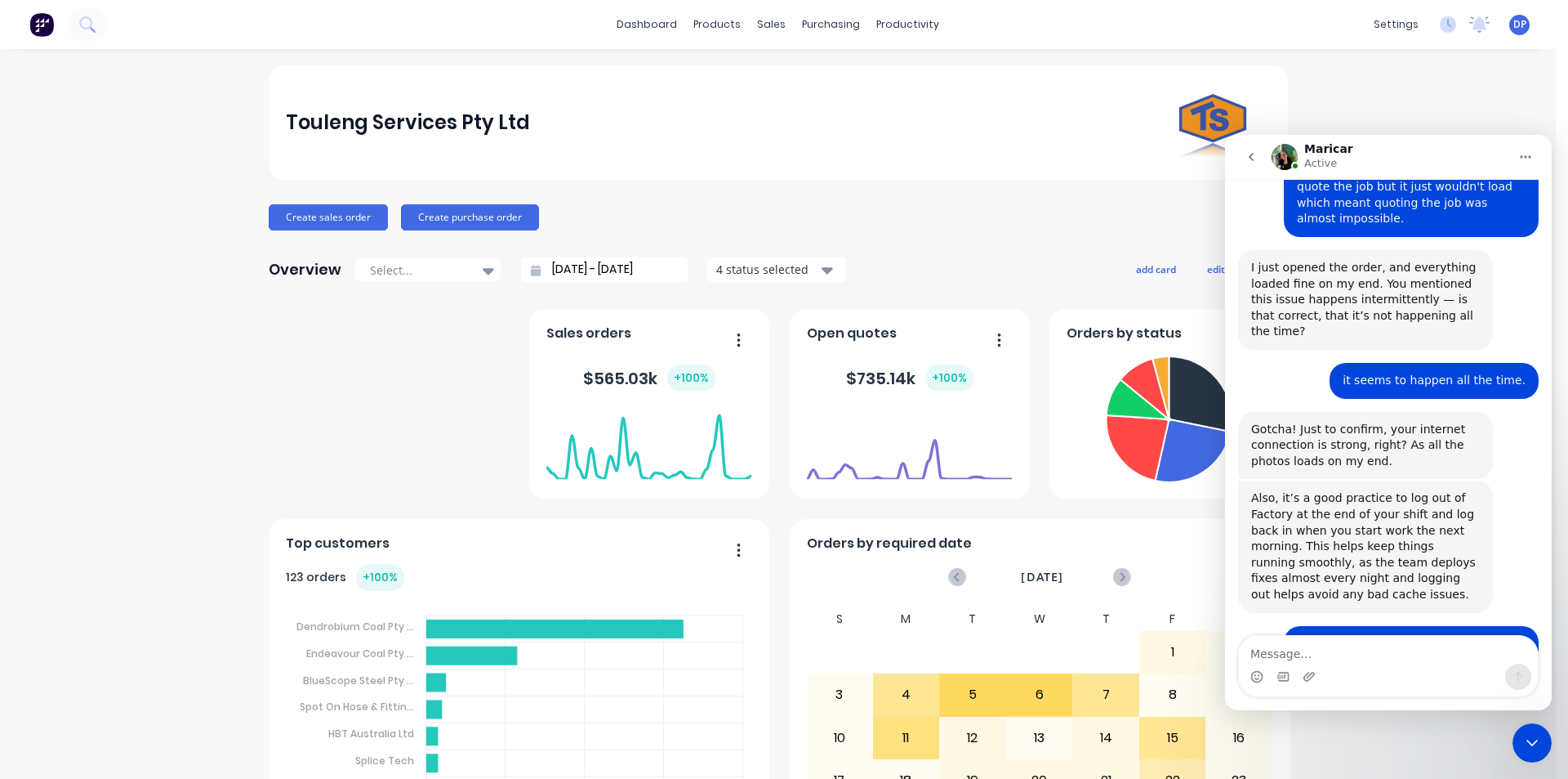
scroll to position [2699, 0]
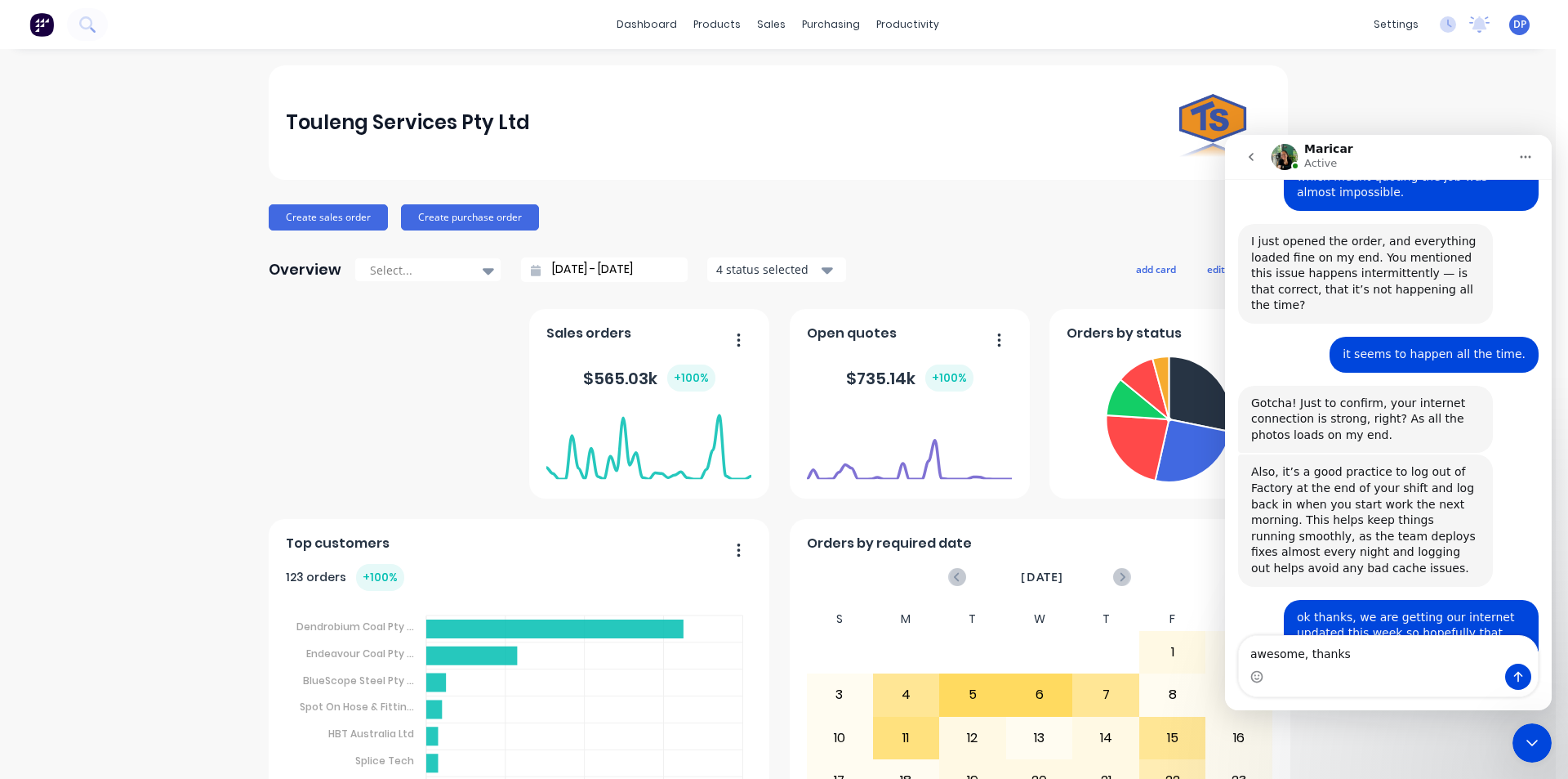
type textarea "awesome, thanks."
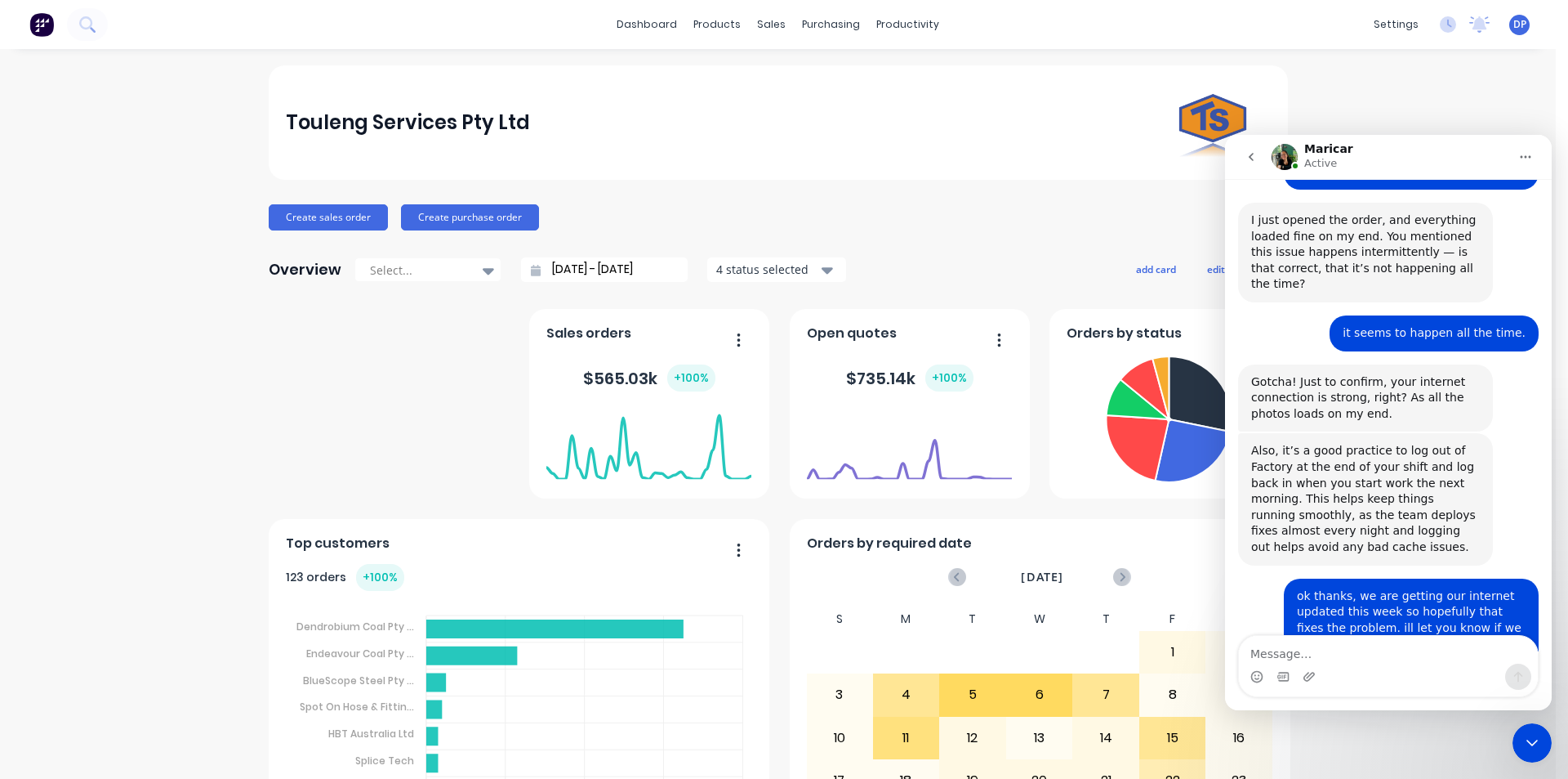
click at [1534, 734] on icon "Close Intercom Messenger" at bounding box center [1532, 743] width 20 height 20
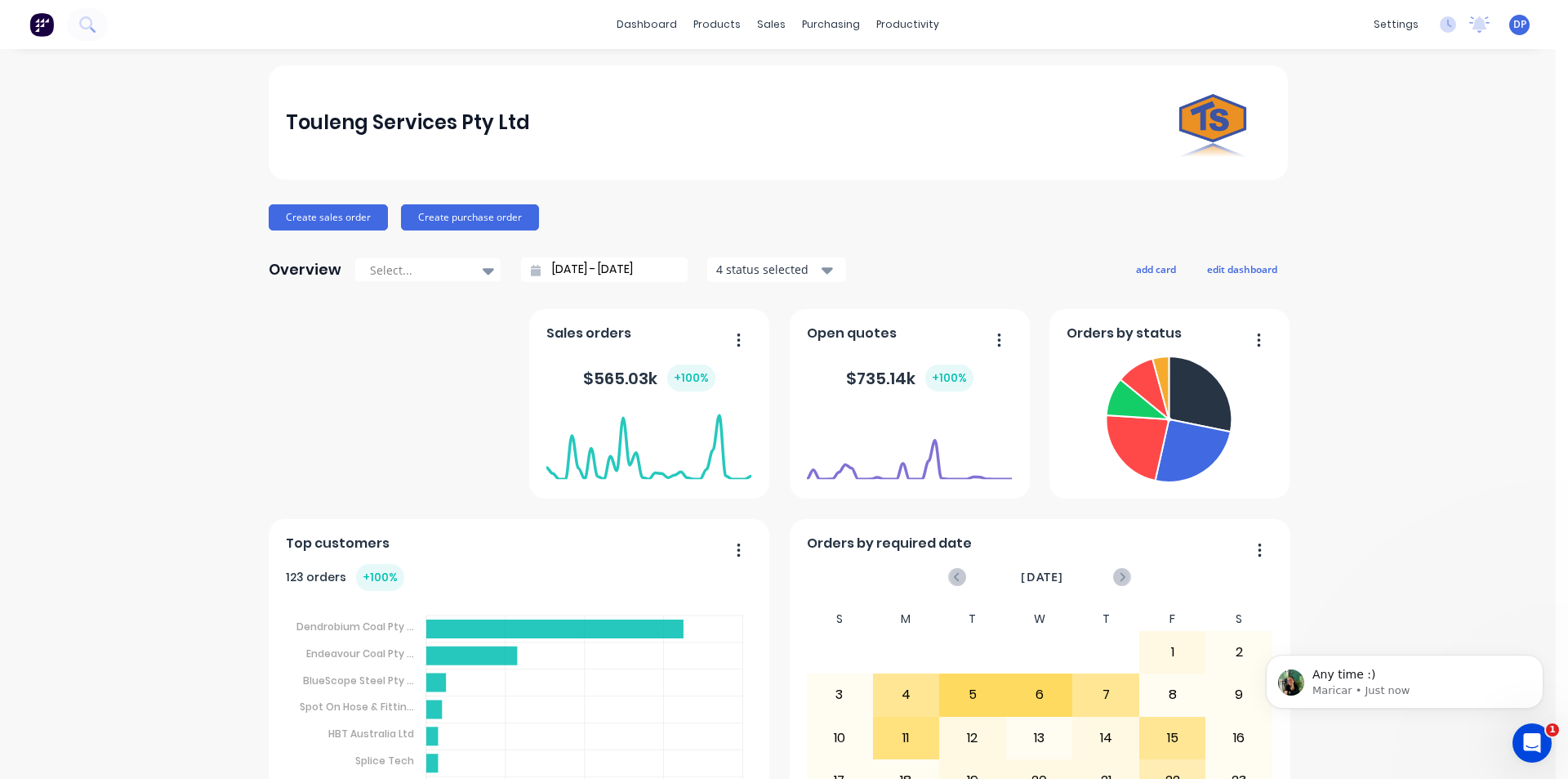
scroll to position [0, 0]
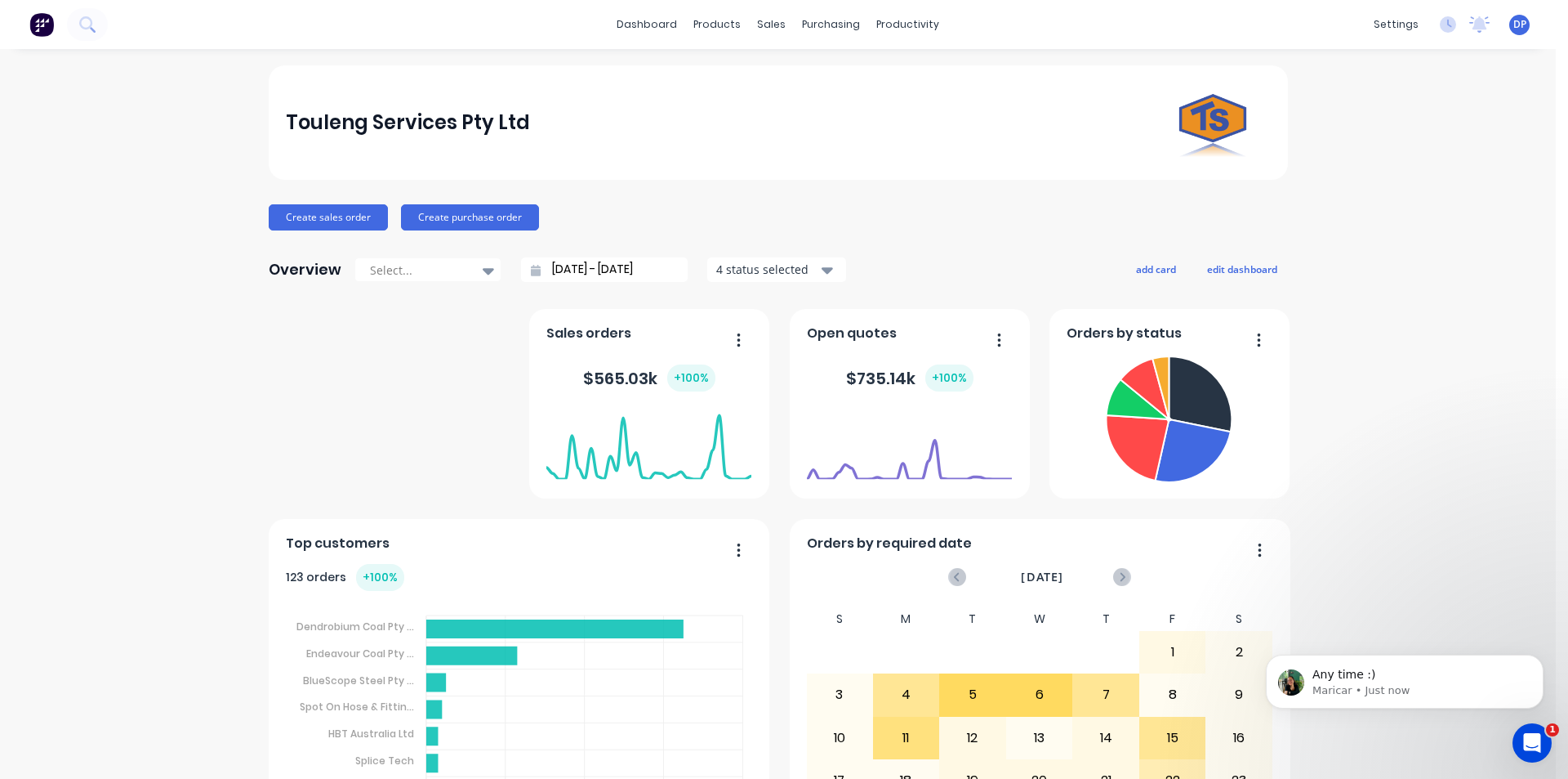
click at [1541, 741] on icon "Open Intercom Messenger" at bounding box center [1532, 742] width 27 height 27
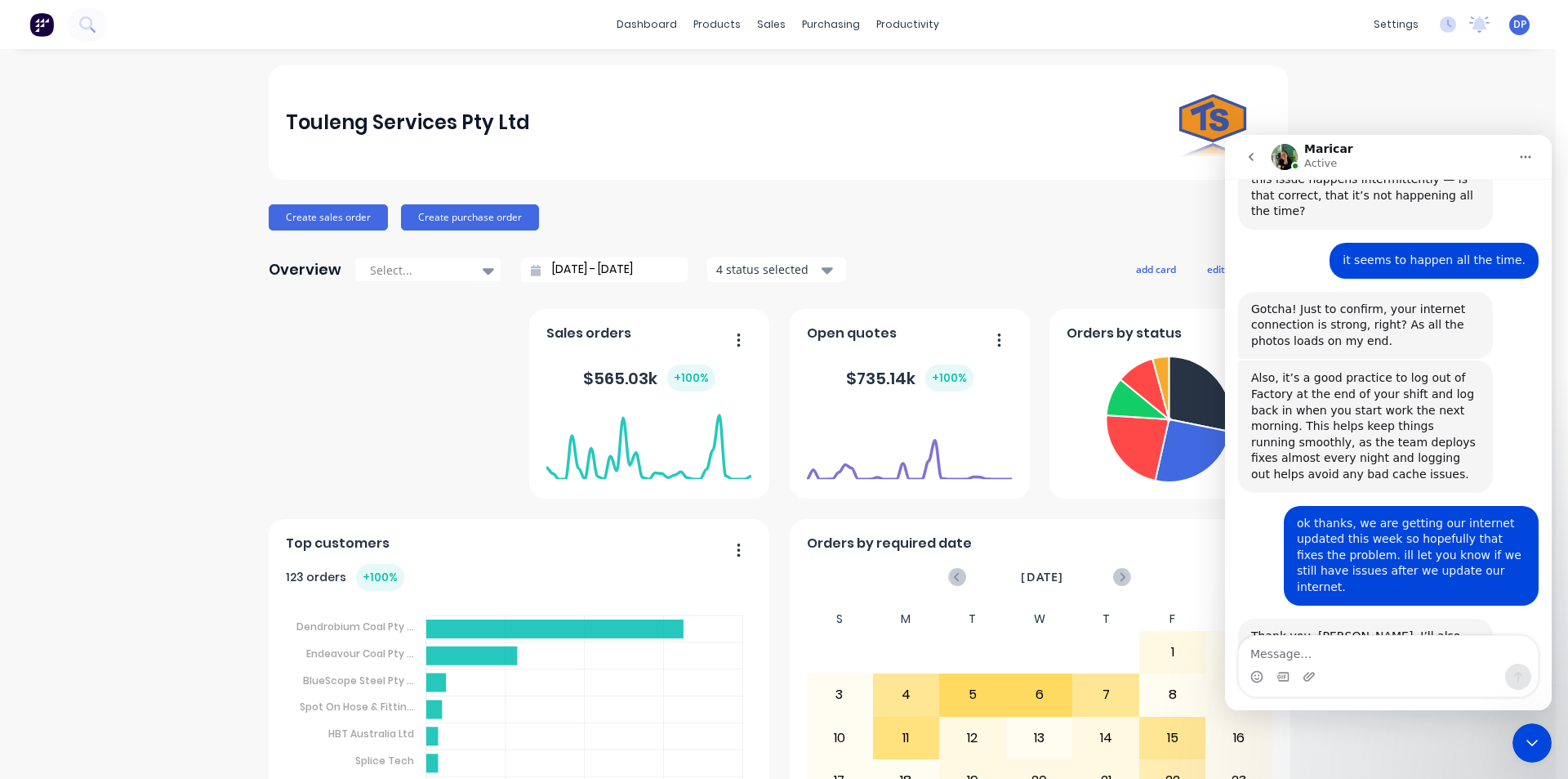
scroll to position [2796, 0]
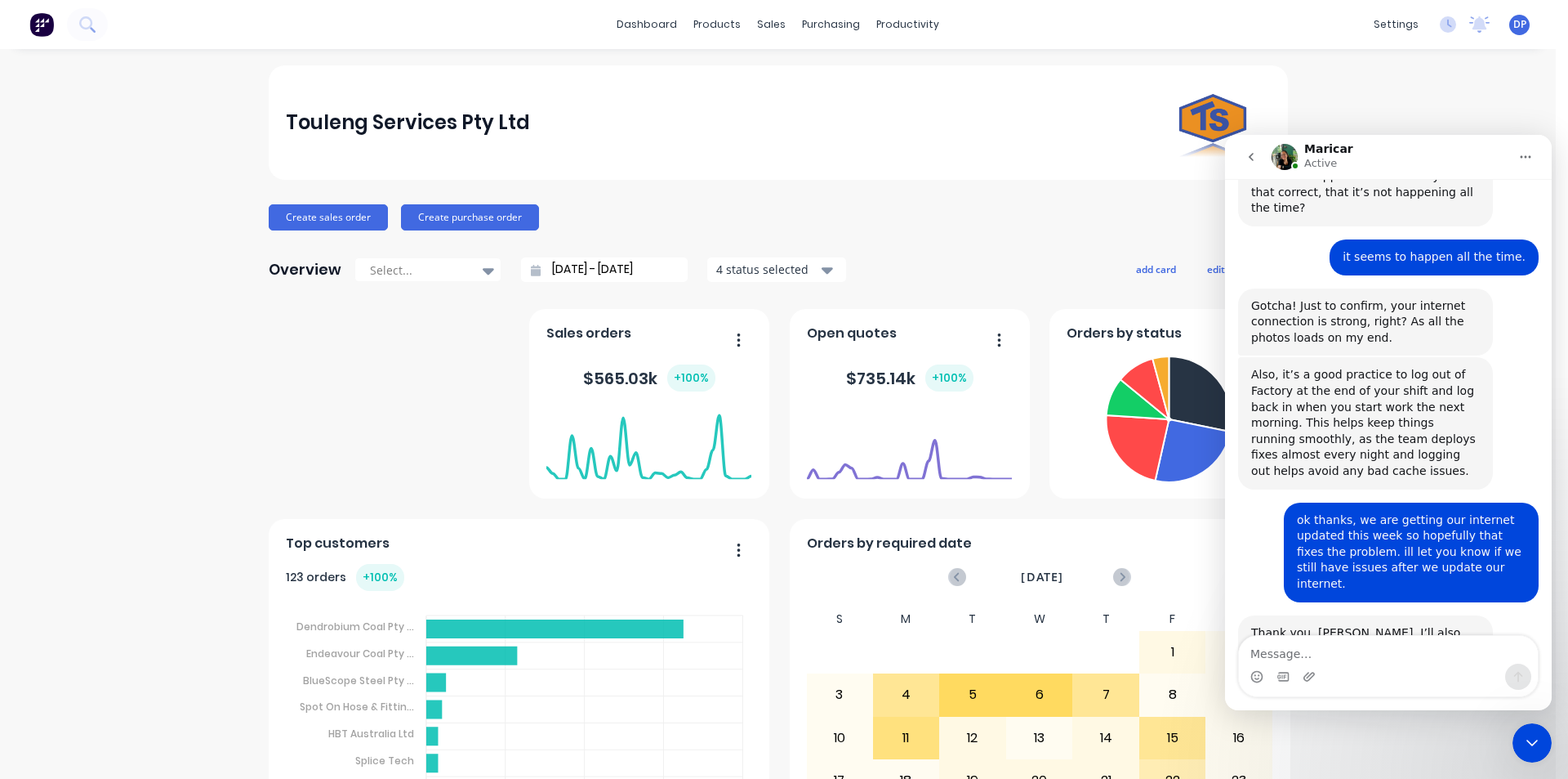
click at [1541, 741] on icon "Close Intercom Messenger" at bounding box center [1532, 743] width 20 height 20
